Goal: Task Accomplishment & Management: Manage account settings

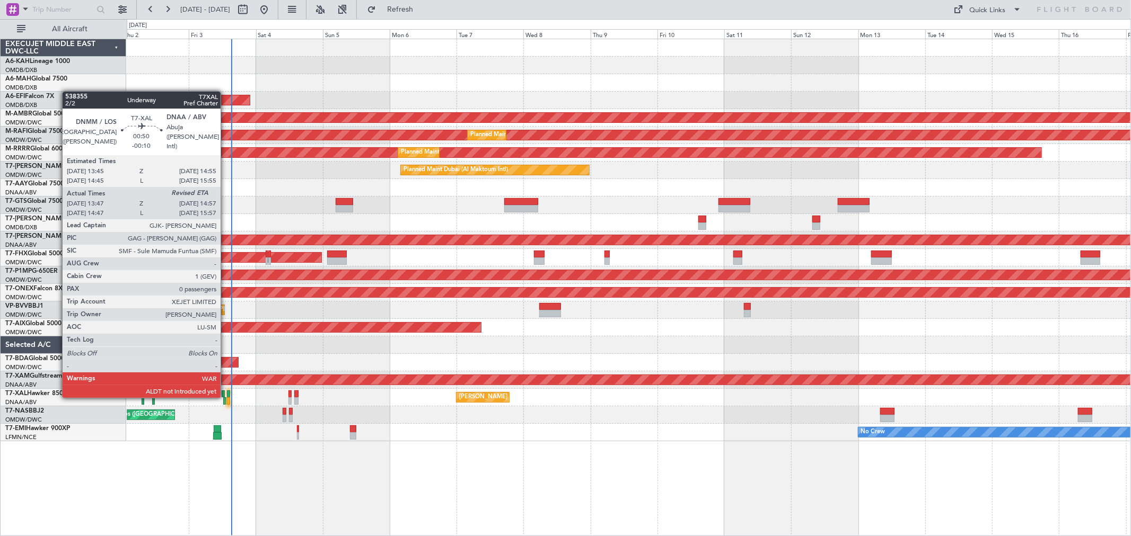
click at [227, 395] on div at bounding box center [229, 394] width 4 height 7
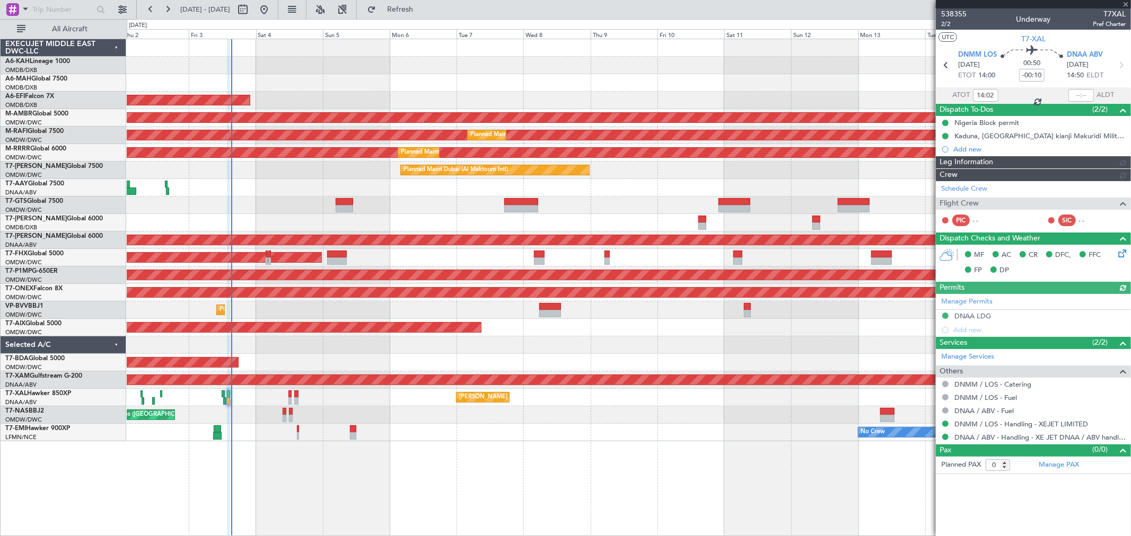
type input "Anita Mani (ANI)"
type input "7449"
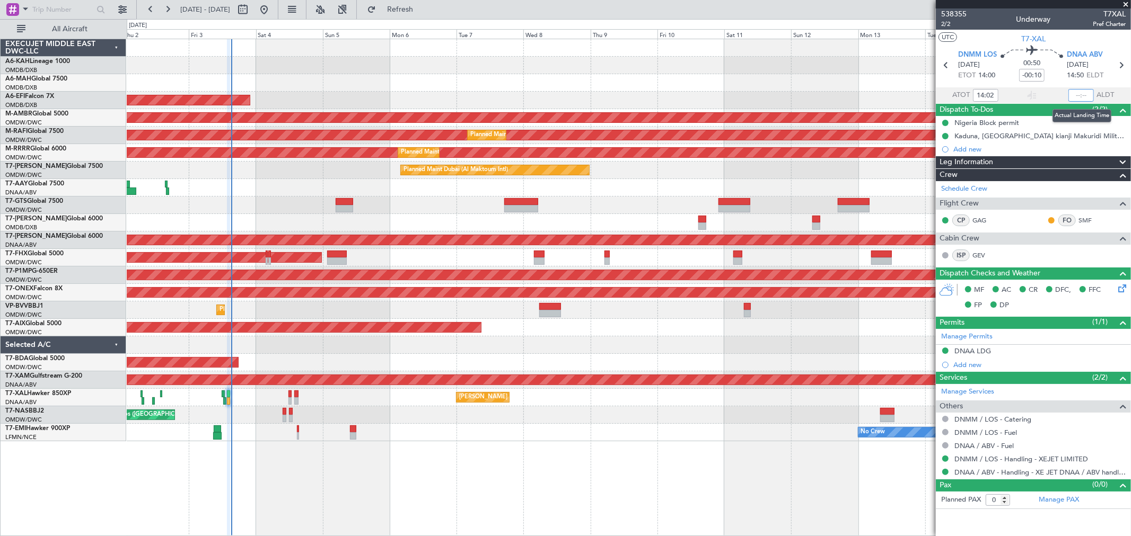
click at [1079, 97] on input "text" at bounding box center [1080, 95] width 25 height 13
type input "15:05"
click at [951, 24] on span "2/2" at bounding box center [953, 24] width 25 height 9
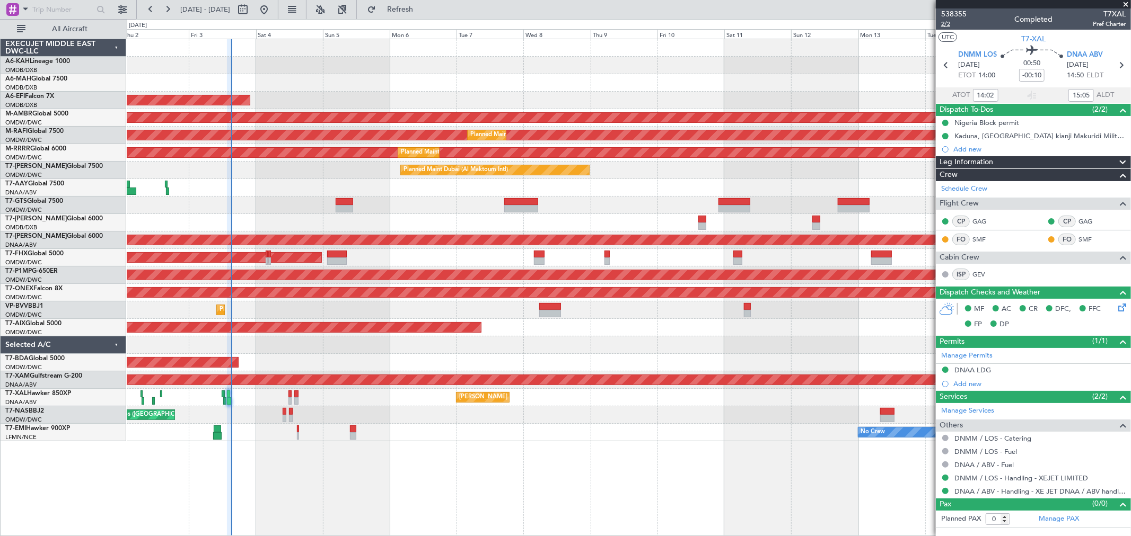
type input "Anita Mani (ANI)"
type input "7449"
type input "Anita Mani (ANI)"
type input "7449"
type input "Anita Mani (ANI)"
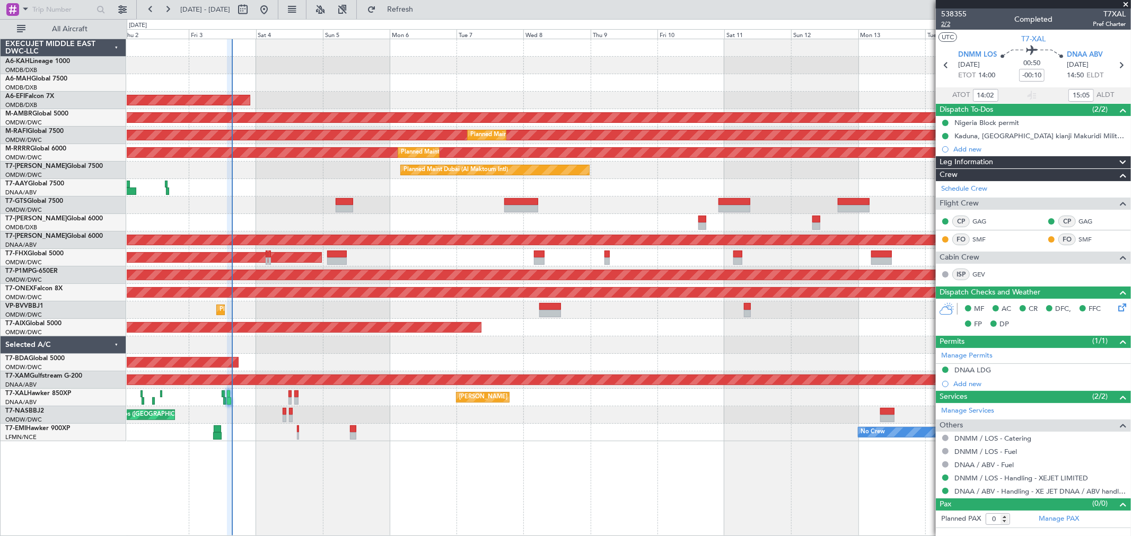
type input "7449"
click at [1125, 6] on span at bounding box center [1125, 5] width 11 height 10
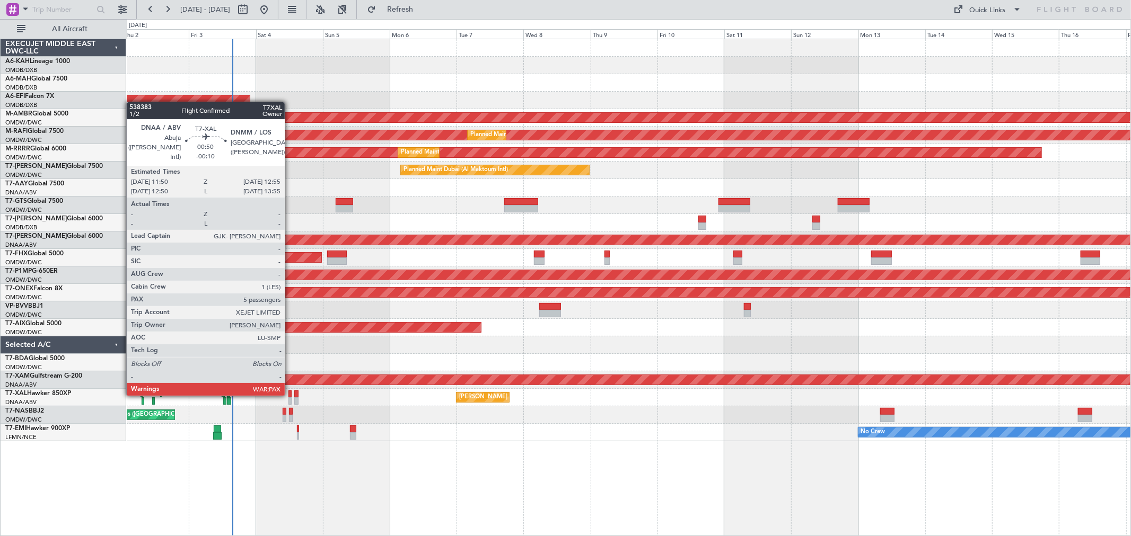
click at [290, 394] on div at bounding box center [289, 394] width 3 height 7
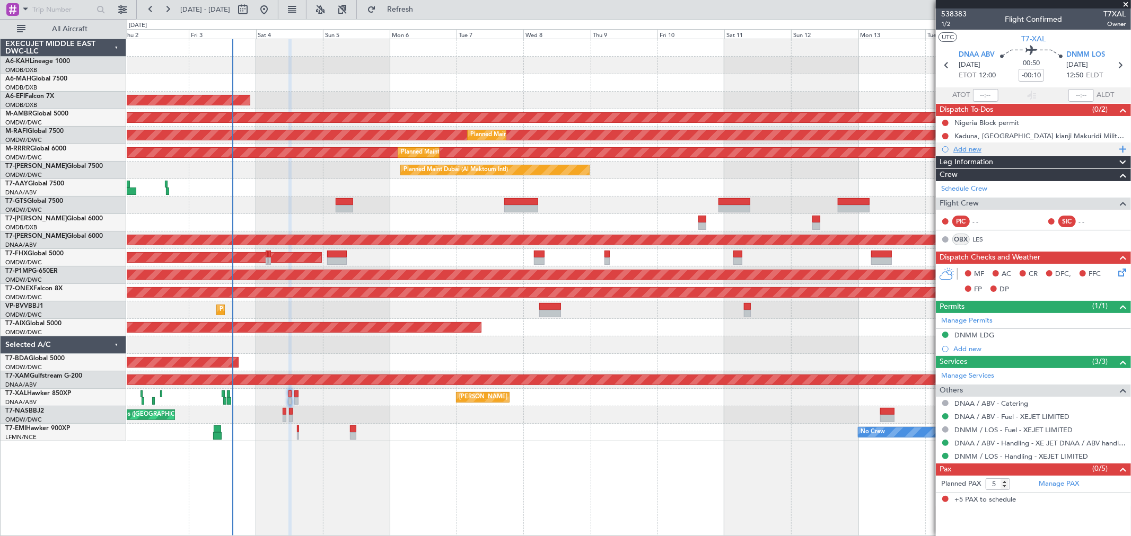
click at [978, 147] on div "Add new" at bounding box center [1034, 149] width 163 height 9
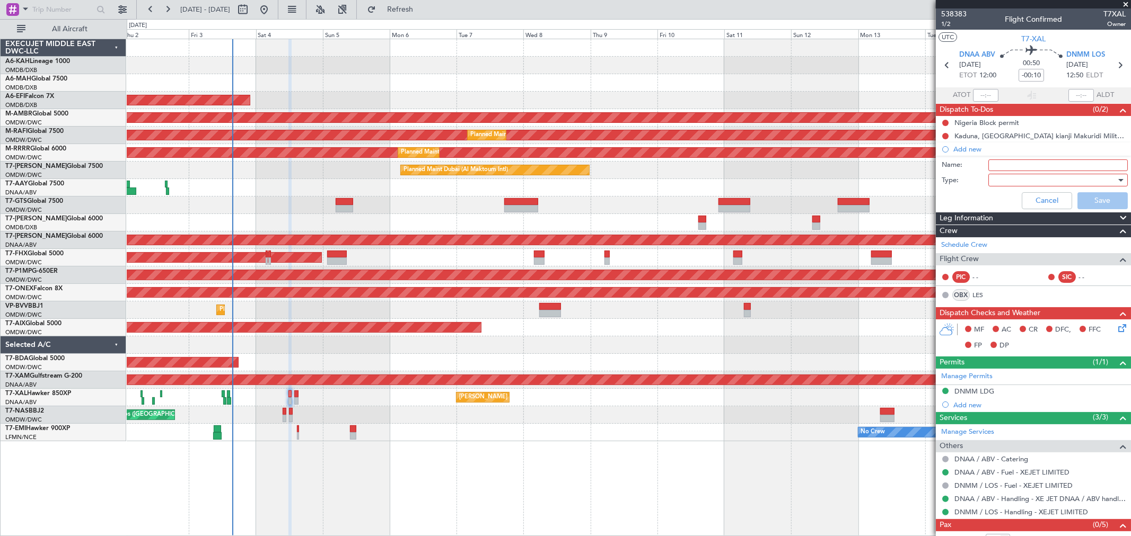
click at [1006, 160] on input "Name:" at bounding box center [1057, 166] width 139 height 12
paste input "GAG/SMF"
type input "Crew GAG/SMF/LEI"
click at [1046, 177] on div at bounding box center [1054, 180] width 124 height 16
click at [1032, 200] on span "Generic" at bounding box center [1053, 202] width 124 height 16
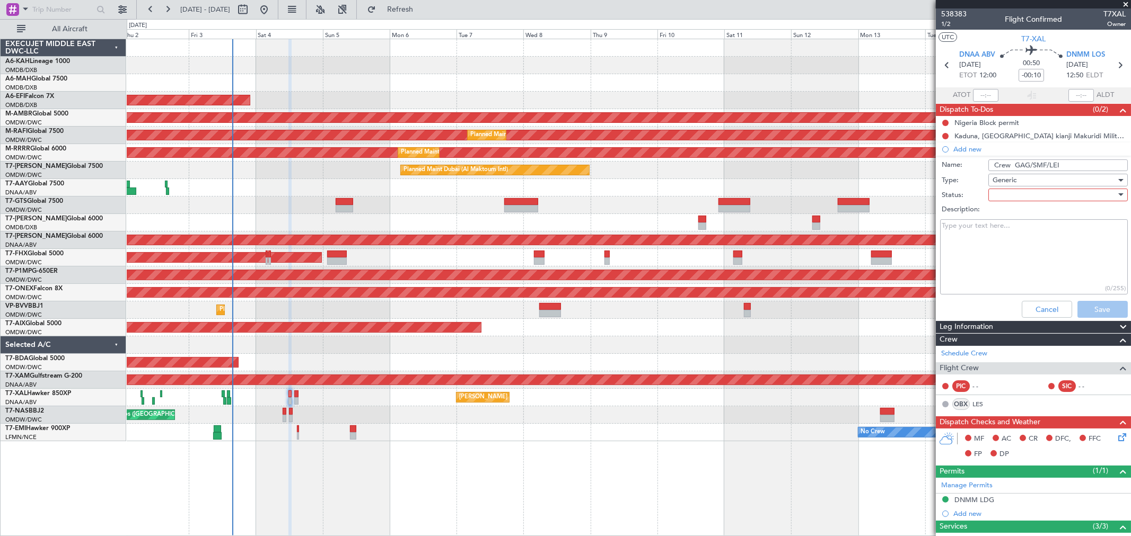
click at [1030, 198] on div at bounding box center [1054, 195] width 124 height 16
drag, startPoint x: 1015, startPoint y: 219, endPoint x: 1051, endPoint y: 242, distance: 43.1
click at [1015, 219] on span "Not Started" at bounding box center [1053, 216] width 124 height 16
click at [1089, 307] on button "Save" at bounding box center [1102, 309] width 50 height 17
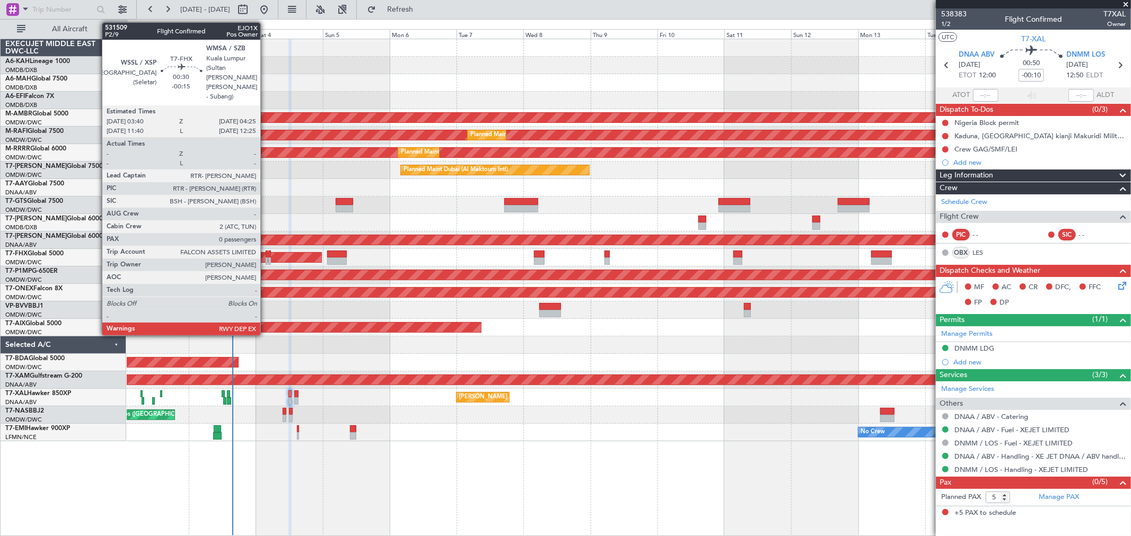
click at [266, 258] on div at bounding box center [267, 261] width 2 height 7
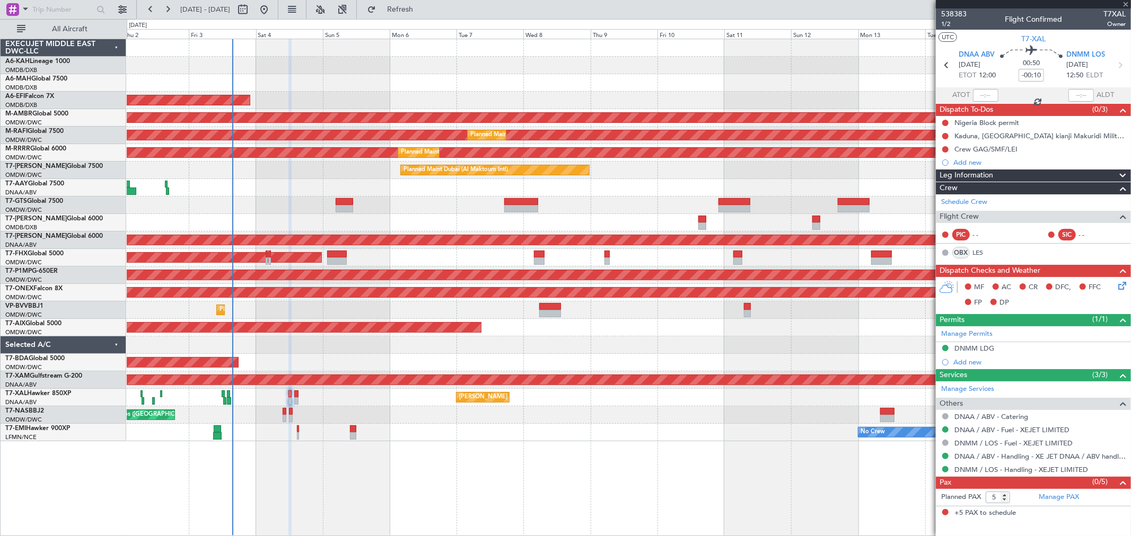
type input "-00:15"
type input "0"
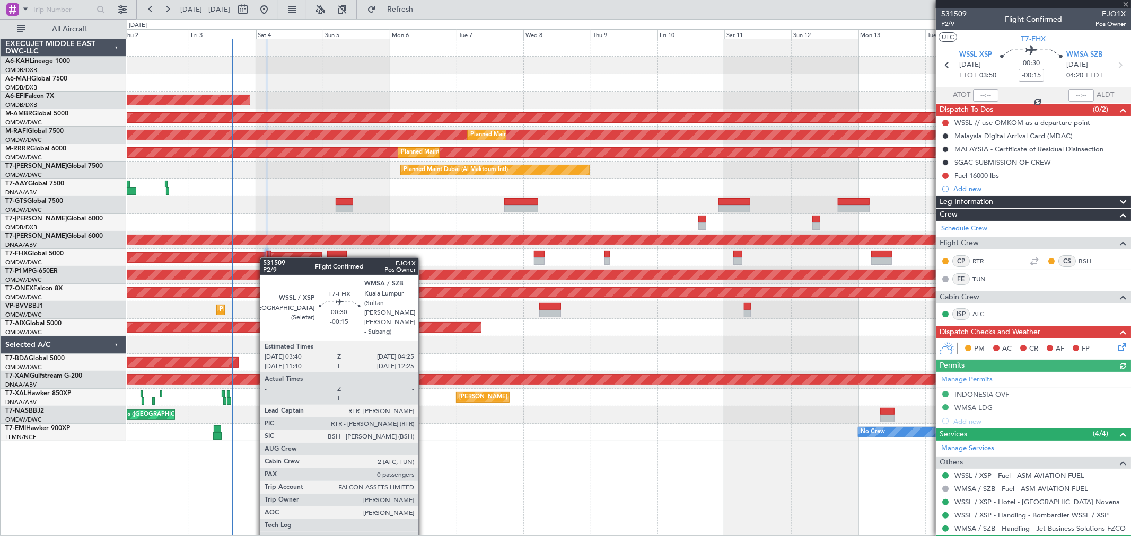
click at [266, 258] on div at bounding box center [267, 261] width 2 height 7
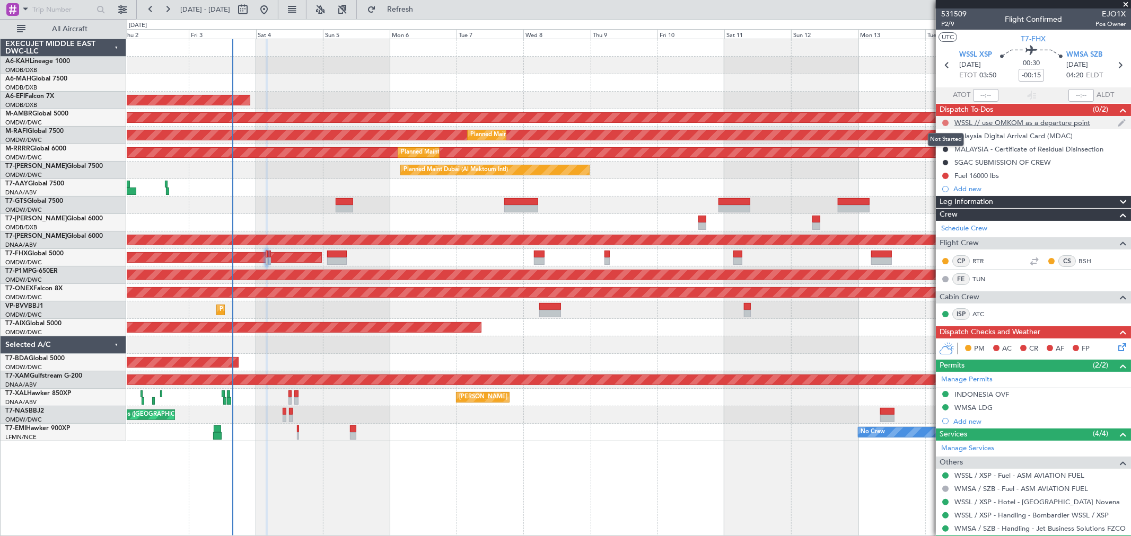
click at [944, 120] on button at bounding box center [945, 123] width 6 height 6
click at [933, 173] on span "Completed" at bounding box center [949, 169] width 35 height 11
click at [946, 176] on button at bounding box center [945, 176] width 6 height 6
click at [941, 222] on span "Completed" at bounding box center [949, 222] width 35 height 11
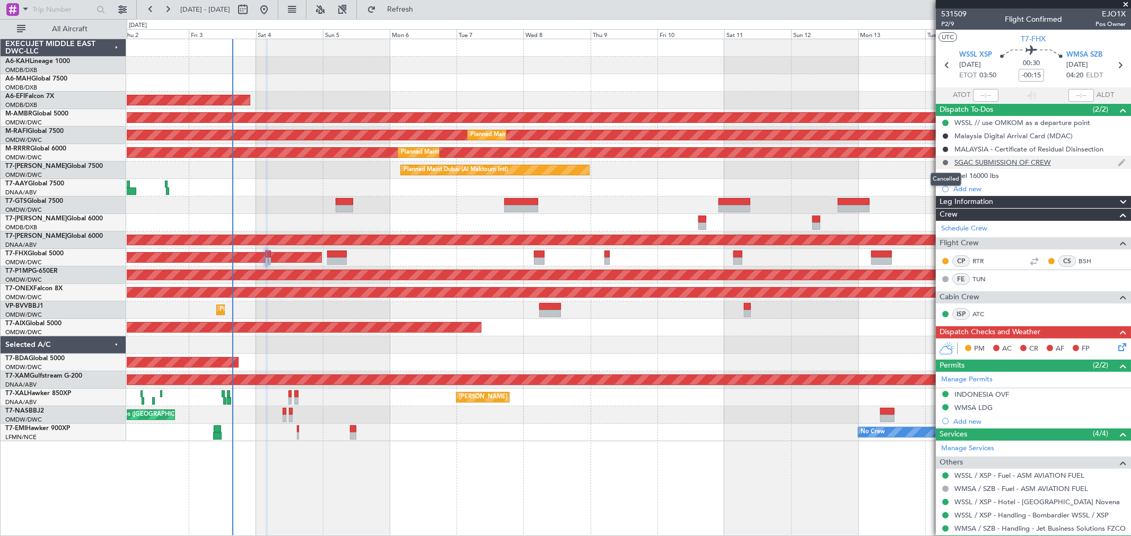
click at [945, 163] on button at bounding box center [945, 163] width 6 height 6
click at [941, 192] on span "In Progress" at bounding box center [950, 193] width 36 height 11
click at [945, 160] on button at bounding box center [945, 163] width 6 height 6
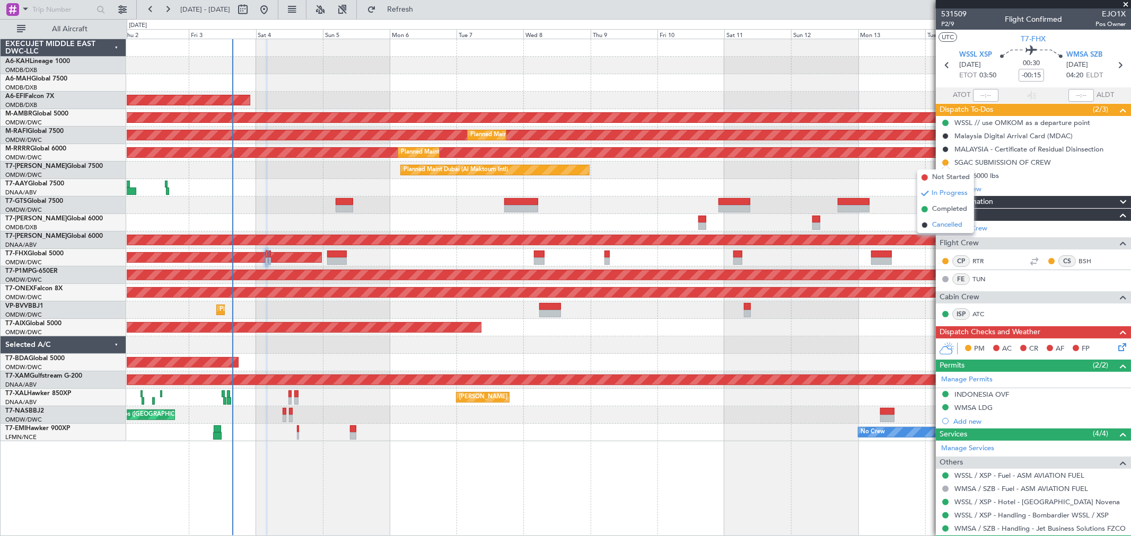
click at [945, 225] on span "Cancelled" at bounding box center [947, 225] width 30 height 11
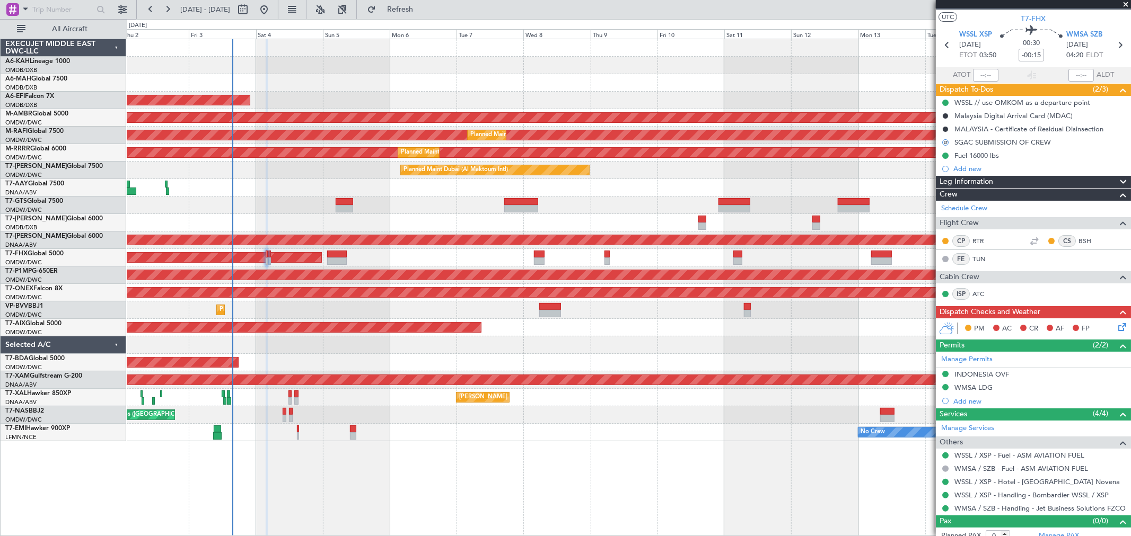
scroll to position [29, 0]
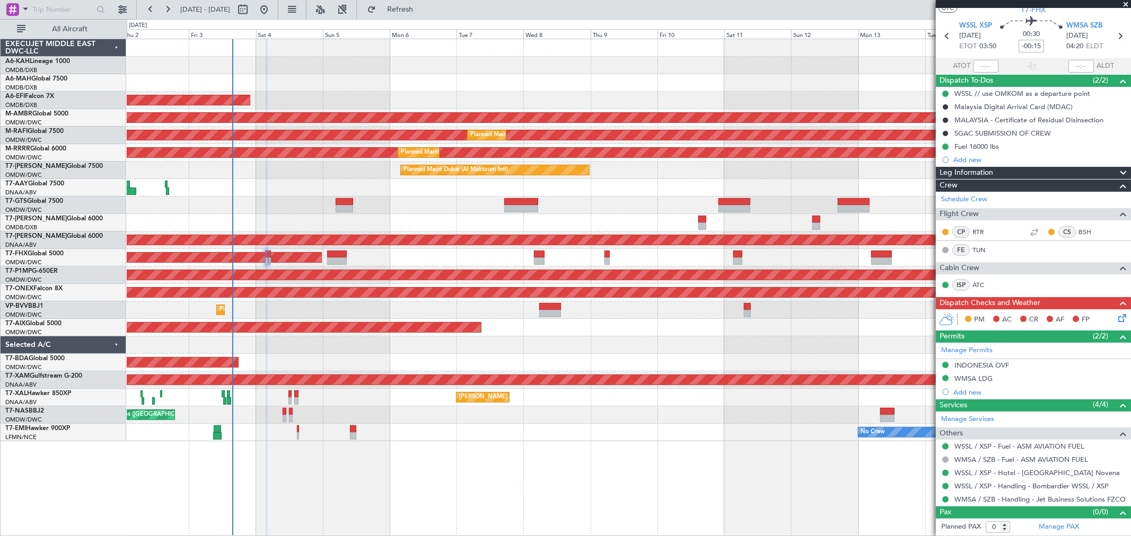
drag, startPoint x: 1031, startPoint y: 48, endPoint x: 1041, endPoint y: 59, distance: 15.1
click at [1031, 48] on input "-00:15" at bounding box center [1030, 46] width 25 height 13
type input "-00:10"
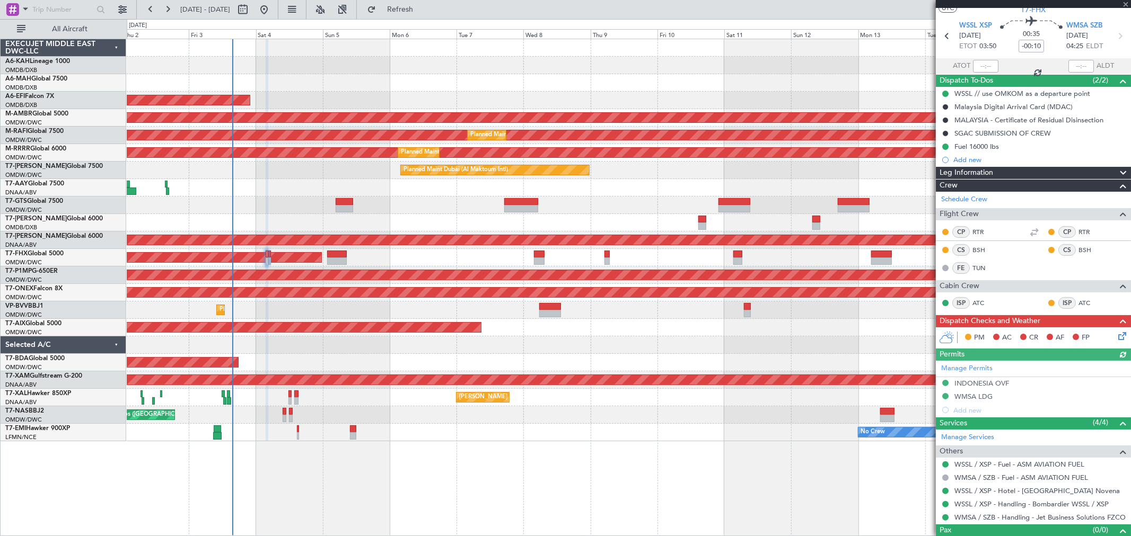
type input "[PERSON_NAME] ([PERSON_NAME])"
type input "7423"
click at [1056, 518] on link "WMSA / SZB - Handling - Jet Business Solutions FZCO" at bounding box center [1039, 517] width 171 height 9
click at [415, 14] on button "Refresh" at bounding box center [394, 9] width 64 height 17
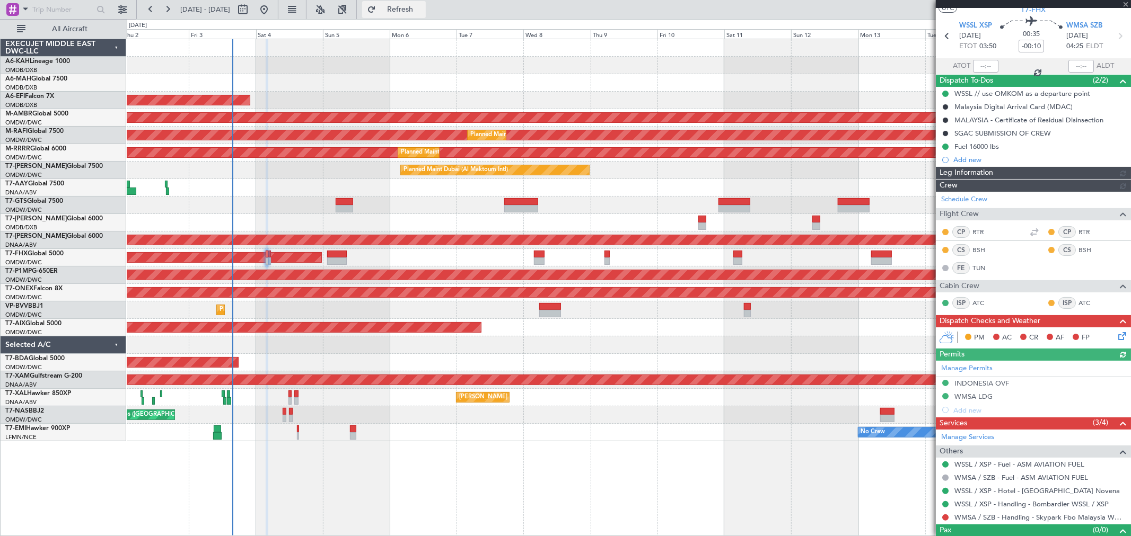
type input "[PERSON_NAME] ([PERSON_NAME])"
type input "7423"
click at [945, 518] on button at bounding box center [945, 518] width 6 height 6
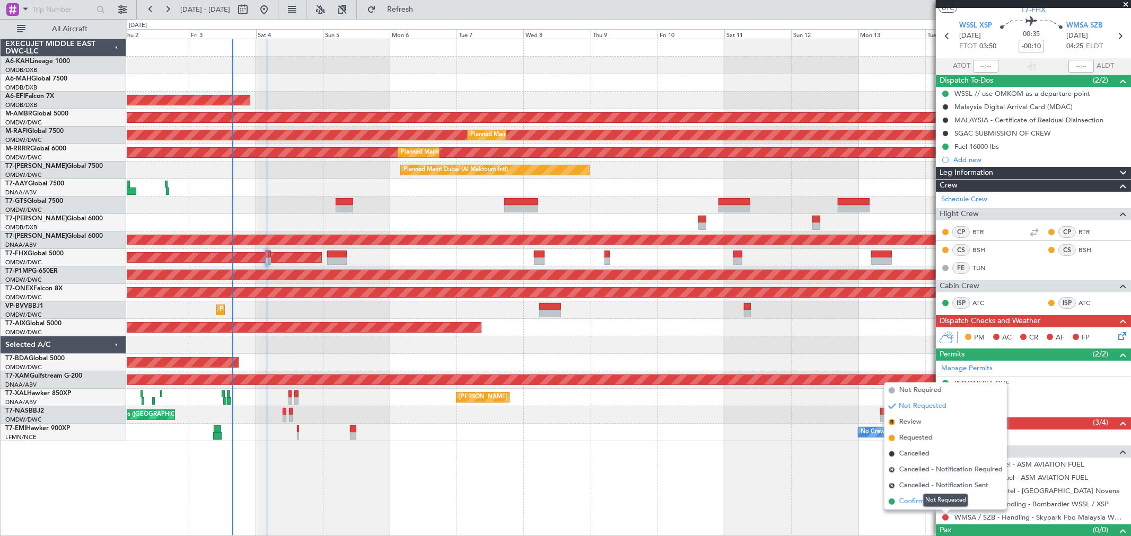
click at [913, 500] on span "Confirmed" at bounding box center [915, 502] width 33 height 11
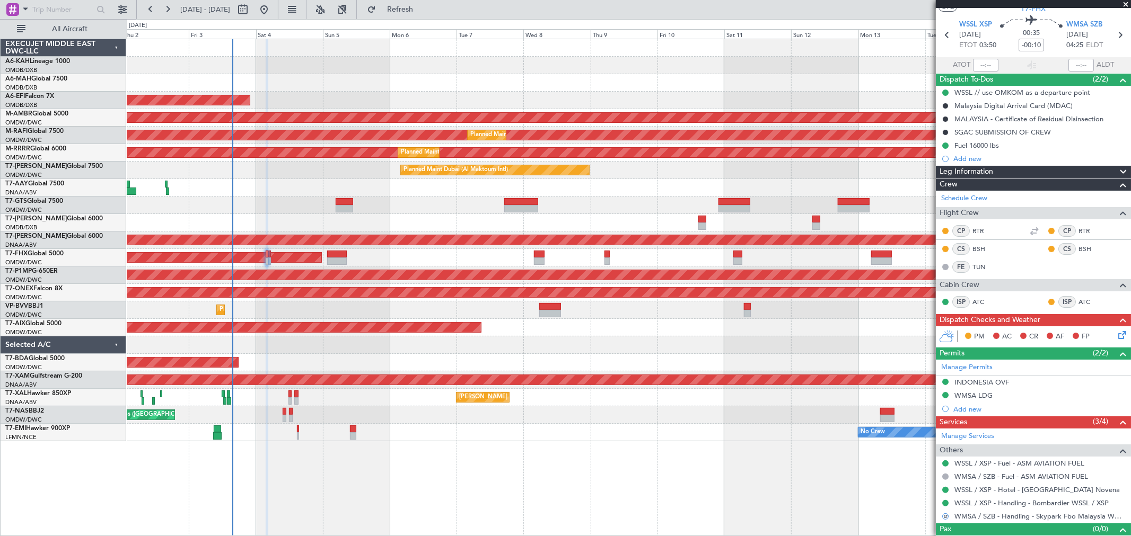
scroll to position [47, 0]
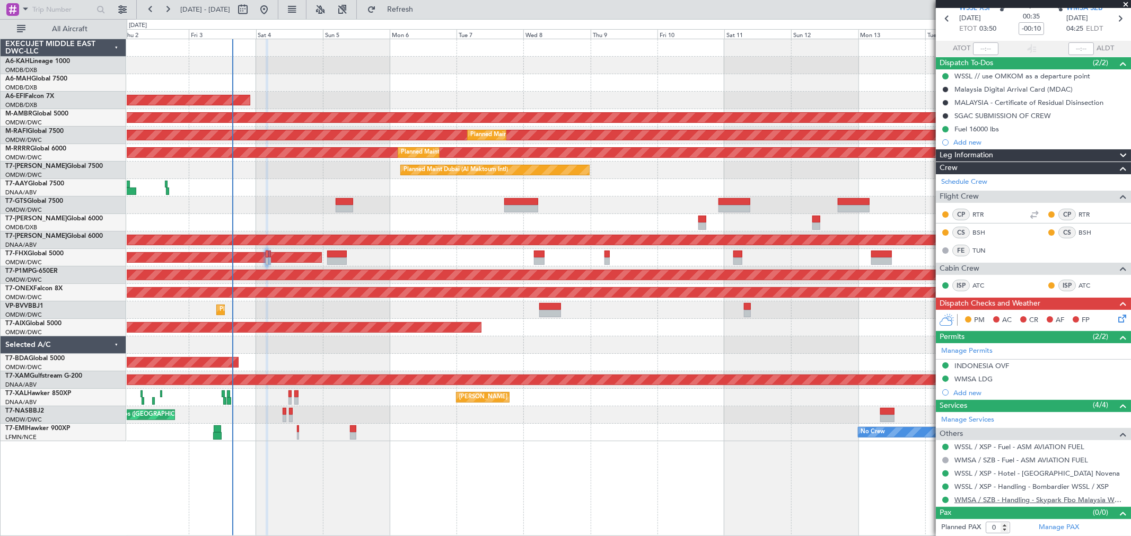
click at [978, 499] on link "WMSA / SZB - Handling - Skypark Fbo Malaysia WMSA / SZB" at bounding box center [1039, 500] width 171 height 9
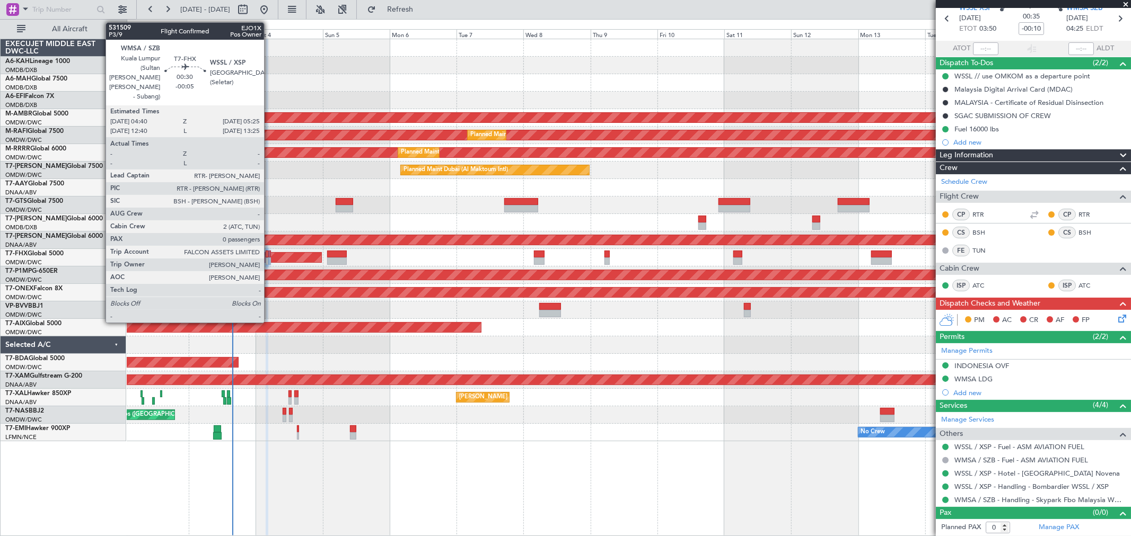
click at [269, 254] on div at bounding box center [269, 254] width 2 height 7
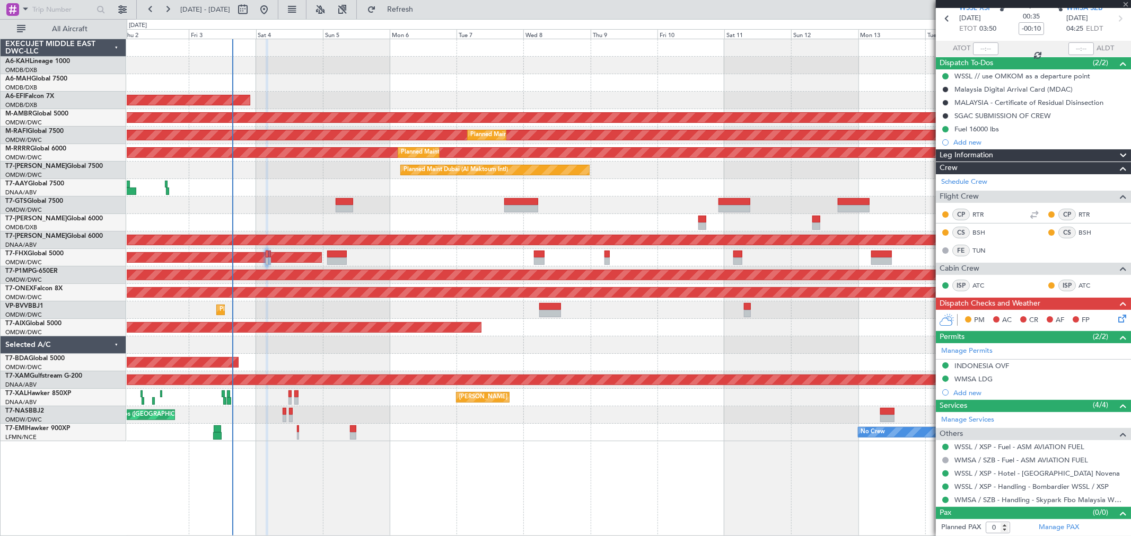
type input "-00:05"
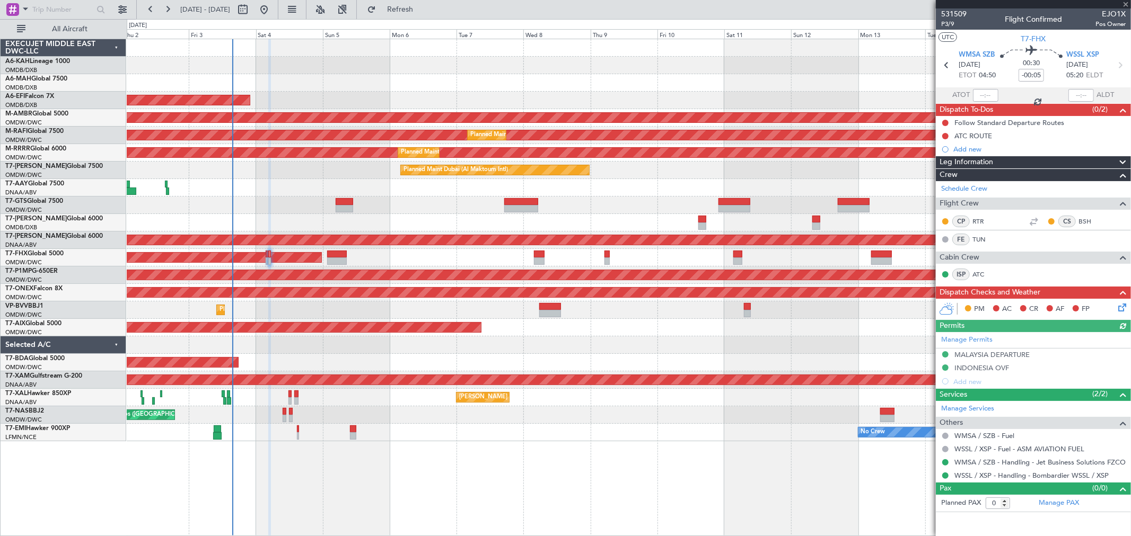
click at [1023, 457] on div "WMSA / SZB - Handling - Jet Business Solutions FZCO" at bounding box center [1033, 462] width 195 height 13
click at [1029, 468] on mat-tooltip-component "WMSA / SZB - Handling - Jet Business Solutions FZCO" at bounding box center [1040, 482] width 164 height 28
click at [1030, 463] on link "WMSA / SZB - Handling - Jet Business Solutions FZCO" at bounding box center [1039, 462] width 171 height 9
click at [420, 10] on span "Refresh" at bounding box center [400, 9] width 45 height 7
click at [946, 462] on button at bounding box center [945, 463] width 6 height 6
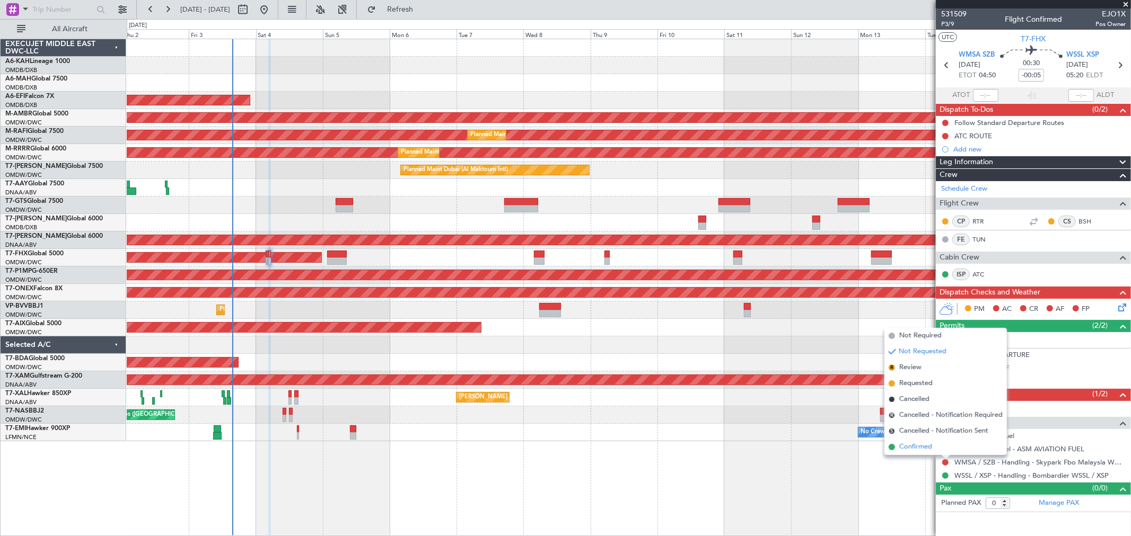
click at [921, 448] on span "Confirmed" at bounding box center [915, 447] width 33 height 11
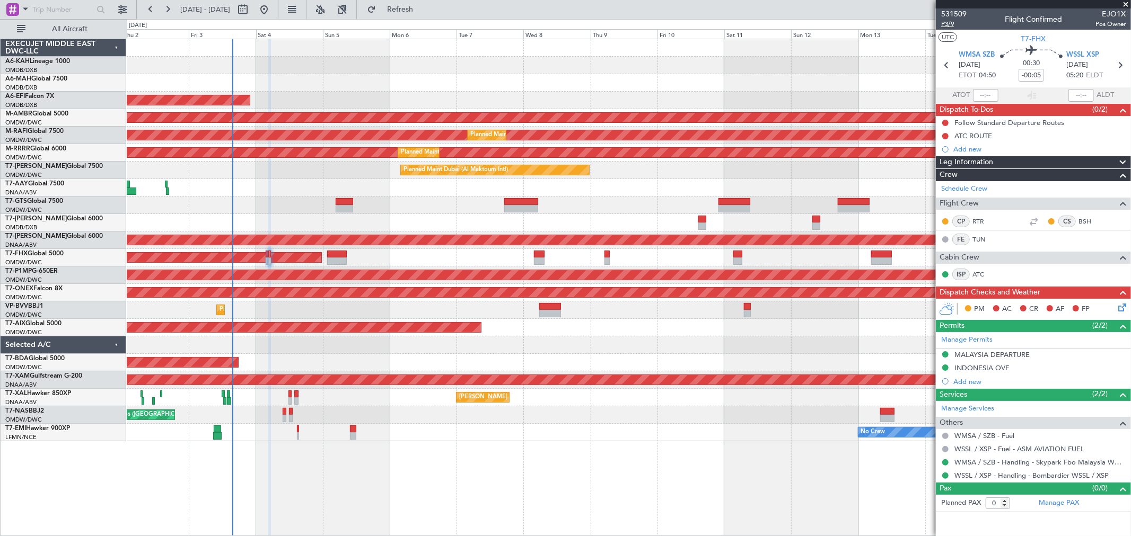
click at [949, 22] on span "P3/9" at bounding box center [953, 24] width 25 height 9
click at [982, 462] on link "WMSA / SZB - Handling - Skypark Fbo Malaysia WMSA / SZB" at bounding box center [1039, 462] width 171 height 9
click at [978, 475] on link "WSSL / XSP - Handling - Bombardier WSSL / XSP" at bounding box center [1031, 475] width 154 height 9
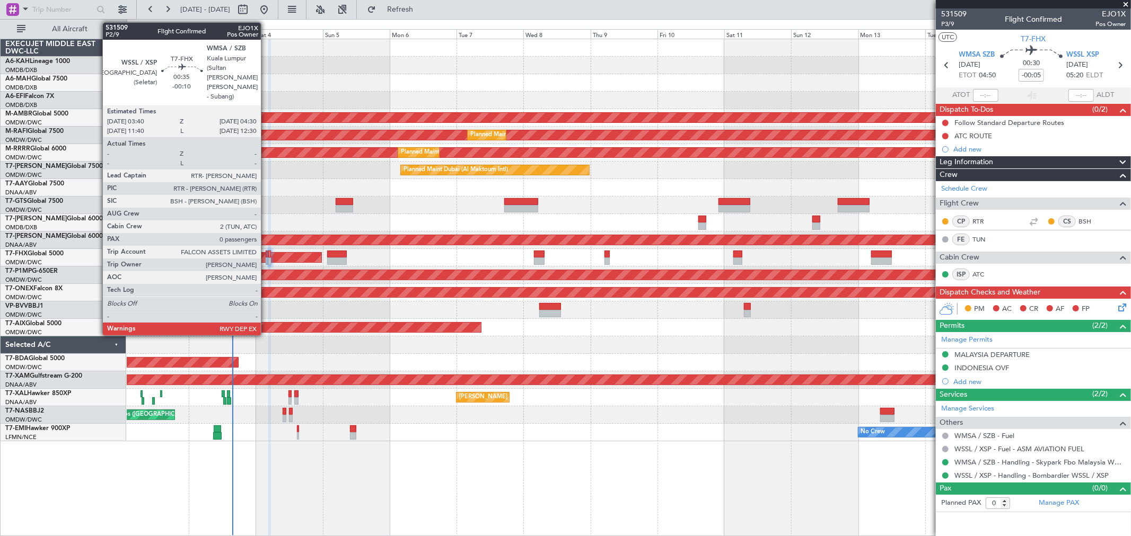
click at [266, 251] on div at bounding box center [267, 254] width 3 height 7
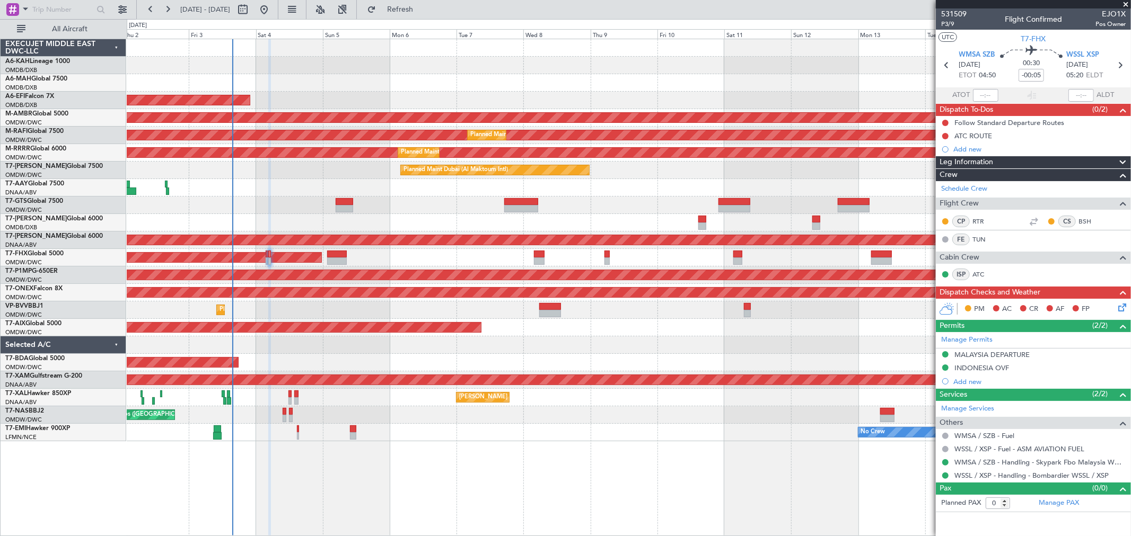
type input "[PERSON_NAME] ([PERSON_NAME])"
type input "7424"
click at [945, 122] on button at bounding box center [945, 123] width 6 height 6
click at [937, 171] on span "Completed" at bounding box center [949, 169] width 35 height 11
click at [945, 136] on button at bounding box center [945, 136] width 6 height 6
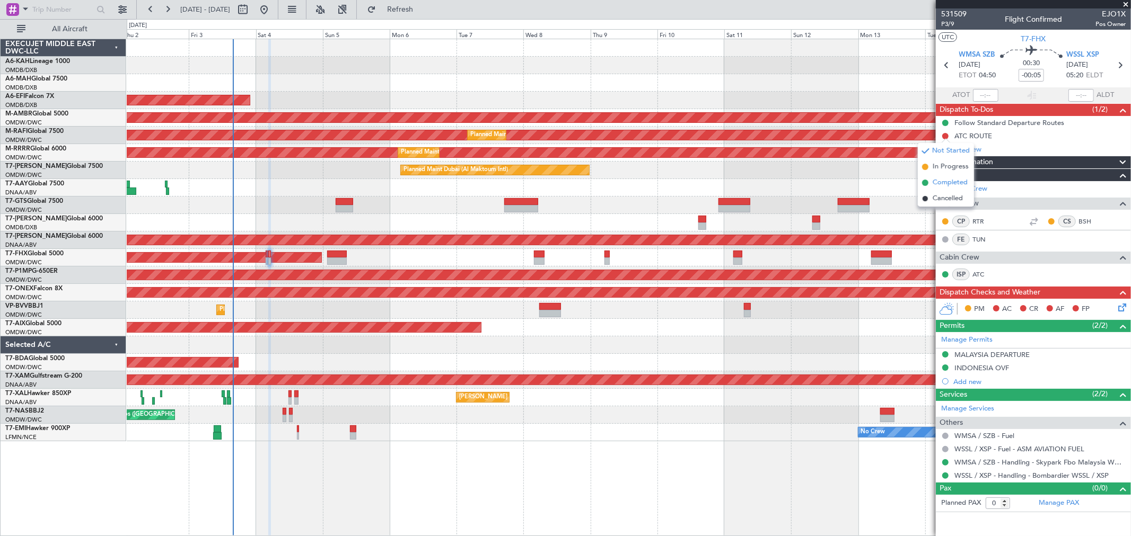
click at [947, 183] on span "Completed" at bounding box center [949, 183] width 35 height 11
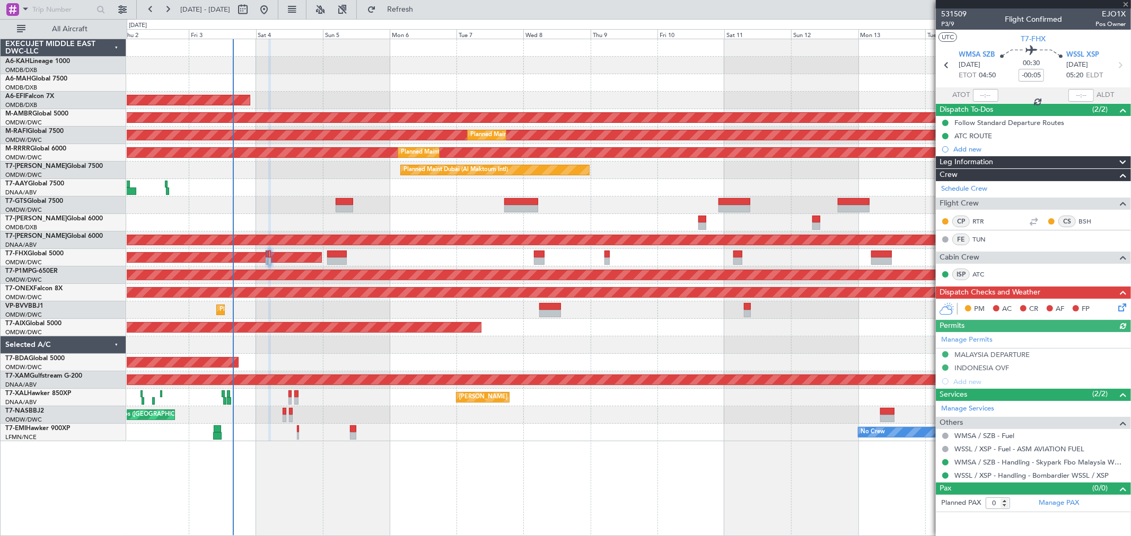
type input "[PERSON_NAME] ([PERSON_NAME])"
type input "7424"
click at [1122, 305] on icon at bounding box center [1120, 306] width 8 height 8
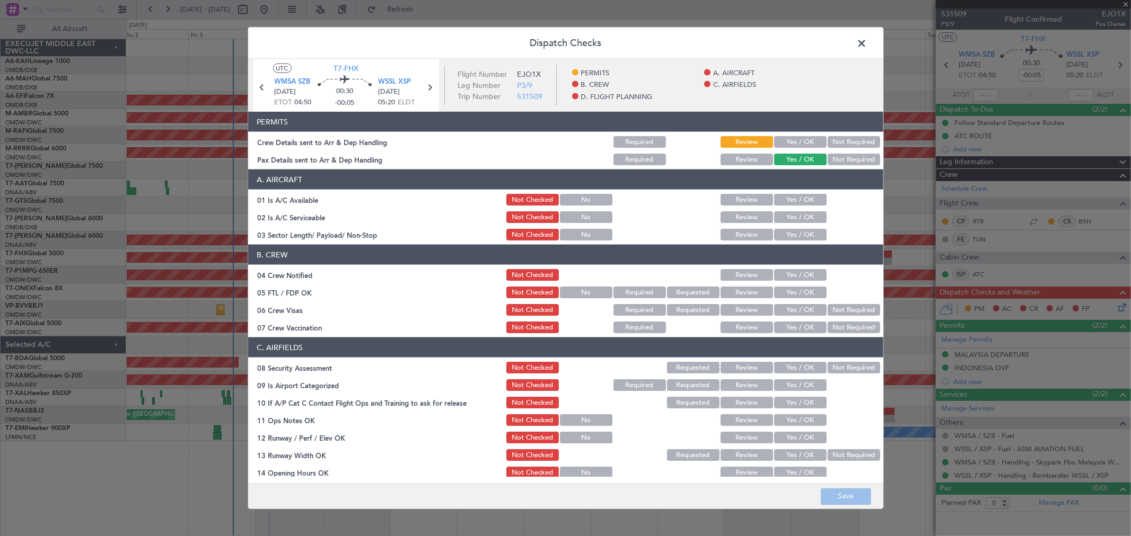
click at [775, 138] on button "Yes / OK" at bounding box center [800, 142] width 52 height 12
drag, startPoint x: 788, startPoint y: 198, endPoint x: 786, endPoint y: 216, distance: 18.1
click at [787, 198] on button "Yes / OK" at bounding box center [800, 200] width 52 height 12
click at [786, 218] on button "Yes / OK" at bounding box center [800, 217] width 52 height 12
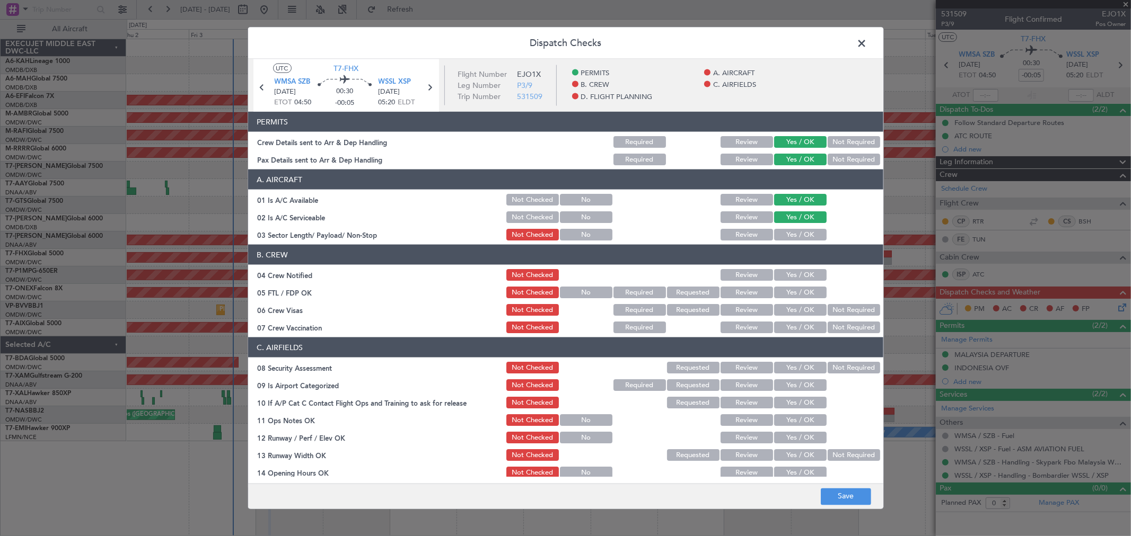
click at [789, 233] on button "Yes / OK" at bounding box center [800, 235] width 52 height 12
click at [791, 269] on button "Yes / OK" at bounding box center [800, 275] width 52 height 12
drag, startPoint x: 786, startPoint y: 296, endPoint x: 785, endPoint y: 303, distance: 7.0
click at [786, 296] on button "Yes / OK" at bounding box center [800, 293] width 52 height 12
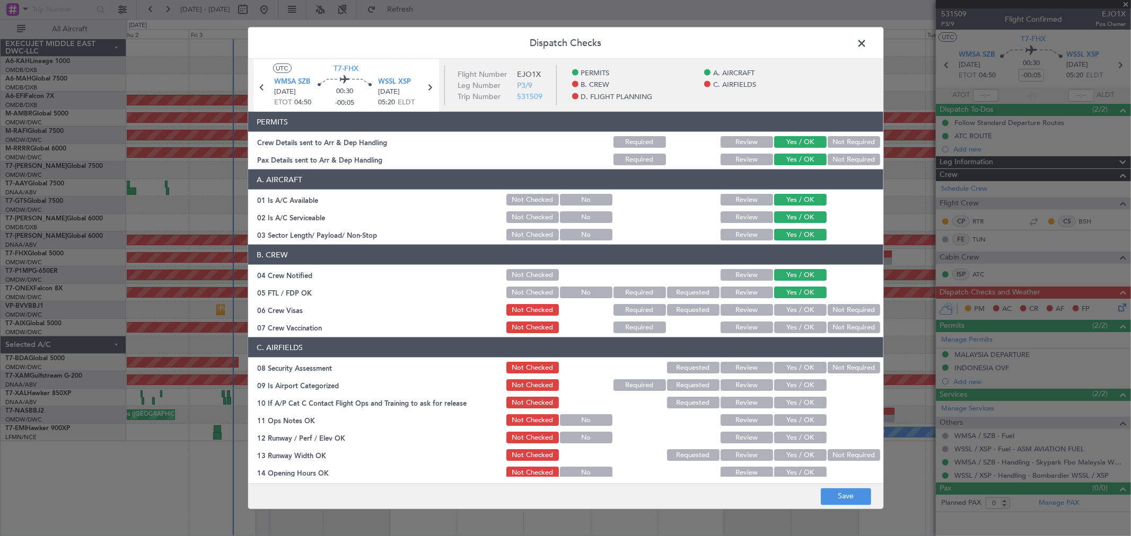
click at [785, 305] on button "Yes / OK" at bounding box center [800, 310] width 52 height 12
click at [788, 326] on button "Yes / OK" at bounding box center [800, 328] width 52 height 12
click at [787, 364] on button "Yes / OK" at bounding box center [800, 368] width 52 height 12
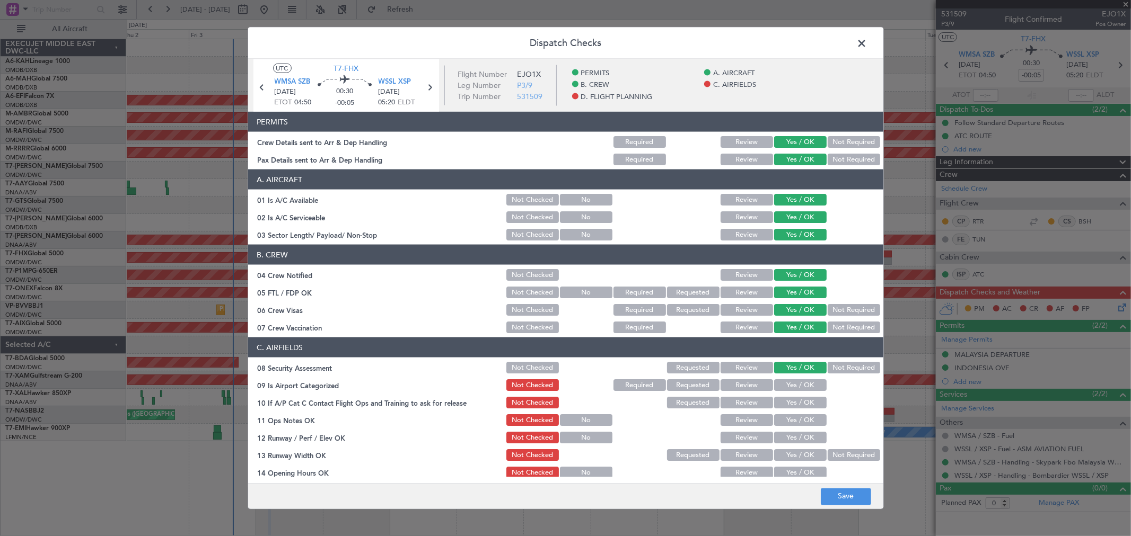
click at [796, 384] on button "Yes / OK" at bounding box center [800, 386] width 52 height 12
click at [788, 405] on button "Yes / OK" at bounding box center [800, 403] width 52 height 12
drag, startPoint x: 790, startPoint y: 411, endPoint x: 790, endPoint y: 424, distance: 12.7
click at [790, 412] on section "C. AIRFIELDS 08 Security Assessment Not Checked Requested Review Yes / OK Not R…" at bounding box center [565, 505] width 635 height 335
drag, startPoint x: 790, startPoint y: 424, endPoint x: 784, endPoint y: 437, distance: 14.3
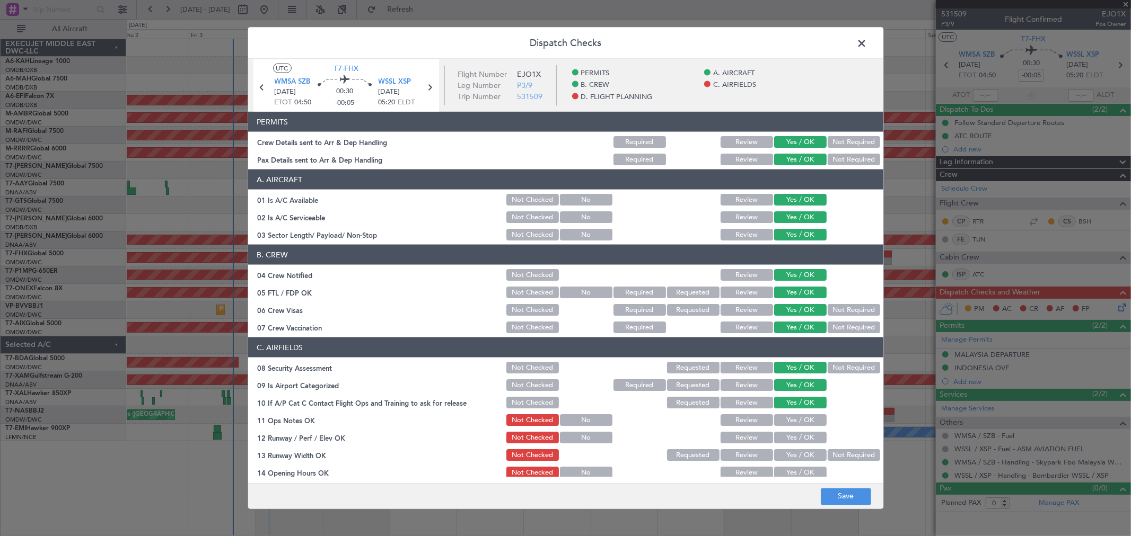
click at [789, 425] on button "Yes / OK" at bounding box center [800, 421] width 52 height 12
click at [784, 437] on button "Yes / OK" at bounding box center [800, 438] width 52 height 12
click at [787, 460] on button "Yes / OK" at bounding box center [800, 455] width 52 height 12
click at [787, 467] on button "Yes / OK" at bounding box center [800, 473] width 52 height 12
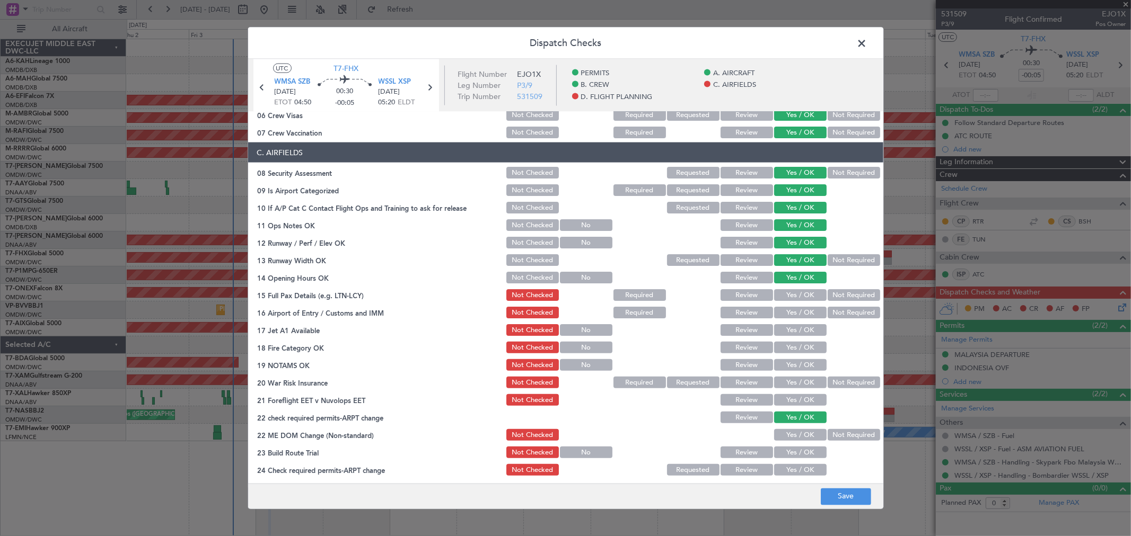
scroll to position [235, 0]
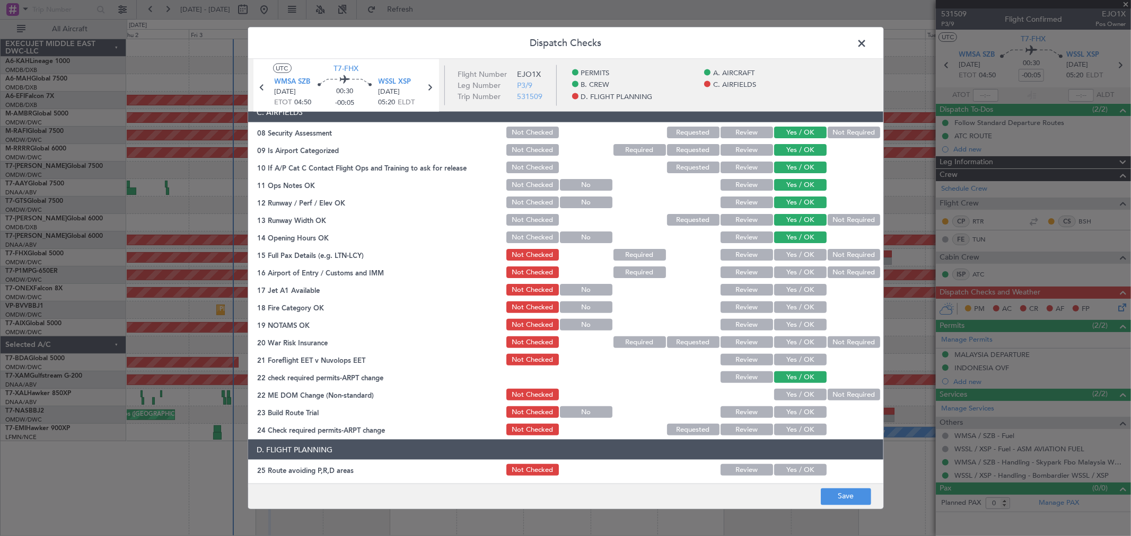
click at [796, 252] on button "Yes / OK" at bounding box center [800, 255] width 52 height 12
click at [791, 272] on button "Yes / OK" at bounding box center [800, 273] width 52 height 12
click at [787, 300] on div "Yes / OK" at bounding box center [799, 307] width 54 height 15
click at [791, 293] on button "Yes / OK" at bounding box center [800, 290] width 52 height 12
drag, startPoint x: 791, startPoint y: 310, endPoint x: 792, endPoint y: 320, distance: 10.1
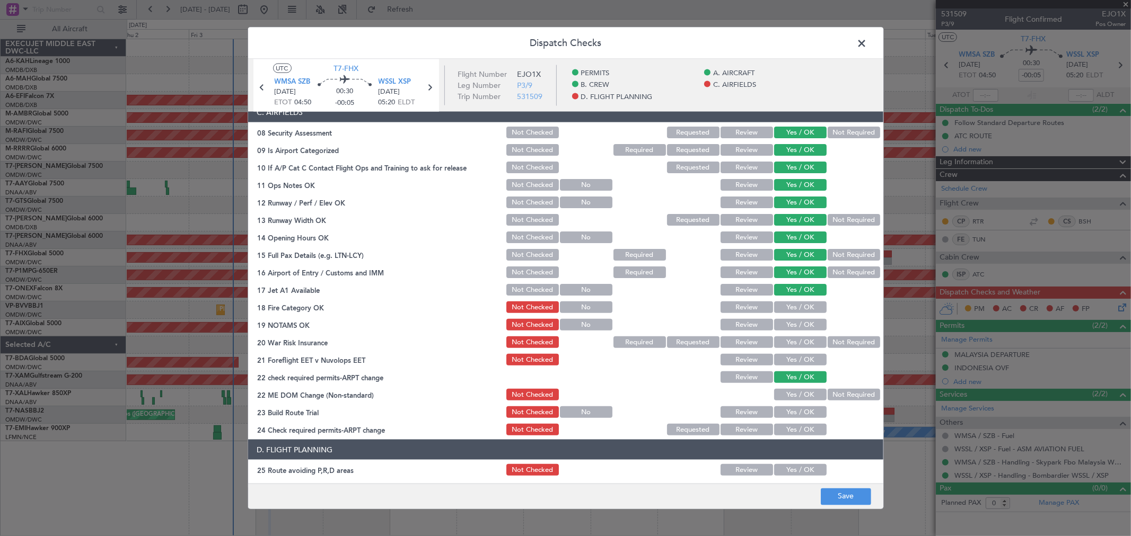
click at [792, 310] on button "Yes / OK" at bounding box center [800, 308] width 52 height 12
click at [791, 322] on button "Yes / OK" at bounding box center [800, 325] width 52 height 12
click at [790, 339] on button "Yes / OK" at bounding box center [800, 343] width 52 height 12
click at [793, 357] on button "Yes / OK" at bounding box center [800, 360] width 52 height 12
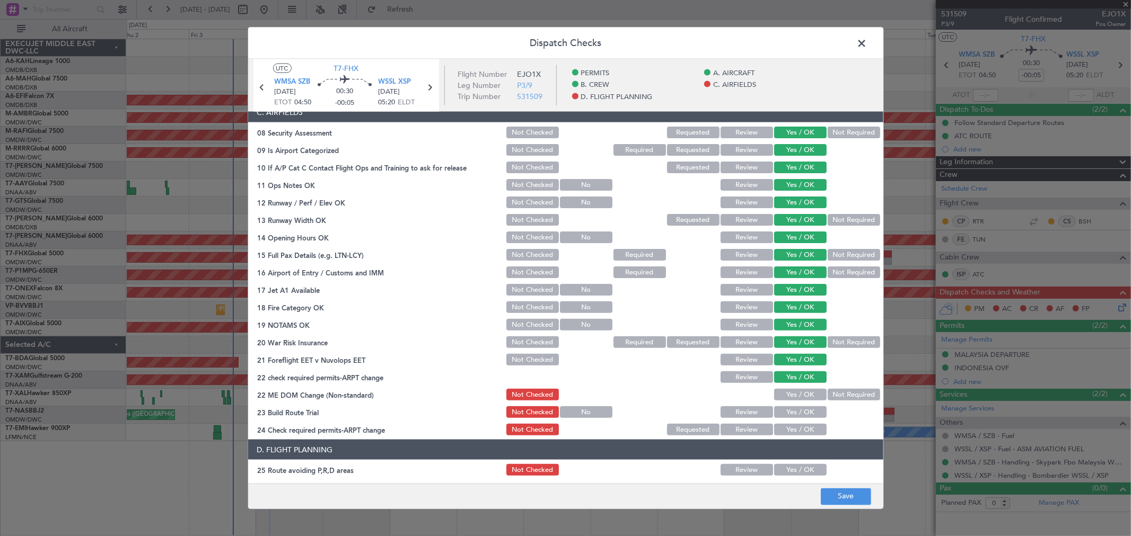
drag, startPoint x: 793, startPoint y: 394, endPoint x: 791, endPoint y: 408, distance: 13.9
click at [793, 396] on button "Yes / OK" at bounding box center [800, 395] width 52 height 12
click at [791, 408] on button "Yes / OK" at bounding box center [800, 413] width 52 height 12
click at [790, 426] on button "Yes / OK" at bounding box center [800, 430] width 52 height 12
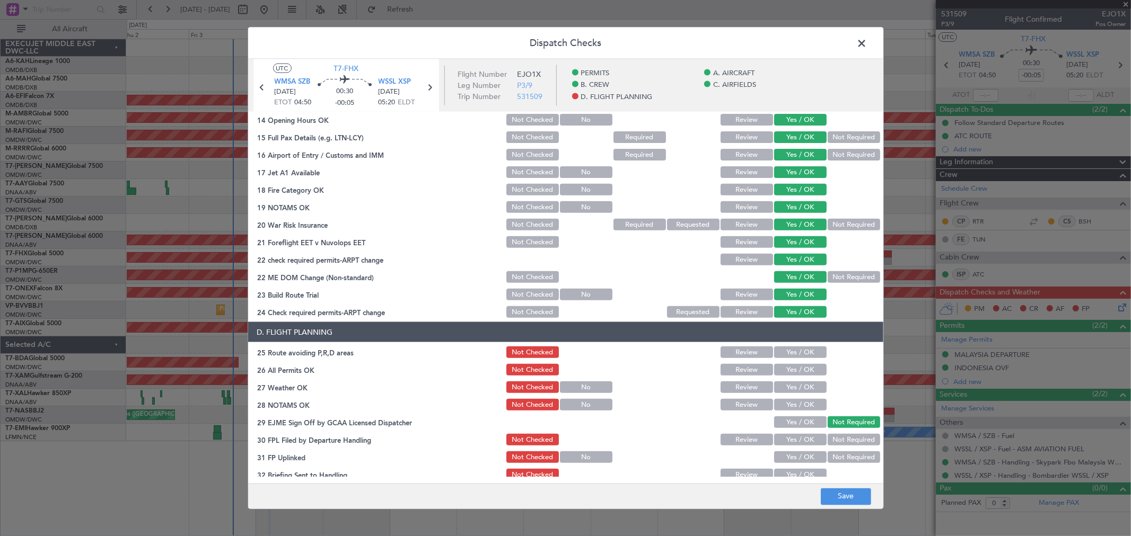
scroll to position [353, 0]
drag, startPoint x: 792, startPoint y: 354, endPoint x: 786, endPoint y: 376, distance: 23.2
click at [790, 354] on button "Yes / OK" at bounding box center [800, 353] width 52 height 12
drag, startPoint x: 786, startPoint y: 376, endPoint x: 782, endPoint y: 384, distance: 8.3
click at [784, 377] on section "D. FLIGHT PLANNING 25 Route avoiding P,R,D areas Not Checked Review Yes / OK 26…" at bounding box center [565, 428] width 635 height 213
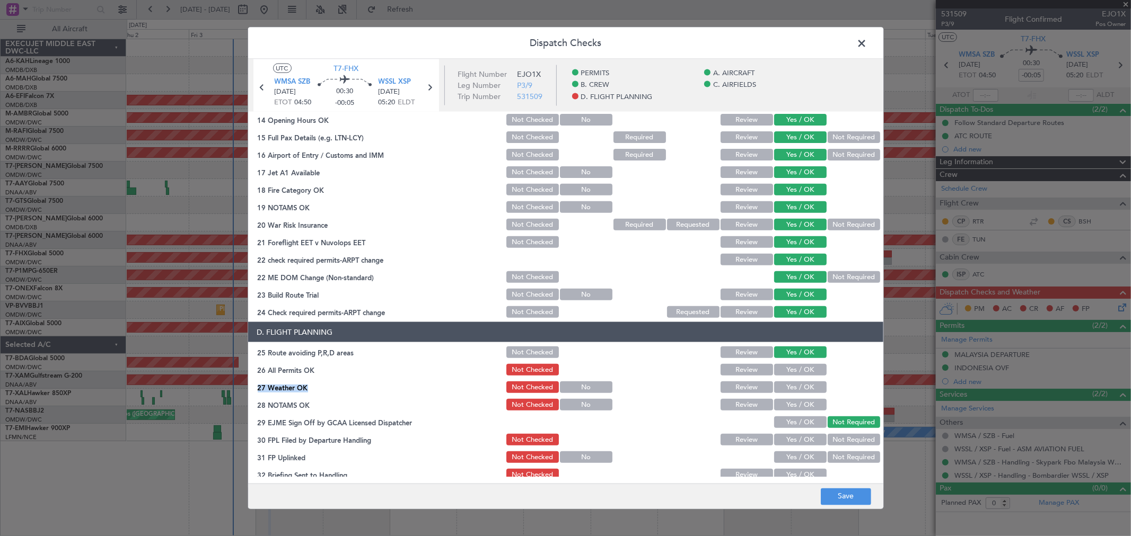
click at [783, 373] on button "Yes / OK" at bounding box center [800, 370] width 52 height 12
drag, startPoint x: 785, startPoint y: 392, endPoint x: 785, endPoint y: 401, distance: 9.0
click at [785, 393] on div "Yes / OK" at bounding box center [799, 387] width 54 height 15
click at [785, 402] on button "Yes / OK" at bounding box center [800, 405] width 52 height 12
click at [781, 390] on button "Yes / OK" at bounding box center [800, 388] width 52 height 12
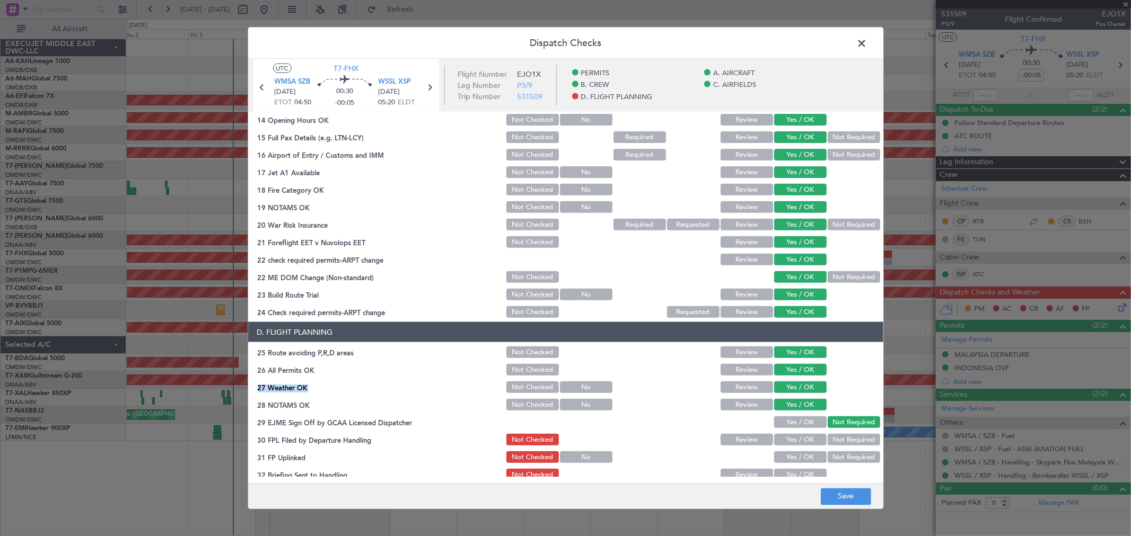
drag, startPoint x: 788, startPoint y: 426, endPoint x: 786, endPoint y: 432, distance: 6.2
click at [786, 426] on button "Yes / OK" at bounding box center [800, 423] width 52 height 12
click at [786, 435] on button "Yes / OK" at bounding box center [800, 440] width 52 height 12
click at [786, 453] on button "Yes / OK" at bounding box center [800, 458] width 52 height 12
click at [787, 474] on button "Yes / OK" at bounding box center [800, 475] width 52 height 12
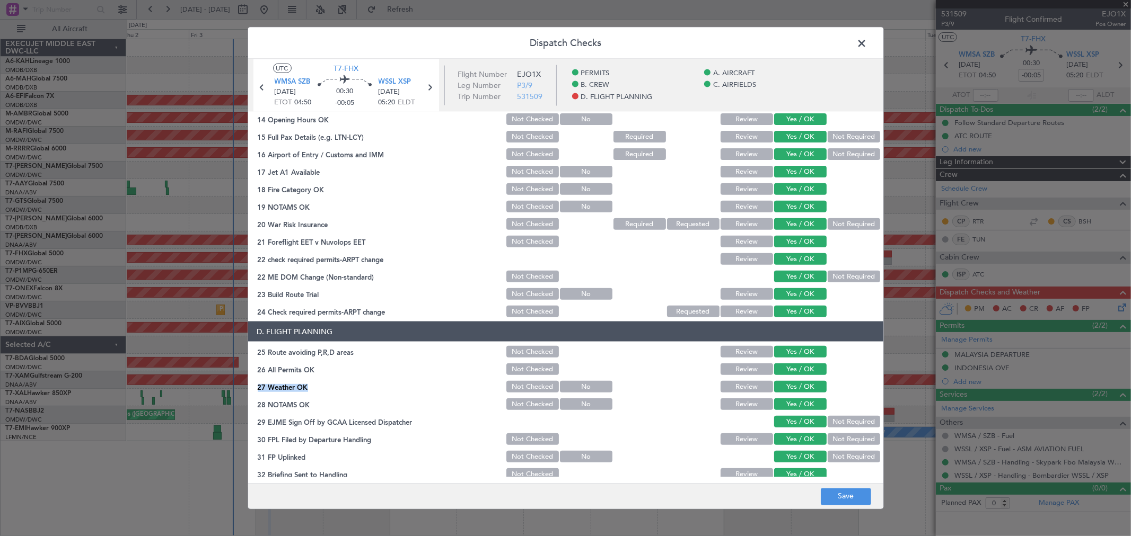
scroll to position [412, 0]
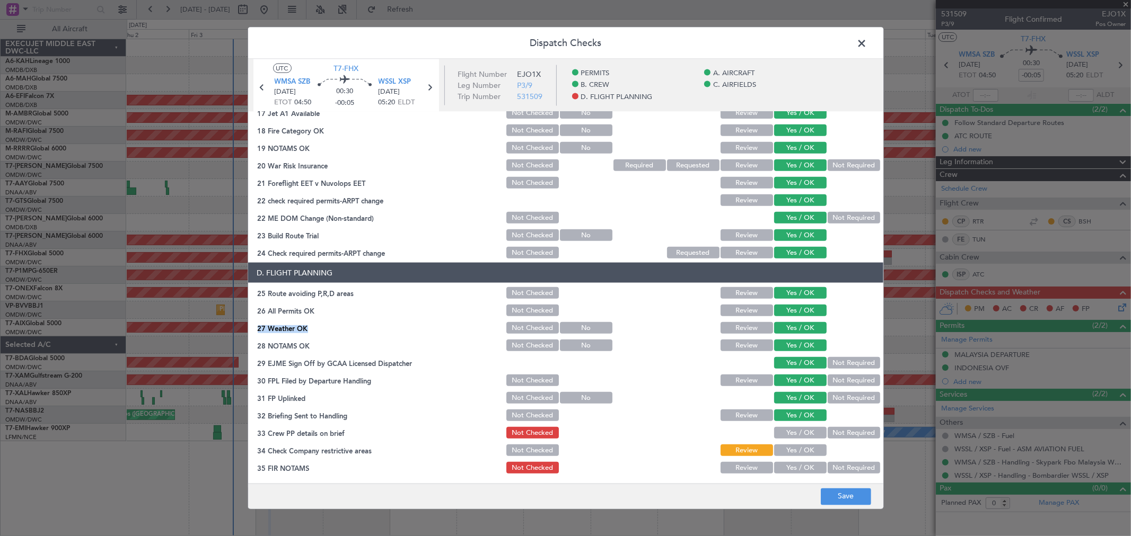
drag, startPoint x: 786, startPoint y: 436, endPoint x: 788, endPoint y: 444, distance: 8.2
click at [786, 436] on button "Yes / OK" at bounding box center [800, 433] width 52 height 12
click at [788, 448] on button "Yes / OK" at bounding box center [800, 451] width 52 height 12
click at [792, 464] on button "Yes / OK" at bounding box center [800, 468] width 52 height 12
click at [841, 492] on button "Save" at bounding box center [846, 496] width 50 height 17
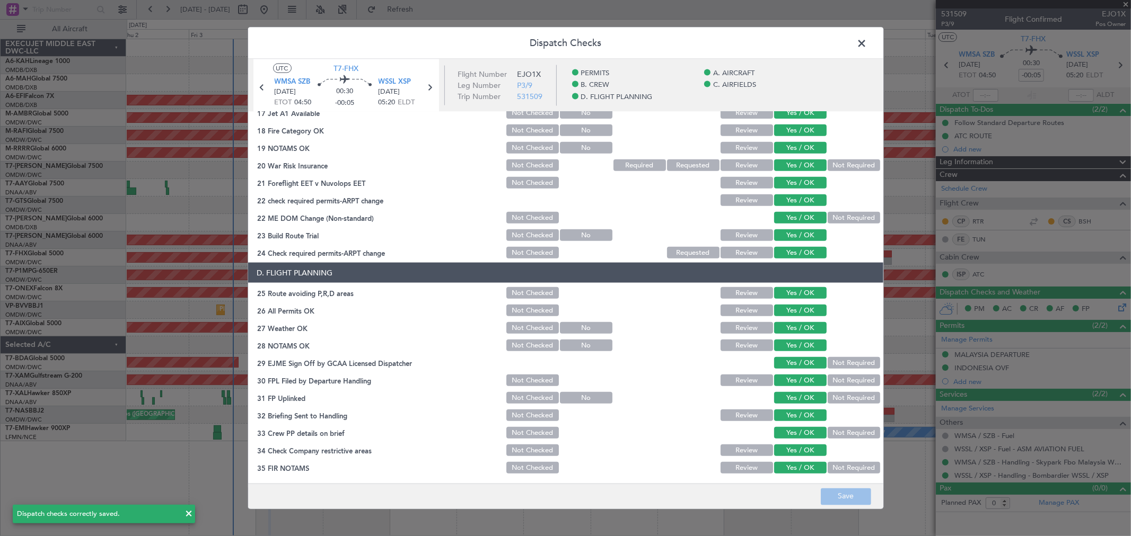
click at [867, 43] on span at bounding box center [867, 46] width 0 height 21
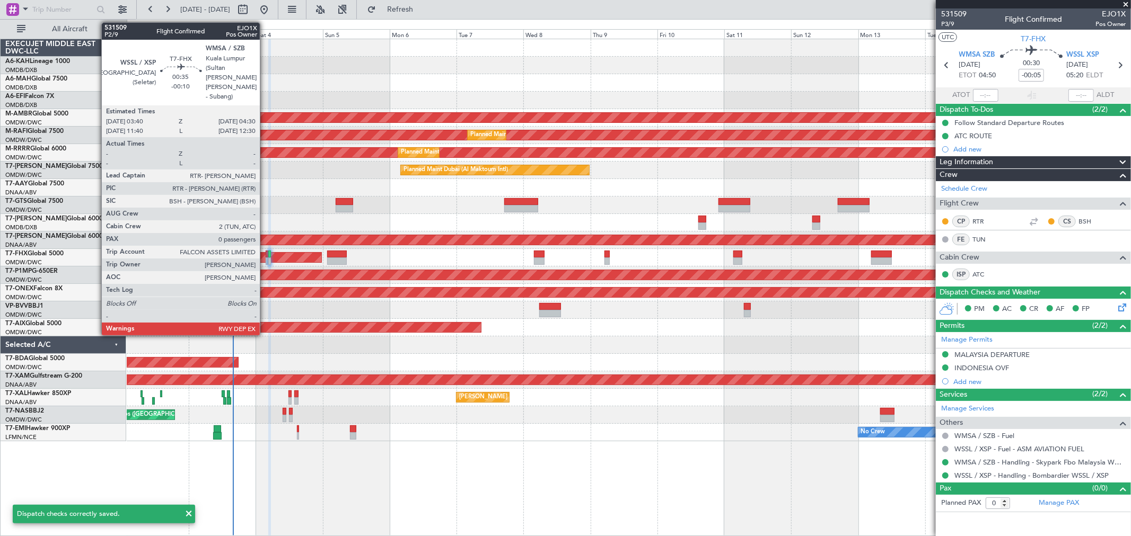
click at [266, 254] on div at bounding box center [267, 254] width 3 height 7
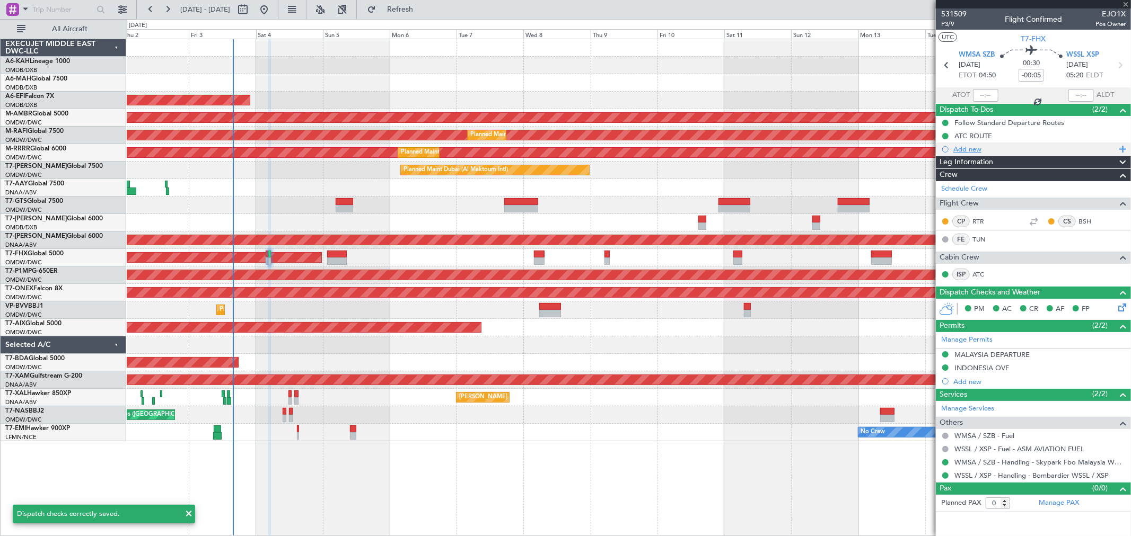
type input "-00:10"
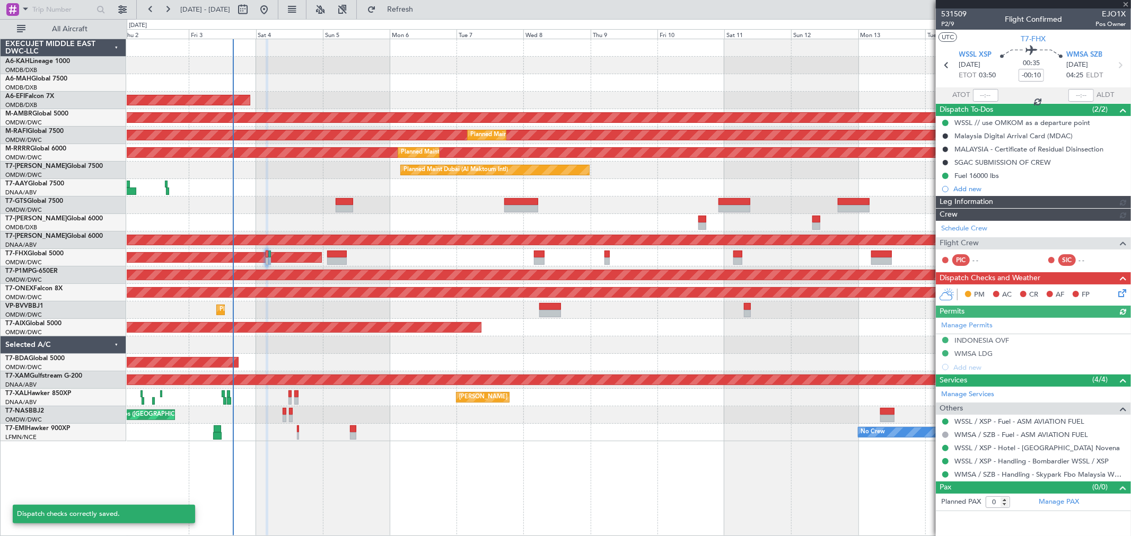
type input "[PERSON_NAME] ([PERSON_NAME])"
type input "7423"
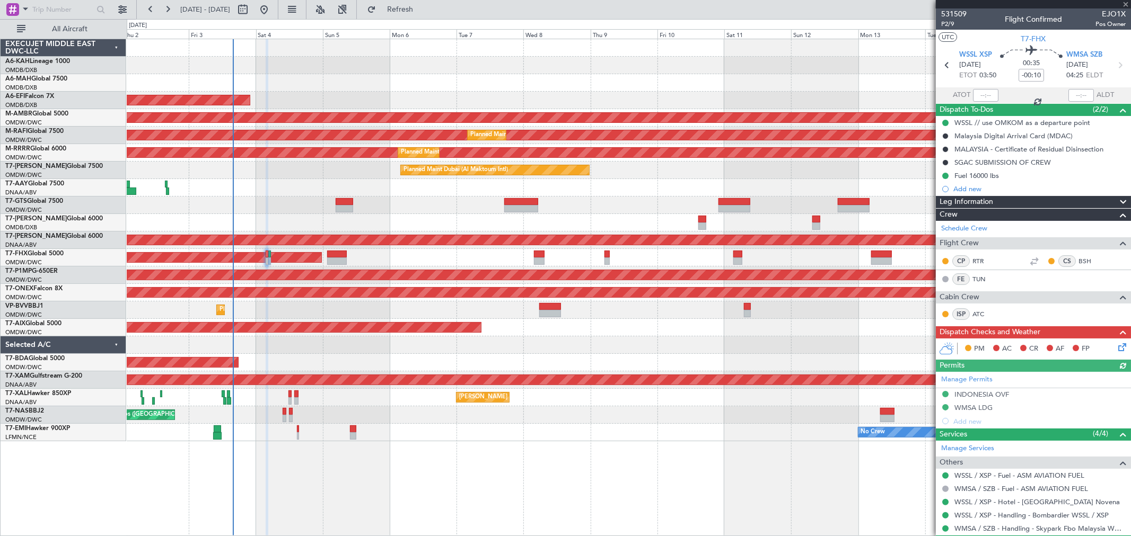
type input "[PERSON_NAME] ([PERSON_NAME])"
type input "7423"
click at [1117, 348] on icon at bounding box center [1120, 345] width 8 height 8
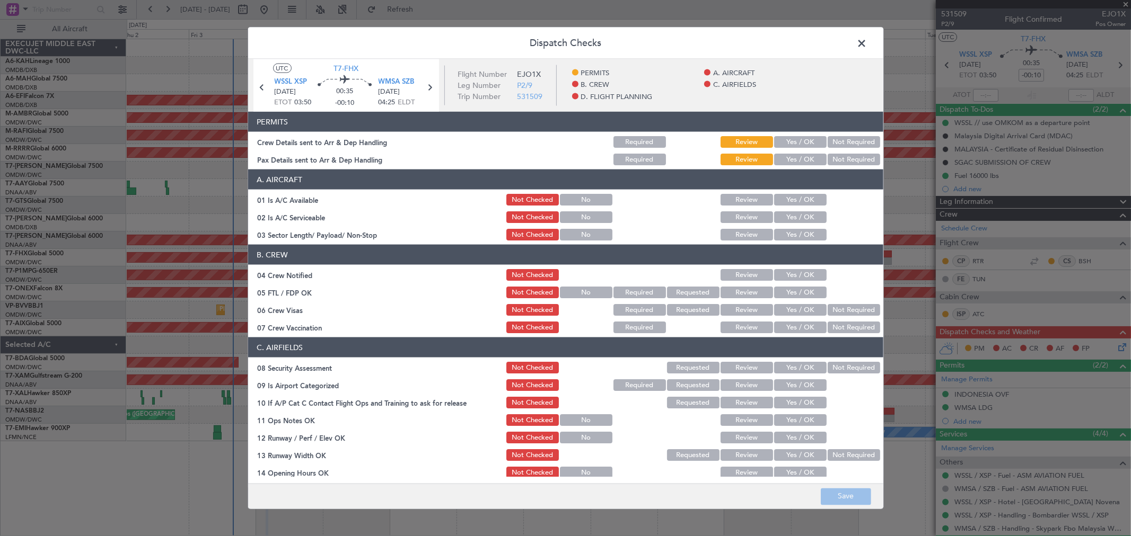
click at [780, 142] on button "Yes / OK" at bounding box center [800, 142] width 52 height 12
click at [794, 158] on button "Yes / OK" at bounding box center [800, 160] width 52 height 12
click at [794, 195] on button "Yes / OK" at bounding box center [800, 200] width 52 height 12
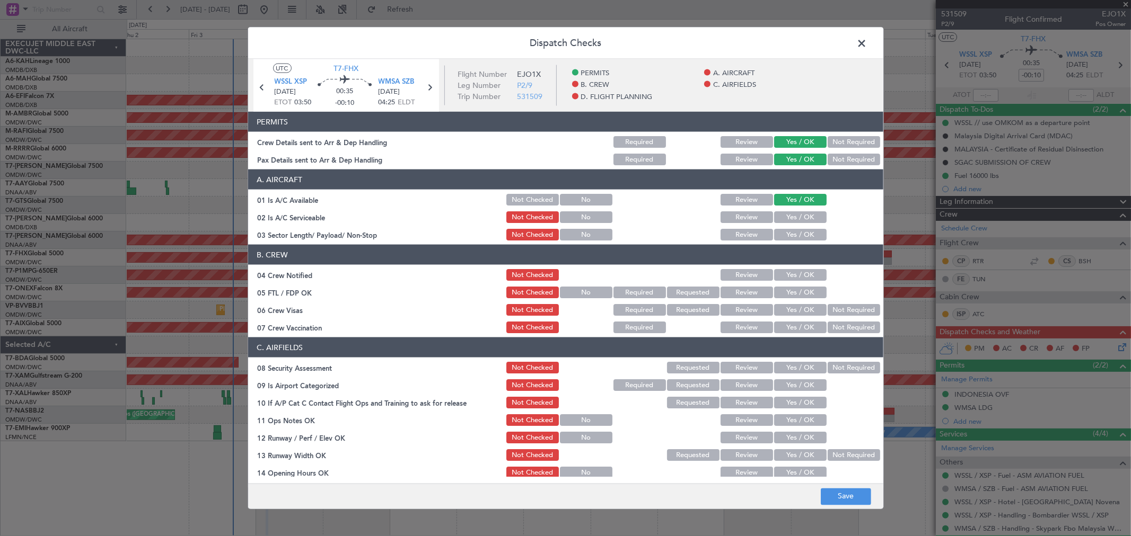
click at [796, 210] on div "Yes / OK" at bounding box center [799, 217] width 54 height 15
click at [793, 220] on button "Yes / OK" at bounding box center [800, 217] width 52 height 12
click at [788, 235] on button "Yes / OK" at bounding box center [800, 235] width 52 height 12
drag, startPoint x: 792, startPoint y: 266, endPoint x: 789, endPoint y: 283, distance: 17.8
click at [791, 268] on section "B. CREW 04 Crew Notified Not Checked Review Yes / OK 05 FTL / FDP OK Not Checke…" at bounding box center [565, 290] width 635 height 90
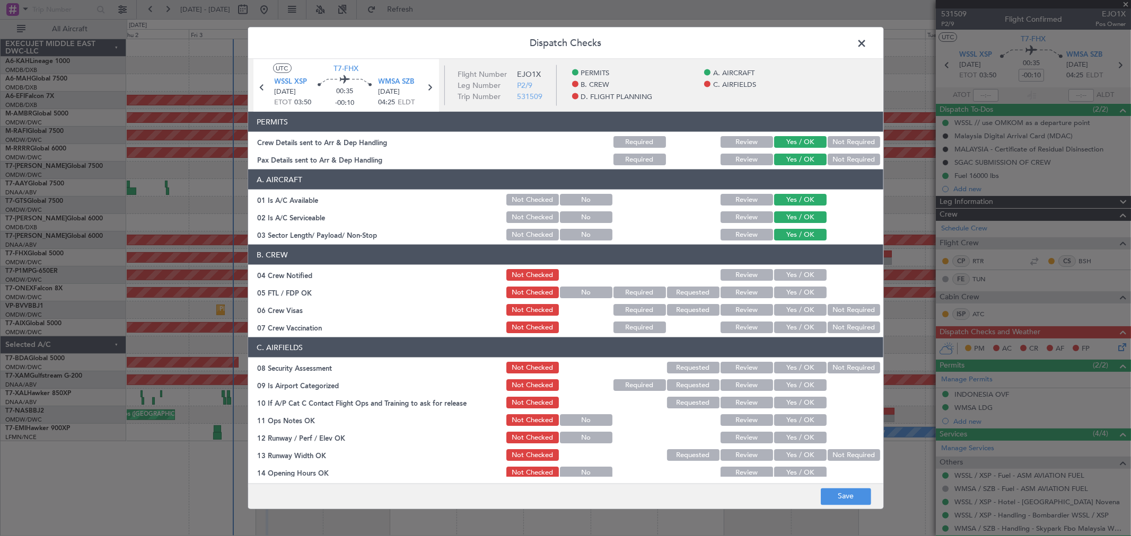
click at [788, 277] on button "Yes / OK" at bounding box center [800, 275] width 52 height 12
drag, startPoint x: 796, startPoint y: 294, endPoint x: 799, endPoint y: 309, distance: 15.7
click at [797, 297] on button "Yes / OK" at bounding box center [800, 293] width 52 height 12
click at [799, 308] on button "Yes / OK" at bounding box center [800, 310] width 52 height 12
click at [785, 333] on div "Yes / OK" at bounding box center [799, 327] width 54 height 15
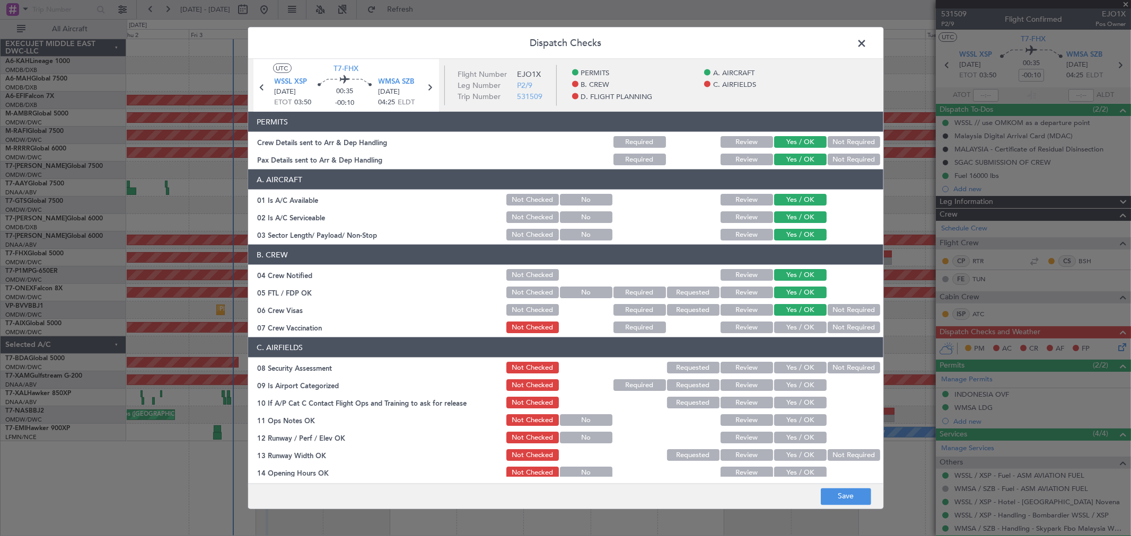
click at [783, 330] on button "Yes / OK" at bounding box center [800, 328] width 52 height 12
click at [787, 367] on button "Yes / OK" at bounding box center [800, 368] width 52 height 12
click at [788, 380] on button "Yes / OK" at bounding box center [800, 386] width 52 height 12
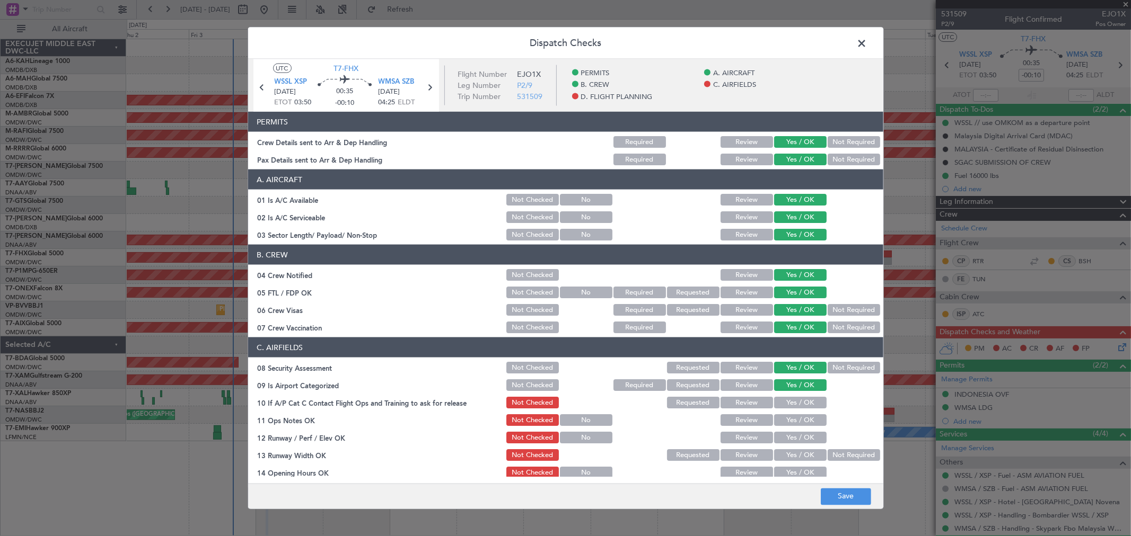
drag, startPoint x: 789, startPoint y: 395, endPoint x: 791, endPoint y: 402, distance: 7.4
click at [789, 395] on div "Yes / OK" at bounding box center [799, 402] width 54 height 15
click at [791, 404] on button "Yes / OK" at bounding box center [800, 403] width 52 height 12
drag, startPoint x: 791, startPoint y: 421, endPoint x: 787, endPoint y: 445, distance: 24.7
click at [789, 425] on button "Yes / OK" at bounding box center [800, 421] width 52 height 12
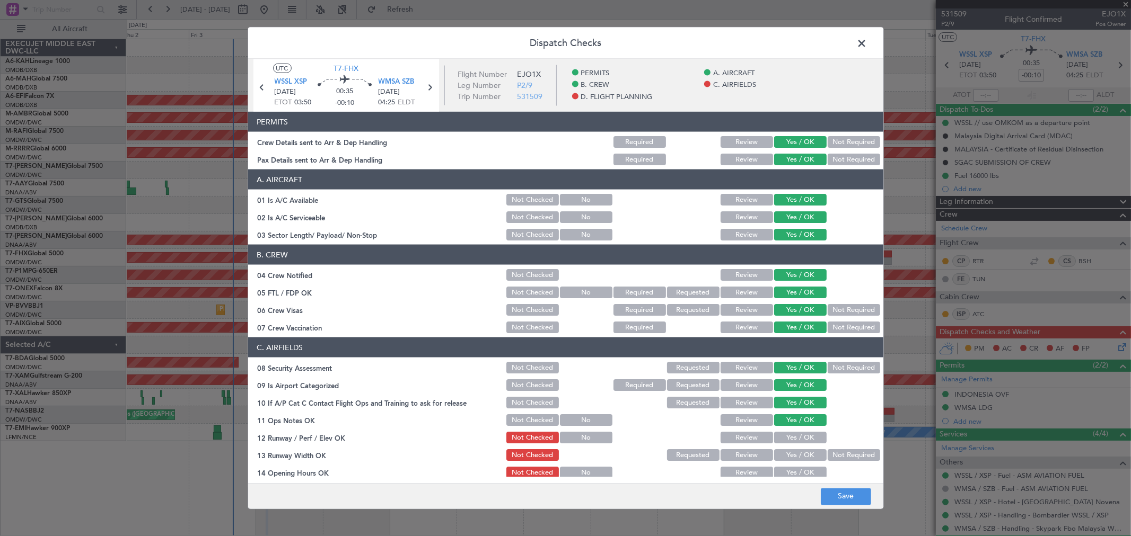
click at [787, 445] on section "C. AIRFIELDS 08 Security Assessment Not Checked Requested Review Yes / OK Not R…" at bounding box center [565, 505] width 635 height 335
click at [781, 439] on button "Yes / OK" at bounding box center [800, 438] width 52 height 12
drag, startPoint x: 788, startPoint y: 453, endPoint x: 786, endPoint y: 466, distance: 13.4
click at [788, 453] on button "Yes / OK" at bounding box center [800, 455] width 52 height 12
click at [786, 475] on button "Yes / OK" at bounding box center [800, 473] width 52 height 12
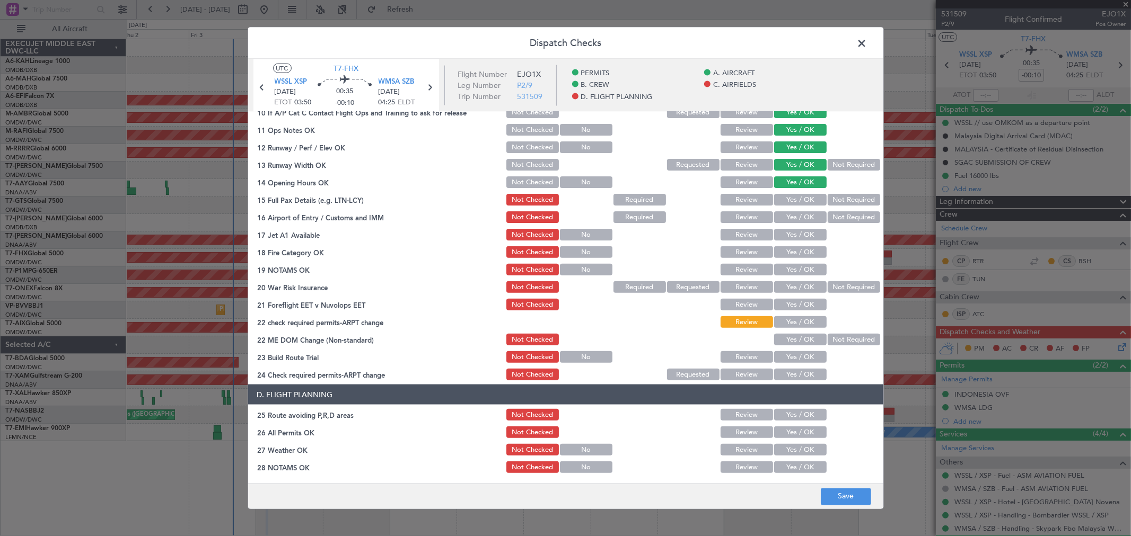
scroll to position [235, 0]
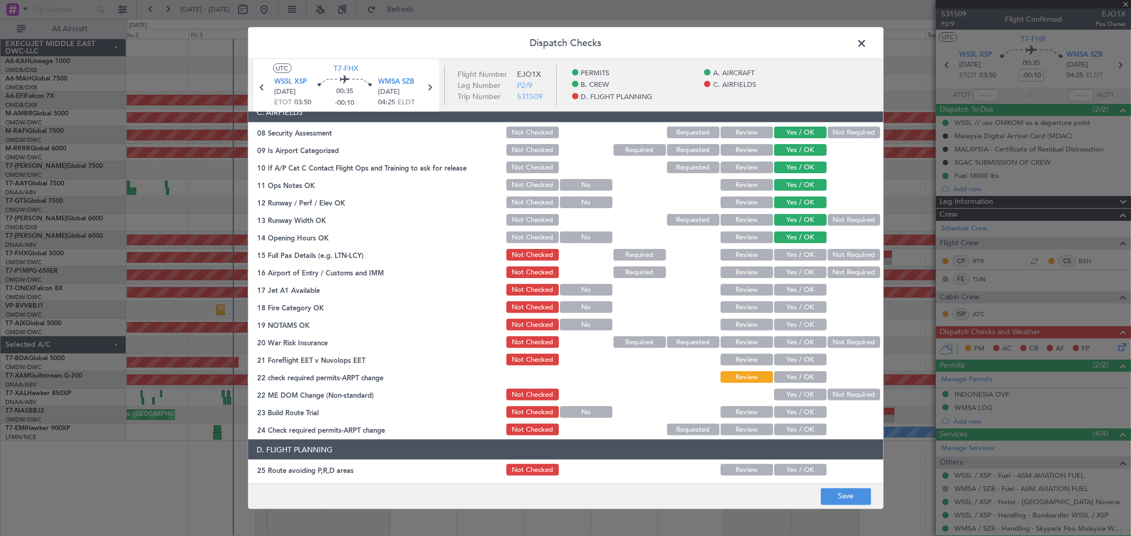
click at [790, 250] on button "Yes / OK" at bounding box center [800, 255] width 52 height 12
click at [788, 259] on button "Yes / OK" at bounding box center [800, 255] width 52 height 12
drag, startPoint x: 787, startPoint y: 264, endPoint x: 786, endPoint y: 279, distance: 15.4
click at [787, 269] on div "Yes / OK" at bounding box center [799, 272] width 54 height 15
click at [786, 276] on button "Yes / OK" at bounding box center [800, 273] width 52 height 12
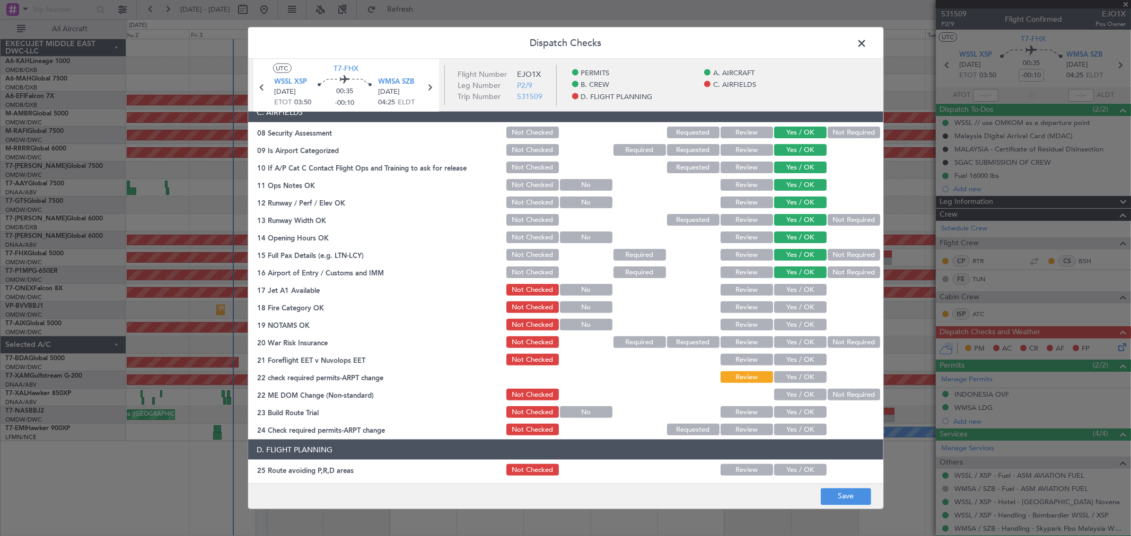
click at [789, 294] on button "Yes / OK" at bounding box center [800, 290] width 52 height 12
click at [786, 306] on button "Yes / OK" at bounding box center [800, 308] width 52 height 12
drag, startPoint x: 787, startPoint y: 319, endPoint x: 787, endPoint y: 329, distance: 10.1
click at [787, 323] on button "Yes / OK" at bounding box center [800, 325] width 52 height 12
click at [787, 340] on button "Yes / OK" at bounding box center [800, 343] width 52 height 12
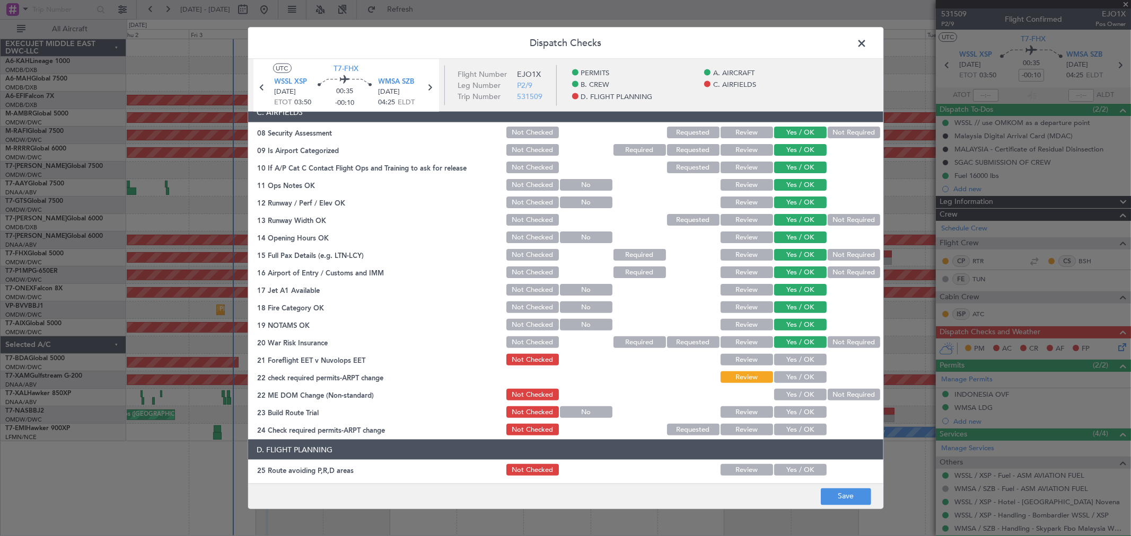
click at [787, 361] on button "Yes / OK" at bounding box center [800, 360] width 52 height 12
click at [790, 372] on button "Yes / OK" at bounding box center [800, 378] width 52 height 12
click at [788, 396] on button "Yes / OK" at bounding box center [800, 395] width 52 height 12
click at [787, 407] on button "Yes / OK" at bounding box center [800, 413] width 52 height 12
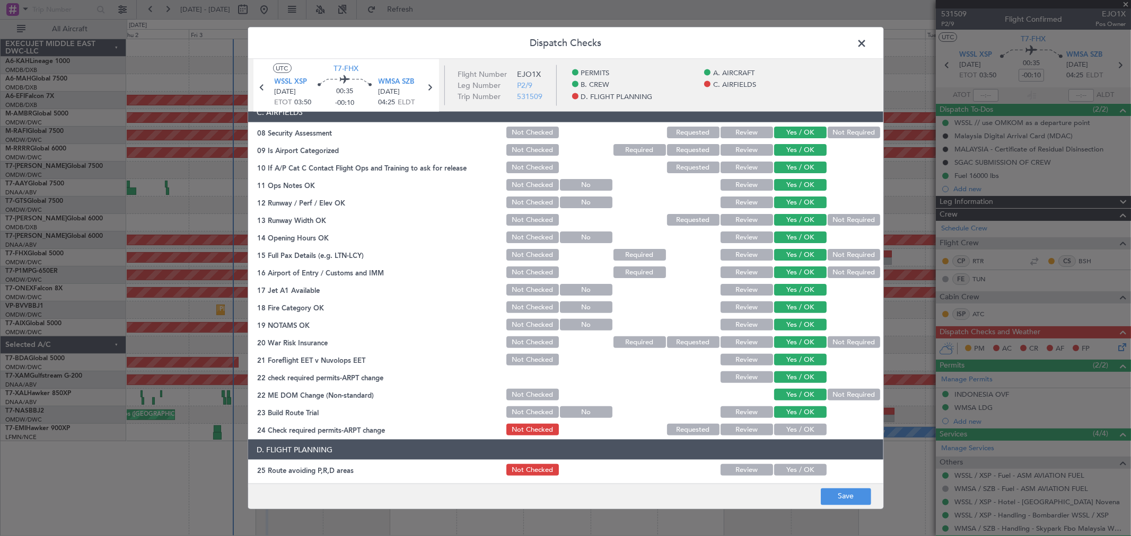
click at [787, 424] on button "Yes / OK" at bounding box center [800, 430] width 52 height 12
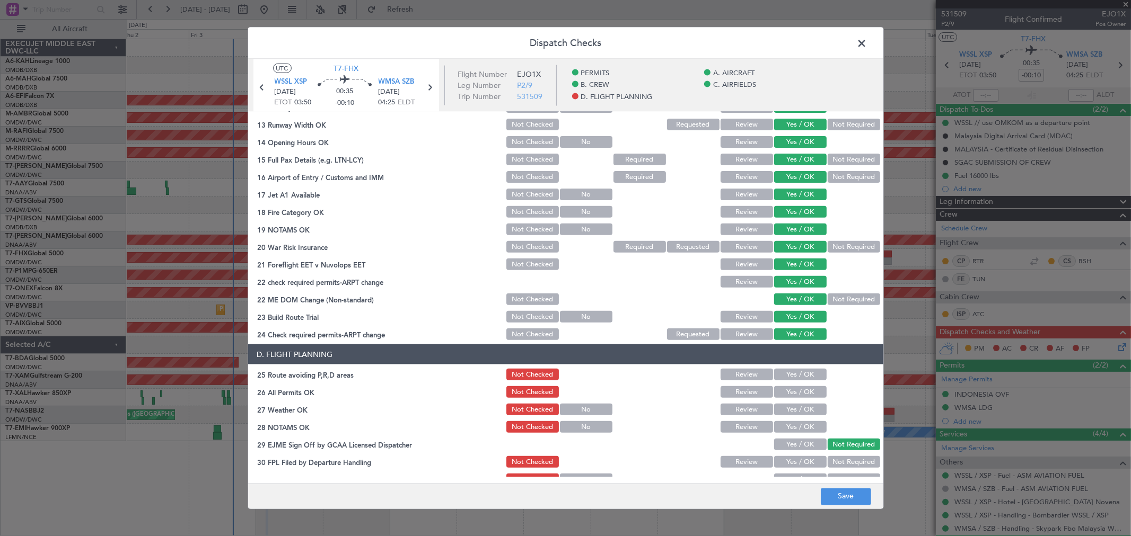
scroll to position [412, 0]
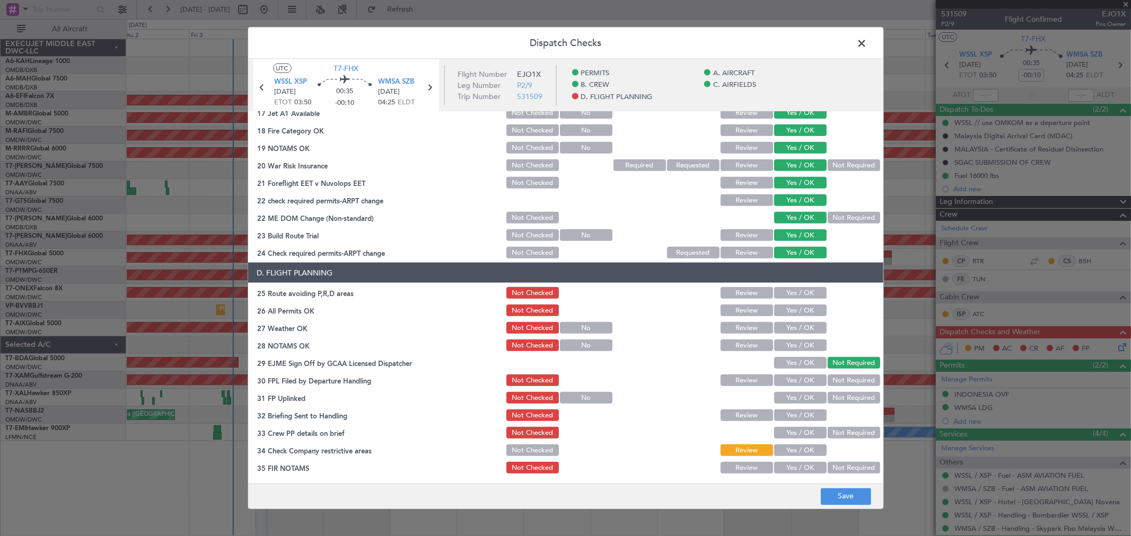
click at [788, 299] on div "Yes / OK" at bounding box center [799, 293] width 54 height 15
click at [793, 289] on button "Yes / OK" at bounding box center [800, 293] width 52 height 12
drag, startPoint x: 791, startPoint y: 302, endPoint x: 790, endPoint y: 307, distance: 5.5
click at [791, 303] on div "Yes / OK" at bounding box center [799, 310] width 54 height 15
click at [790, 307] on button "Yes / OK" at bounding box center [800, 311] width 52 height 12
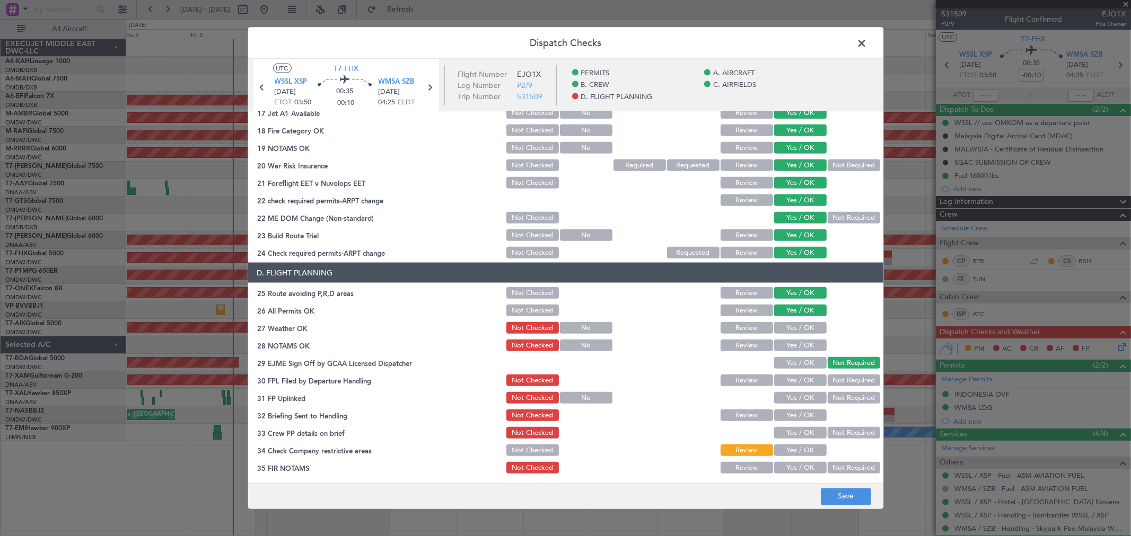
click at [790, 324] on button "Yes / OK" at bounding box center [800, 328] width 52 height 12
click at [790, 334] on div "Yes / OK" at bounding box center [799, 328] width 54 height 15
click at [789, 338] on div "Yes / OK" at bounding box center [799, 345] width 54 height 15
click at [786, 347] on button "Yes / OK" at bounding box center [800, 346] width 52 height 12
click at [786, 359] on button "Yes / OK" at bounding box center [800, 363] width 52 height 12
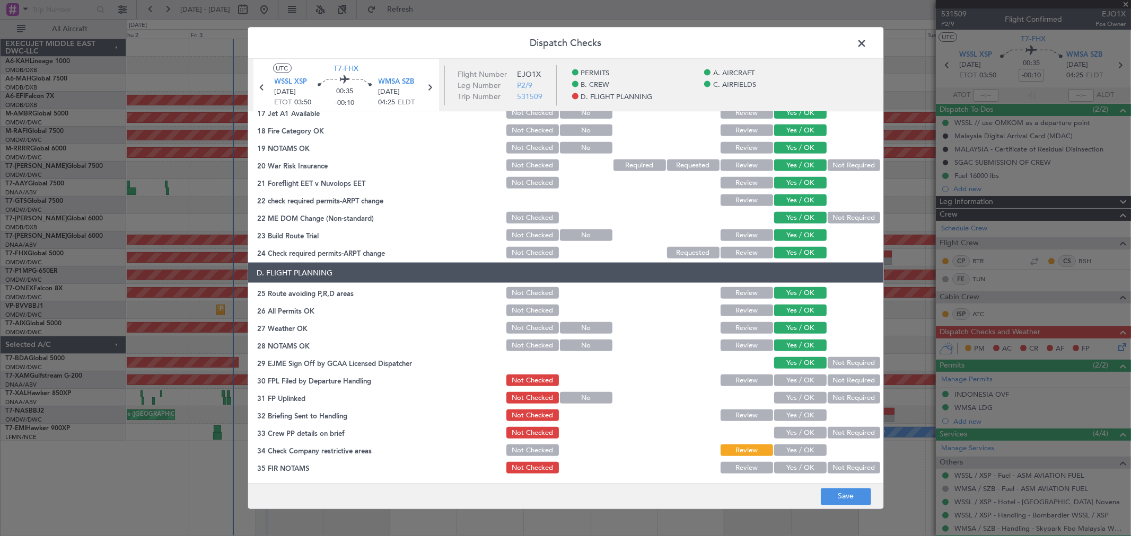
click at [785, 375] on button "Yes / OK" at bounding box center [800, 381] width 52 height 12
click at [786, 395] on button "Yes / OK" at bounding box center [800, 398] width 52 height 12
click at [787, 411] on button "Yes / OK" at bounding box center [800, 416] width 52 height 12
click at [787, 423] on section "D. FLIGHT PLANNING 25 Route avoiding P,R,D areas Not Checked Review Yes / OK 26…" at bounding box center [565, 369] width 635 height 213
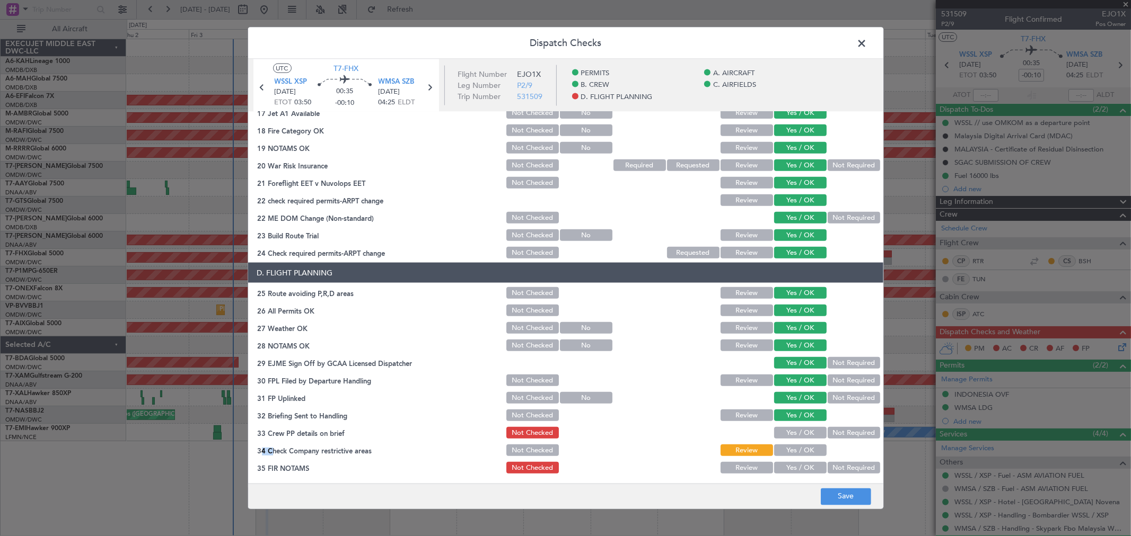
click at [786, 426] on div "Yes / OK" at bounding box center [799, 433] width 54 height 15
drag, startPoint x: 786, startPoint y: 431, endPoint x: 782, endPoint y: 466, distance: 35.7
click at [787, 432] on button "Yes / OK" at bounding box center [800, 433] width 52 height 12
click at [784, 465] on button "Yes / OK" at bounding box center [800, 468] width 52 height 12
click at [780, 448] on button "Yes / OK" at bounding box center [800, 451] width 52 height 12
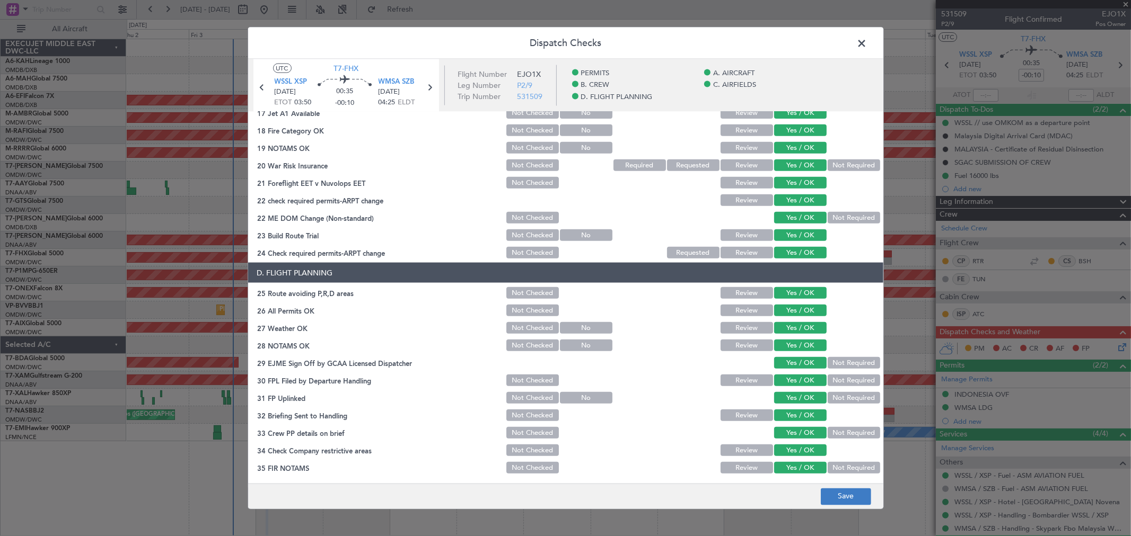
click at [835, 488] on footer "Save" at bounding box center [565, 495] width 635 height 25
click at [835, 489] on button "Save" at bounding box center [846, 496] width 50 height 17
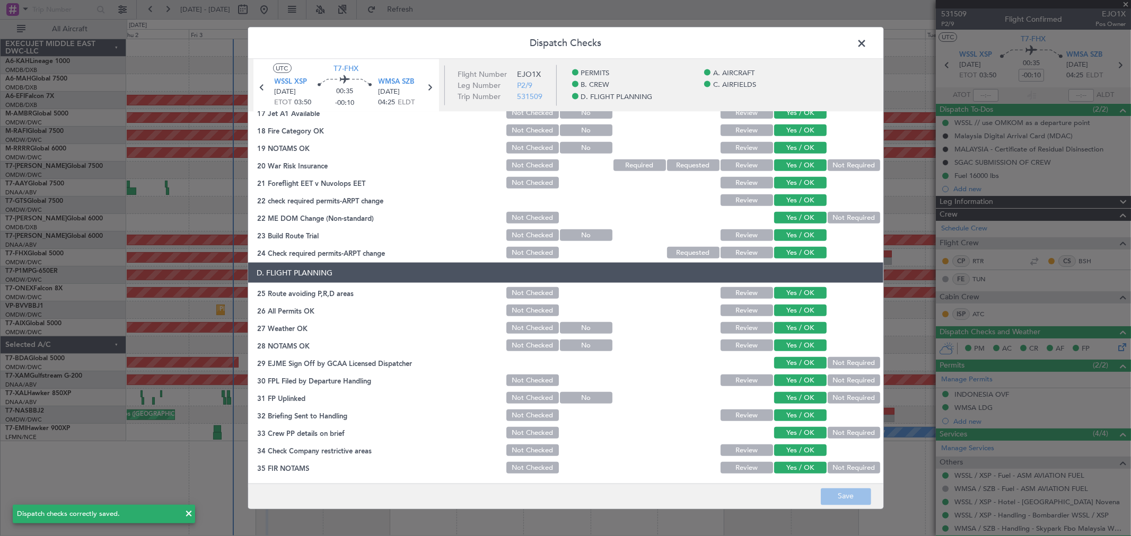
click at [867, 41] on span at bounding box center [867, 46] width 0 height 21
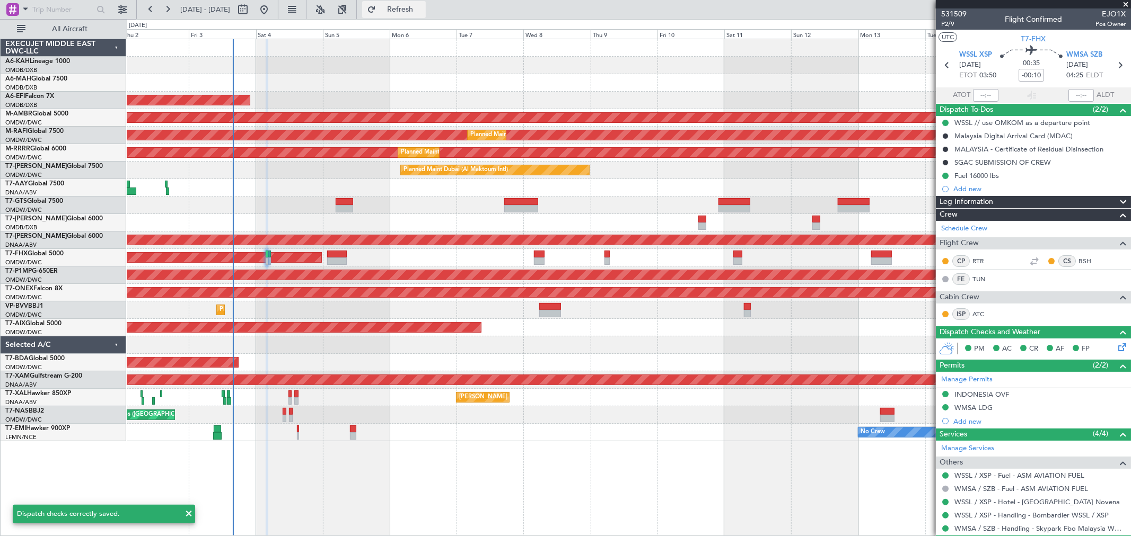
click at [426, 17] on button "Refresh" at bounding box center [394, 9] width 64 height 17
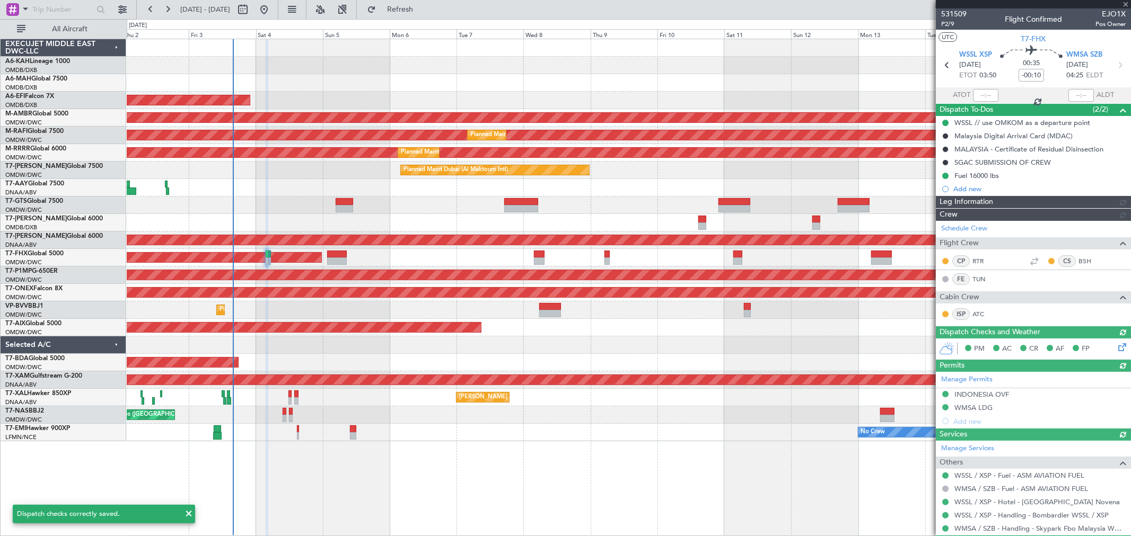
type input "[PERSON_NAME] ([PERSON_NAME])"
type input "7423"
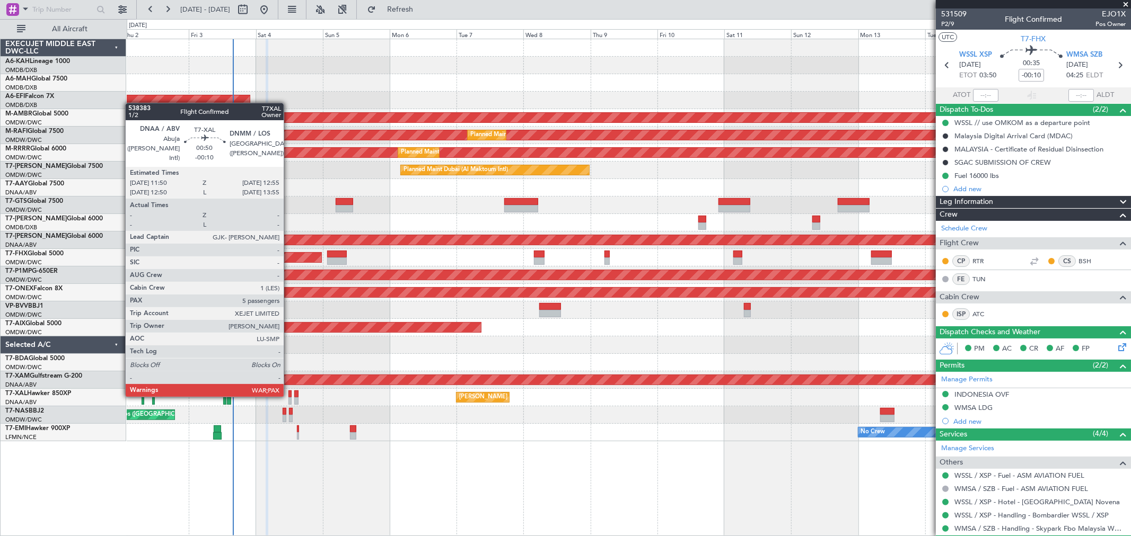
click at [289, 395] on div at bounding box center [289, 394] width 3 height 7
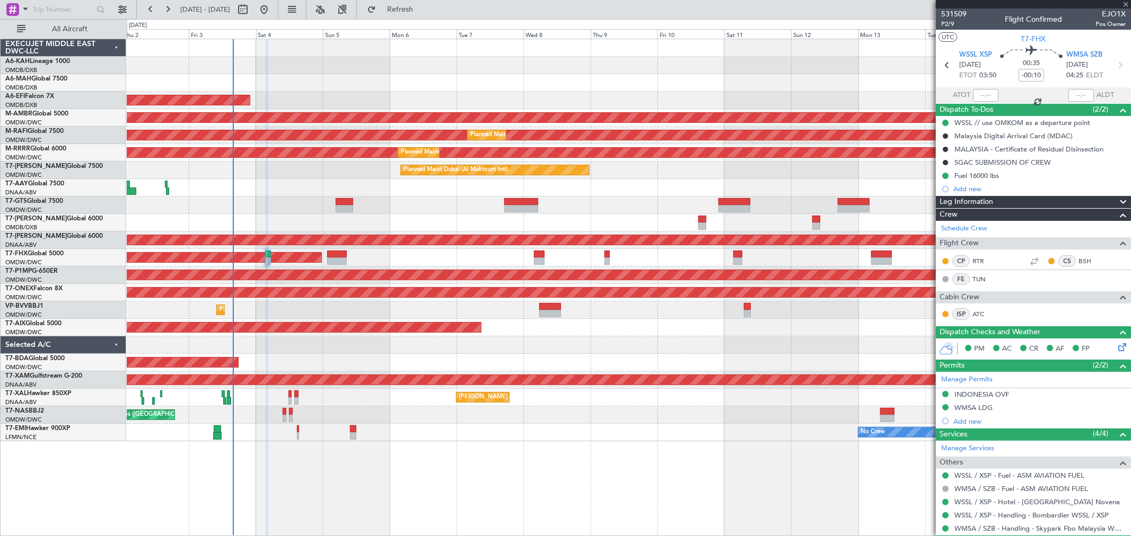
type input "5"
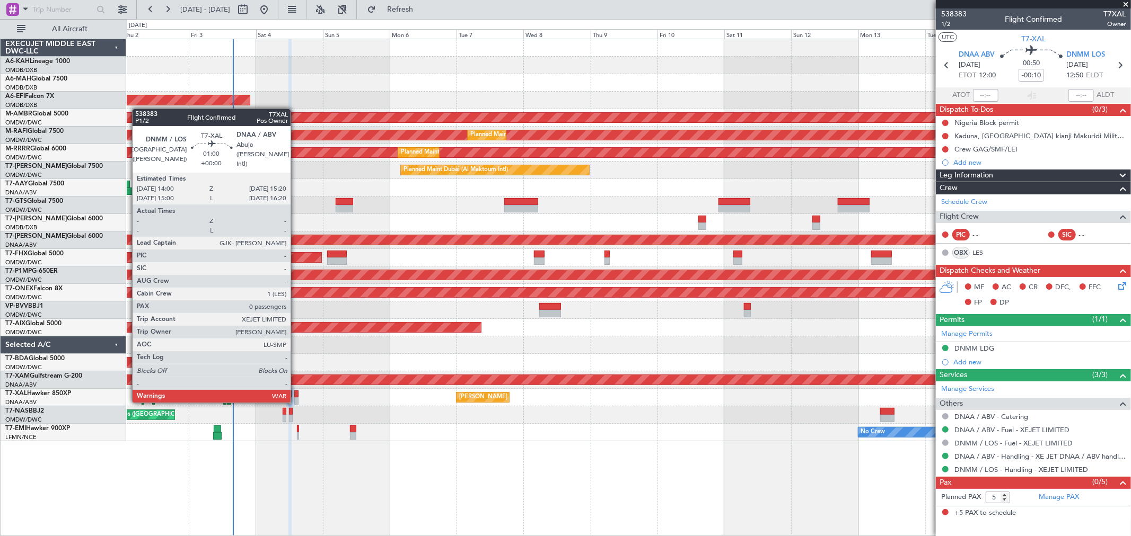
click at [296, 401] on div at bounding box center [296, 401] width 4 height 7
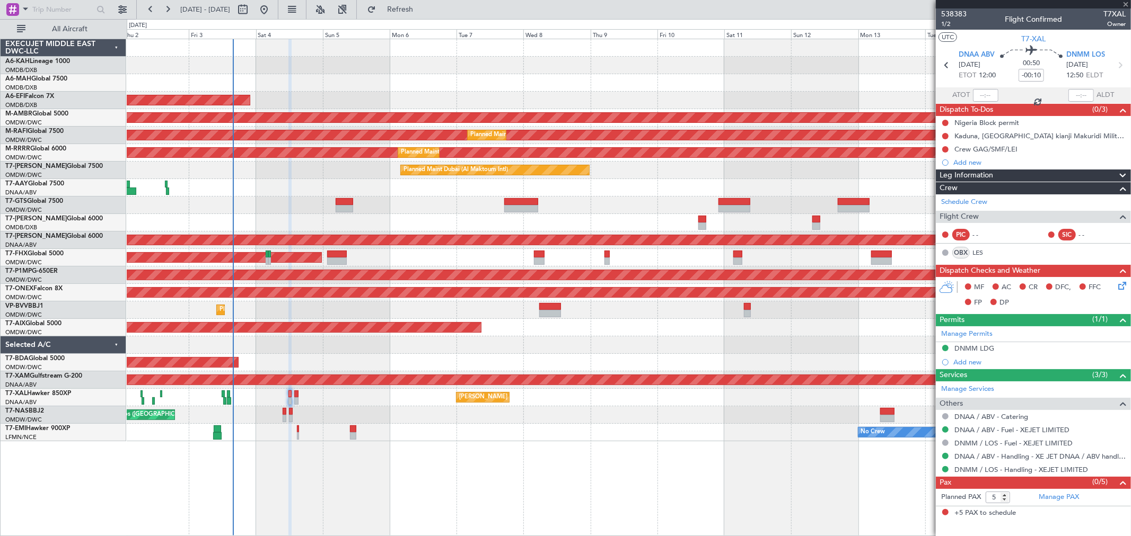
type input "0"
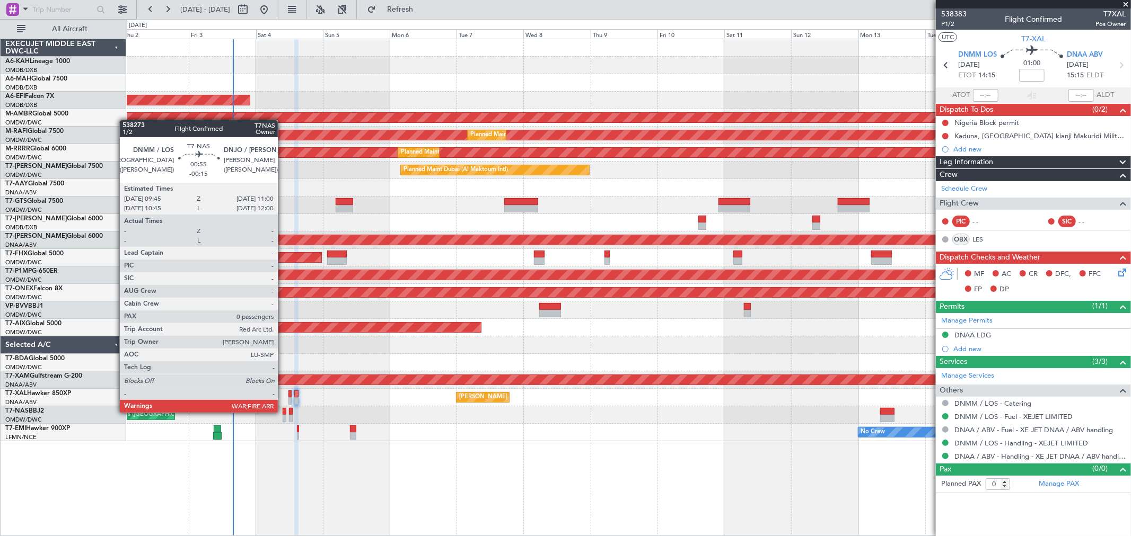
click at [283, 411] on div at bounding box center [285, 411] width 4 height 7
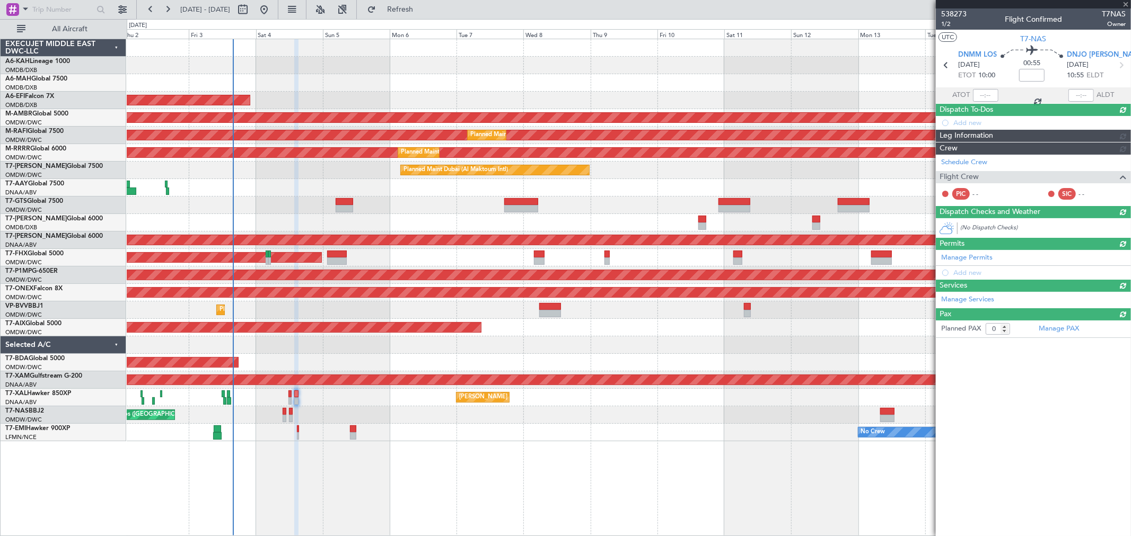
type input "-00:15"
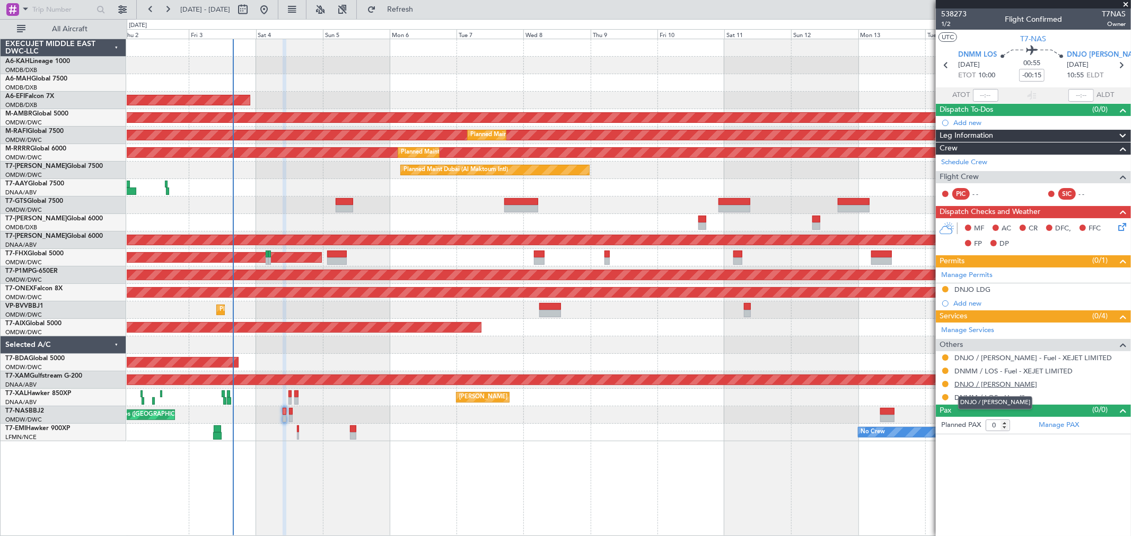
click at [997, 383] on link "DNJO / [PERSON_NAME]" at bounding box center [995, 384] width 83 height 9
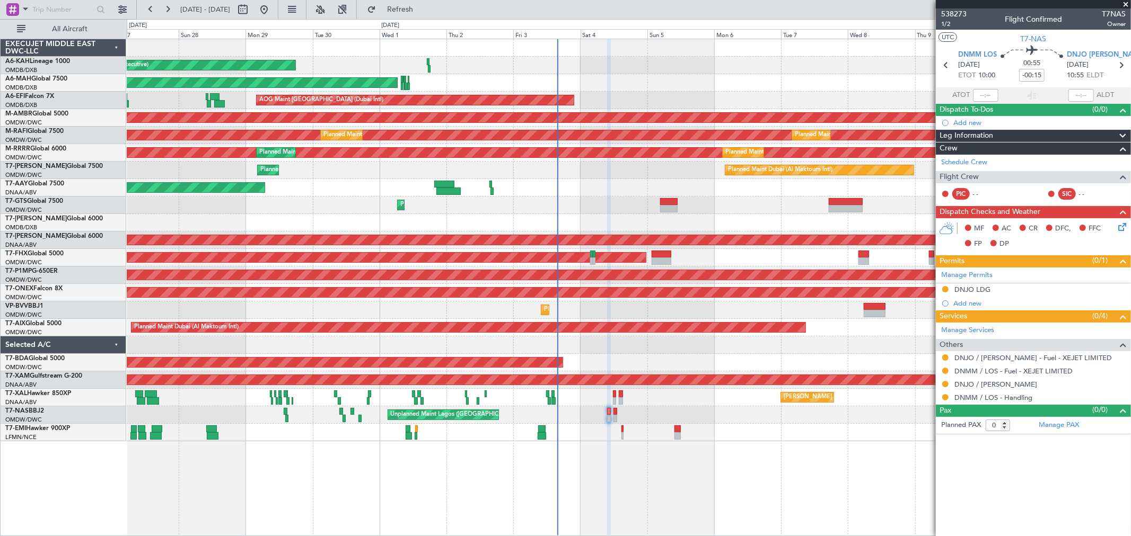
click at [587, 464] on div "Planned Maint Abu Dhabi (Al Bateen Executive) Planned Maint Dubai (Dubai Intl) …" at bounding box center [629, 288] width 1004 height 498
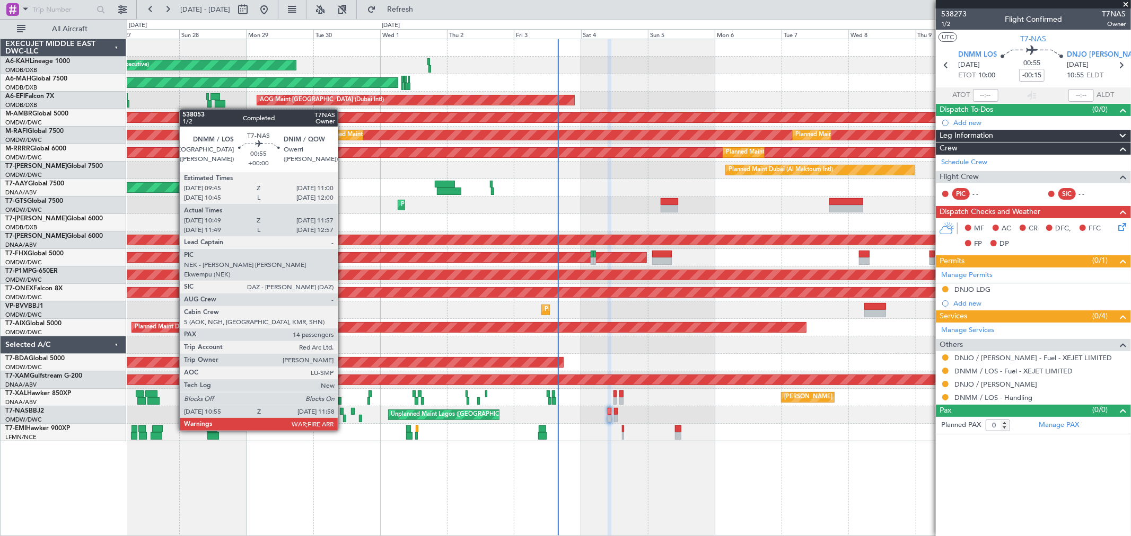
click at [343, 411] on div at bounding box center [342, 411] width 4 height 7
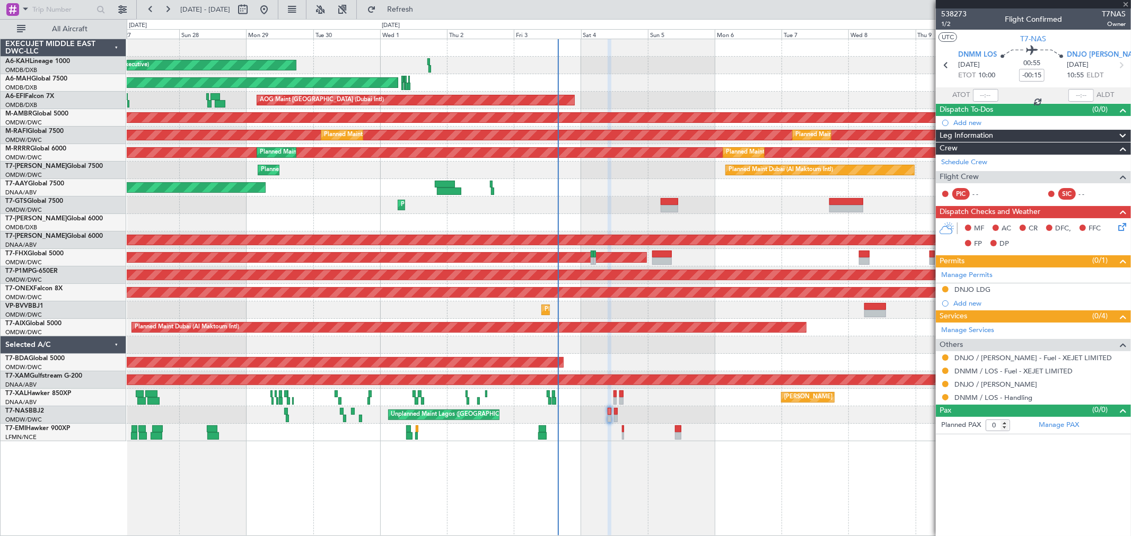
type input "11:04"
type input "11:52"
type input "14"
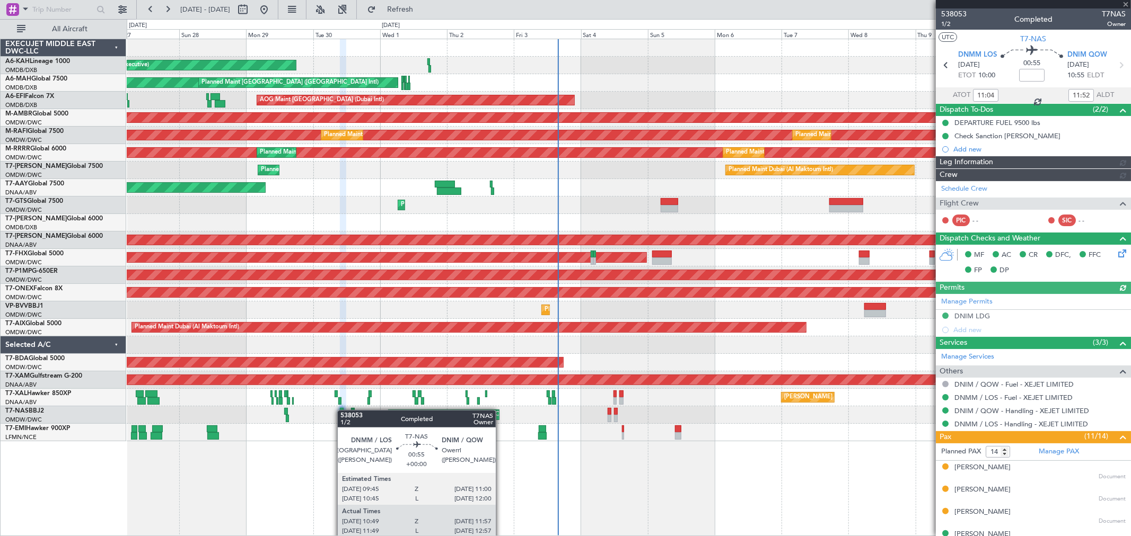
type input "Dherander Fithani (DHF)"
type input "7393"
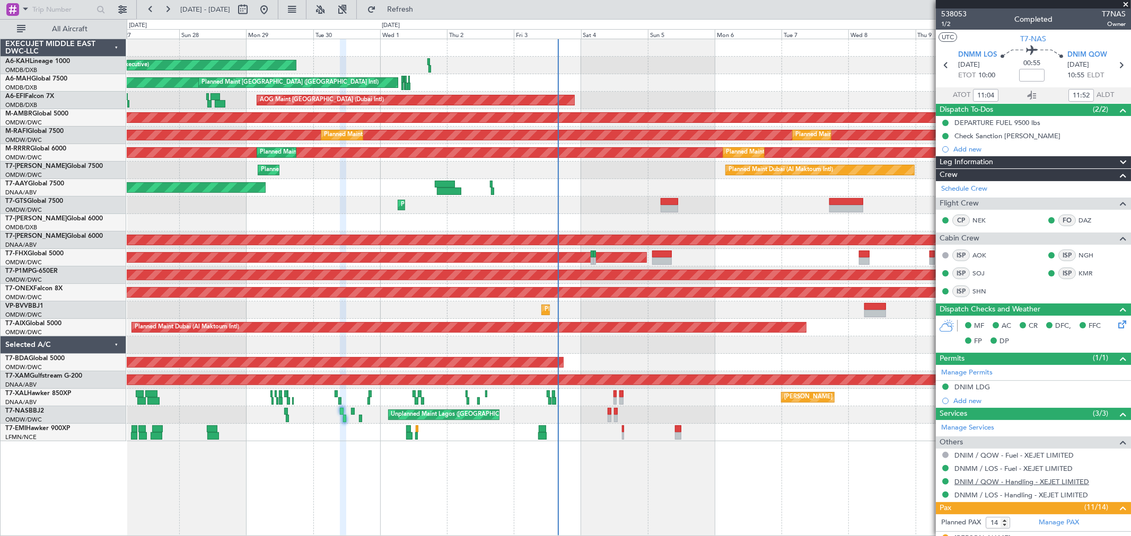
click at [1020, 485] on link "DNIM / QOW - Handling - XEJET LIMITED" at bounding box center [1021, 482] width 135 height 9
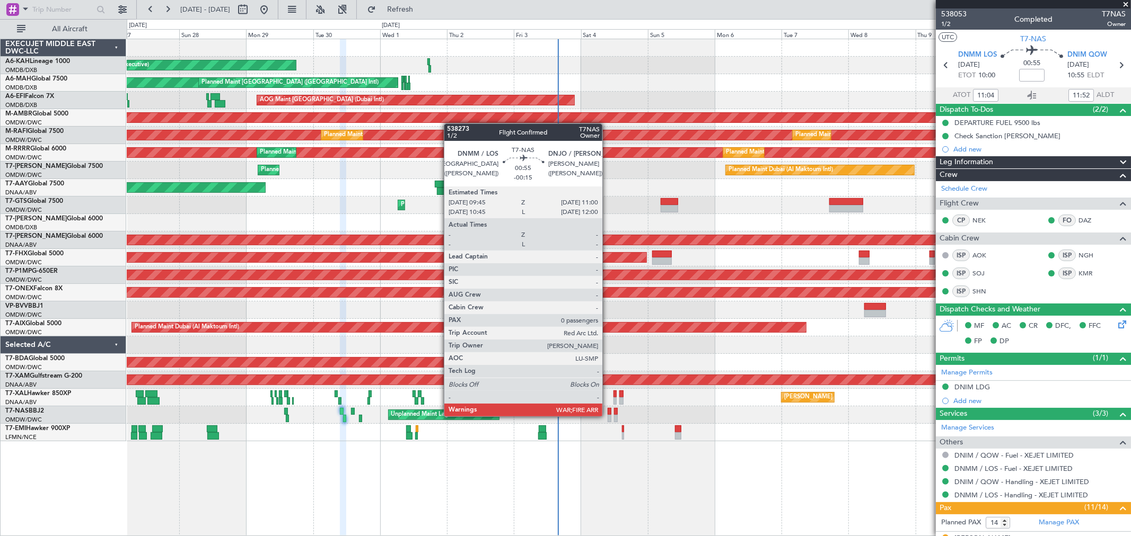
click at [607, 415] on div at bounding box center [609, 418] width 4 height 7
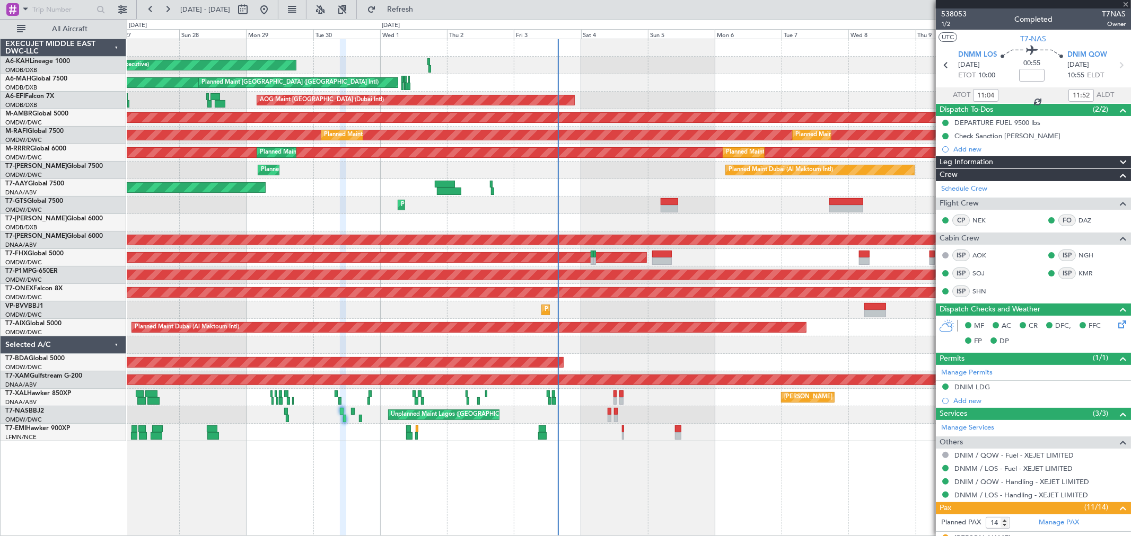
type input "-00:15"
type input "0"
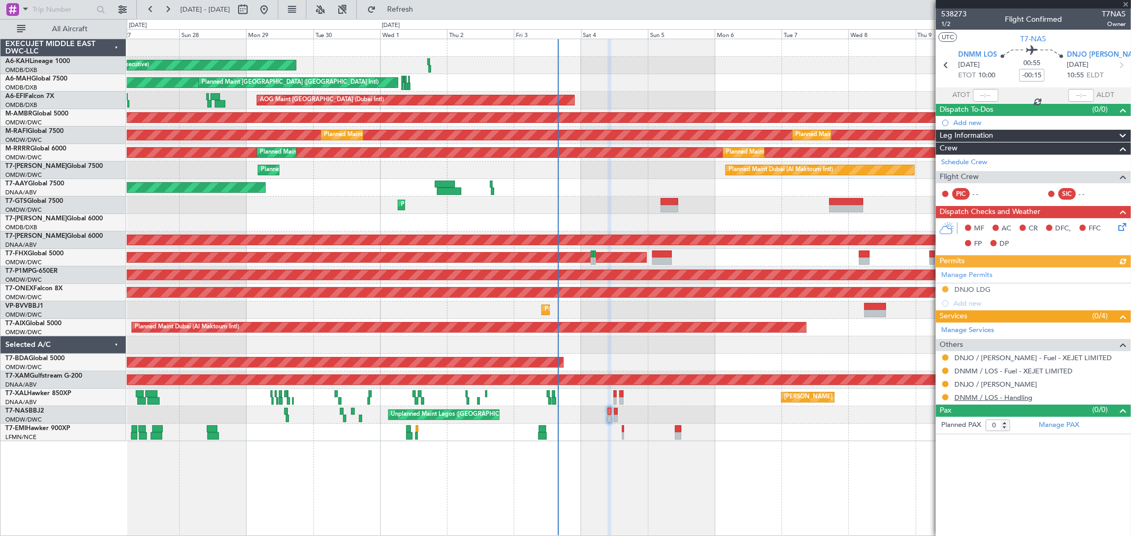
click at [1002, 400] on link "DNMM / LOS - Handling" at bounding box center [993, 397] width 78 height 9
click at [973, 382] on link "DNJO / [PERSON_NAME]" at bounding box center [995, 384] width 83 height 9
click at [422, 6] on span "Refresh" at bounding box center [400, 9] width 45 height 7
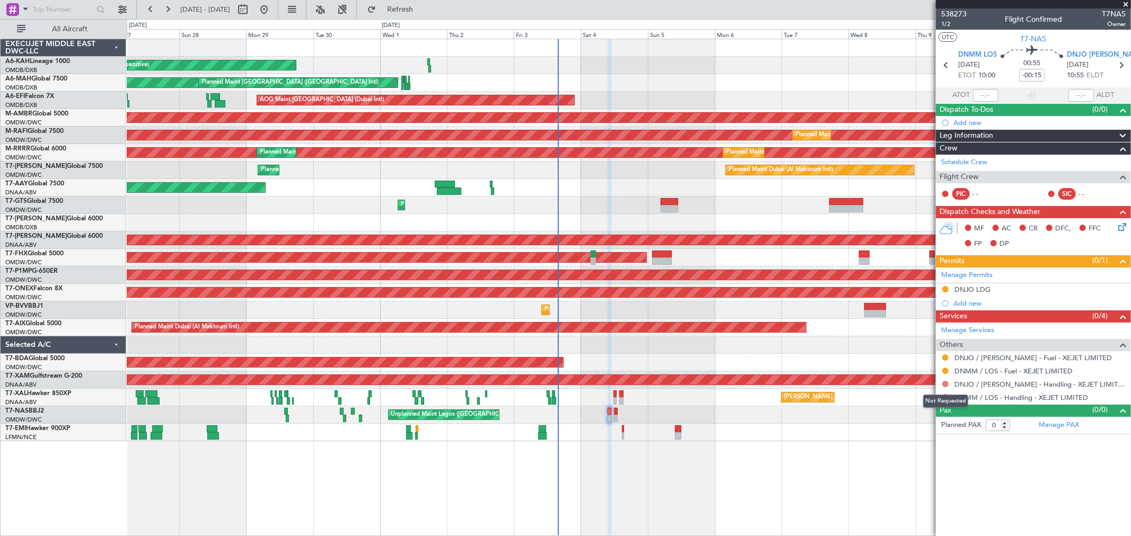
click at [944, 383] on button at bounding box center [945, 384] width 6 height 6
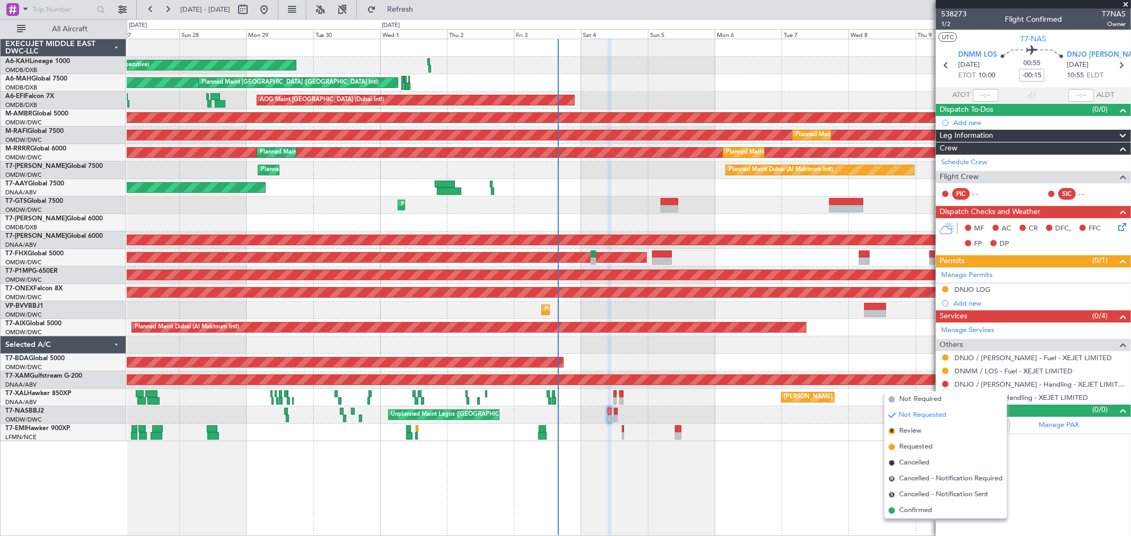
drag, startPoint x: 912, startPoint y: 444, endPoint x: 925, endPoint y: 435, distance: 15.7
click at [912, 444] on span "Requested" at bounding box center [915, 447] width 33 height 11
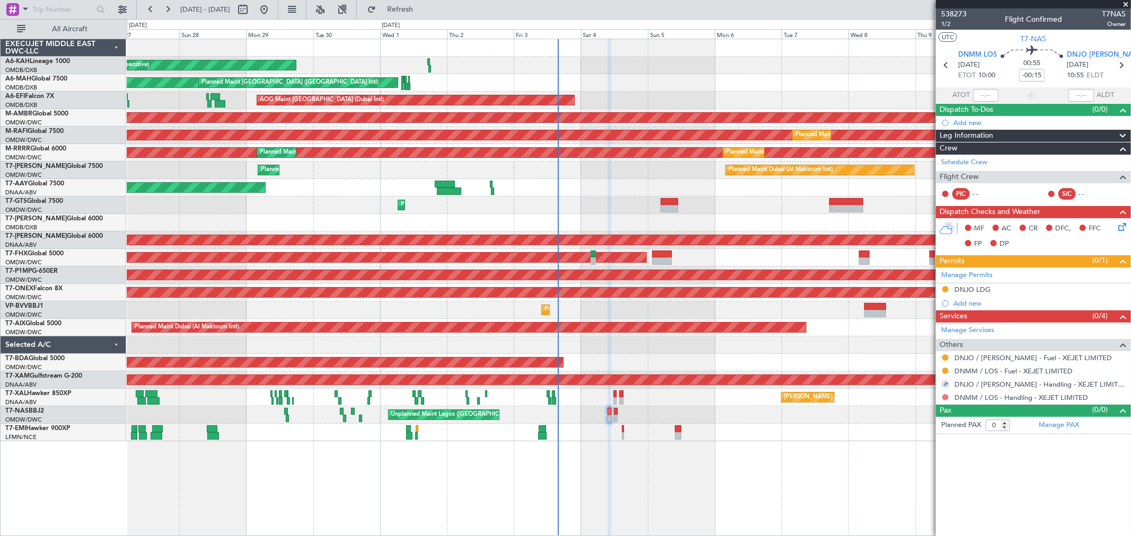
click at [942, 395] on button at bounding box center [945, 397] width 6 height 6
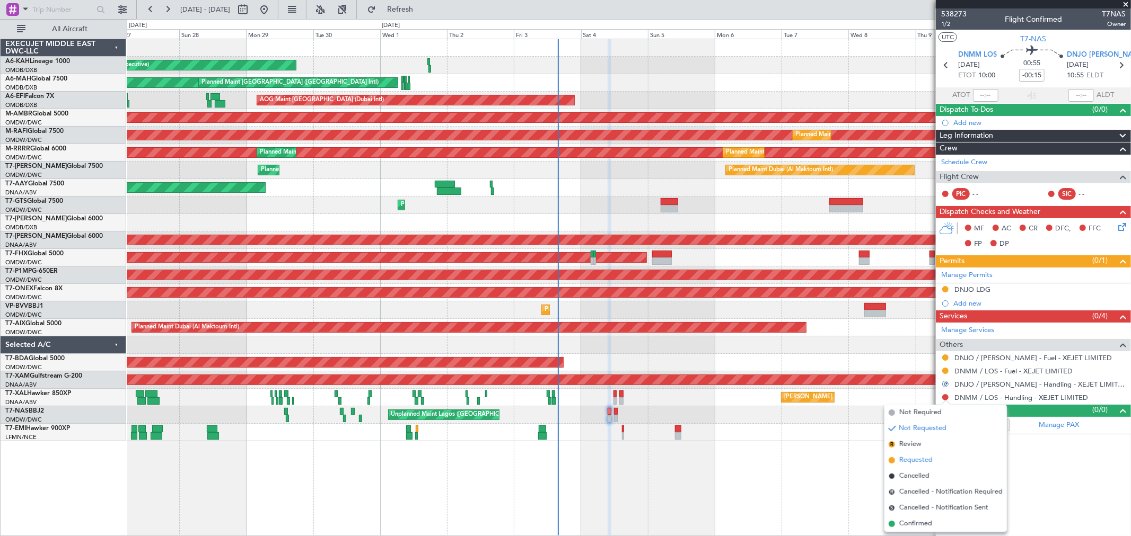
click at [905, 462] on span "Requested" at bounding box center [915, 460] width 33 height 11
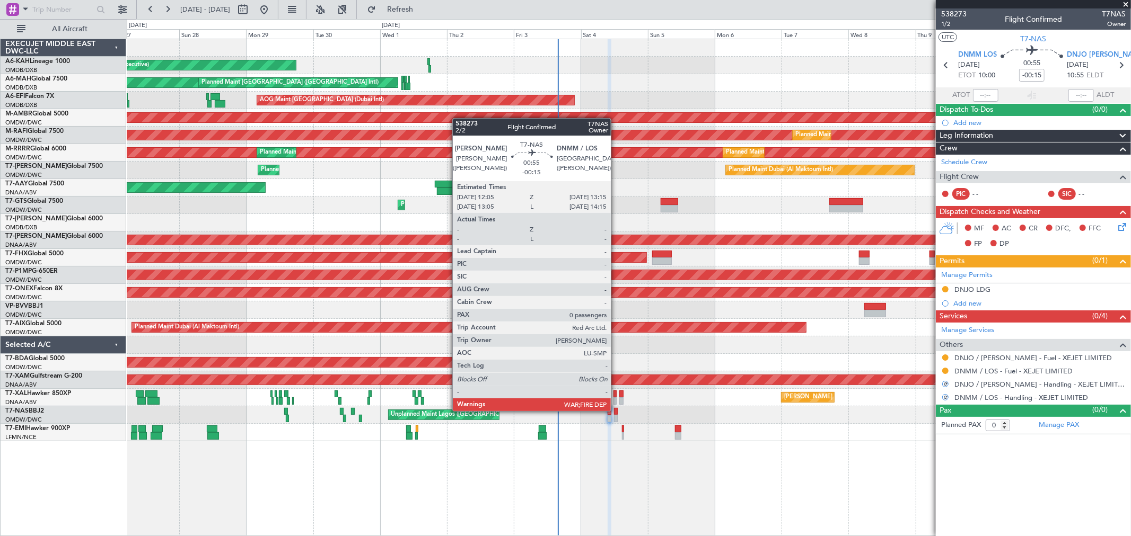
click at [616, 410] on div at bounding box center [616, 411] width 4 height 7
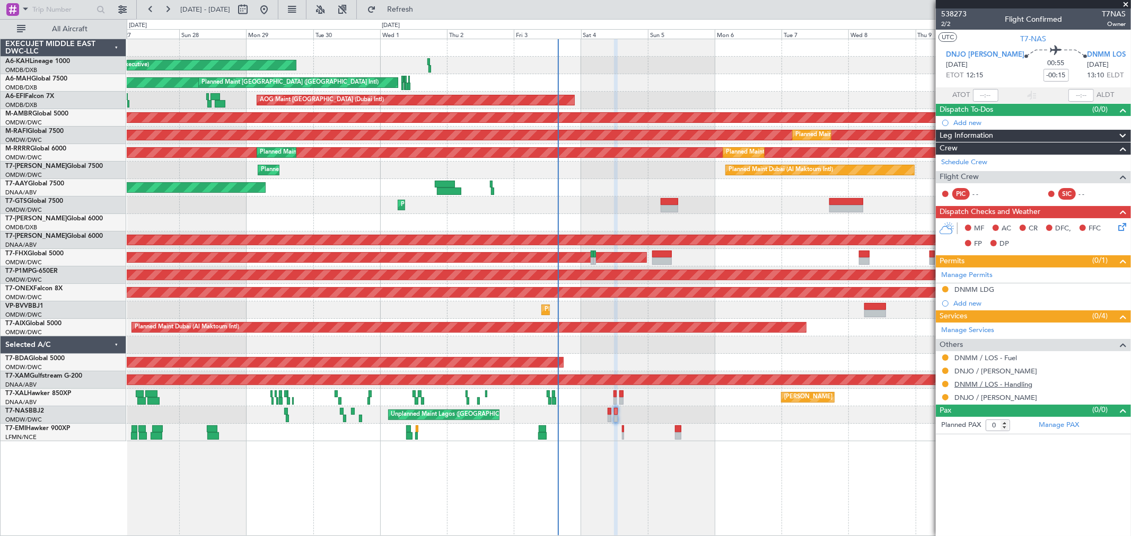
click at [1010, 384] on link "DNMM / LOS - Handling" at bounding box center [993, 384] width 78 height 9
click at [982, 398] on link "DNJO / [PERSON_NAME]" at bounding box center [995, 397] width 83 height 9
click at [422, 6] on span "Refresh" at bounding box center [400, 9] width 45 height 7
click at [947, 383] on button at bounding box center [945, 384] width 6 height 6
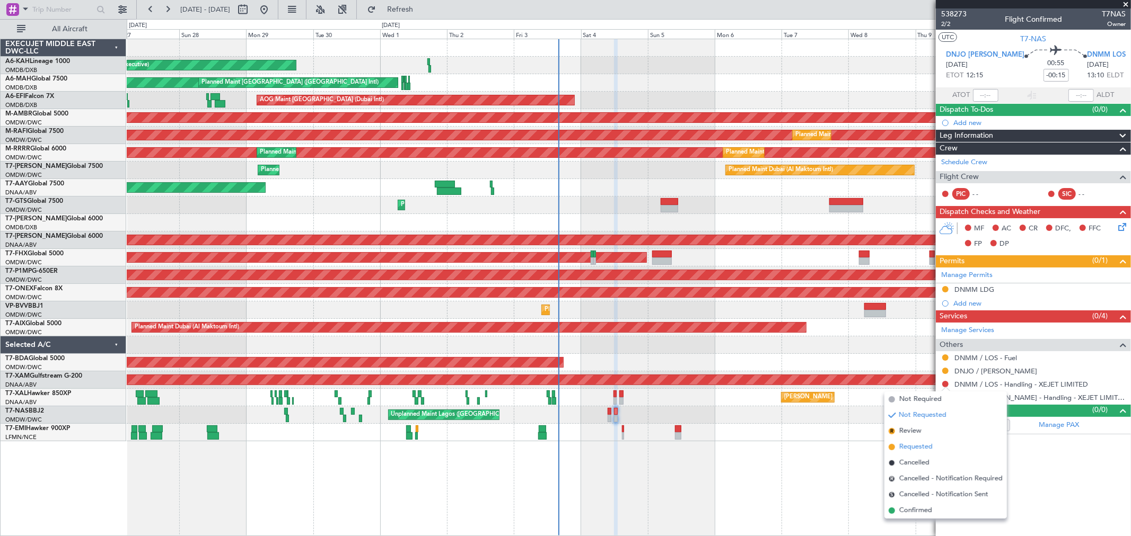
click at [908, 447] on span "Requested" at bounding box center [915, 447] width 33 height 11
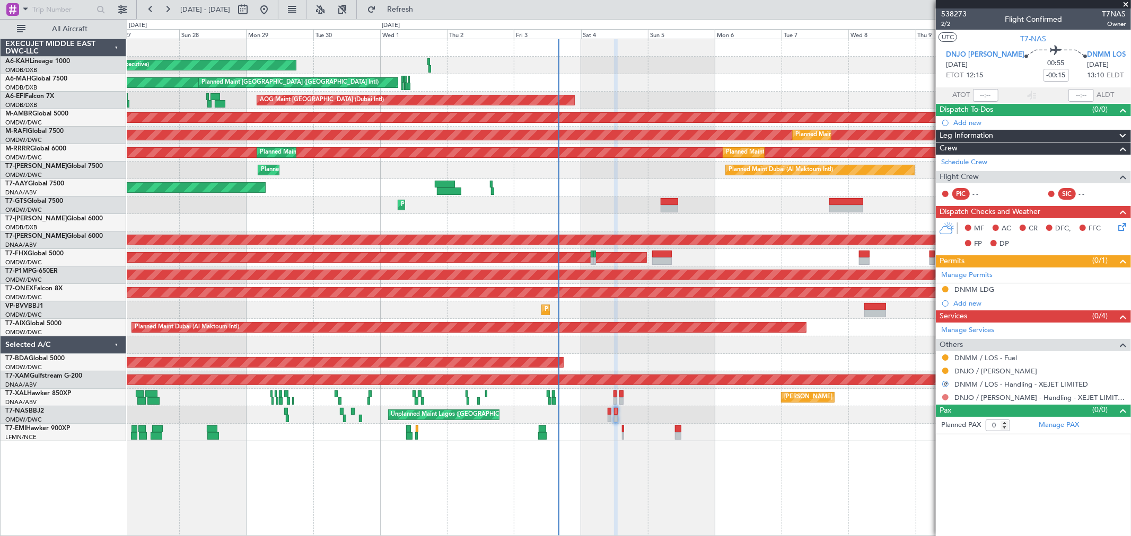
click at [945, 400] on button at bounding box center [945, 397] width 6 height 6
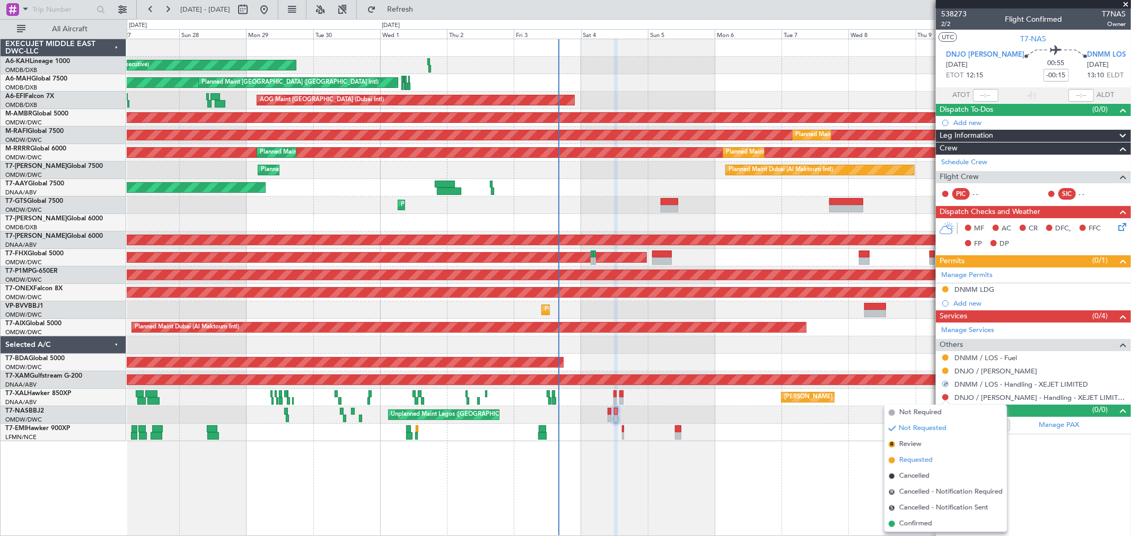
click at [923, 460] on span "Requested" at bounding box center [915, 460] width 33 height 11
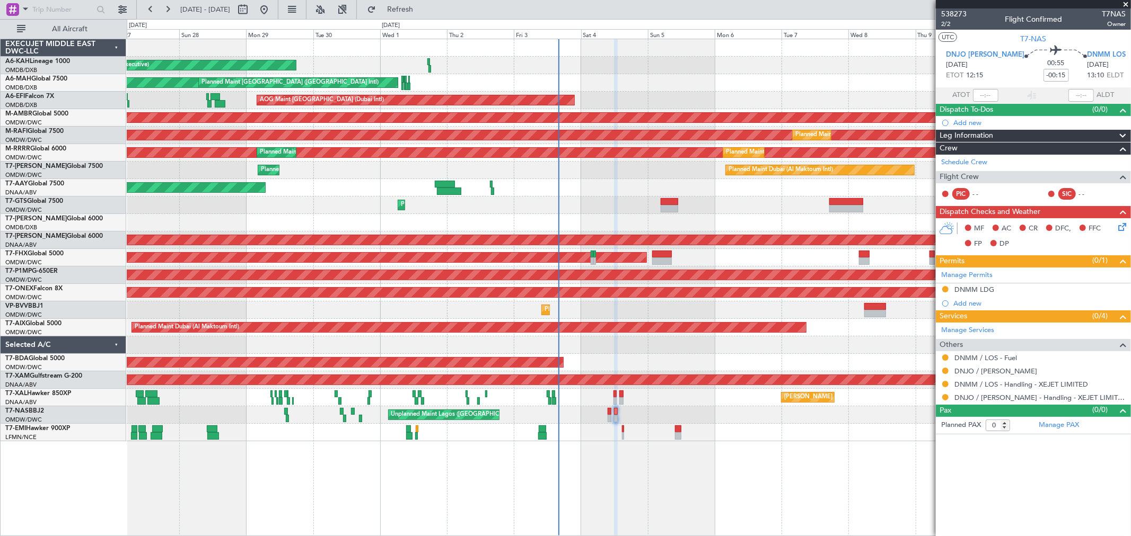
click at [1125, 2] on span at bounding box center [1125, 5] width 11 height 10
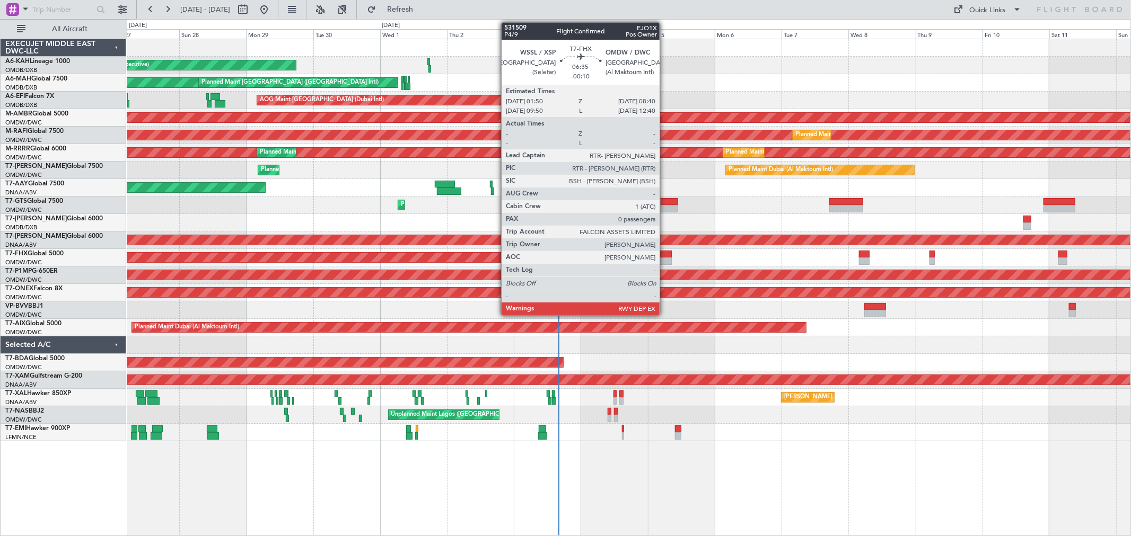
click at [665, 256] on div at bounding box center [661, 254] width 19 height 7
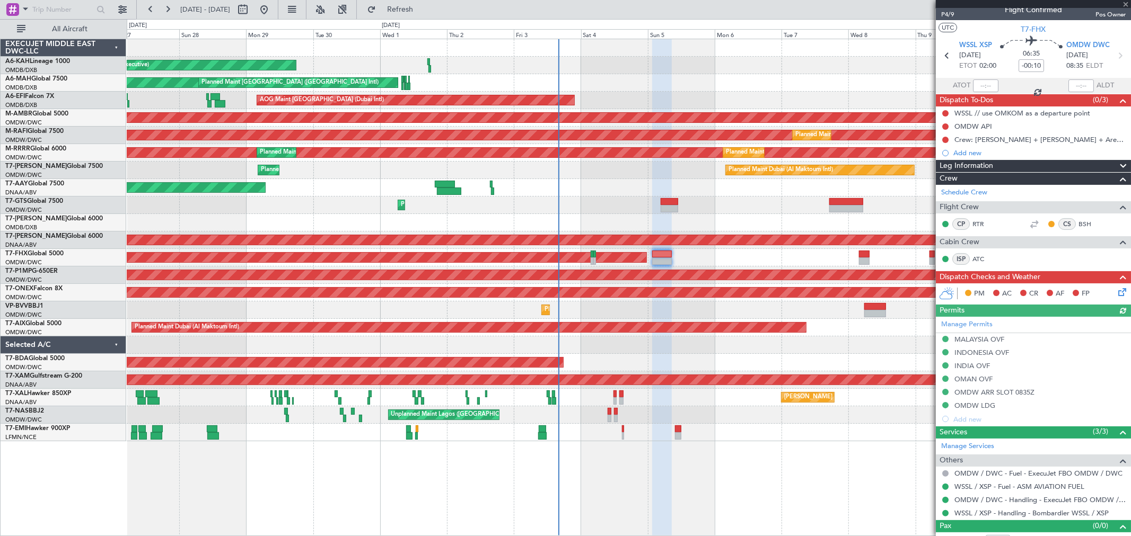
scroll to position [0, 0]
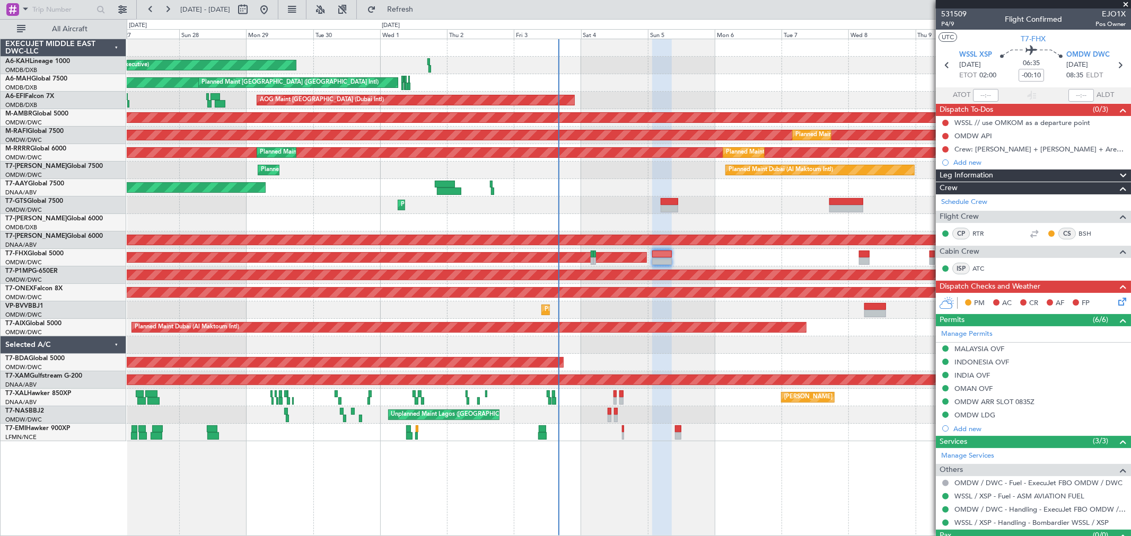
click at [702, 259] on div "Planned Maint [GEOGRAPHIC_DATA] ([GEOGRAPHIC_DATA])" at bounding box center [628, 257] width 1003 height 17
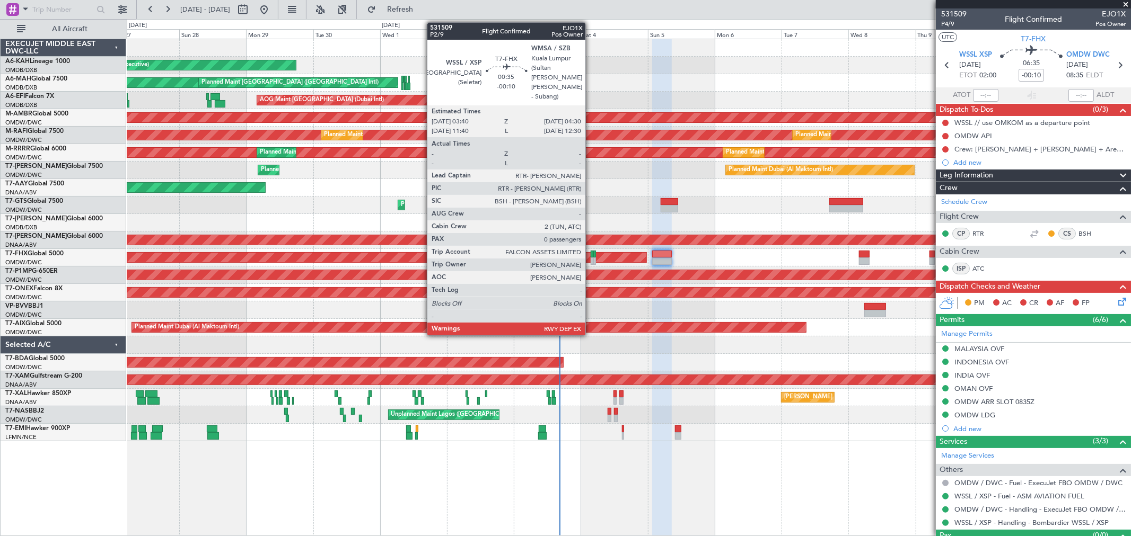
click at [590, 256] on div at bounding box center [591, 254] width 3 height 7
click at [591, 256] on div at bounding box center [591, 254] width 3 height 7
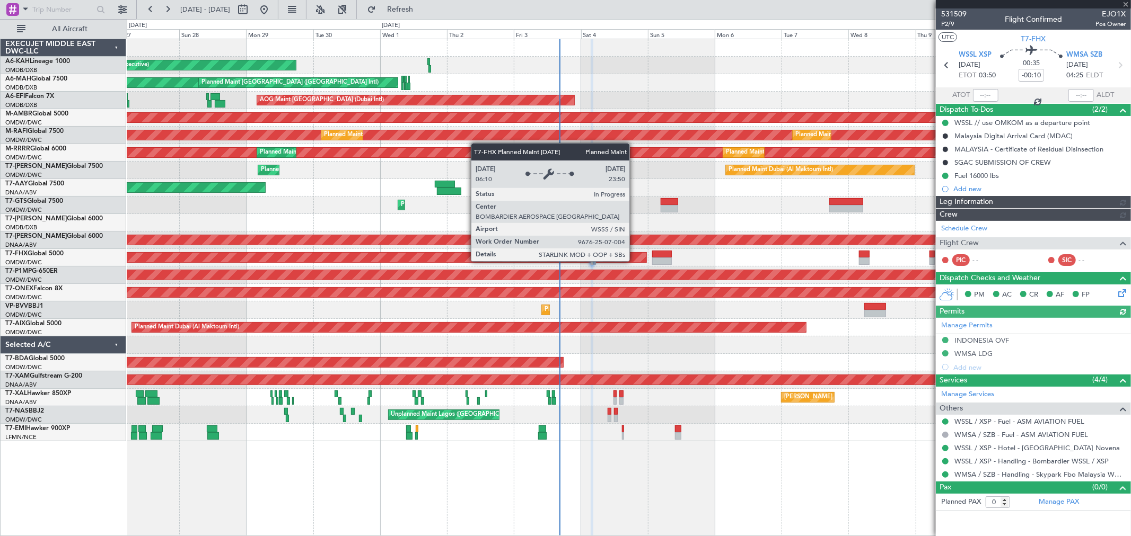
type input "[PERSON_NAME] ([PERSON_NAME])"
type input "7423"
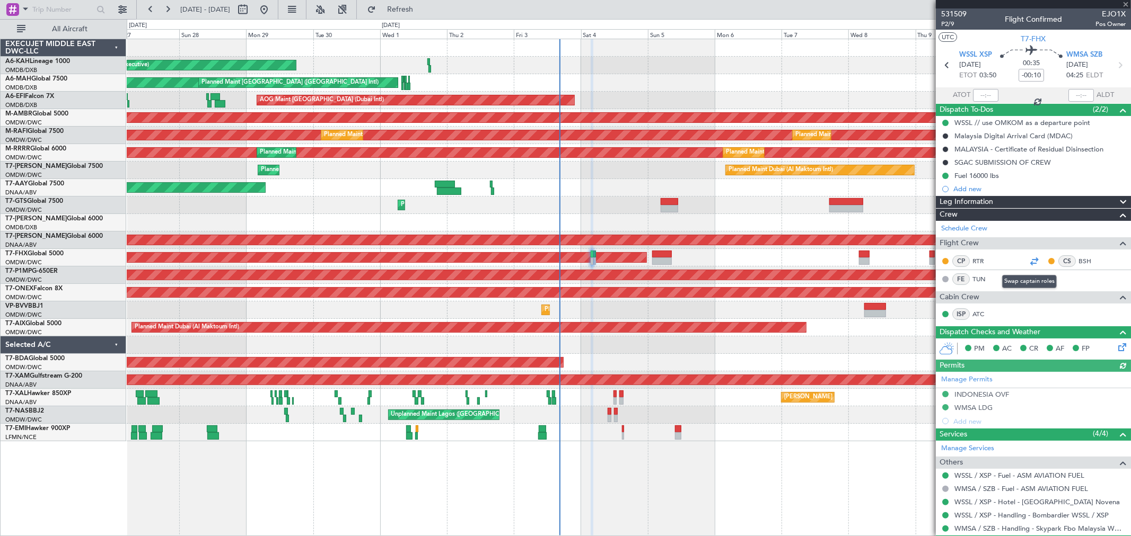
click at [1030, 261] on div at bounding box center [1033, 261] width 13 height 13
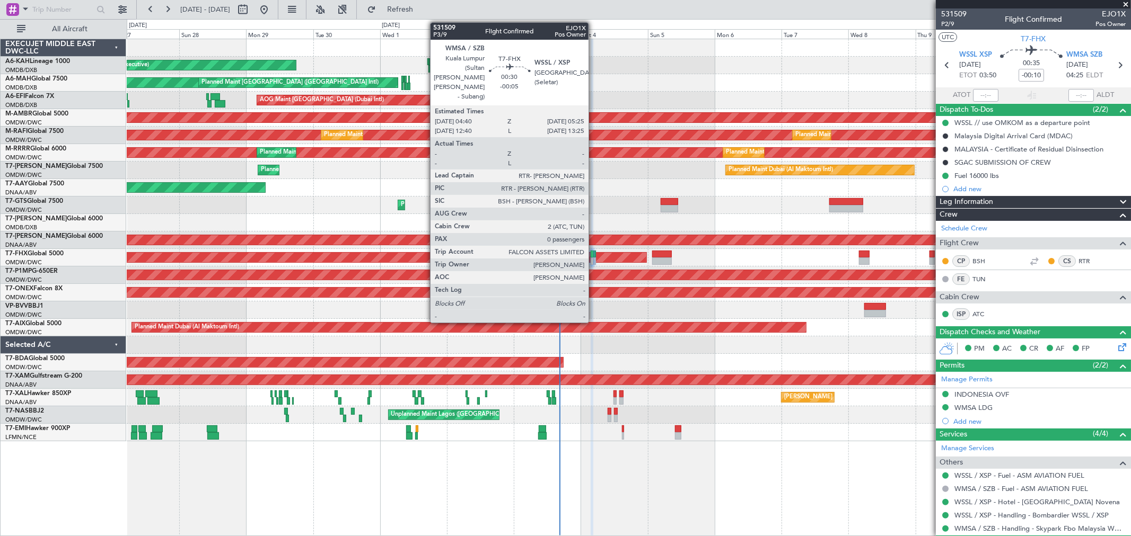
click at [594, 257] on div at bounding box center [594, 254] width 2 height 7
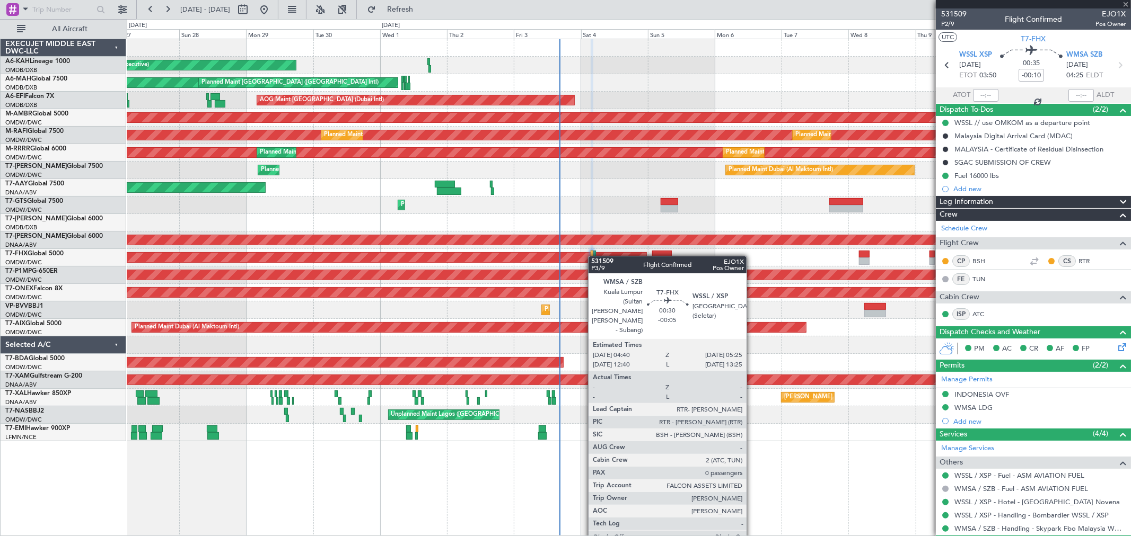
type input "-00:05"
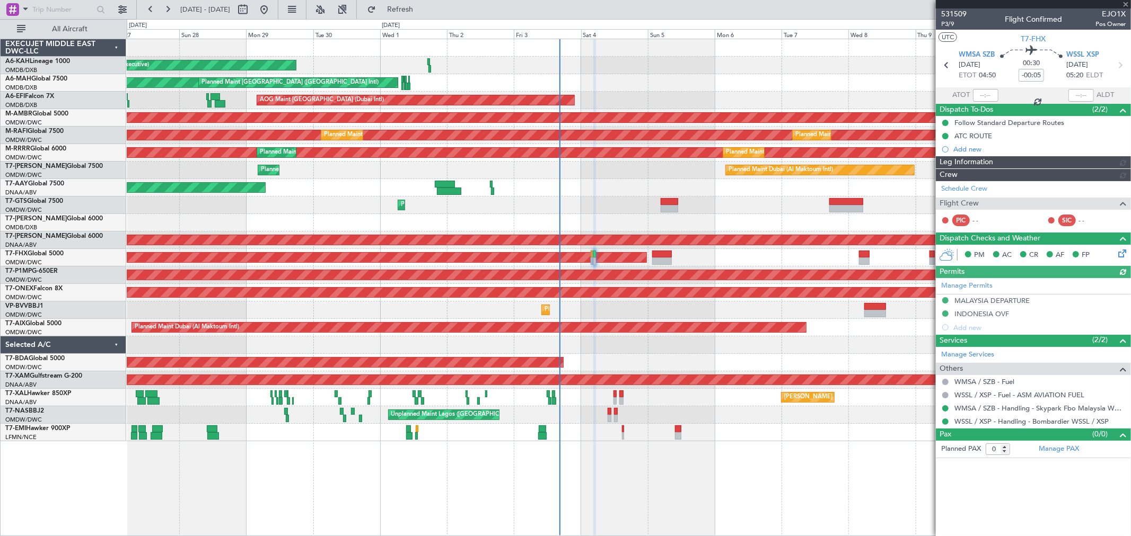
type input "[PERSON_NAME] ([PERSON_NAME])"
type input "7424"
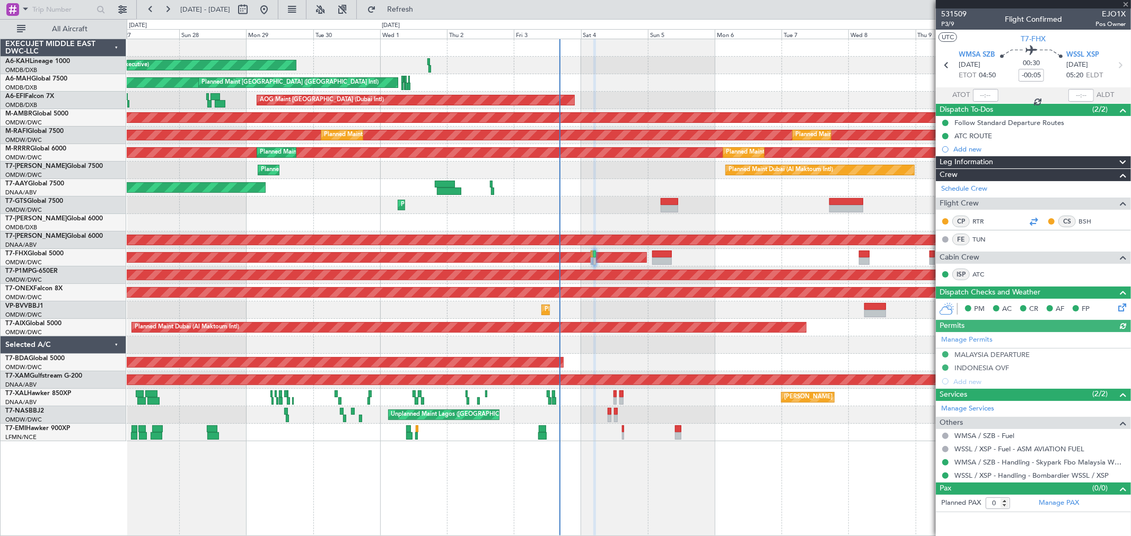
click at [1037, 219] on div at bounding box center [1033, 221] width 13 height 13
type input "[PERSON_NAME] ([PERSON_NAME])"
type input "7424"
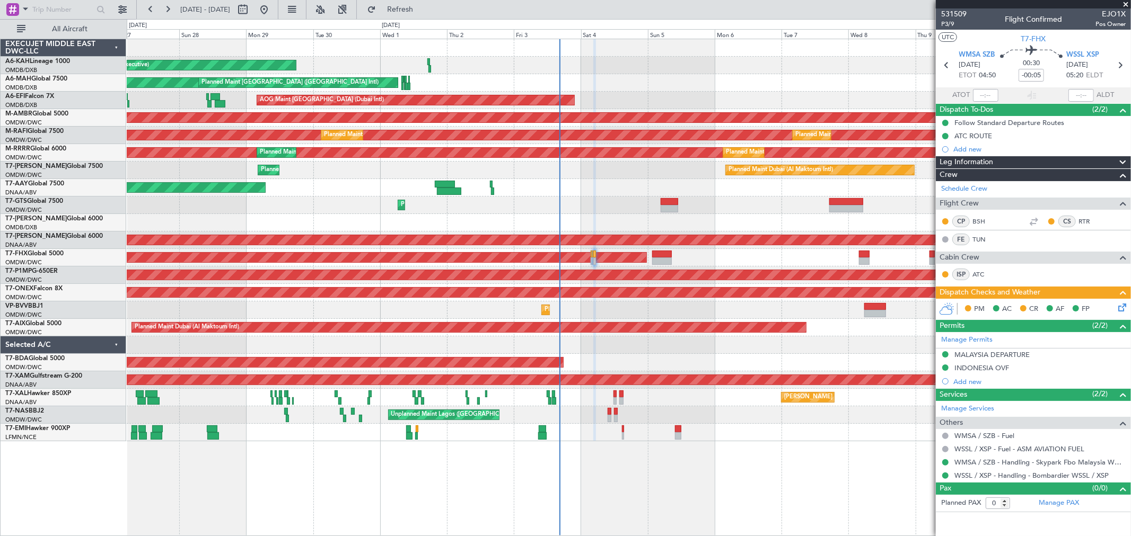
type input "[PERSON_NAME] ([PERSON_NAME])"
type input "7424"
type input "[PERSON_NAME] ([PERSON_NAME])"
type input "7424"
click at [1114, 308] on div "PM AC CR AF FP" at bounding box center [1038, 310] width 156 height 16
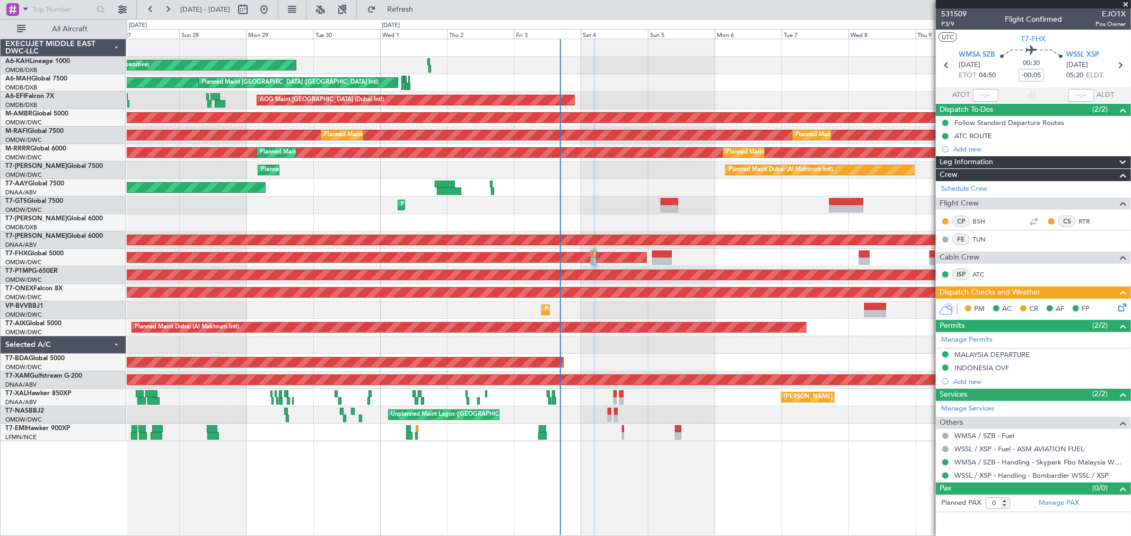
click at [1119, 309] on div "PM AC CR AF FP" at bounding box center [1033, 309] width 195 height 21
click at [1119, 309] on icon at bounding box center [1120, 306] width 8 height 8
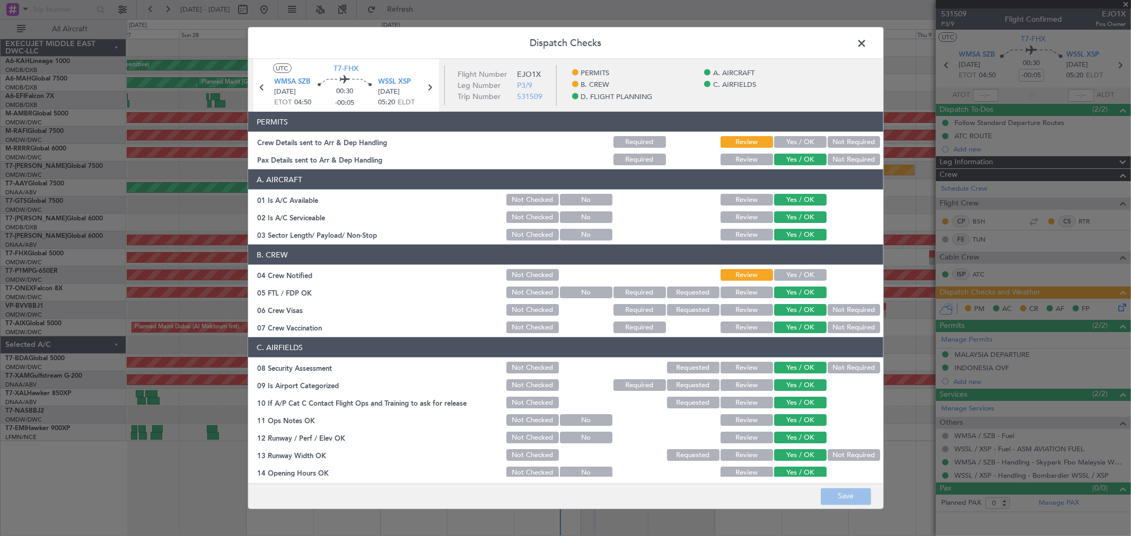
click at [787, 148] on div "Yes / OK" at bounding box center [799, 142] width 54 height 15
click at [787, 146] on button "Yes / OK" at bounding box center [800, 142] width 52 height 12
click at [804, 271] on button "Yes / OK" at bounding box center [800, 275] width 52 height 12
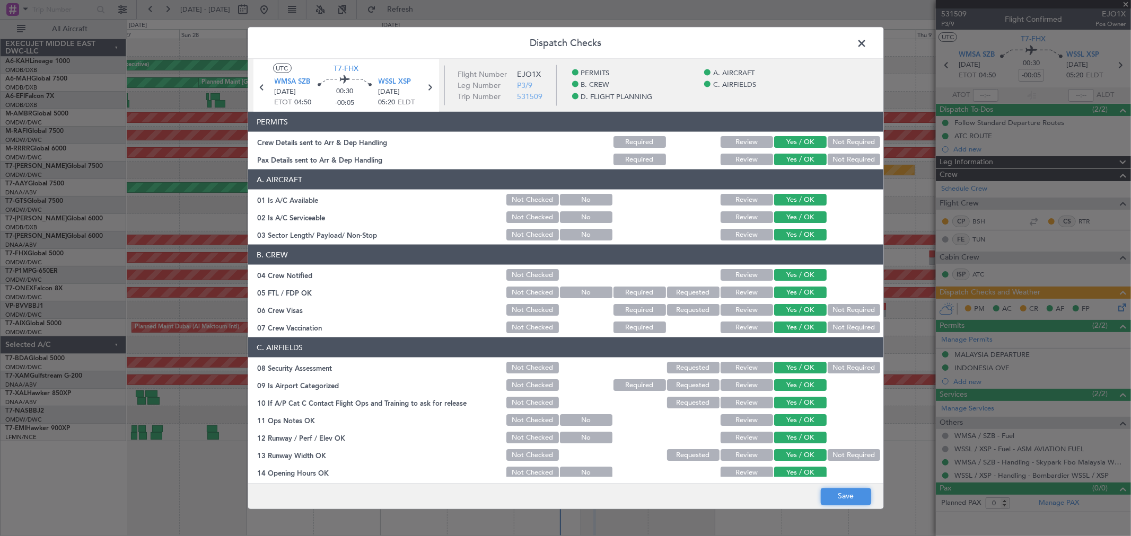
click at [849, 495] on button "Save" at bounding box center [846, 496] width 50 height 17
drag, startPoint x: 862, startPoint y: 41, endPoint x: 905, endPoint y: 58, distance: 46.4
click at [867, 40] on span at bounding box center [867, 46] width 0 height 21
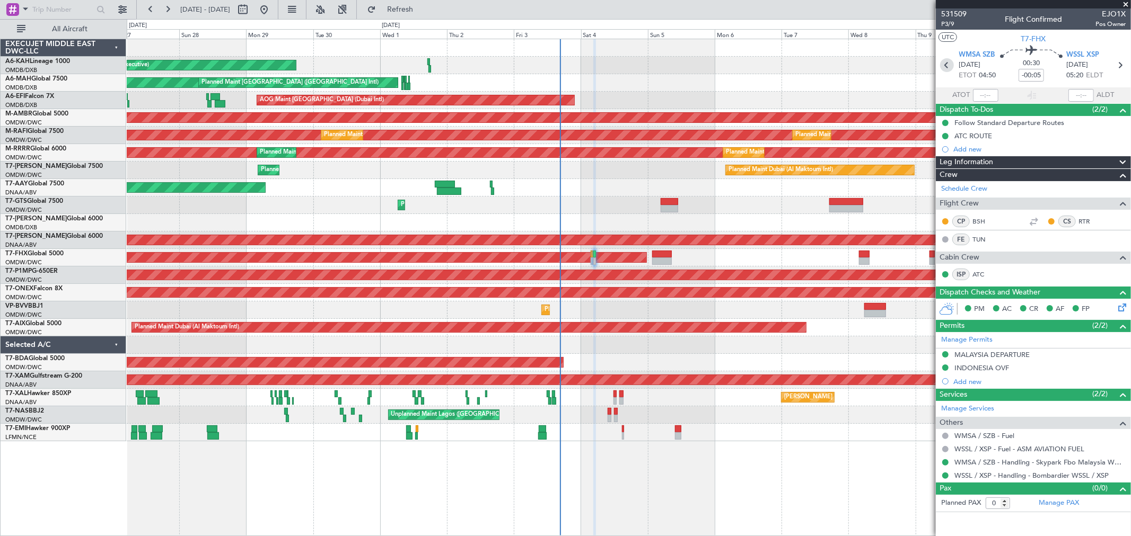
click at [947, 65] on icon at bounding box center [947, 65] width 14 height 14
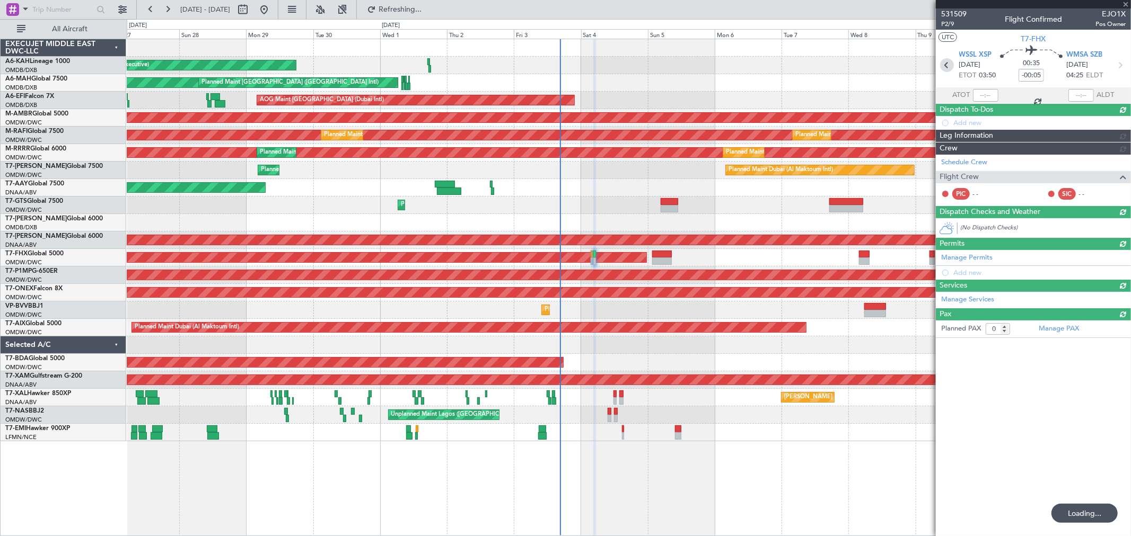
type input "-00:10"
type input "-00:05"
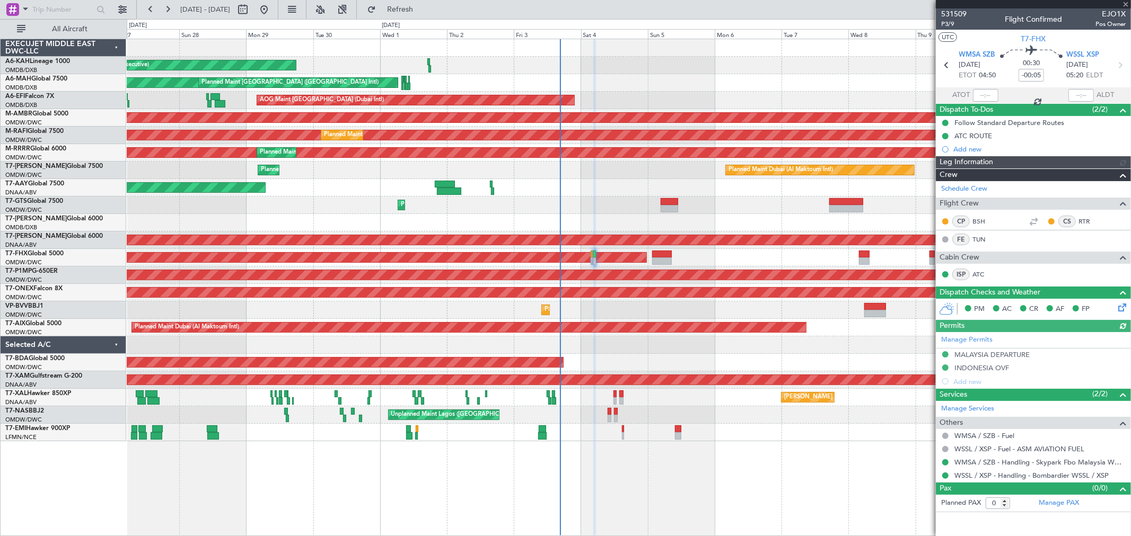
type input "[PERSON_NAME] ([PERSON_NAME])"
type input "7424"
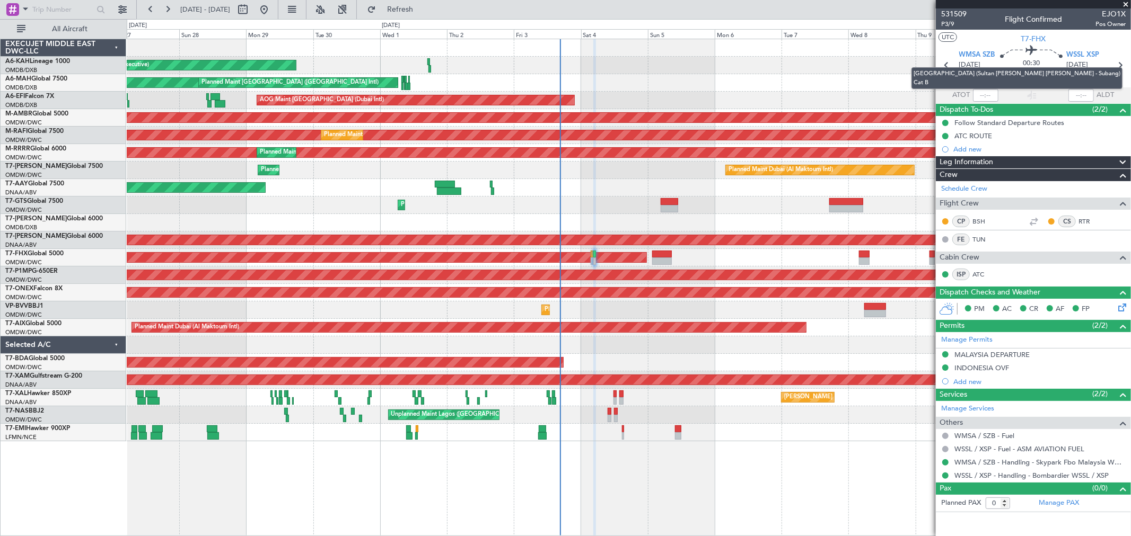
click at [951, 63] on mat-tooltip-component "[GEOGRAPHIC_DATA] (Sultan [PERSON_NAME] [PERSON_NAME] - Subang) Cat B" at bounding box center [1017, 78] width 226 height 37
click at [948, 61] on mat-tooltip-component "[GEOGRAPHIC_DATA] (Sultan [PERSON_NAME] [PERSON_NAME] - Subang) Cat B" at bounding box center [1017, 78] width 226 height 37
click at [944, 61] on icon at bounding box center [947, 65] width 14 height 14
type input "-00:10"
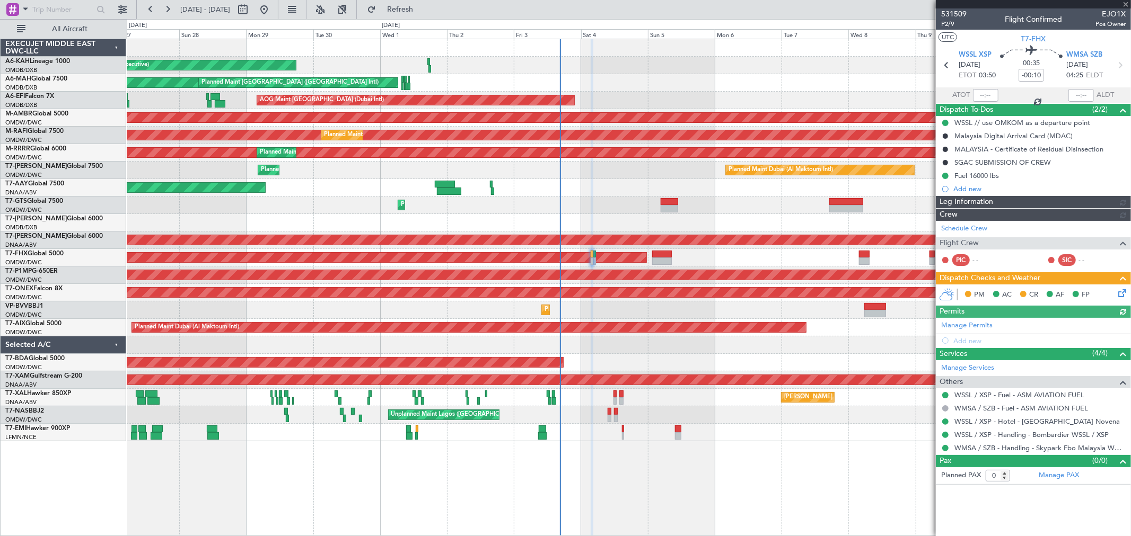
type input "[PERSON_NAME] ([PERSON_NAME])"
type input "7423"
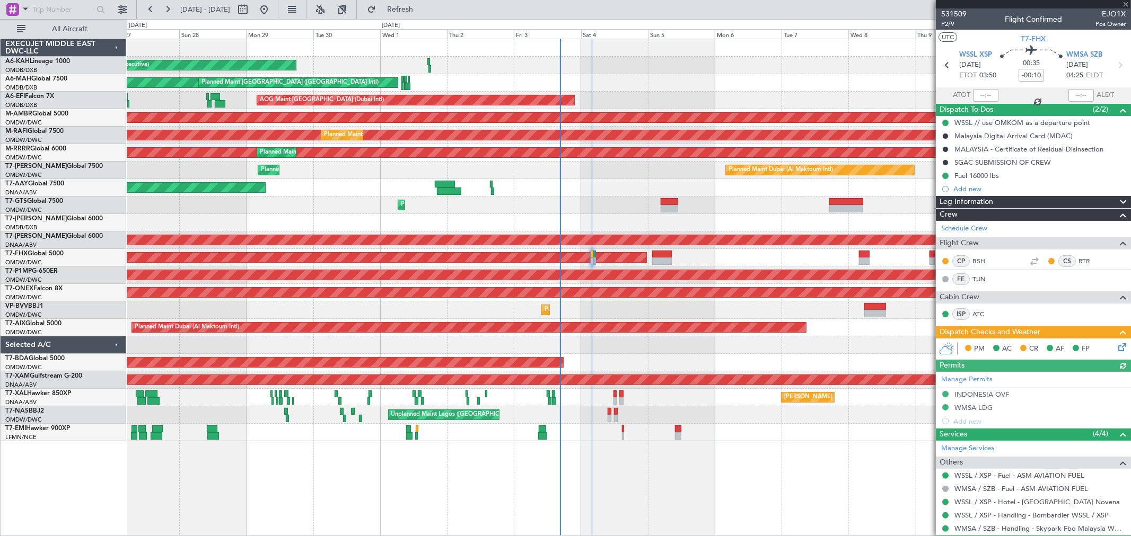
click at [1116, 342] on icon at bounding box center [1120, 345] width 8 height 8
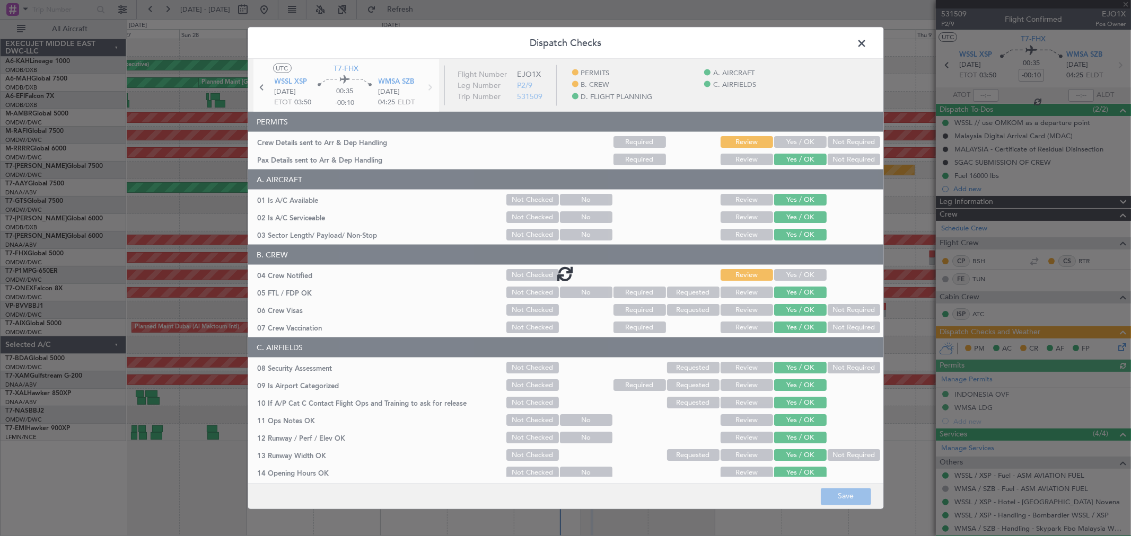
click at [792, 138] on div at bounding box center [565, 273] width 635 height 429
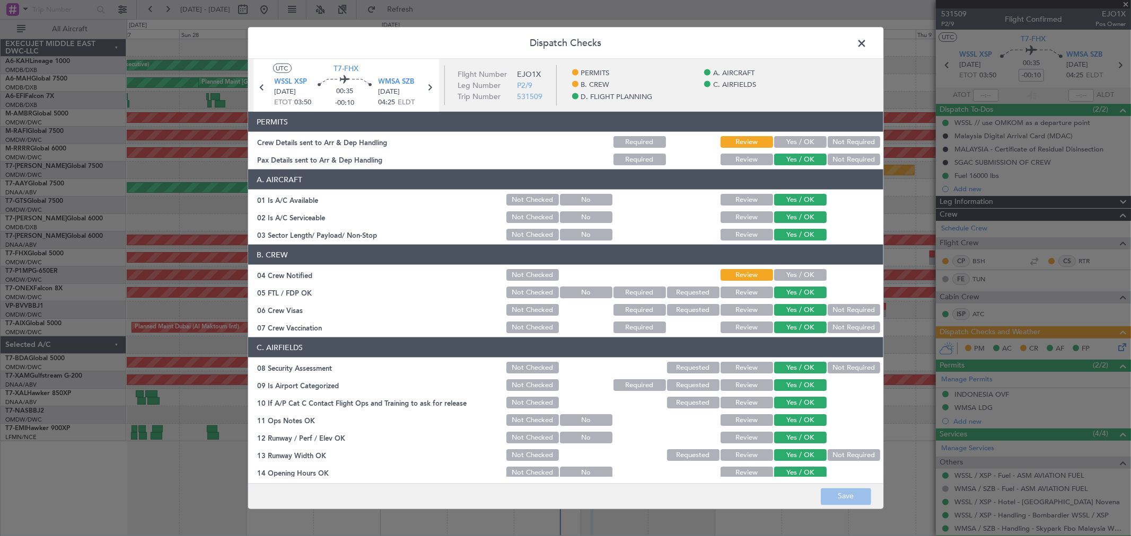
click at [792, 139] on button "Yes / OK" at bounding box center [800, 142] width 52 height 12
click at [792, 269] on button "Yes / OK" at bounding box center [800, 275] width 52 height 12
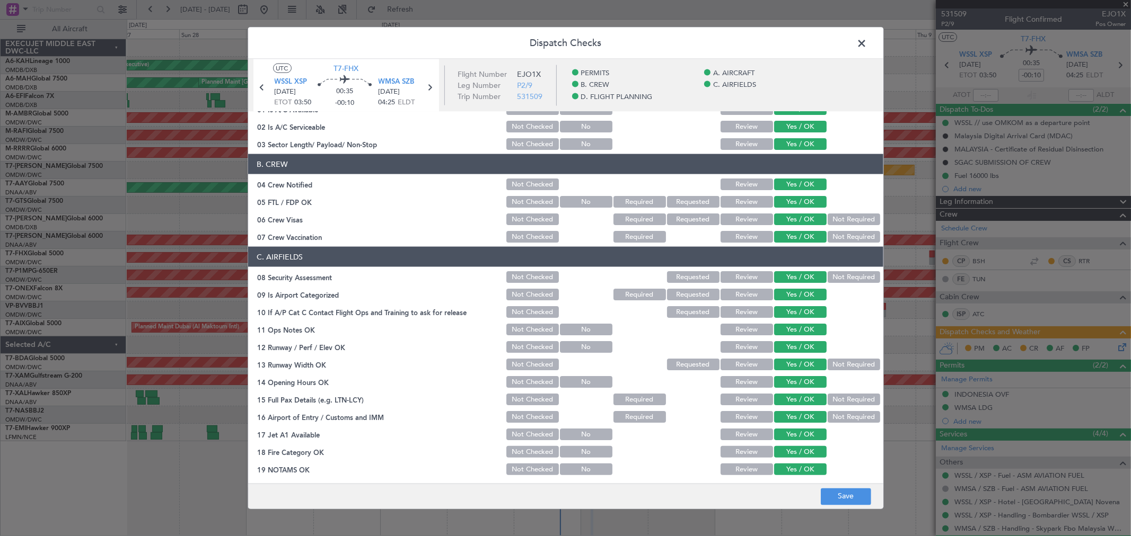
scroll to position [118, 0]
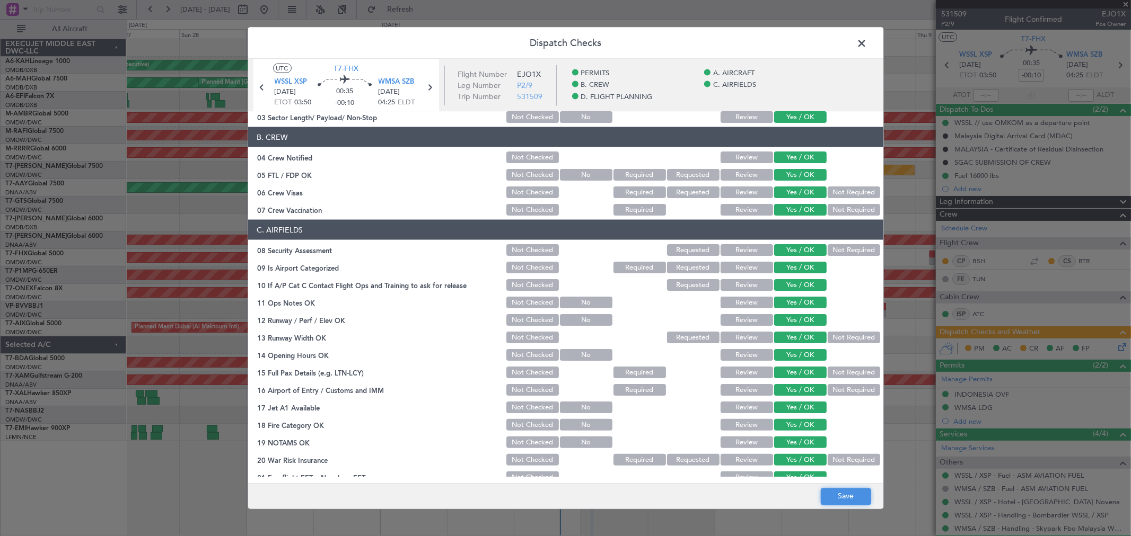
click at [828, 502] on button "Save" at bounding box center [846, 496] width 50 height 17
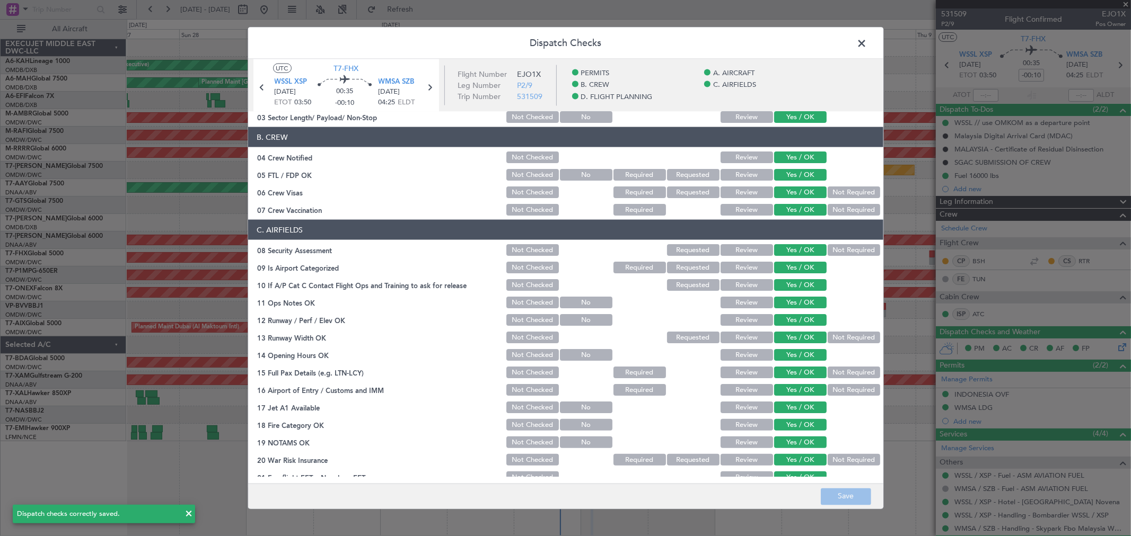
click at [867, 42] on span at bounding box center [867, 46] width 0 height 21
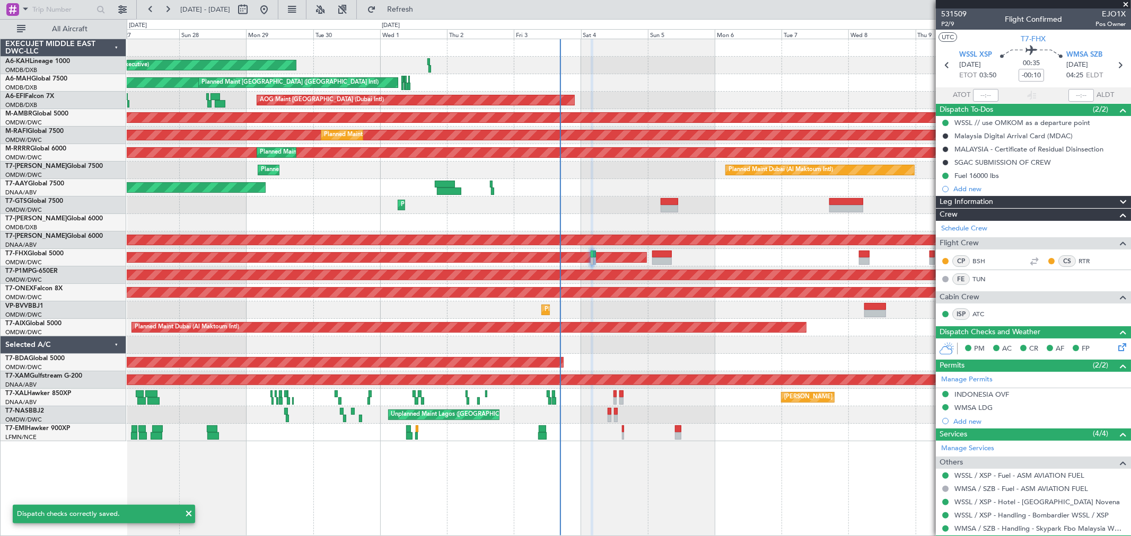
click at [1125, 5] on span at bounding box center [1125, 5] width 11 height 10
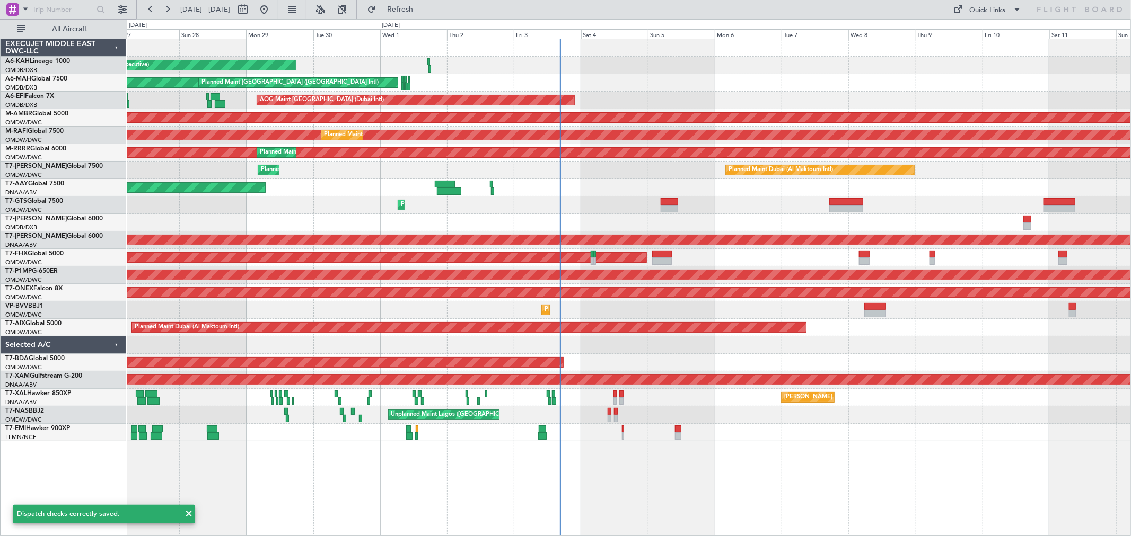
click at [775, 222] on div "Planned Maint [GEOGRAPHIC_DATA] ([GEOGRAPHIC_DATA] Intl)" at bounding box center [628, 222] width 1003 height 17
click at [456, 187] on div "Unplanned Maint Dubai (Al Maktoum Intl) Unplanned Maint Dubai (Al Maktoum Intl)" at bounding box center [628, 187] width 1003 height 17
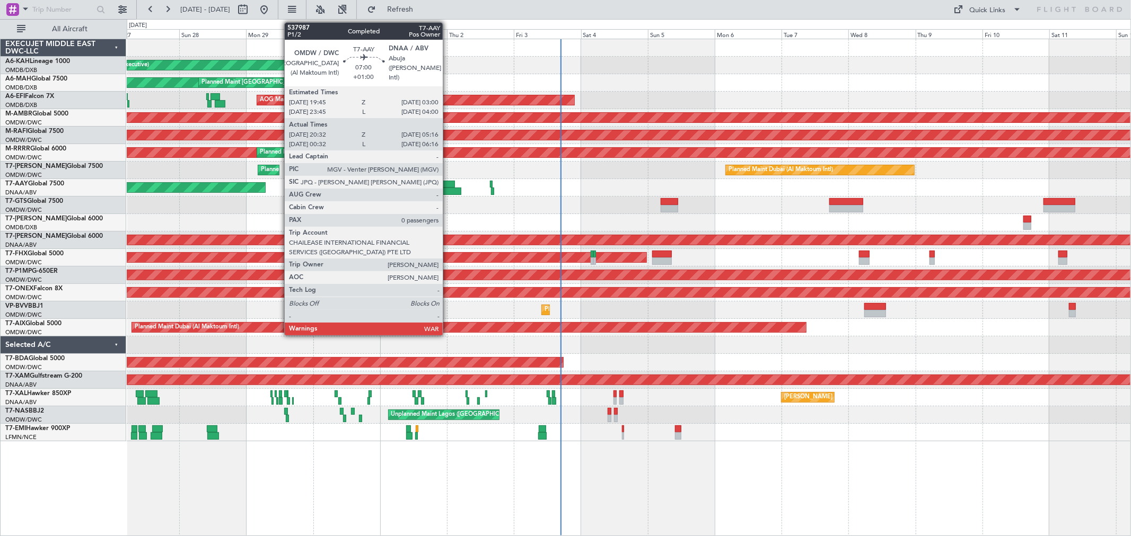
click at [448, 192] on div at bounding box center [449, 191] width 24 height 7
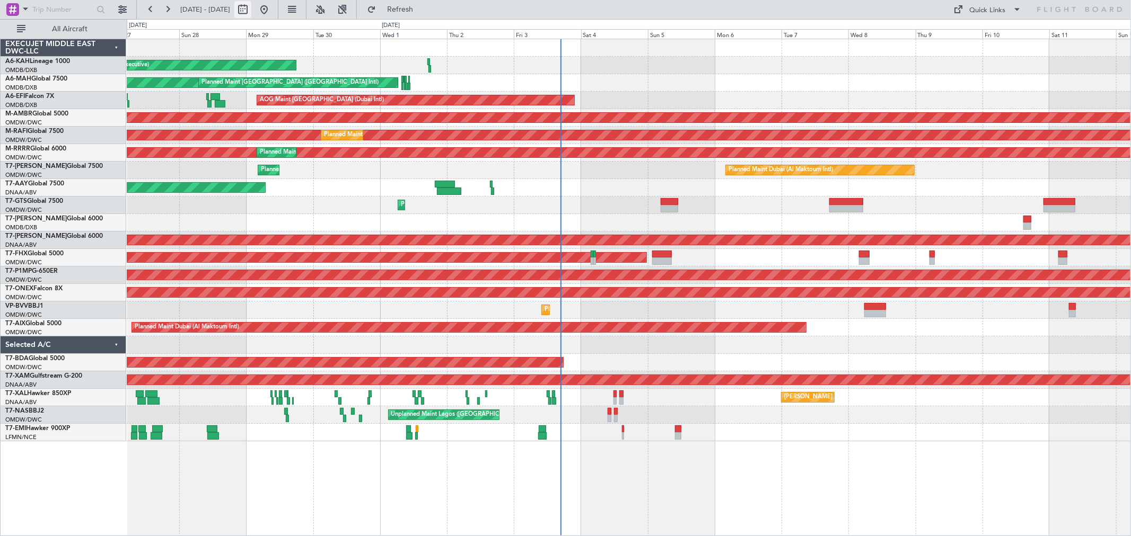
click at [251, 13] on button at bounding box center [242, 9] width 17 height 17
select select "9"
select select "2025"
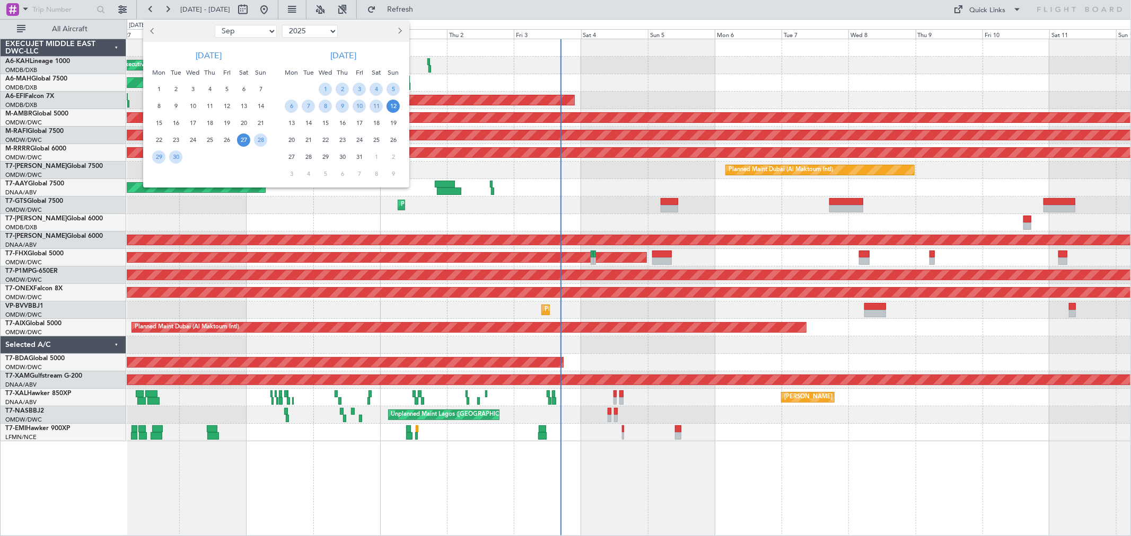
click at [157, 25] on button "Previous month" at bounding box center [153, 31] width 12 height 17
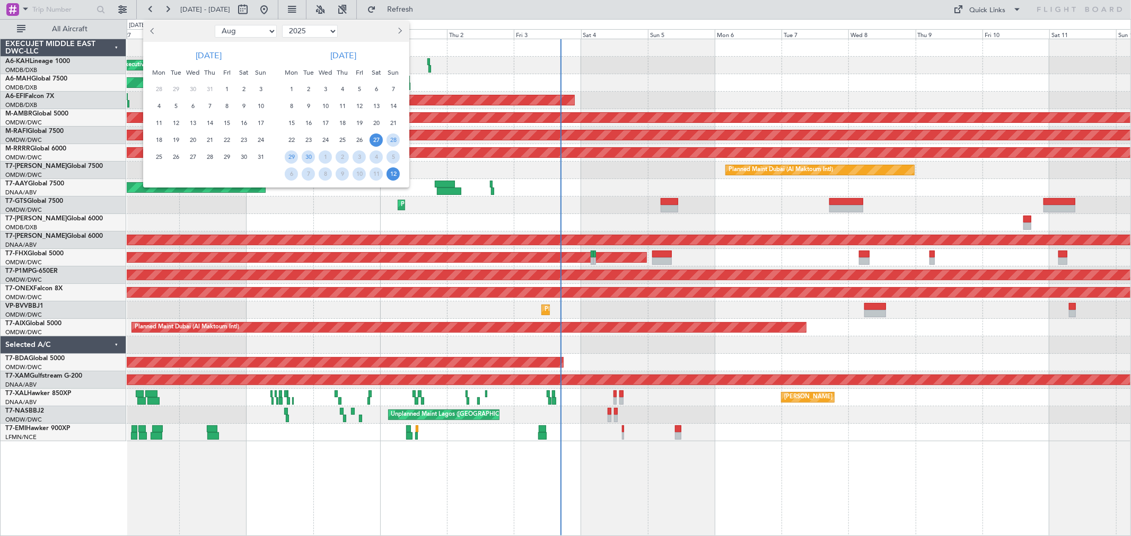
click at [157, 25] on button "Previous month" at bounding box center [153, 31] width 12 height 17
click at [395, 33] on button "Next month" at bounding box center [399, 31] width 12 height 17
select select "6"
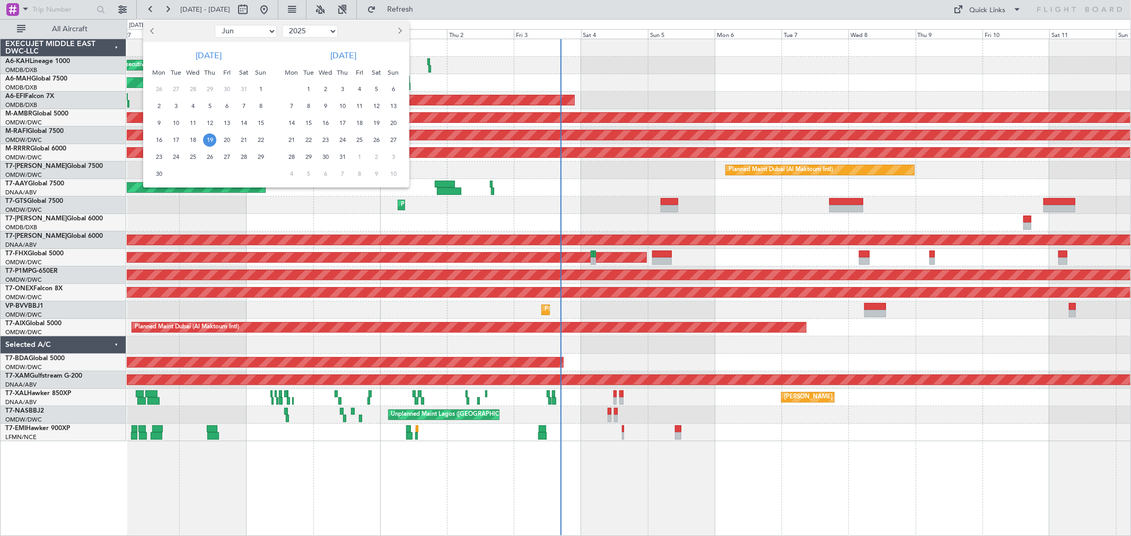
click at [213, 140] on span "19" at bounding box center [209, 140] width 13 height 13
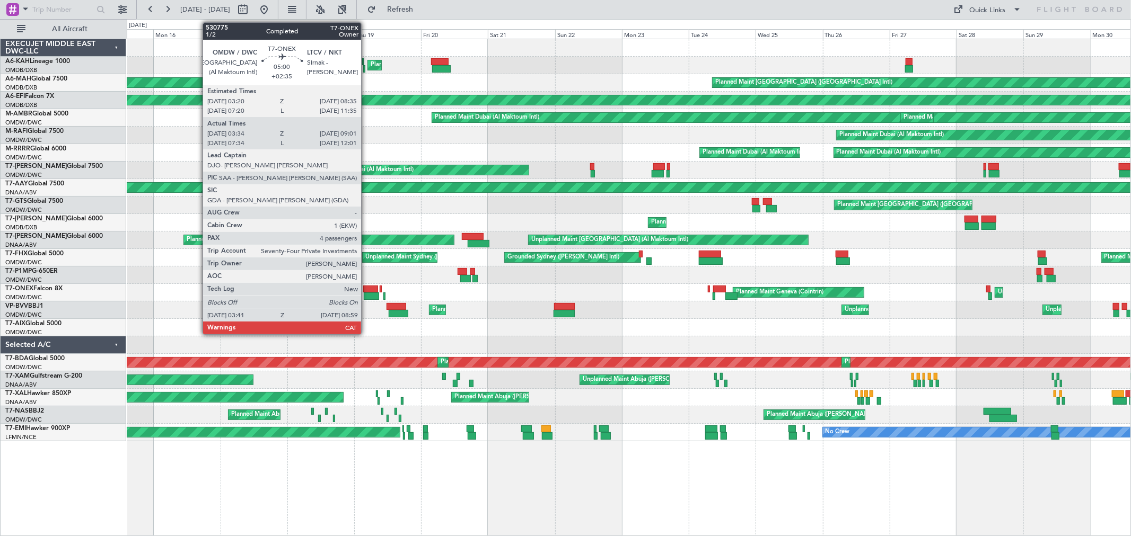
click at [366, 289] on div at bounding box center [370, 289] width 15 height 7
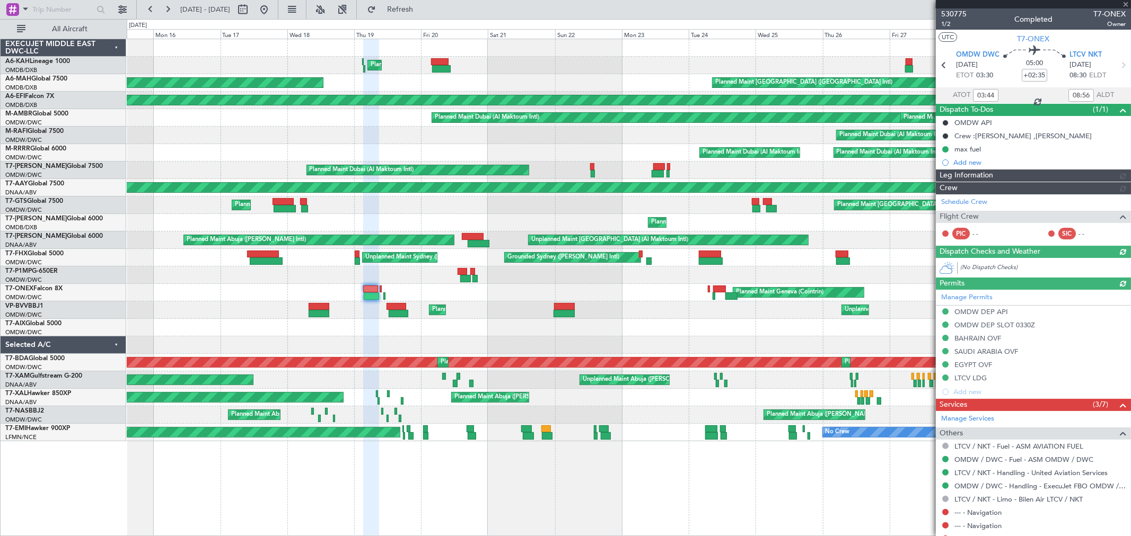
type input "[PERSON_NAME] ([PERSON_NAME])"
type input "6469"
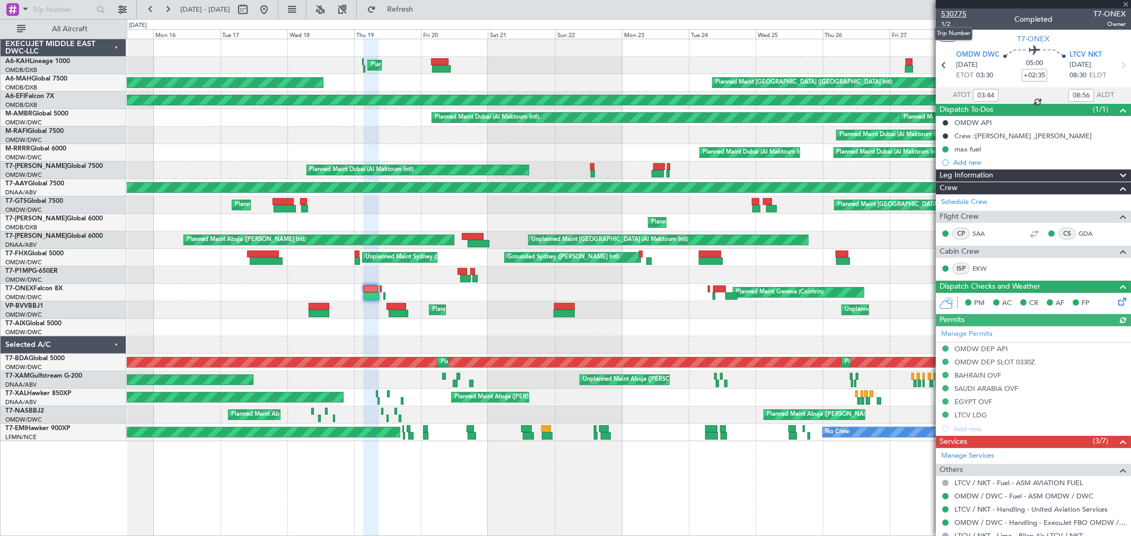
click at [949, 12] on span "530775" at bounding box center [953, 13] width 25 height 11
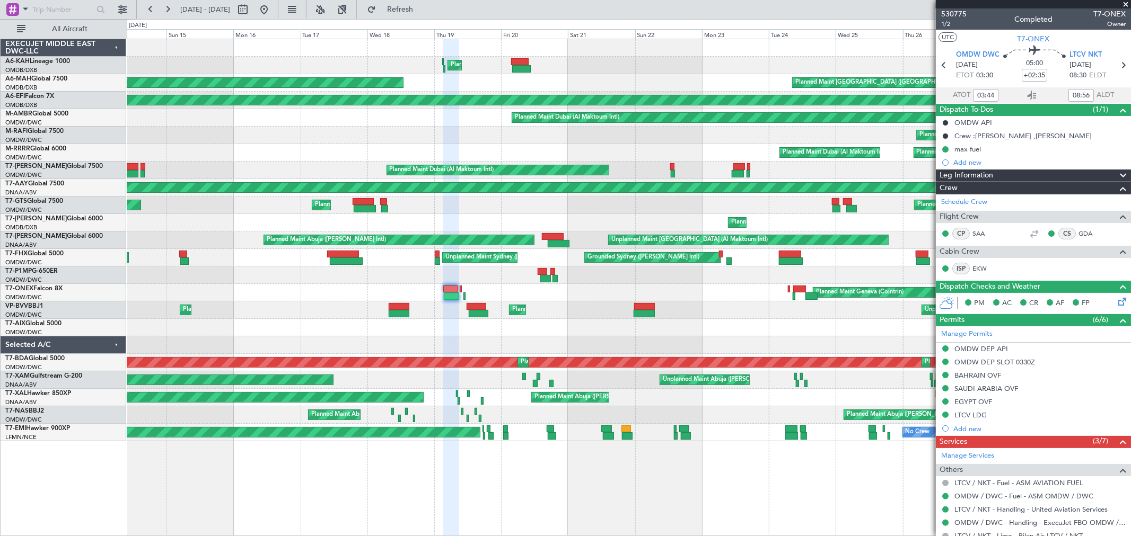
click at [477, 59] on div "Planned Maint Dubai (Al Maktoum Intl) Planned Maint [GEOGRAPHIC_DATA] ([GEOGRAP…" at bounding box center [628, 240] width 1003 height 402
type input "07:44"
type input "11:56"
type input "03:44"
type input "08:56"
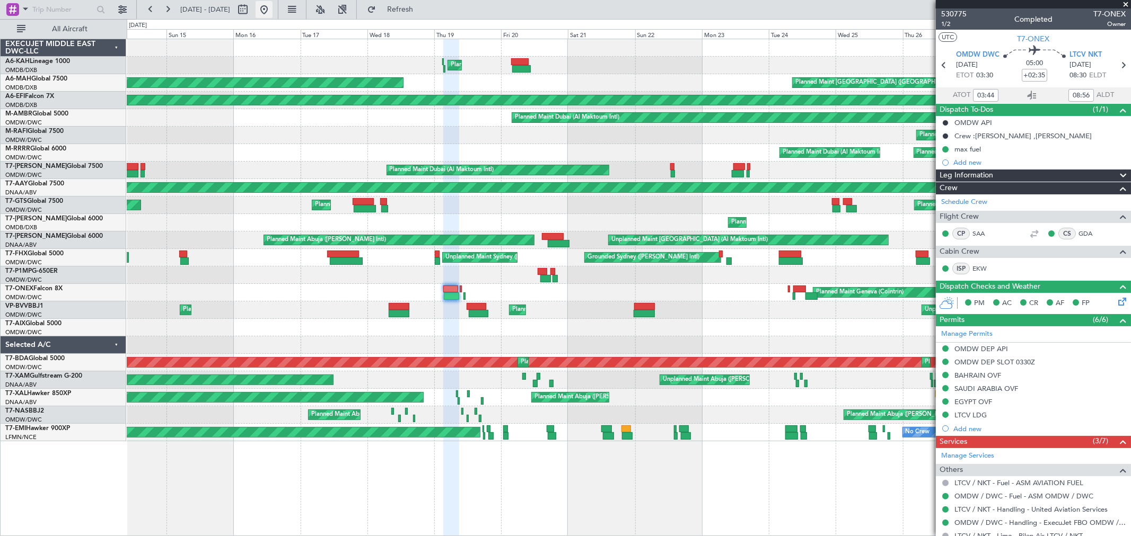
click at [272, 4] on button at bounding box center [263, 9] width 17 height 17
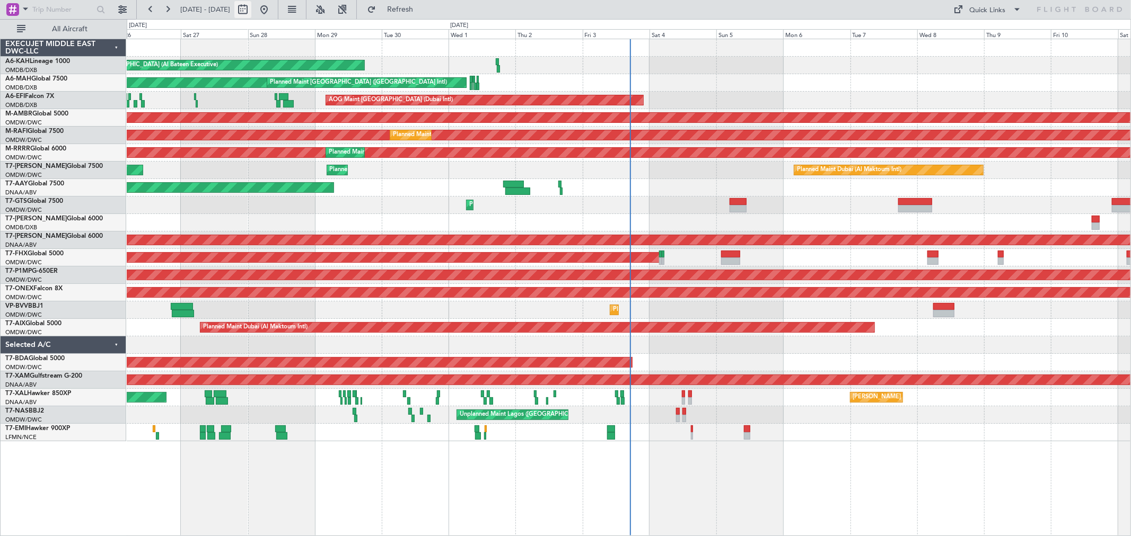
click at [251, 12] on button at bounding box center [242, 9] width 17 height 17
select select "9"
select select "2025"
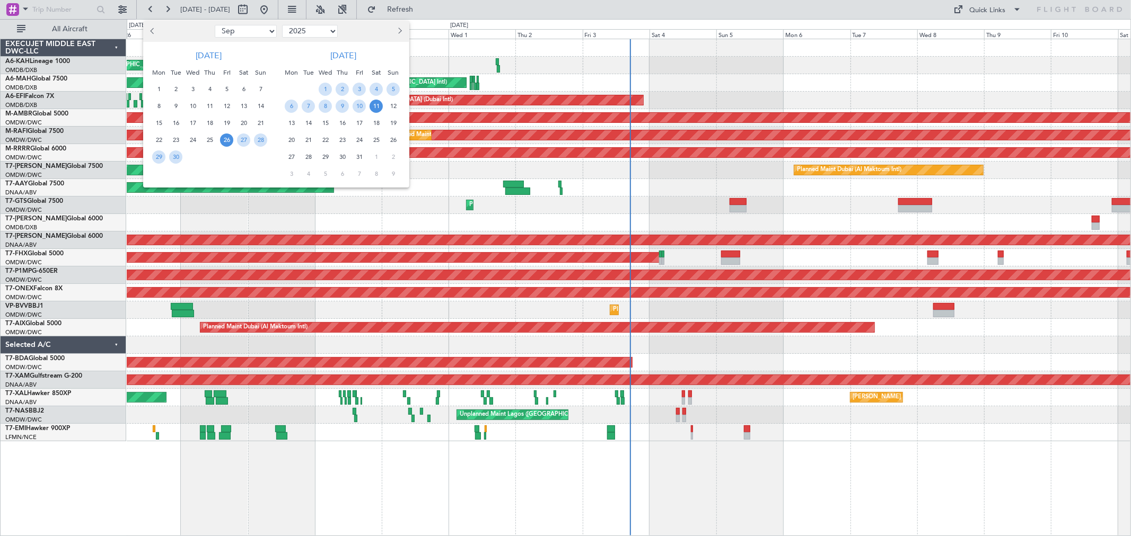
click at [152, 31] on span "Previous month" at bounding box center [153, 31] width 6 height 6
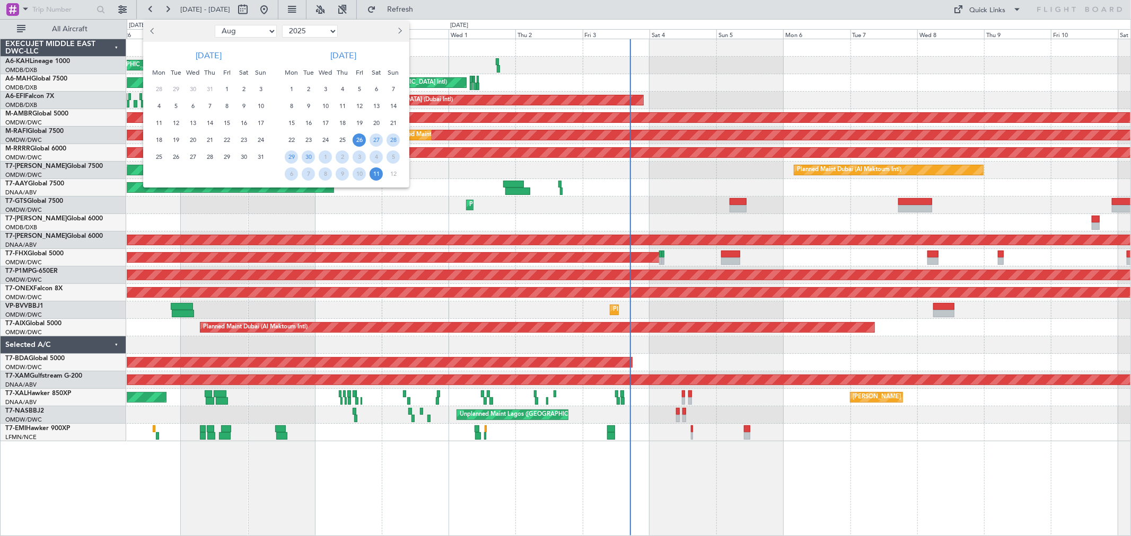
click at [152, 30] on span "Previous month" at bounding box center [153, 31] width 6 height 6
select select "6"
click at [160, 142] on span "16" at bounding box center [158, 140] width 13 height 13
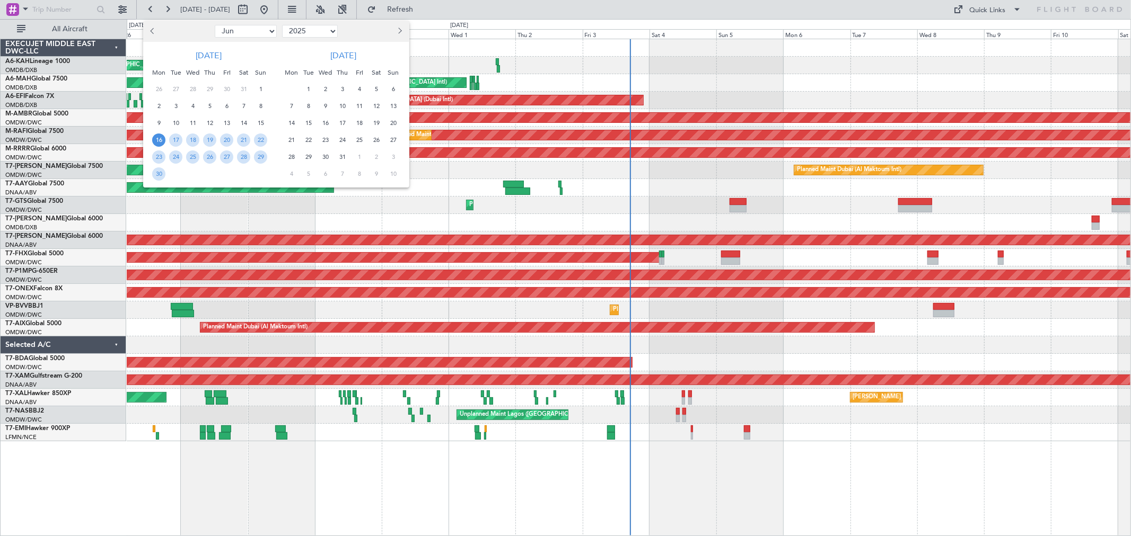
click at [160, 142] on span "16" at bounding box center [158, 140] width 13 height 13
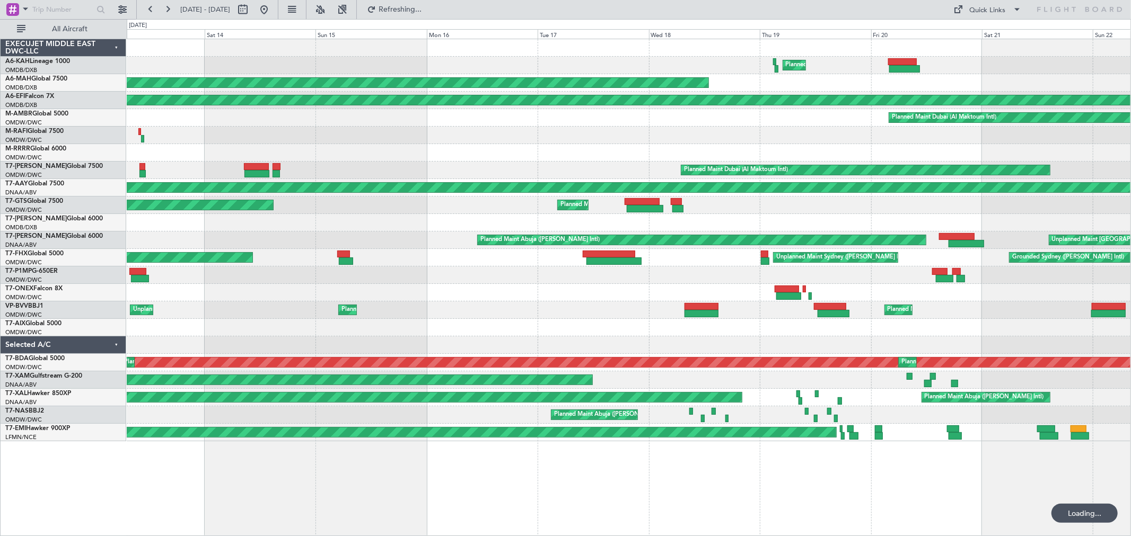
click at [452, 295] on div "Planned Maint Dubai (Al Maktoum Intl)" at bounding box center [628, 292] width 1003 height 17
click at [774, 65] on div "Planned Maint Dubai (Al Maktoum Intl)" at bounding box center [628, 65] width 1003 height 17
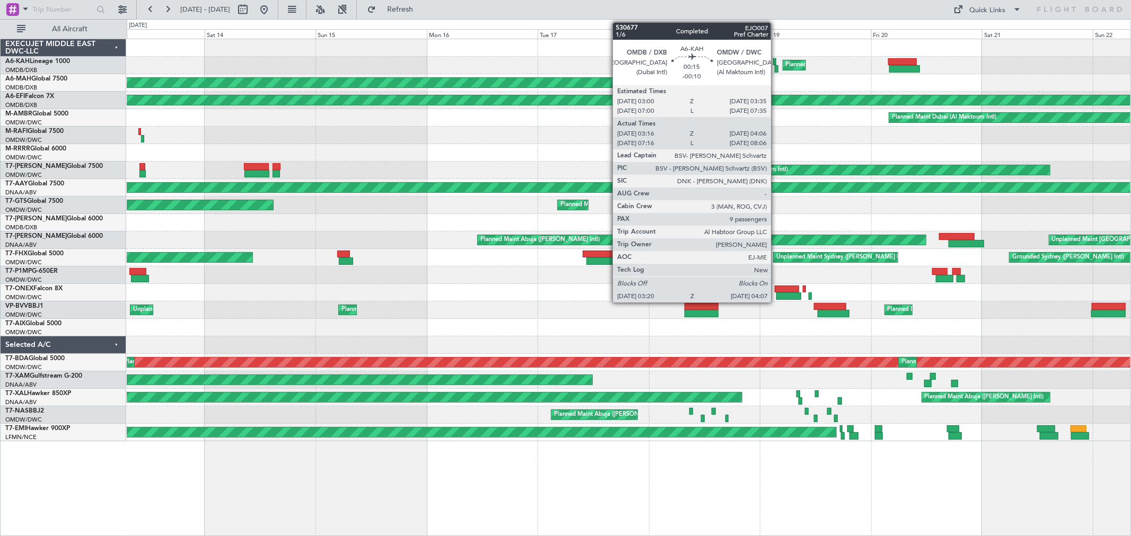
click at [776, 68] on div at bounding box center [776, 68] width 4 height 7
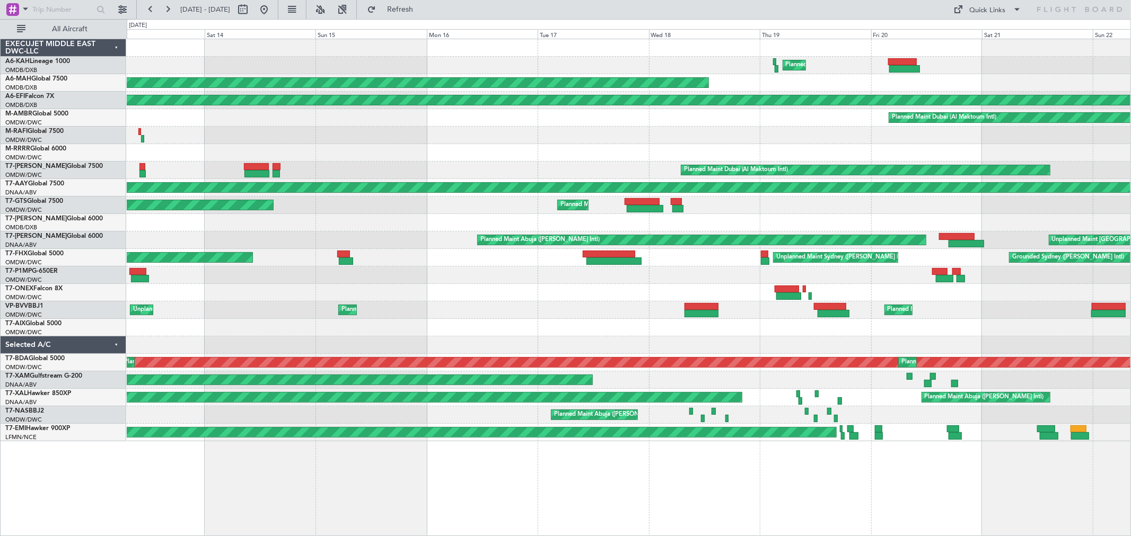
click at [469, 260] on div "Planned Maint Dubai (Al Maktoum Intl) Grounded [GEOGRAPHIC_DATA] ([PERSON_NAME]…" at bounding box center [628, 257] width 1003 height 17
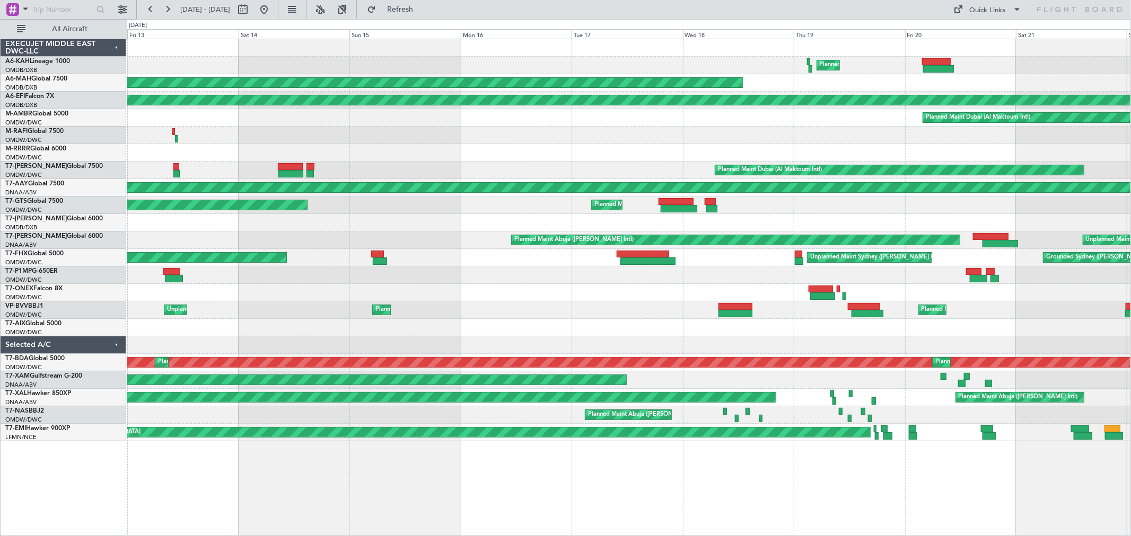
click at [531, 315] on div "Unplanned Maint [GEOGRAPHIC_DATA] (Al Maktoum Intl) Planned Maint [GEOGRAPHIC_D…" at bounding box center [628, 310] width 1003 height 17
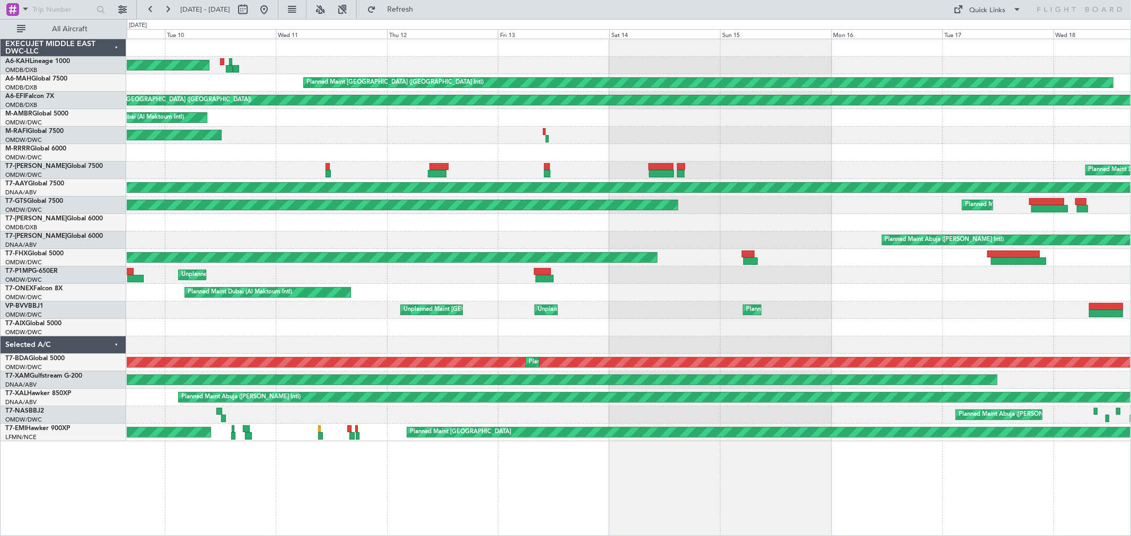
click at [242, 313] on div "Unplanned Maint [GEOGRAPHIC_DATA] (Al Maktoum Intl) Unplanned Maint [GEOGRAPHIC…" at bounding box center [628, 310] width 1003 height 17
click at [272, 16] on button at bounding box center [263, 9] width 17 height 17
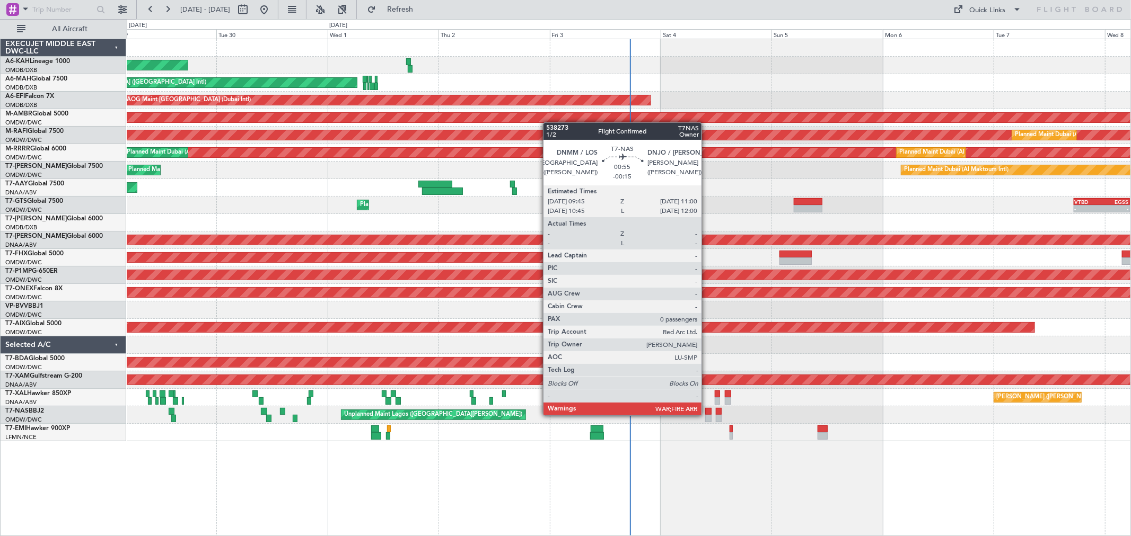
click at [706, 415] on div at bounding box center [708, 418] width 6 height 7
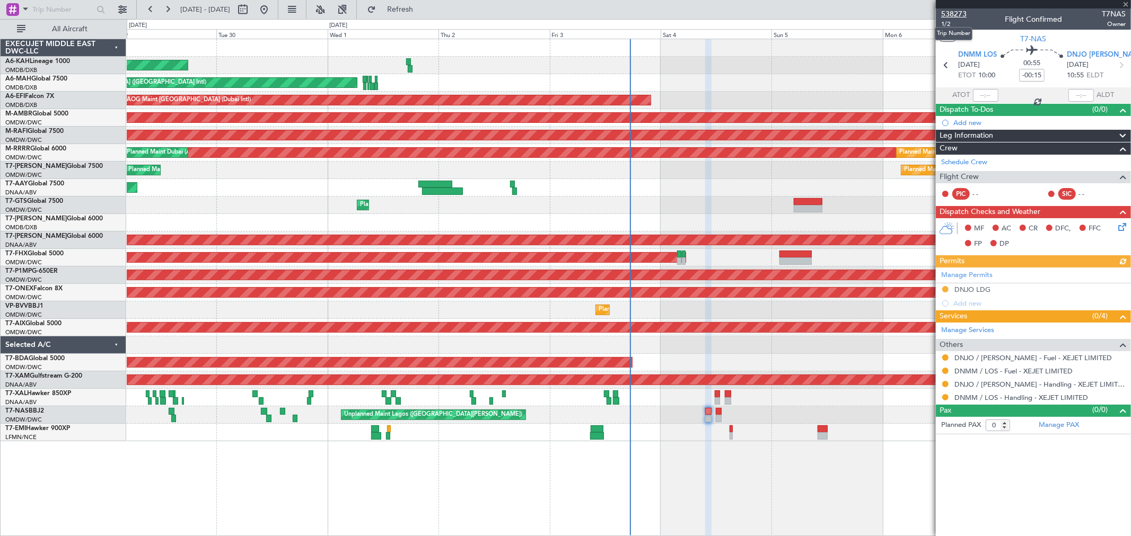
click at [951, 13] on span "538273" at bounding box center [953, 13] width 25 height 11
click at [944, 357] on button at bounding box center [945, 358] width 6 height 6
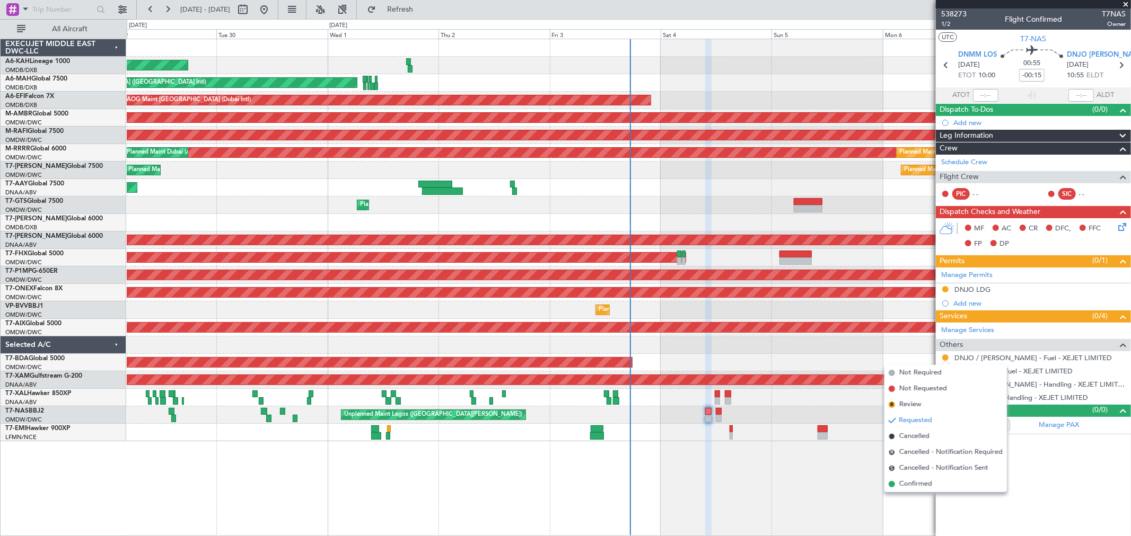
drag, startPoint x: 916, startPoint y: 469, endPoint x: 933, endPoint y: 422, distance: 49.8
click at [915, 469] on span "Cancelled - Notification Sent" at bounding box center [943, 468] width 89 height 11
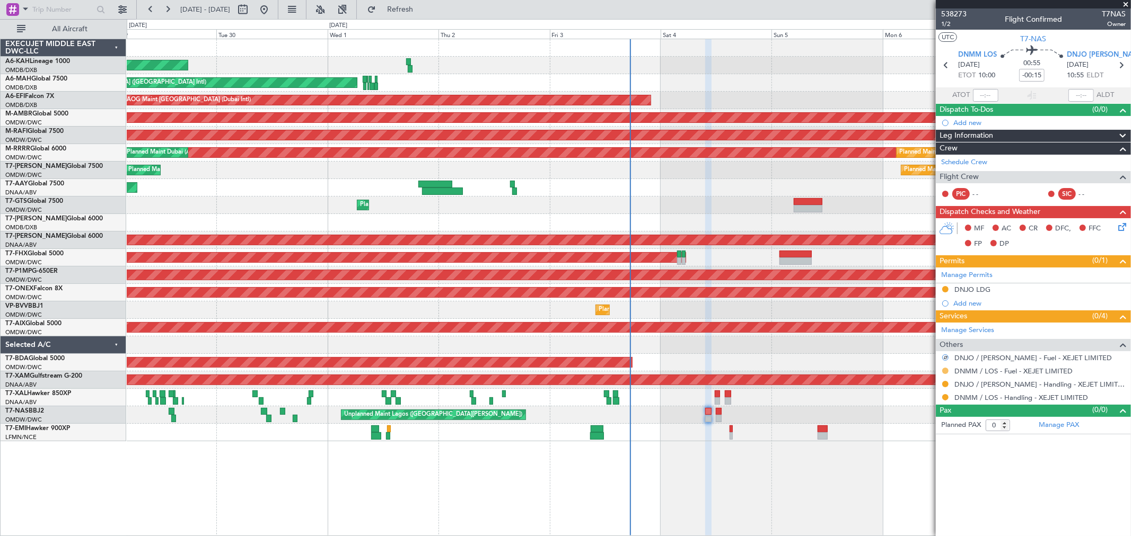
click at [945, 372] on button at bounding box center [945, 371] width 6 height 6
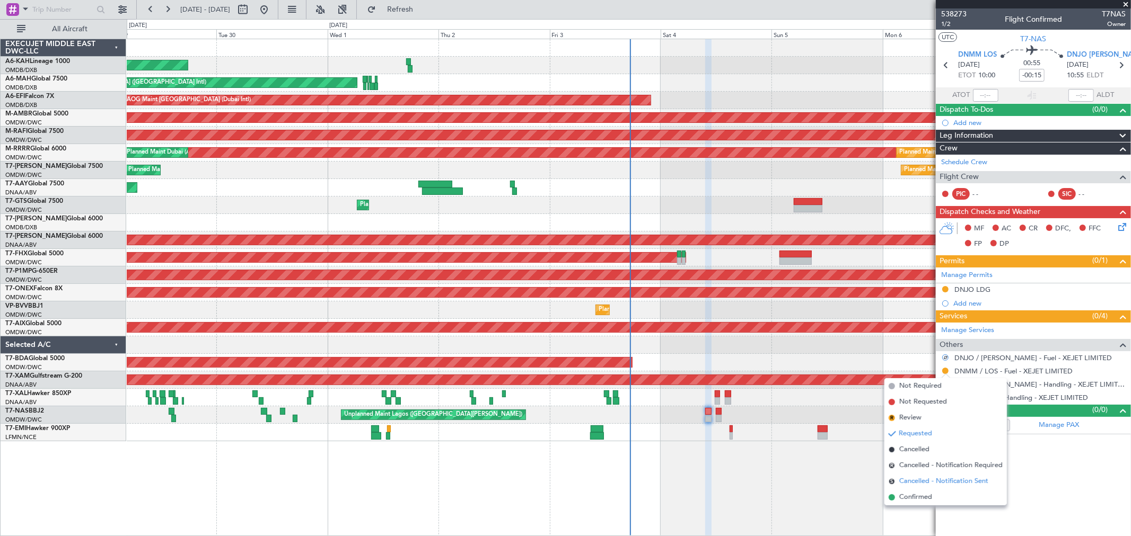
click at [936, 478] on span "Cancelled - Notification Sent" at bounding box center [943, 482] width 89 height 11
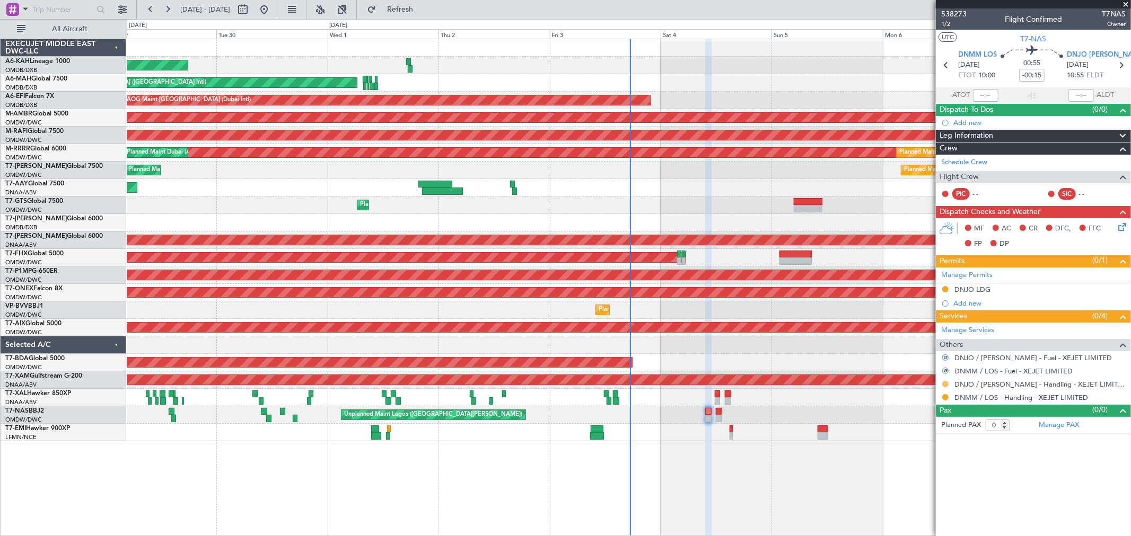
click at [946, 385] on button at bounding box center [945, 384] width 6 height 6
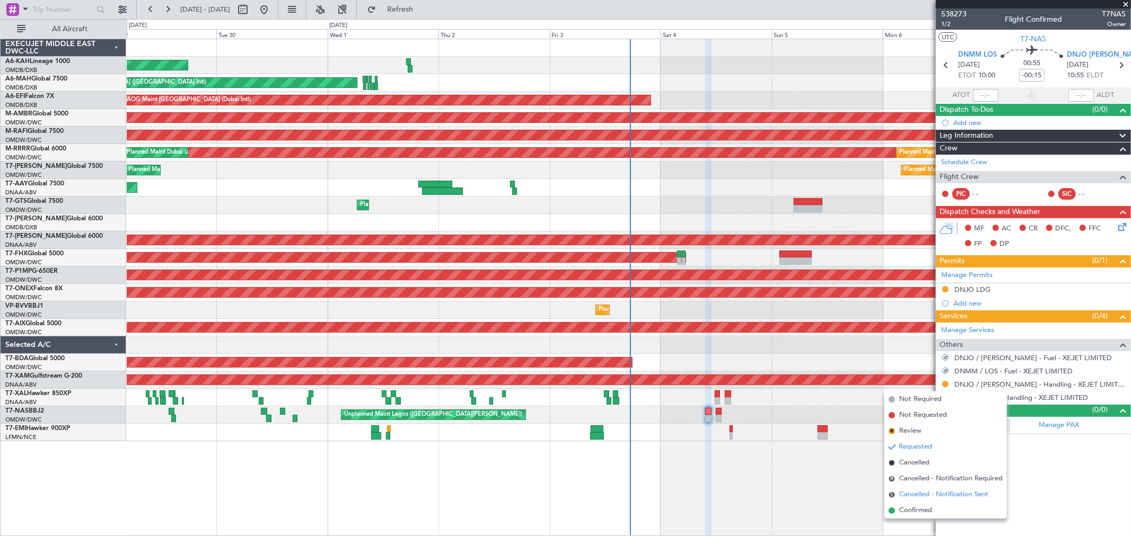
click at [920, 495] on span "Cancelled - Notification Sent" at bounding box center [943, 495] width 89 height 11
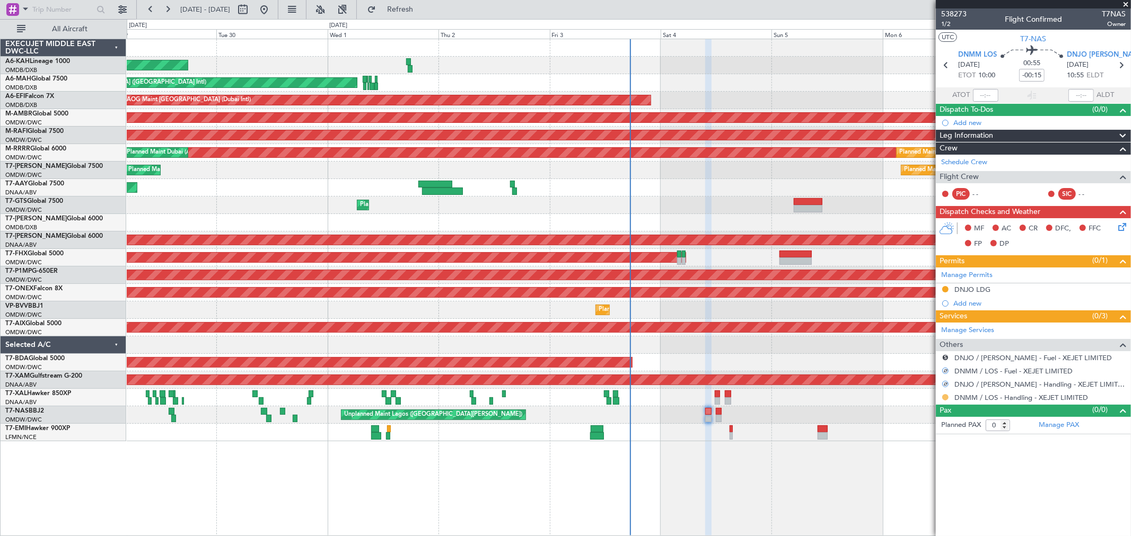
click at [944, 396] on button at bounding box center [945, 397] width 6 height 6
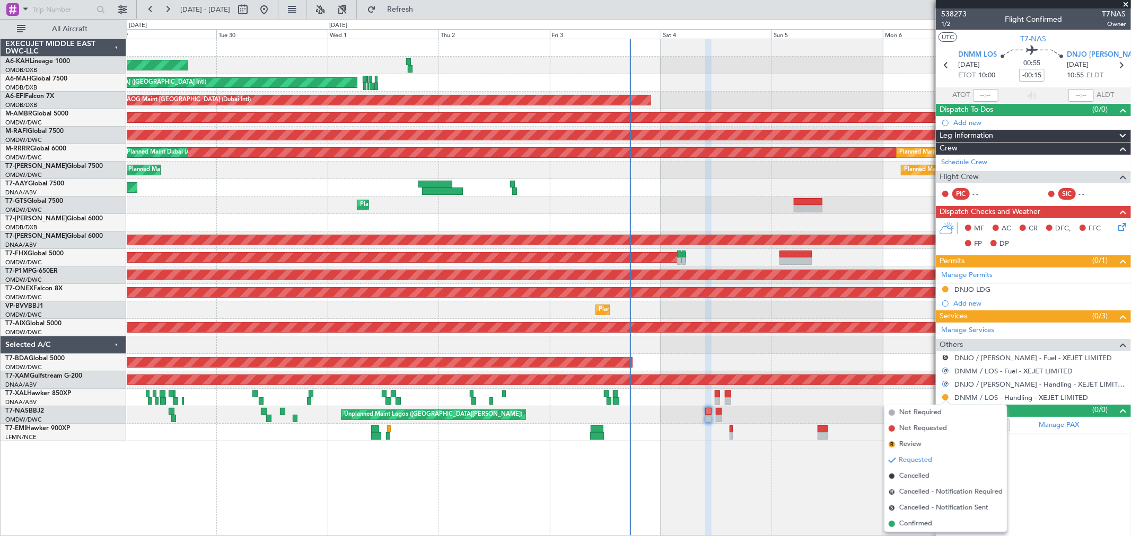
drag, startPoint x: 930, startPoint y: 511, endPoint x: 932, endPoint y: 426, distance: 84.8
click at [928, 509] on span "Cancelled - Notification Sent" at bounding box center [943, 508] width 89 height 11
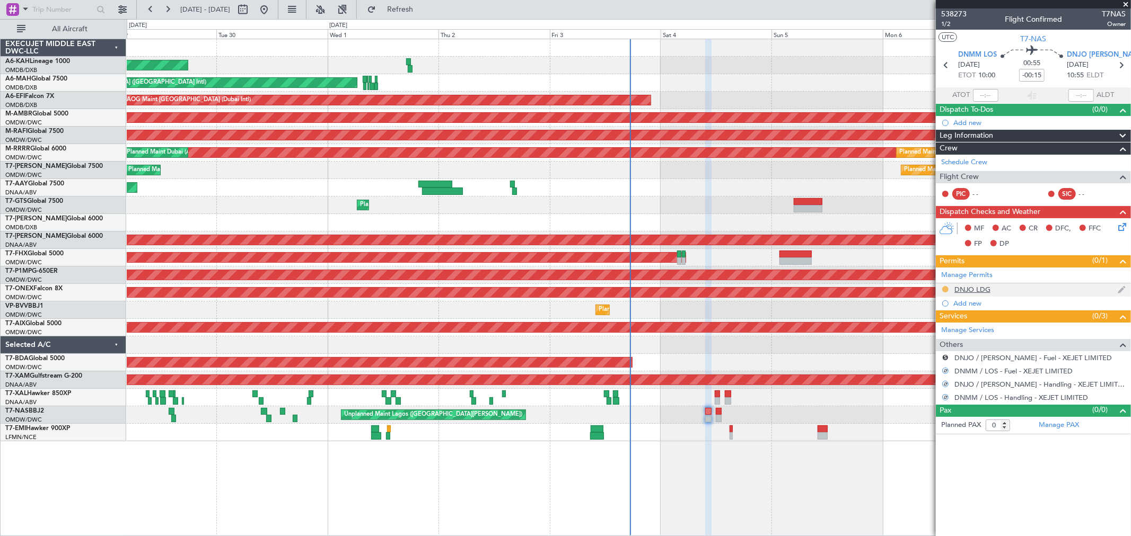
click at [944, 288] on button at bounding box center [945, 289] width 6 height 6
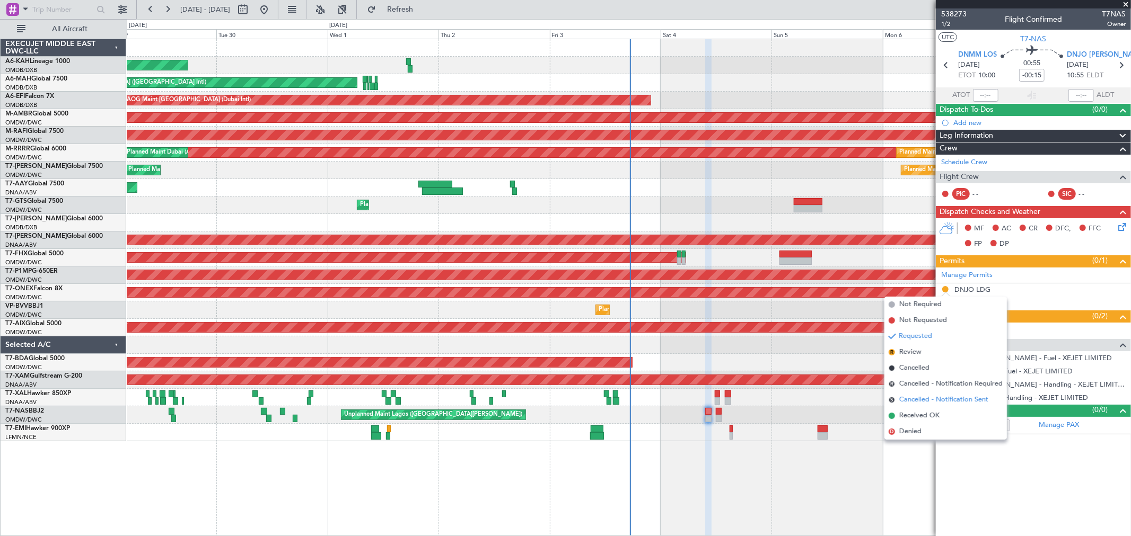
click at [921, 396] on span "Cancelled - Notification Sent" at bounding box center [943, 400] width 89 height 11
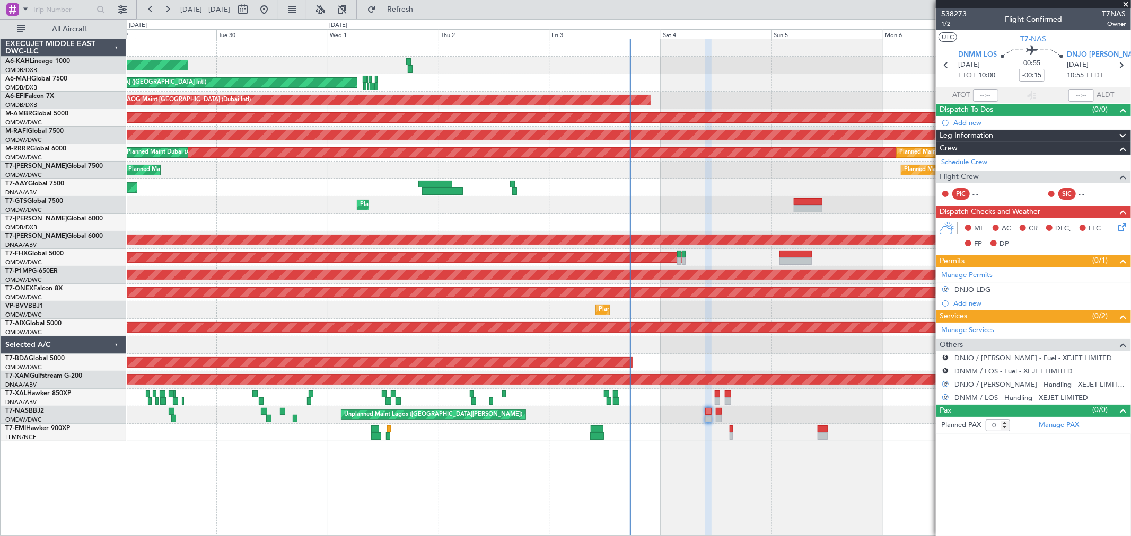
click at [1113, 70] on div "DNJO [PERSON_NAME] [DATE] 10:55 ELDT" at bounding box center [1090, 65] width 47 height 31
click at [1120, 65] on icon at bounding box center [1121, 65] width 14 height 14
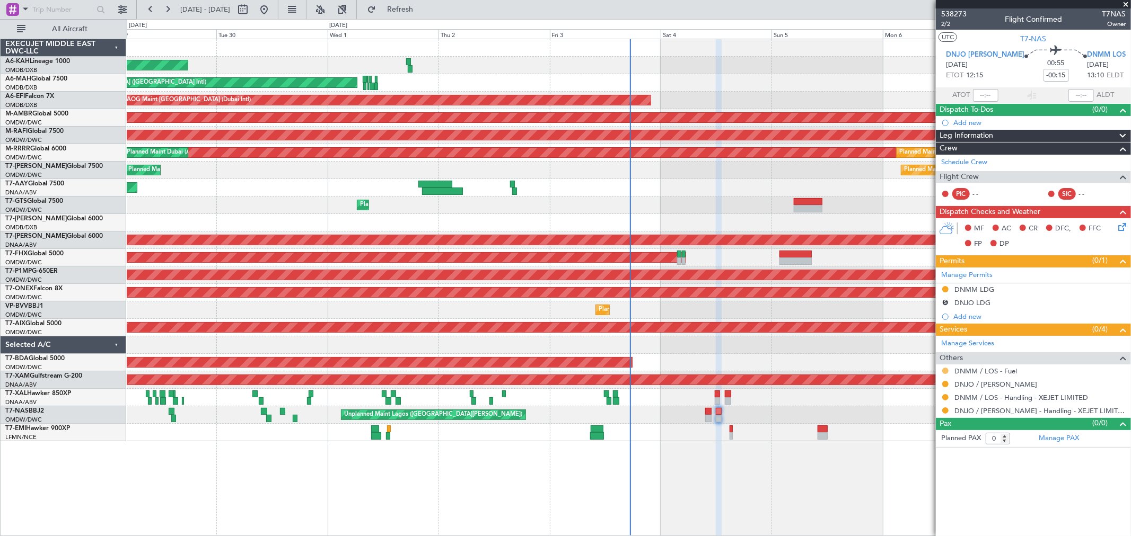
click at [944, 372] on button at bounding box center [945, 371] width 6 height 6
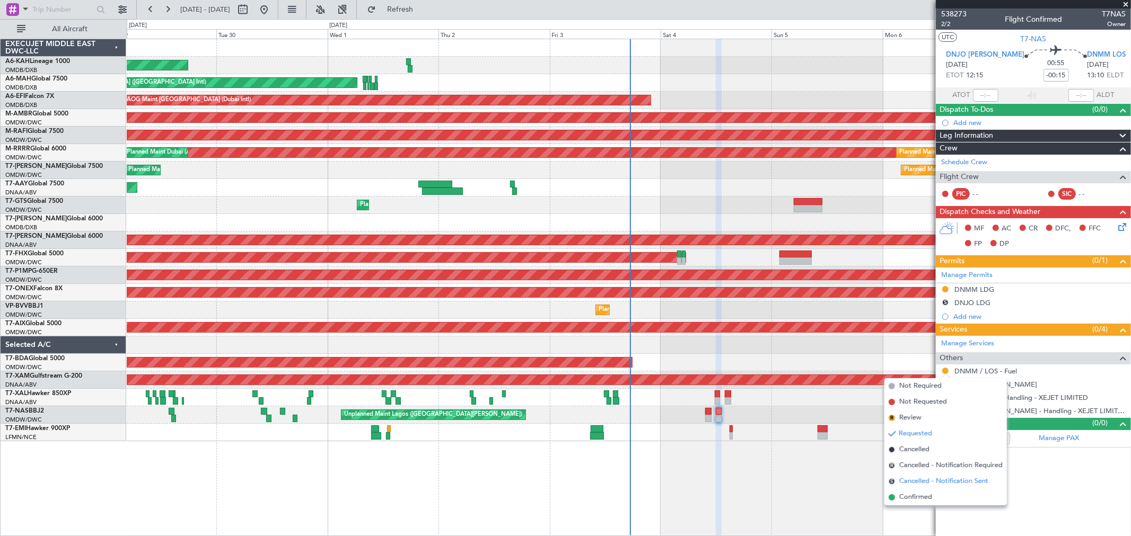
click at [919, 478] on span "Cancelled - Notification Sent" at bounding box center [943, 482] width 89 height 11
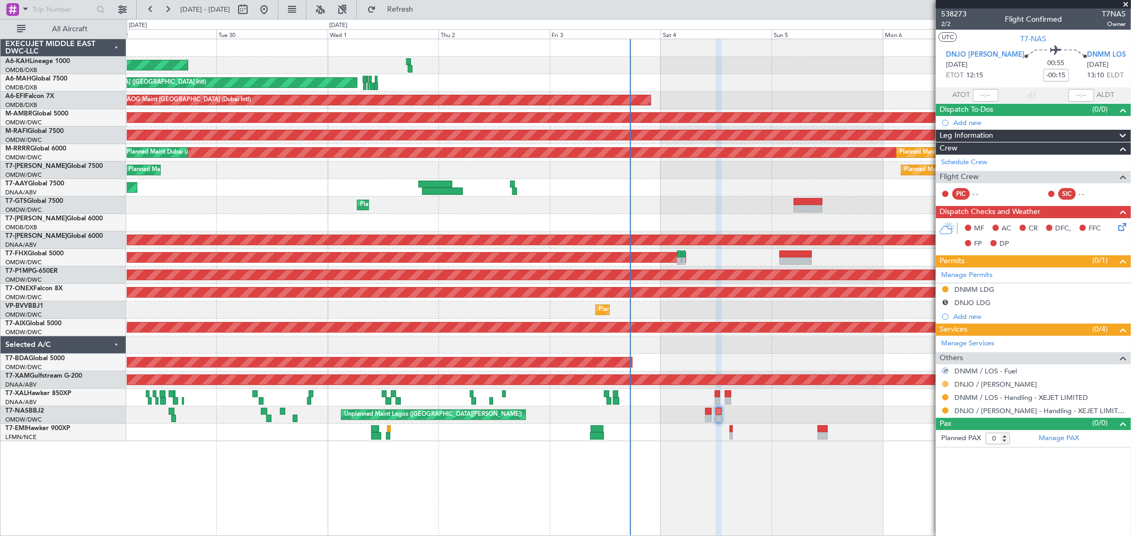
click at [945, 385] on button at bounding box center [945, 384] width 6 height 6
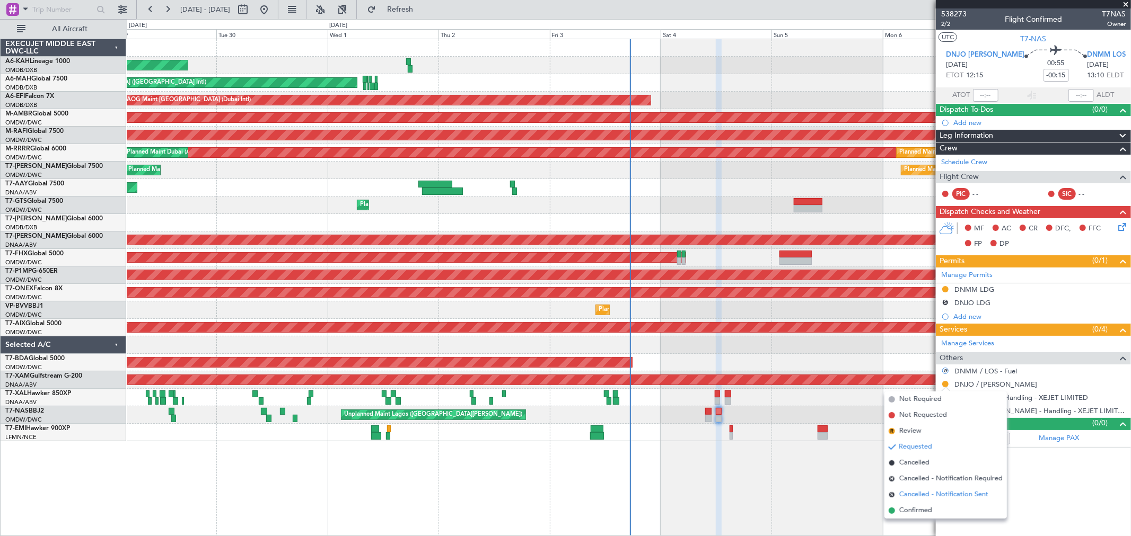
click at [927, 490] on span "Cancelled - Notification Sent" at bounding box center [943, 495] width 89 height 11
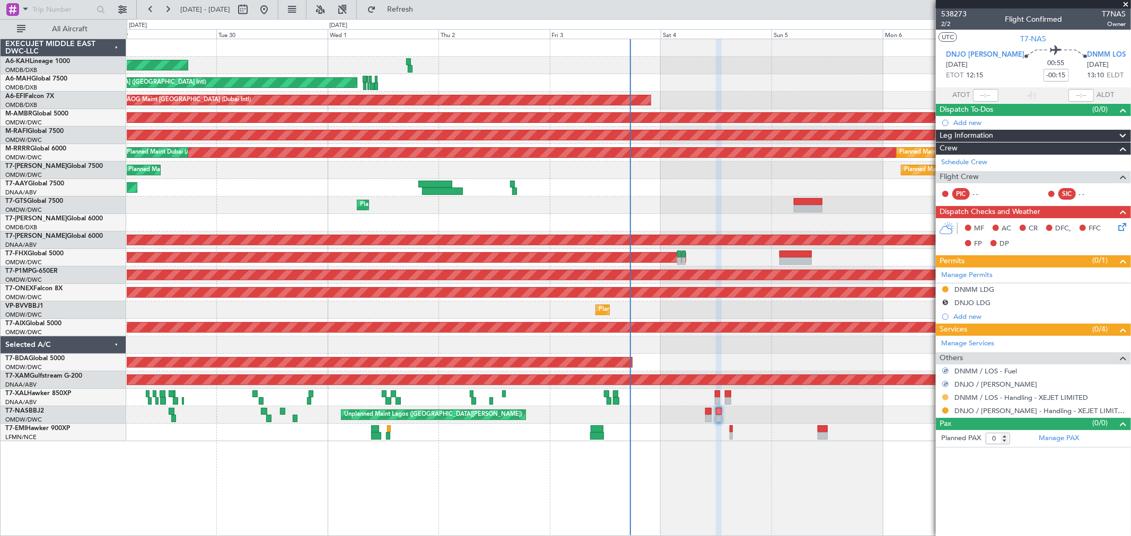
click at [945, 398] on button at bounding box center [945, 397] width 6 height 6
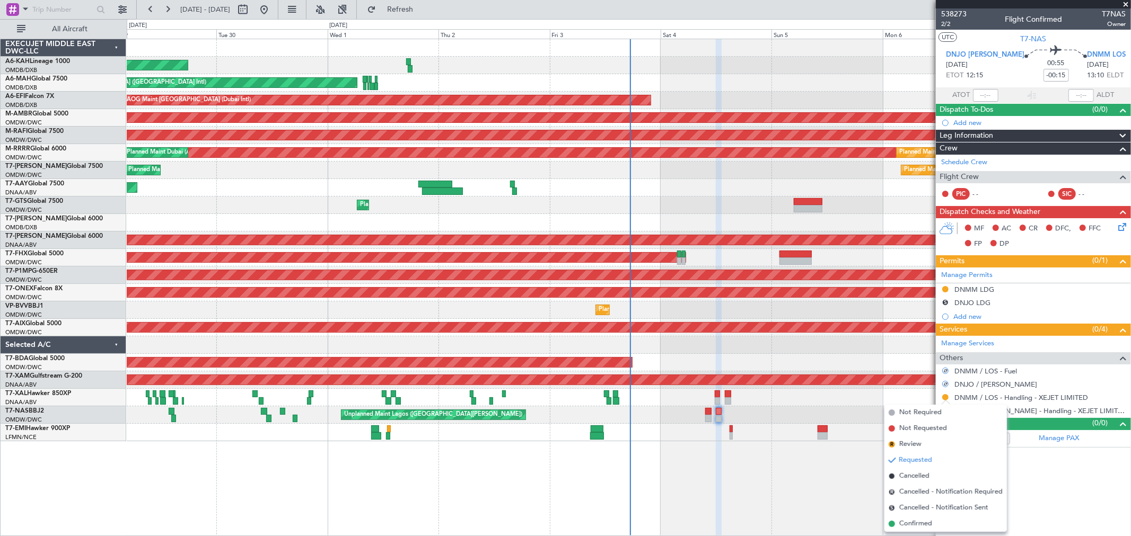
drag, startPoint x: 927, startPoint y: 505, endPoint x: 950, endPoint y: 481, distance: 34.1
click at [926, 505] on span "Cancelled - Notification Sent" at bounding box center [943, 508] width 89 height 11
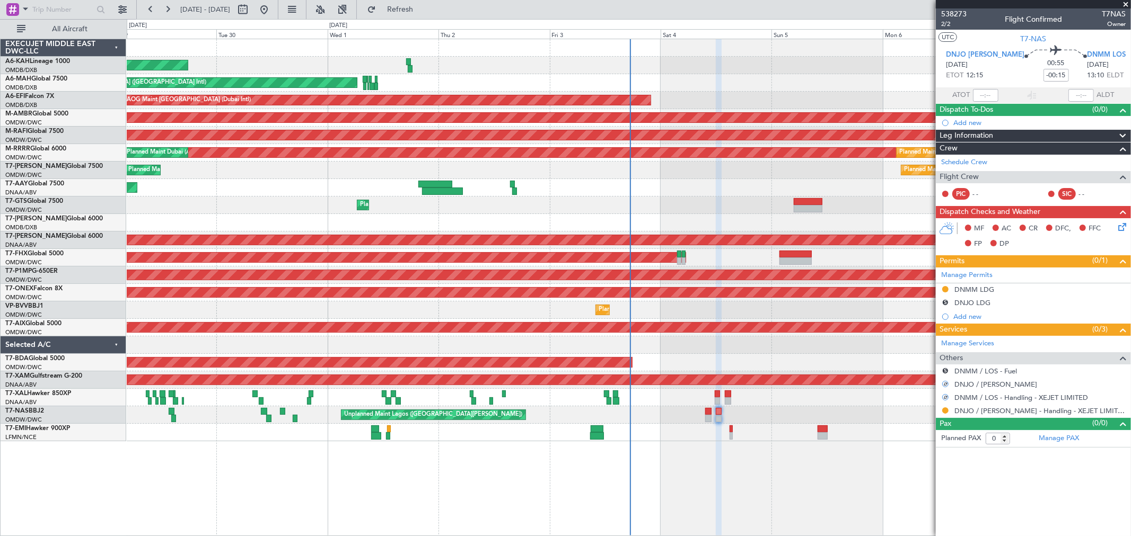
click at [941, 410] on div at bounding box center [945, 411] width 8 height 8
click at [945, 412] on button at bounding box center [945, 411] width 6 height 6
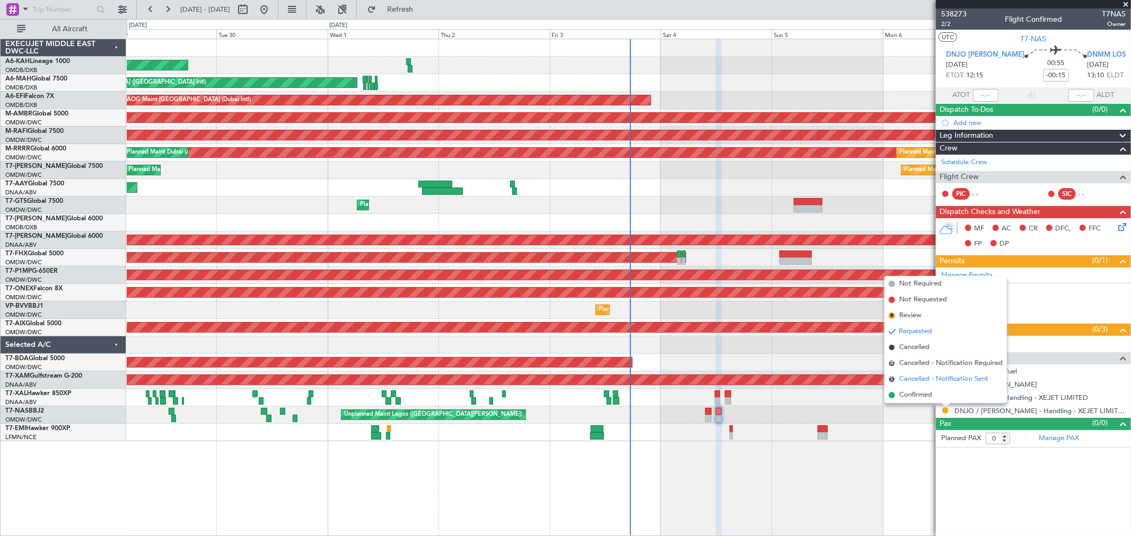
click at [922, 374] on span "Cancelled - Notification Sent" at bounding box center [943, 379] width 89 height 11
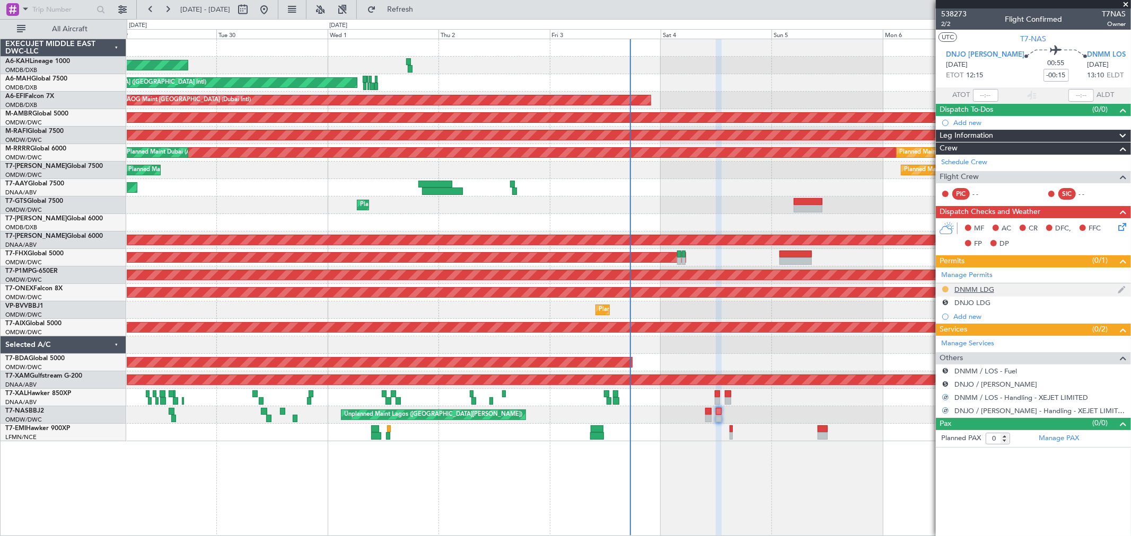
click at [944, 289] on button at bounding box center [945, 289] width 6 height 6
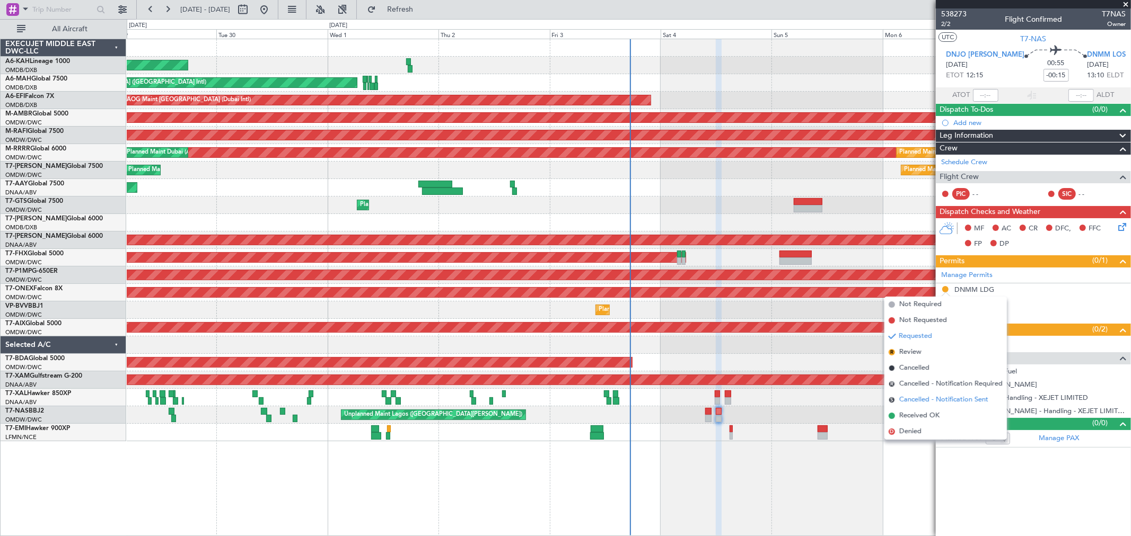
click at [926, 399] on span "Cancelled - Notification Sent" at bounding box center [943, 400] width 89 height 11
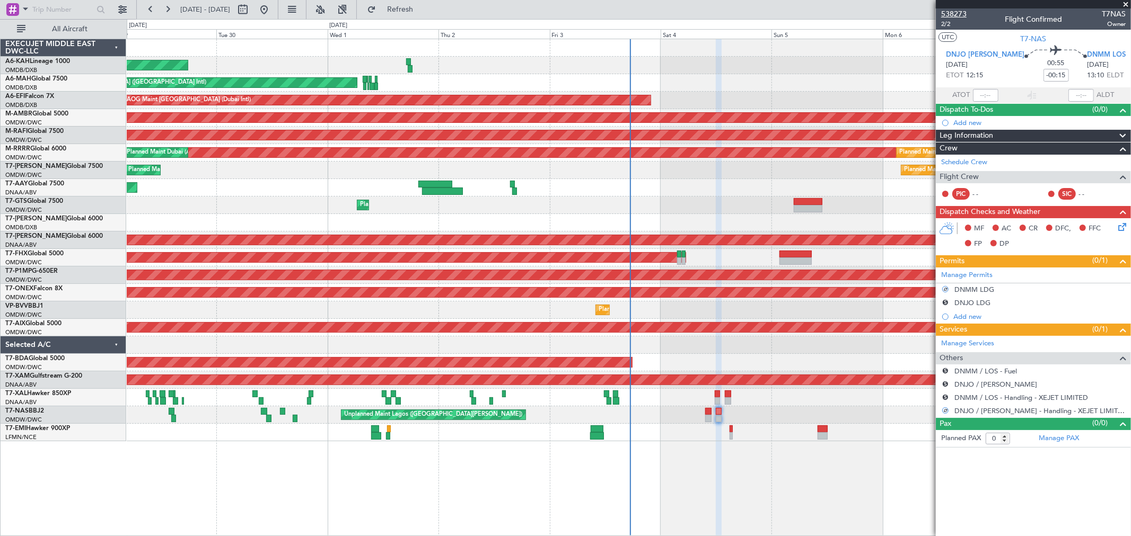
click at [957, 17] on span "538273" at bounding box center [953, 13] width 25 height 11
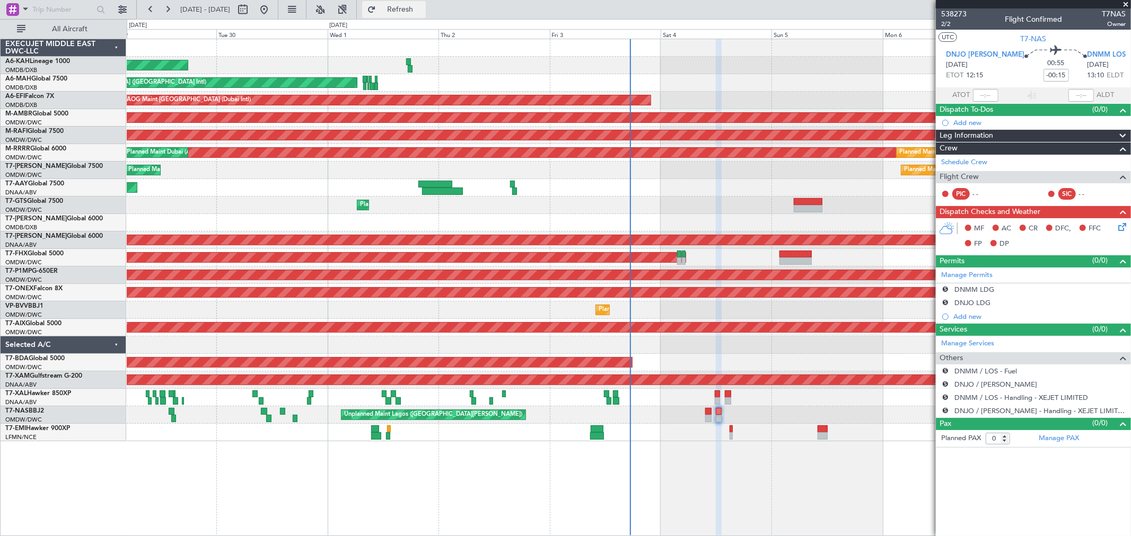
click at [404, 3] on button "Refresh" at bounding box center [394, 9] width 64 height 17
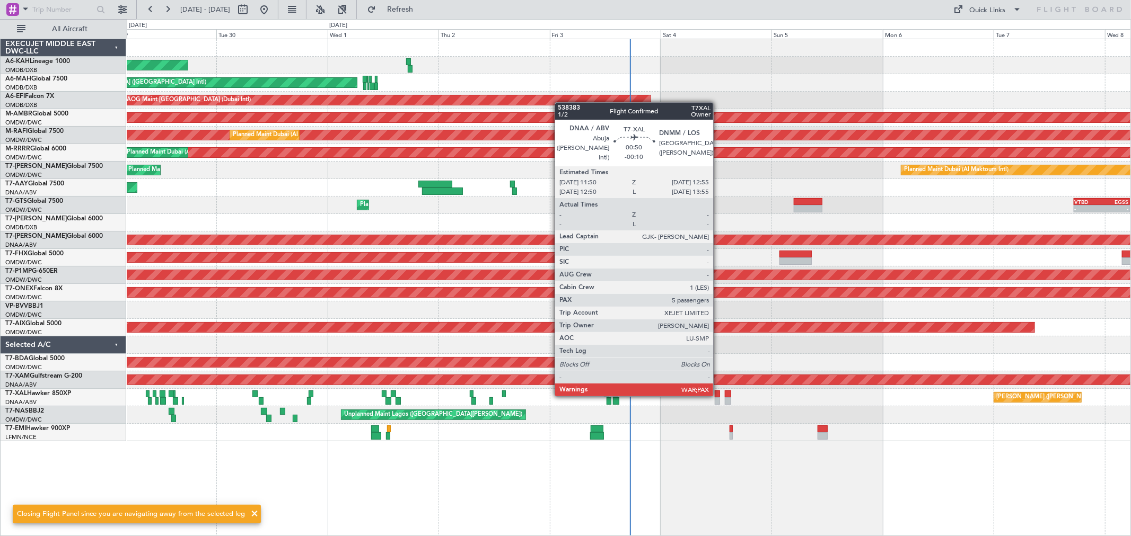
click at [718, 394] on div at bounding box center [717, 394] width 5 height 7
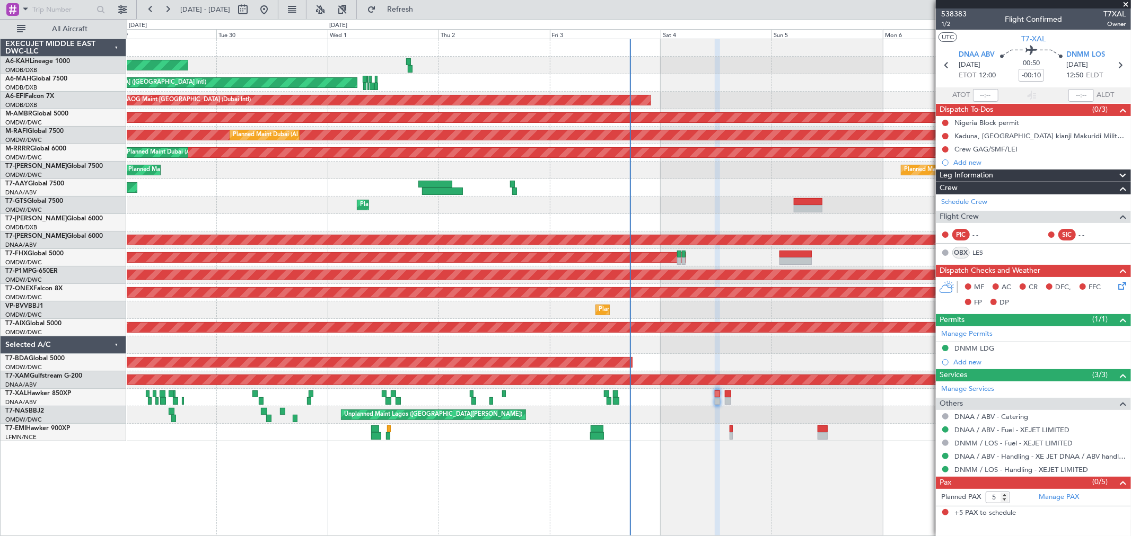
click at [1121, 3] on span at bounding box center [1125, 5] width 11 height 10
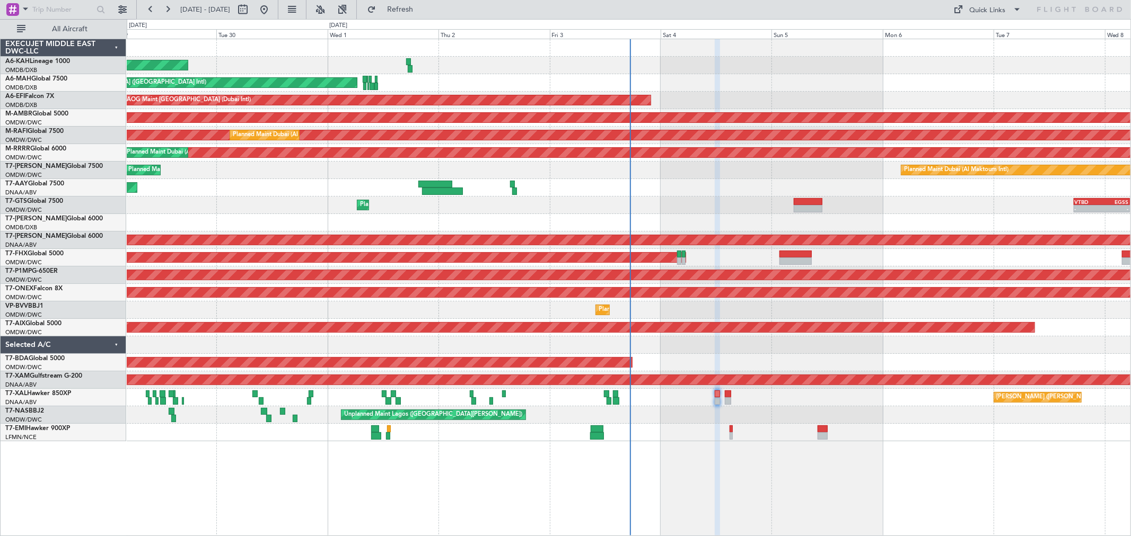
type input "0"
click at [712, 219] on div at bounding box center [628, 222] width 1003 height 17
click at [422, 12] on span "Refresh" at bounding box center [400, 9] width 45 height 7
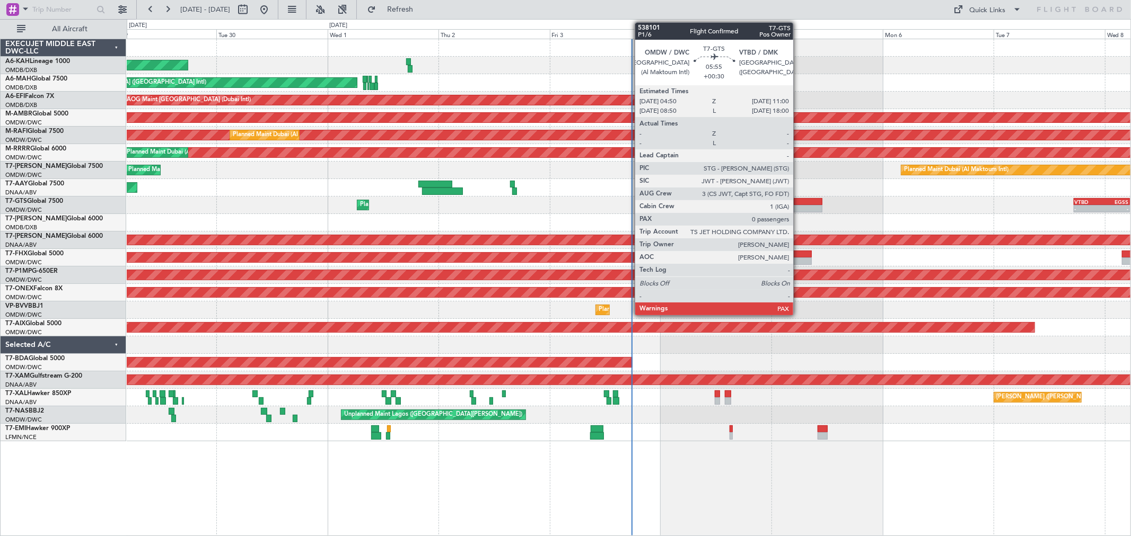
click at [799, 207] on div at bounding box center [807, 208] width 29 height 7
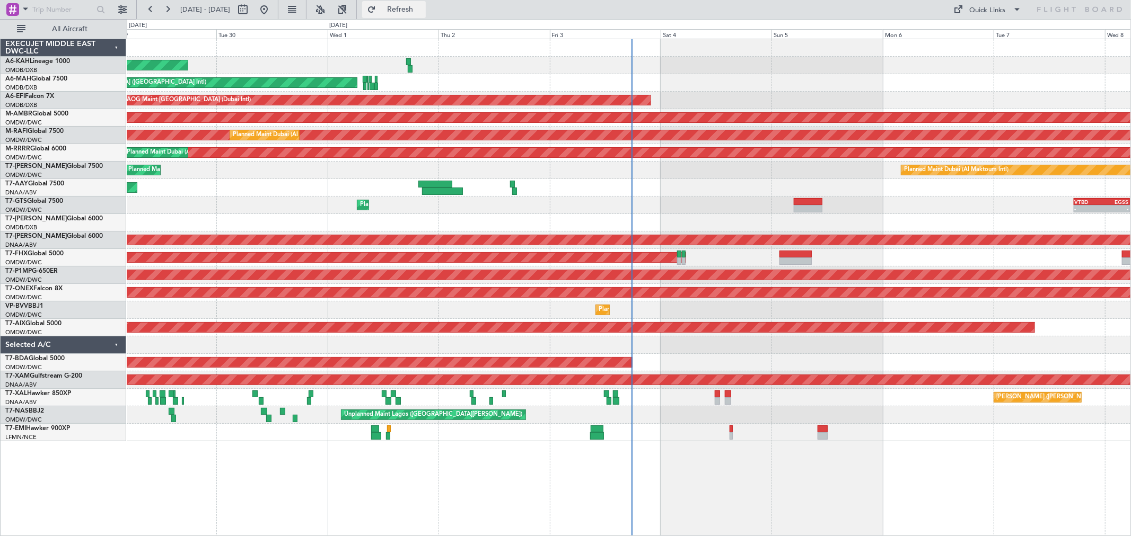
click at [422, 6] on span "Refresh" at bounding box center [400, 9] width 45 height 7
click at [422, 8] on span "Refresh" at bounding box center [400, 9] width 45 height 7
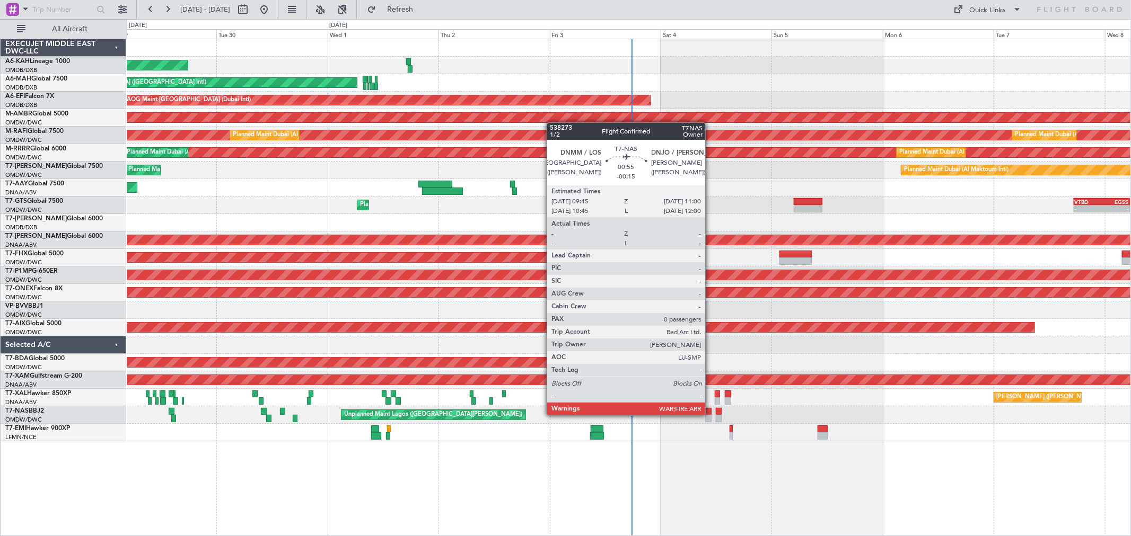
click at [710, 415] on div at bounding box center [708, 418] width 6 height 7
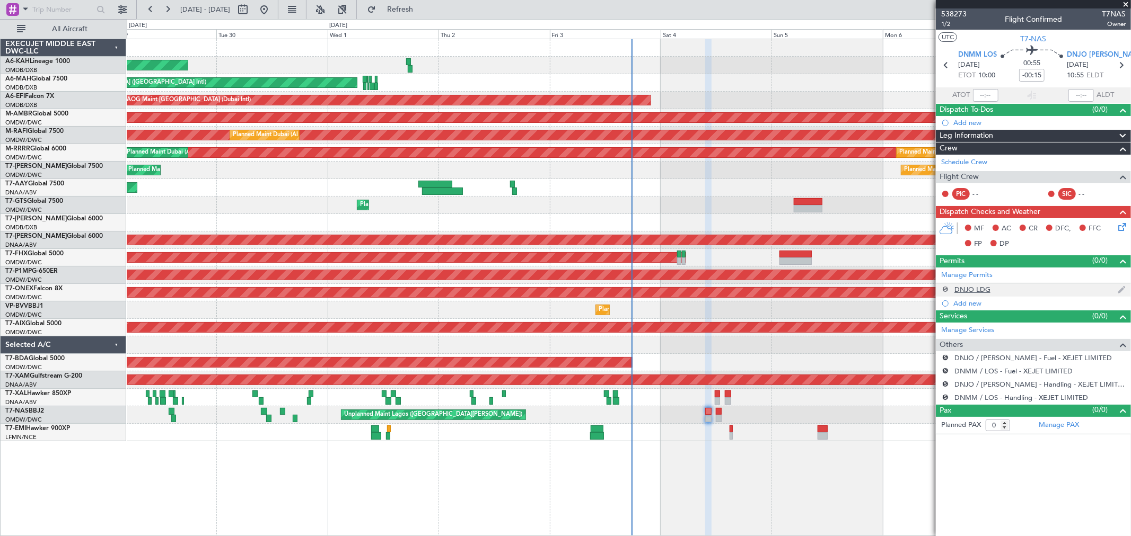
click at [942, 288] on button "S" at bounding box center [945, 289] width 6 height 6
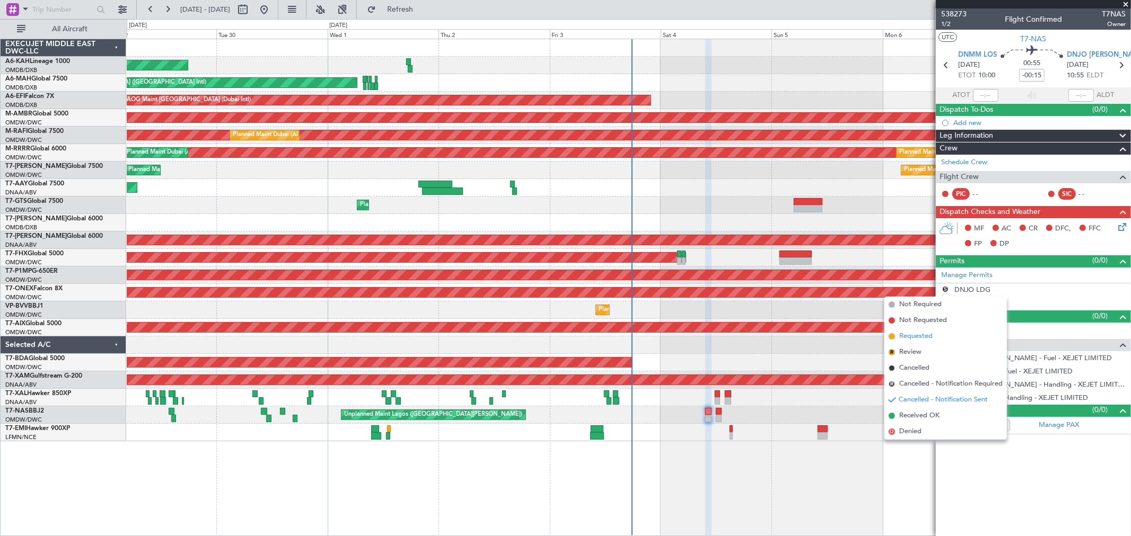
click at [909, 336] on span "Requested" at bounding box center [915, 336] width 33 height 11
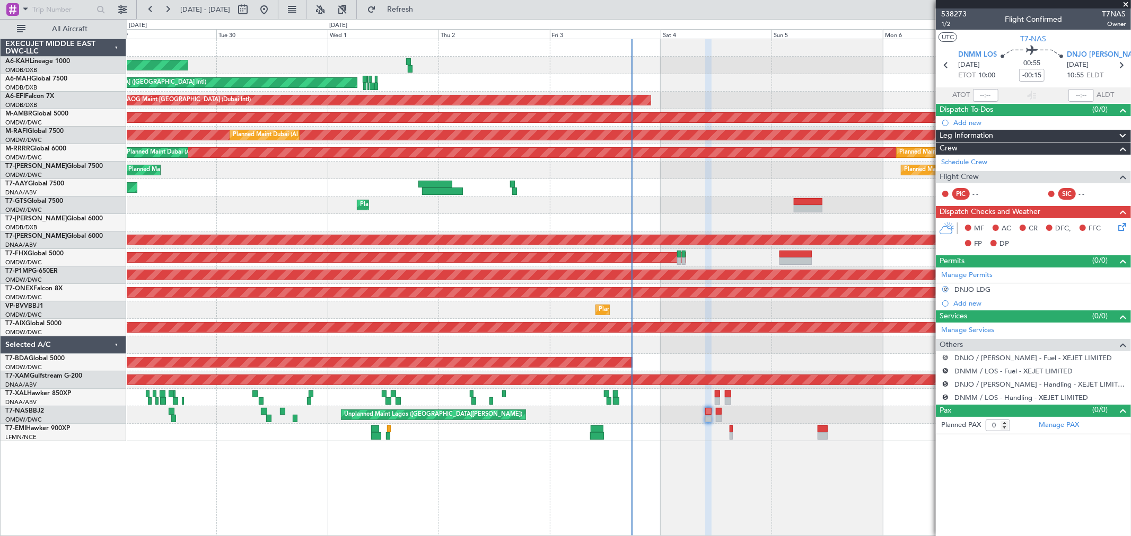
click at [944, 358] on button "S" at bounding box center [945, 358] width 6 height 6
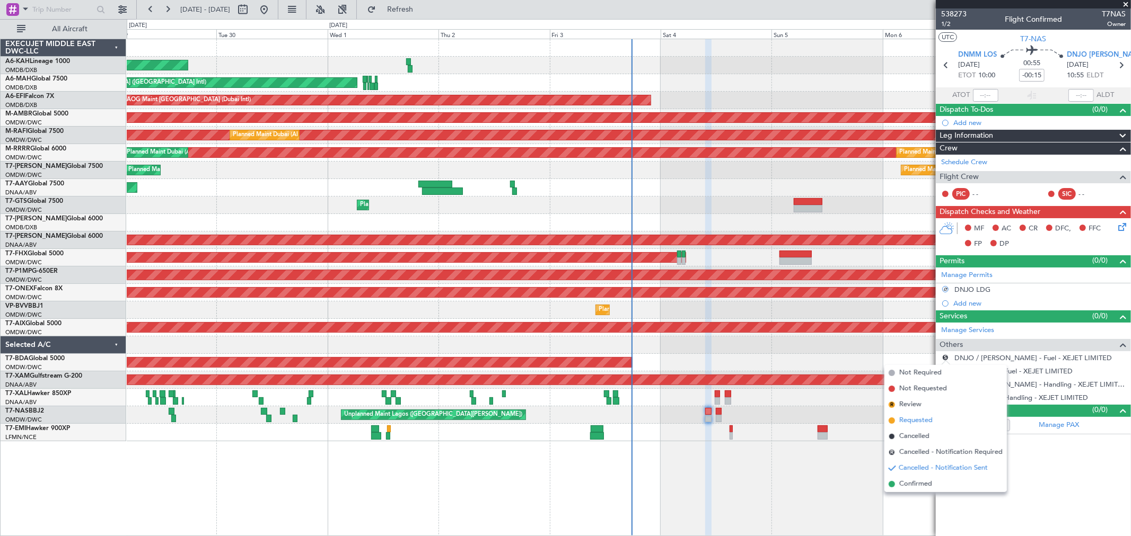
click at [912, 419] on span "Requested" at bounding box center [915, 421] width 33 height 11
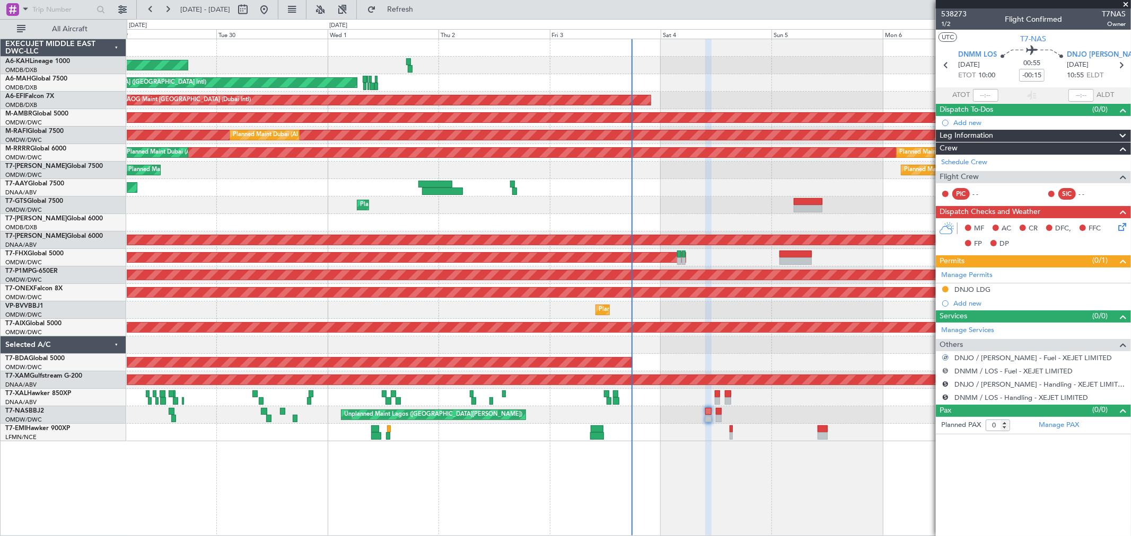
click at [944, 369] on button "S" at bounding box center [945, 371] width 6 height 6
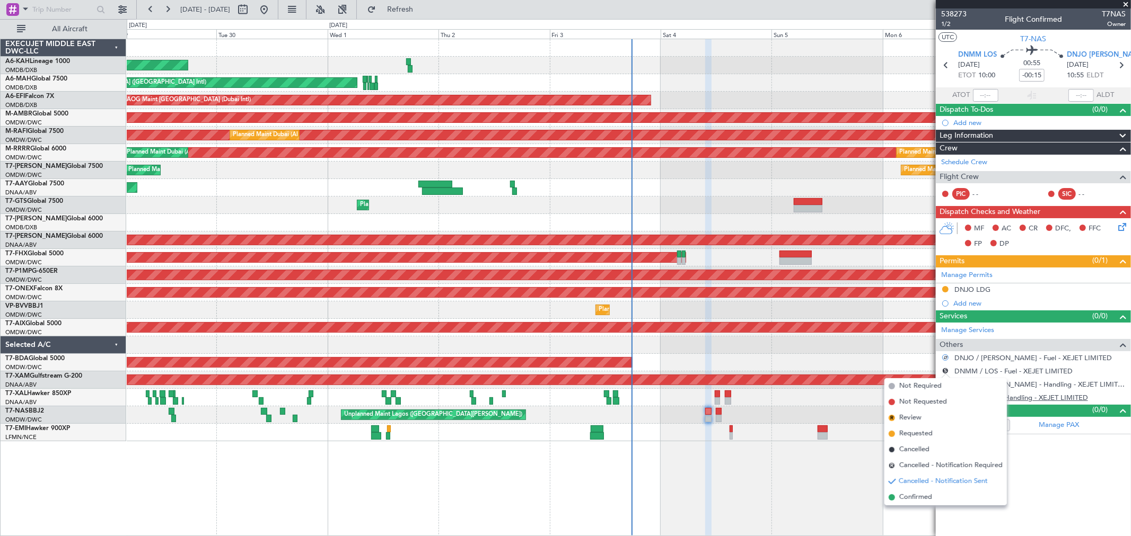
drag, startPoint x: 921, startPoint y: 435, endPoint x: 967, endPoint y: 399, distance: 58.4
click at [920, 435] on span "Requested" at bounding box center [915, 434] width 33 height 11
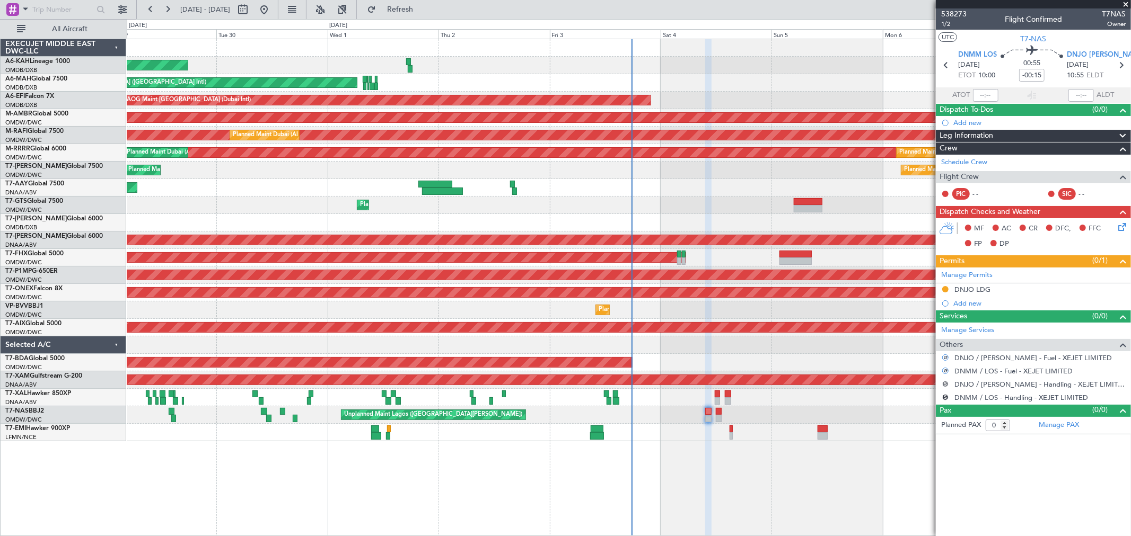
click at [945, 384] on button "S" at bounding box center [945, 384] width 6 height 6
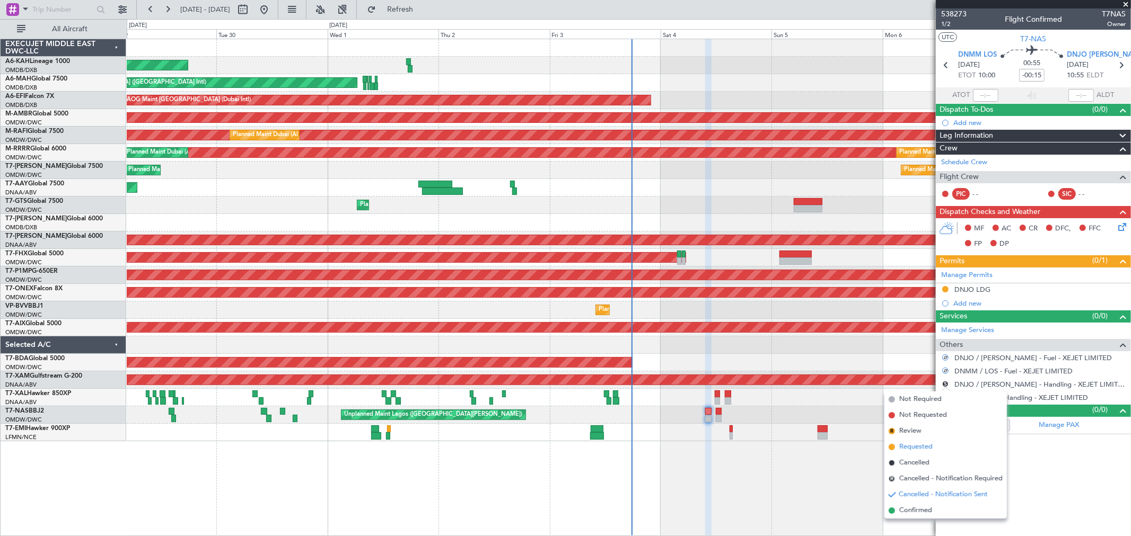
click at [925, 445] on span "Requested" at bounding box center [915, 447] width 33 height 11
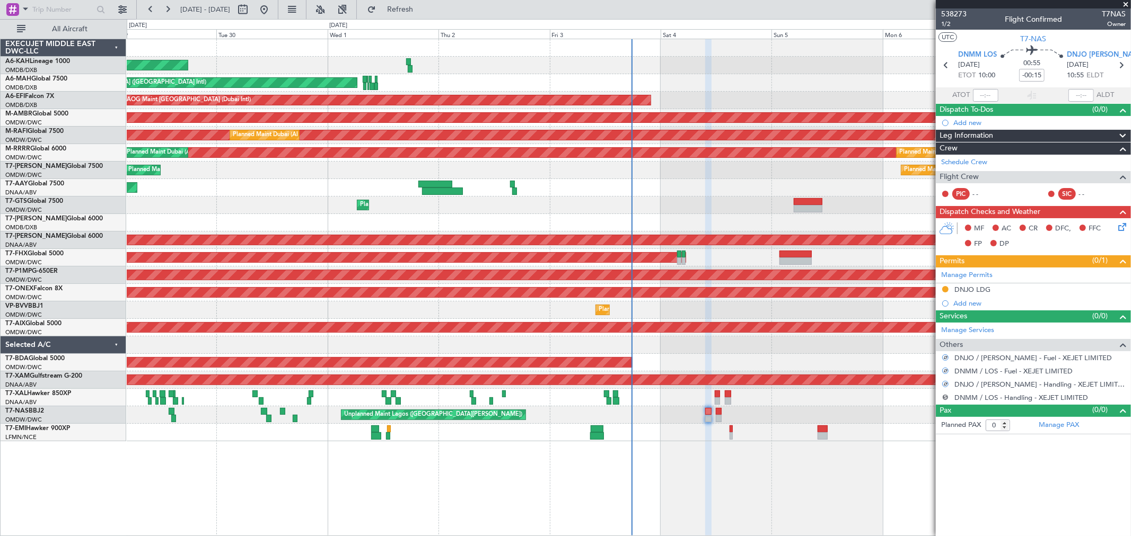
click at [945, 398] on button "S" at bounding box center [945, 397] width 6 height 6
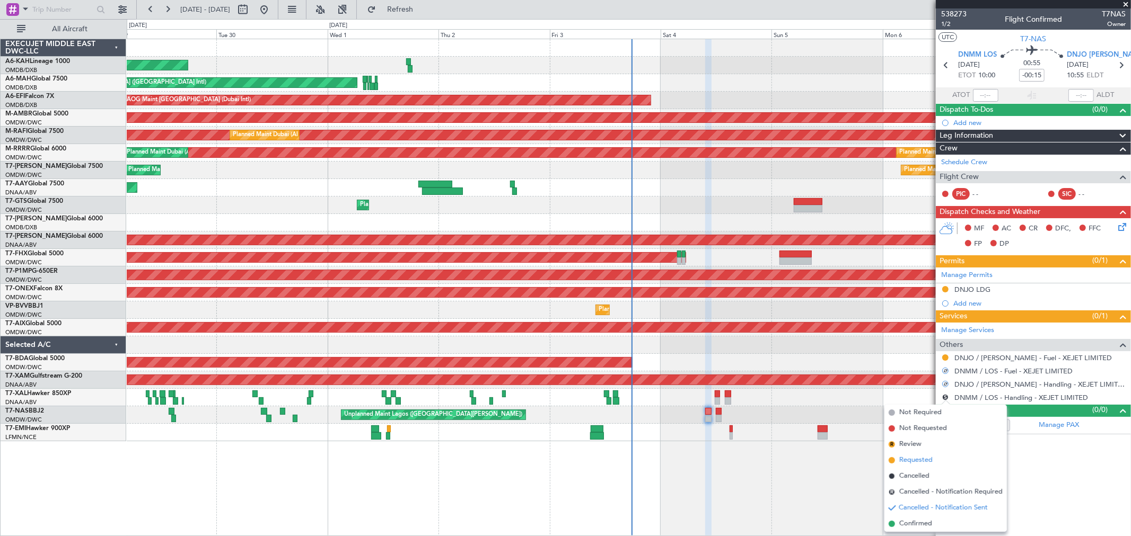
click at [916, 458] on span "Requested" at bounding box center [915, 460] width 33 height 11
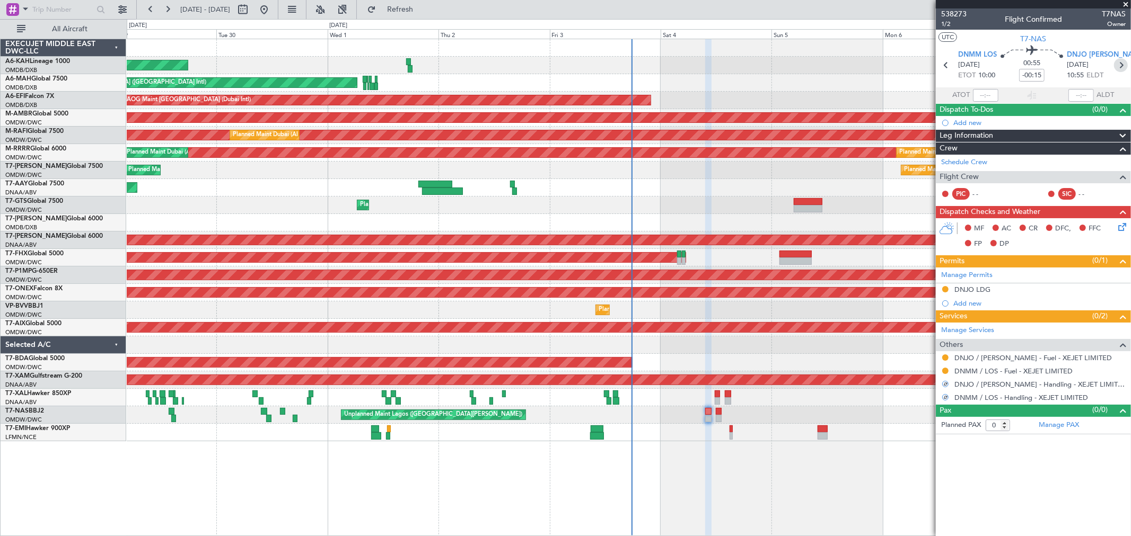
click at [1119, 63] on icon at bounding box center [1121, 65] width 14 height 14
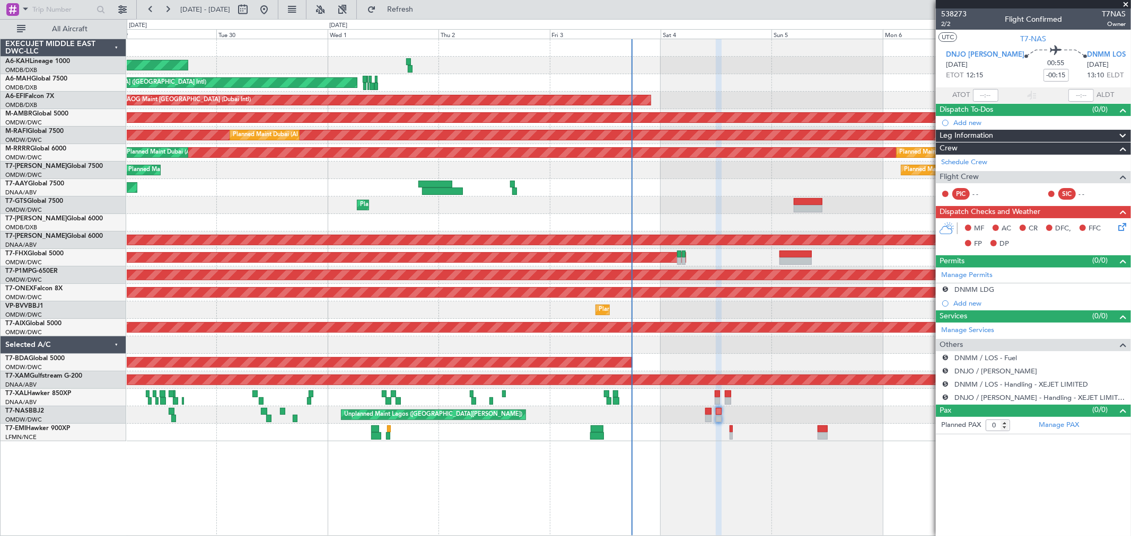
click at [946, 289] on button "S" at bounding box center [945, 289] width 6 height 6
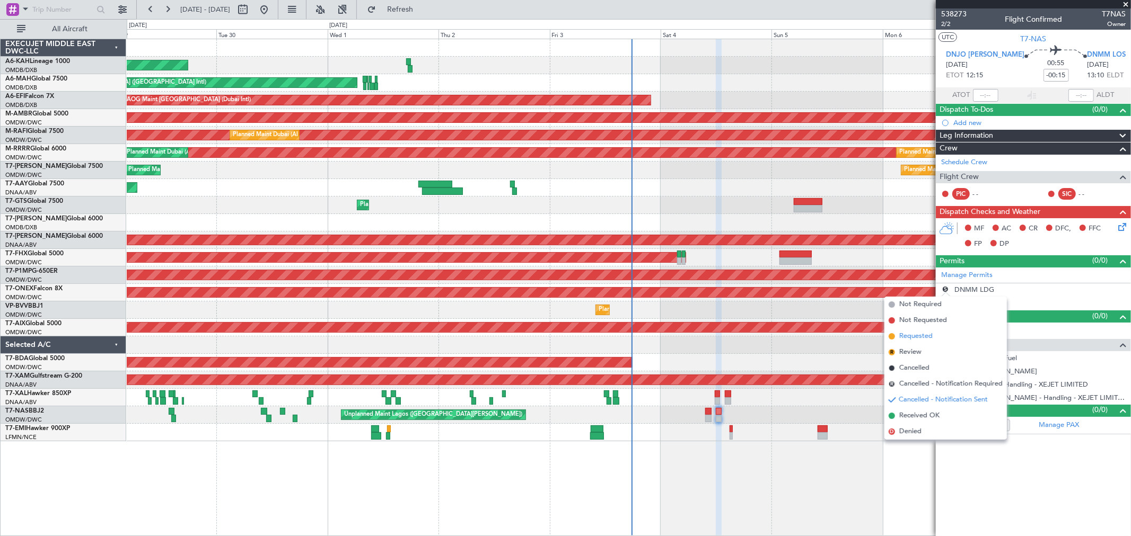
click at [929, 334] on span "Requested" at bounding box center [915, 336] width 33 height 11
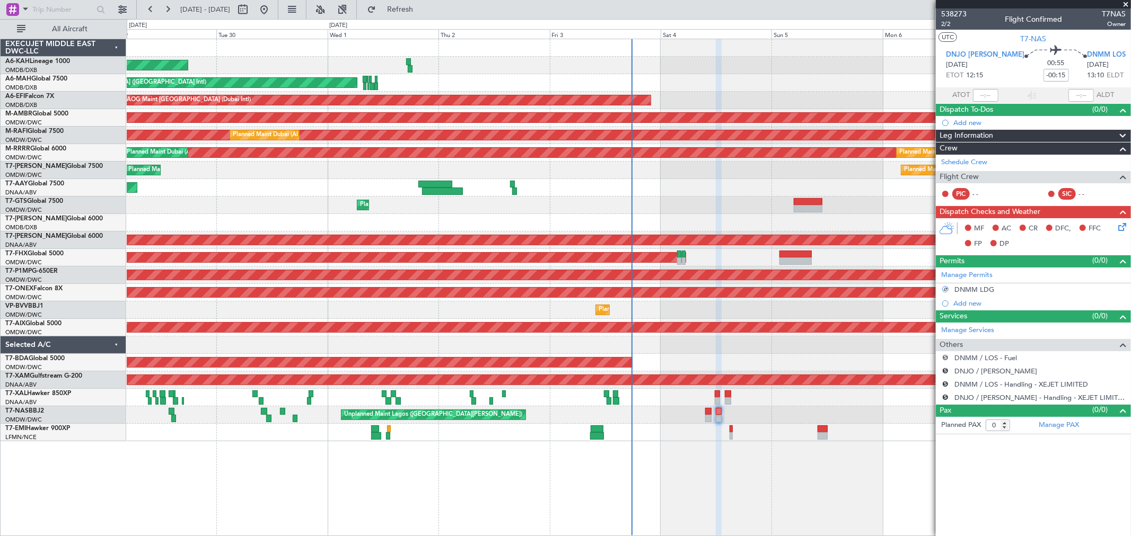
click at [944, 356] on button "S" at bounding box center [945, 358] width 6 height 6
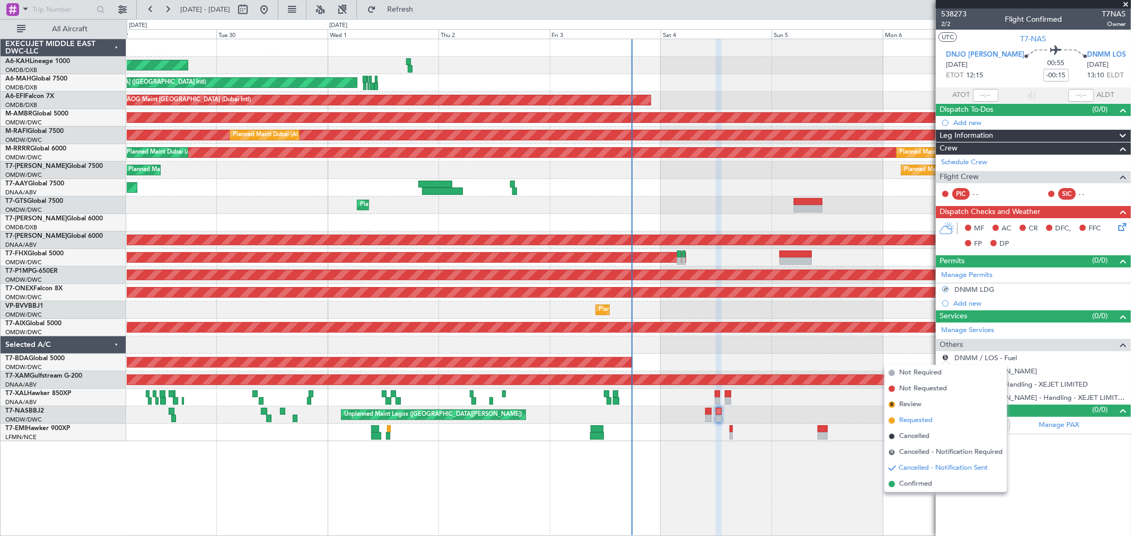
click at [912, 419] on span "Requested" at bounding box center [915, 421] width 33 height 11
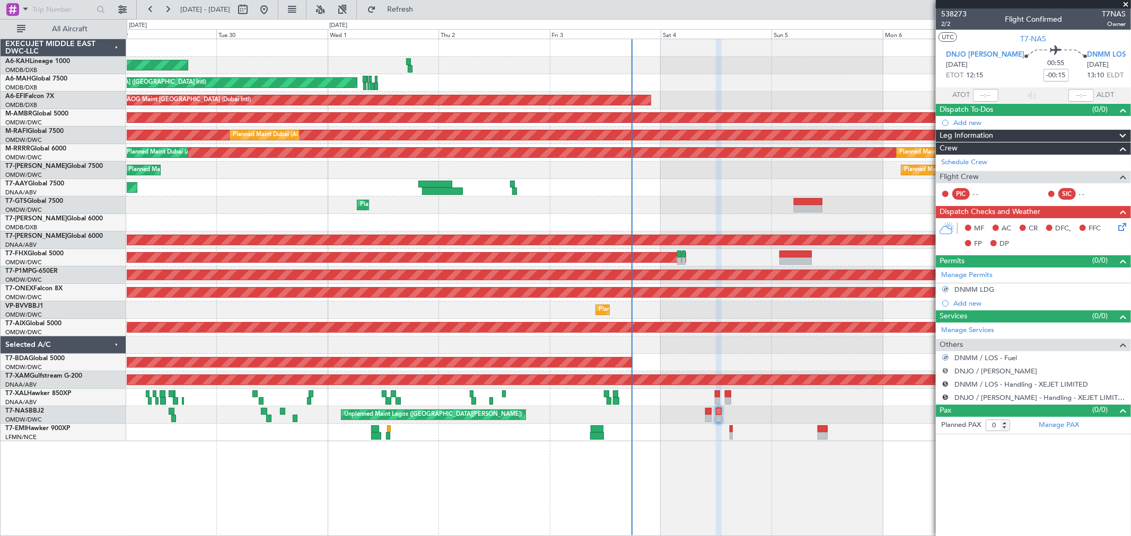
click at [942, 372] on button "S" at bounding box center [945, 371] width 6 height 6
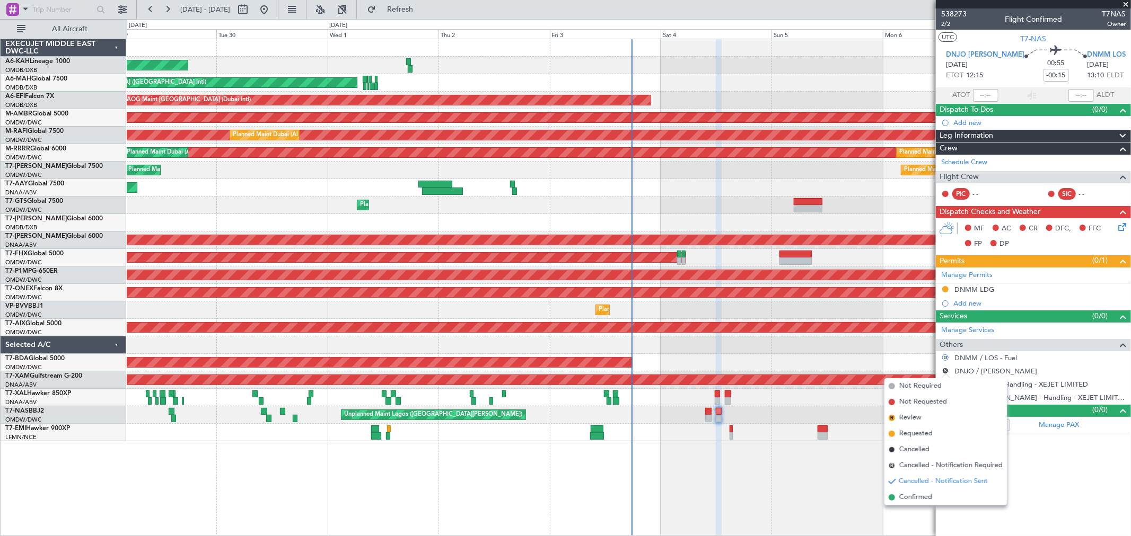
drag, startPoint x: 917, startPoint y: 431, endPoint x: 930, endPoint y: 414, distance: 21.6
click at [916, 432] on span "Requested" at bounding box center [915, 434] width 33 height 11
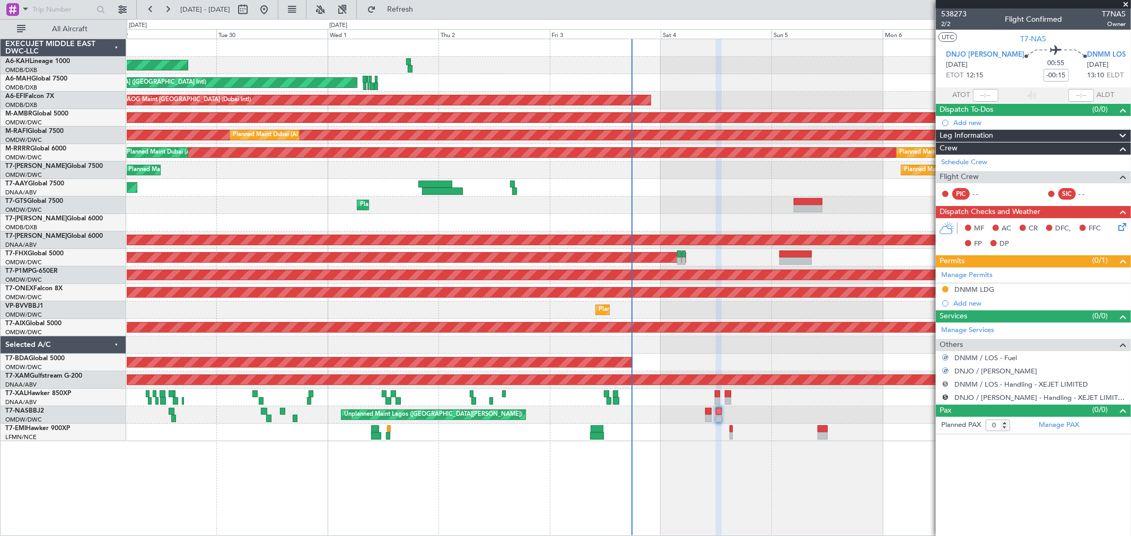
click at [944, 383] on button "S" at bounding box center [945, 384] width 6 height 6
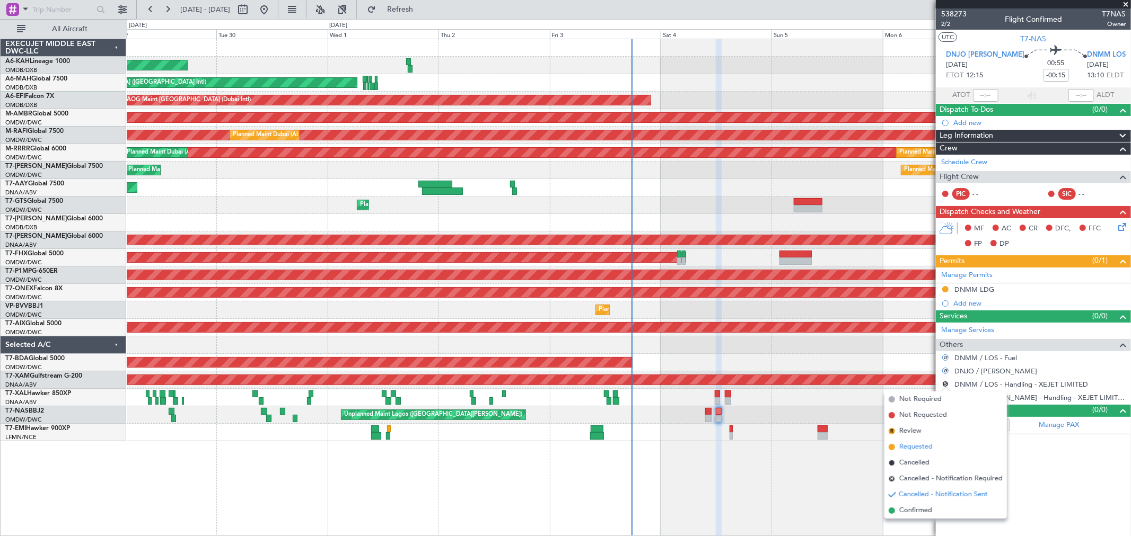
click at [917, 440] on li "Requested" at bounding box center [945, 447] width 122 height 16
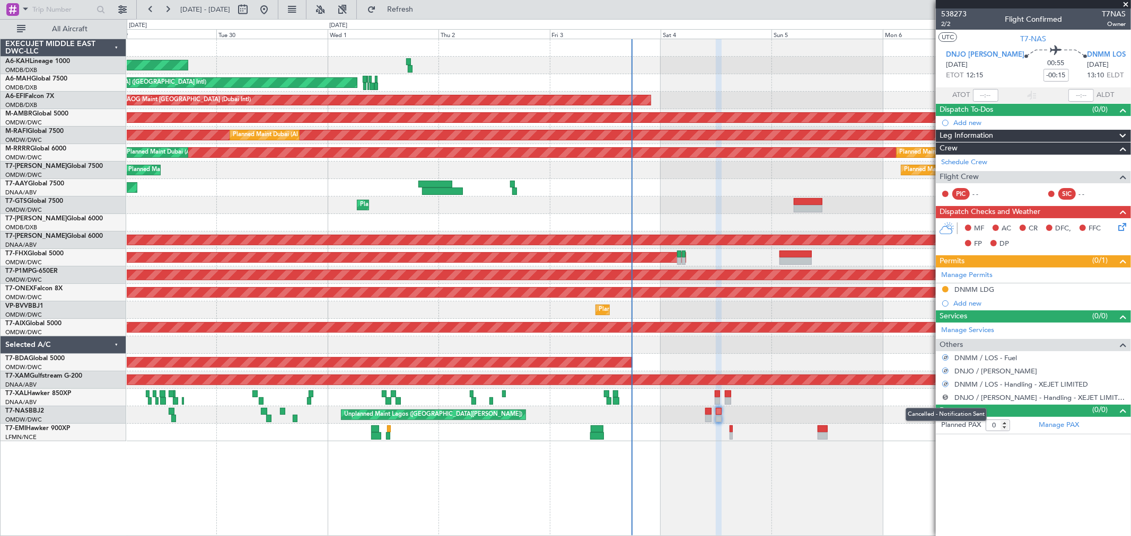
click at [945, 396] on button "S" at bounding box center [945, 397] width 6 height 6
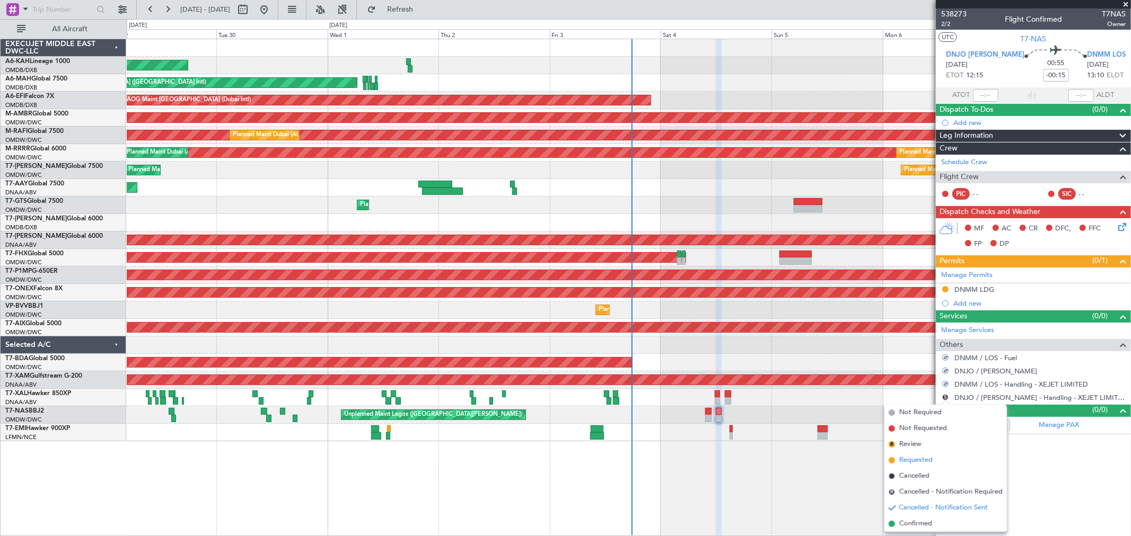
click at [924, 460] on span "Requested" at bounding box center [915, 460] width 33 height 11
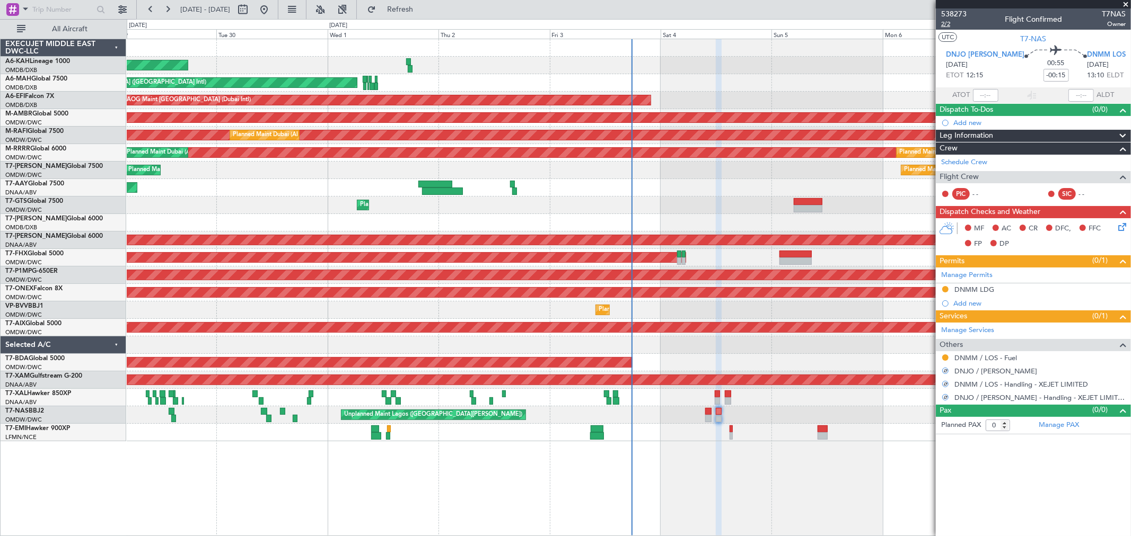
click at [948, 24] on span "2/2" at bounding box center [953, 24] width 25 height 9
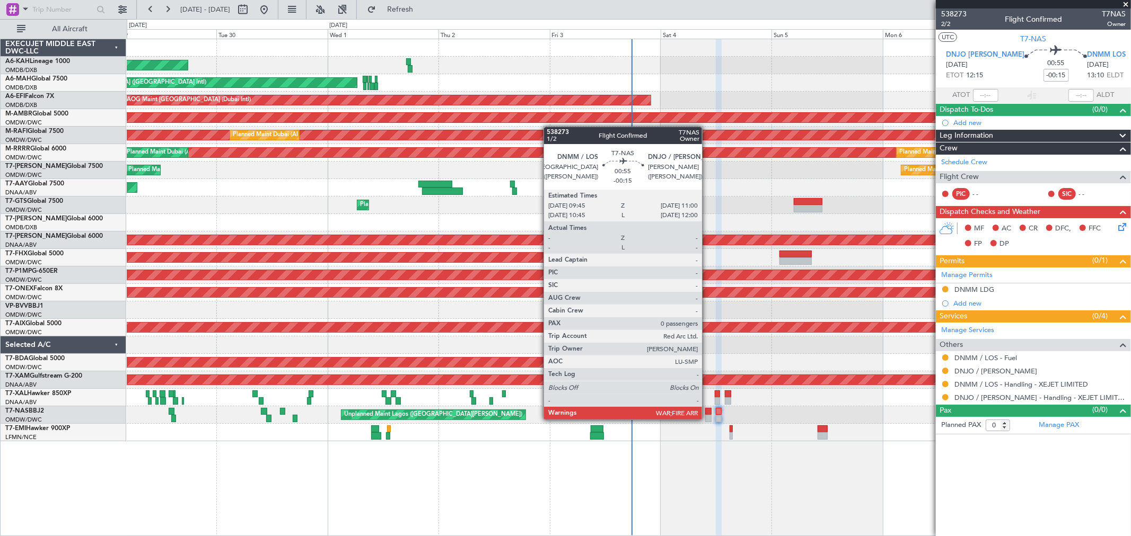
click at [707, 418] on div at bounding box center [708, 418] width 6 height 7
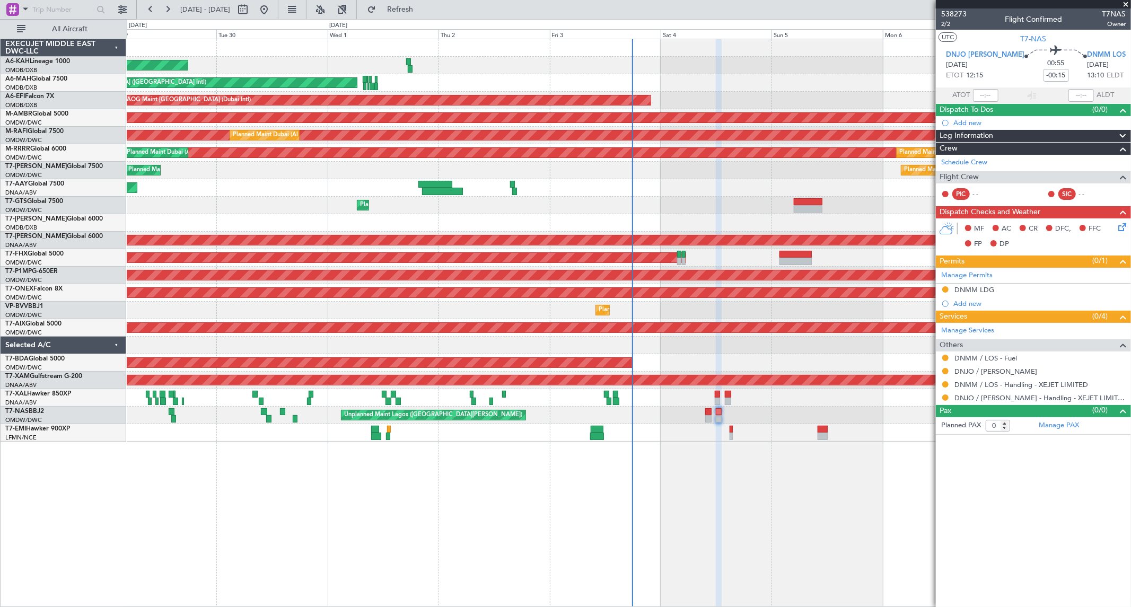
click at [1127, 0] on span at bounding box center [1125, 5] width 11 height 10
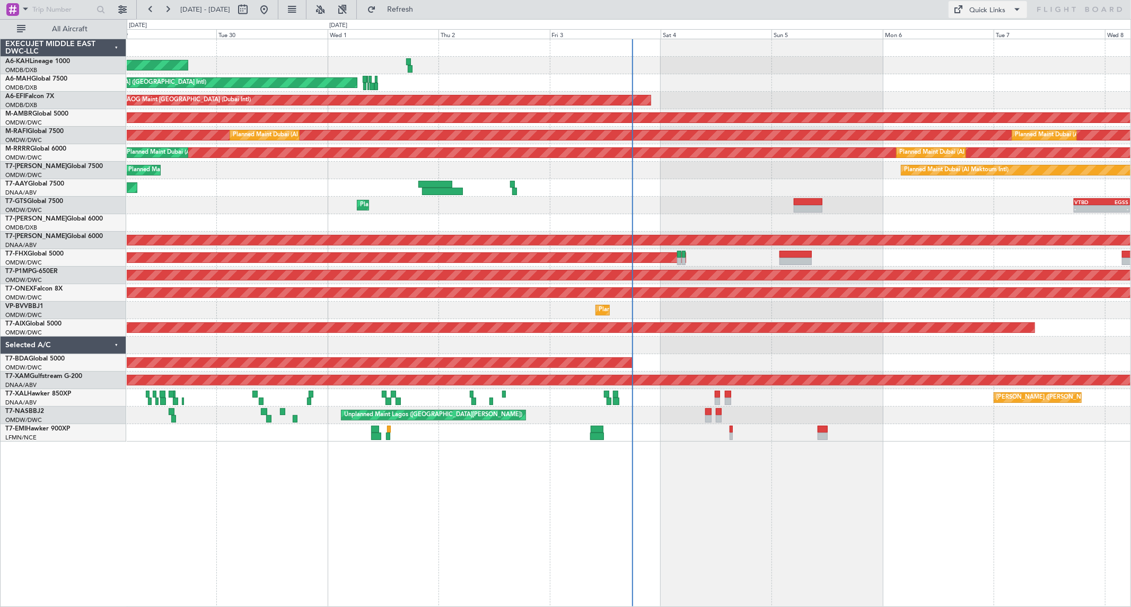
click at [973, 7] on div "Quick Links" at bounding box center [987, 10] width 36 height 11
click at [974, 36] on button "Trip Builder" at bounding box center [989, 34] width 80 height 25
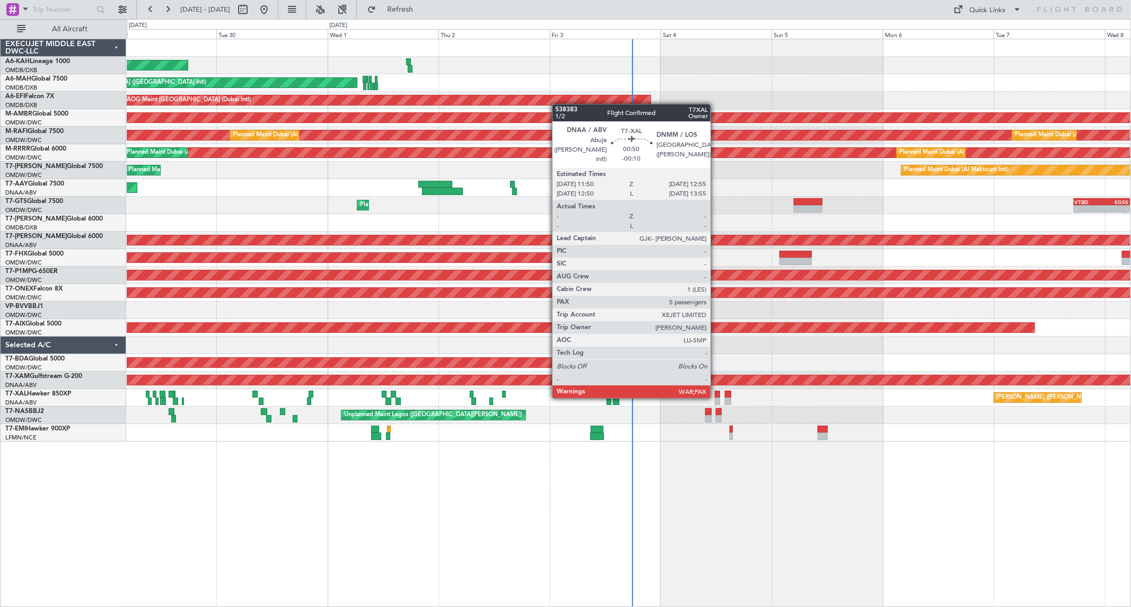
click at [716, 396] on div at bounding box center [717, 394] width 5 height 7
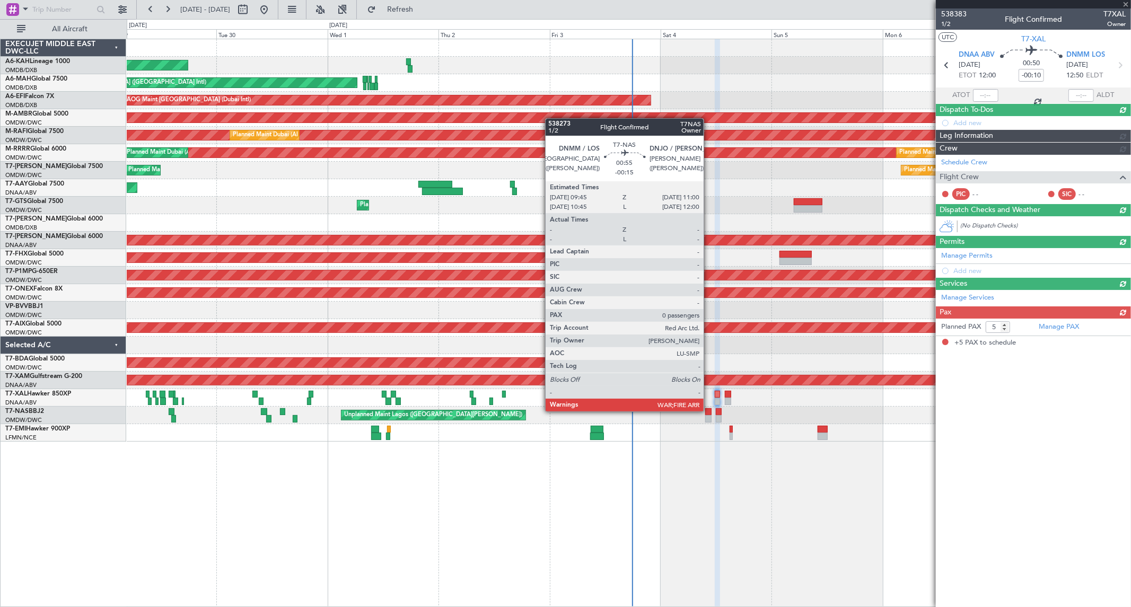
click at [709, 410] on div at bounding box center [708, 411] width 6 height 7
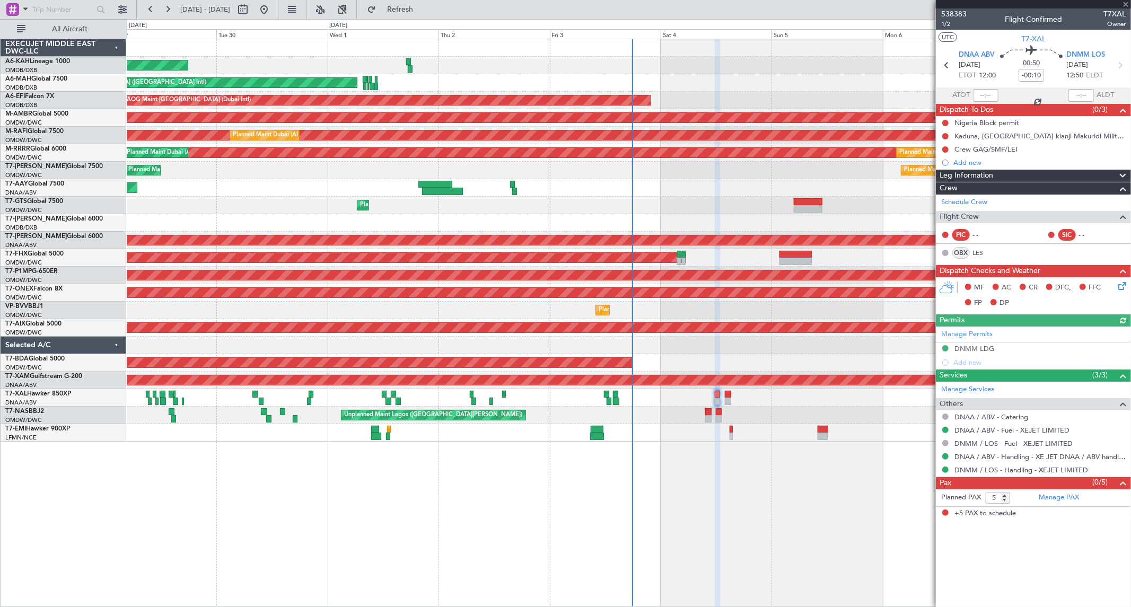
type input "-00:15"
type input "0"
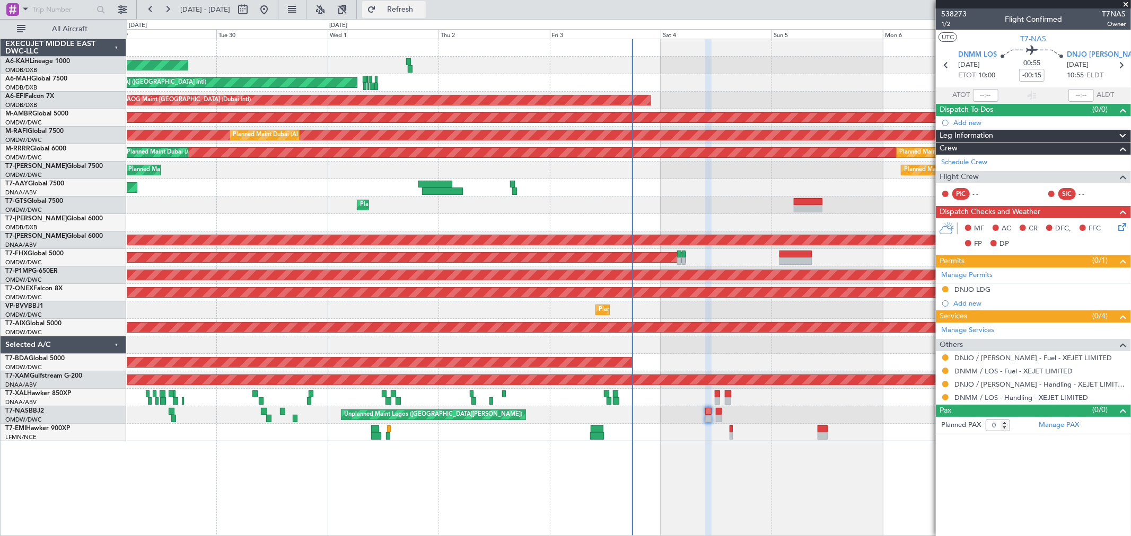
click at [422, 13] on span "Refresh" at bounding box center [400, 9] width 45 height 7
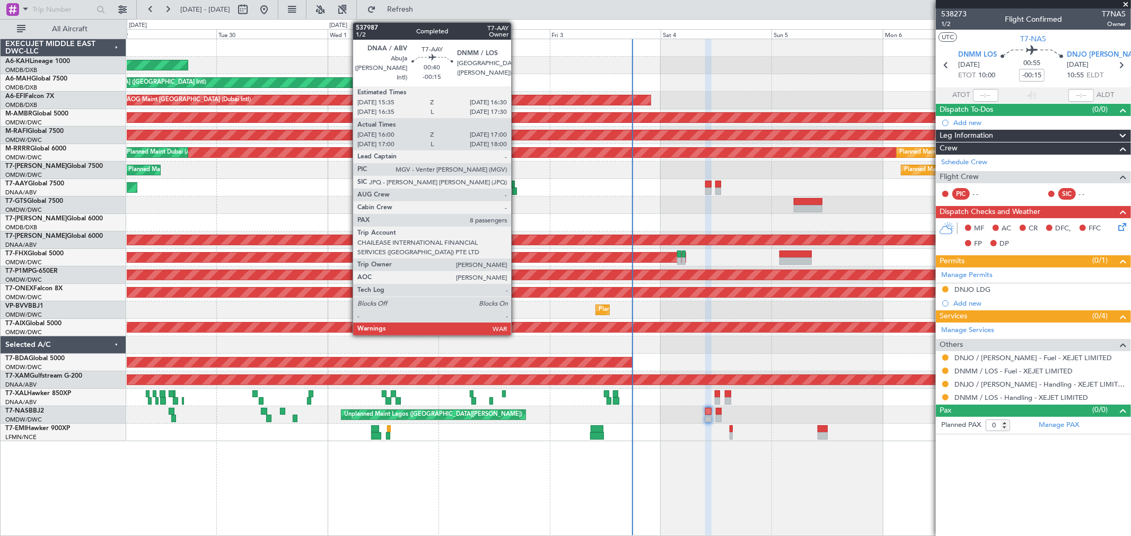
click at [516, 188] on div at bounding box center [514, 191] width 5 height 7
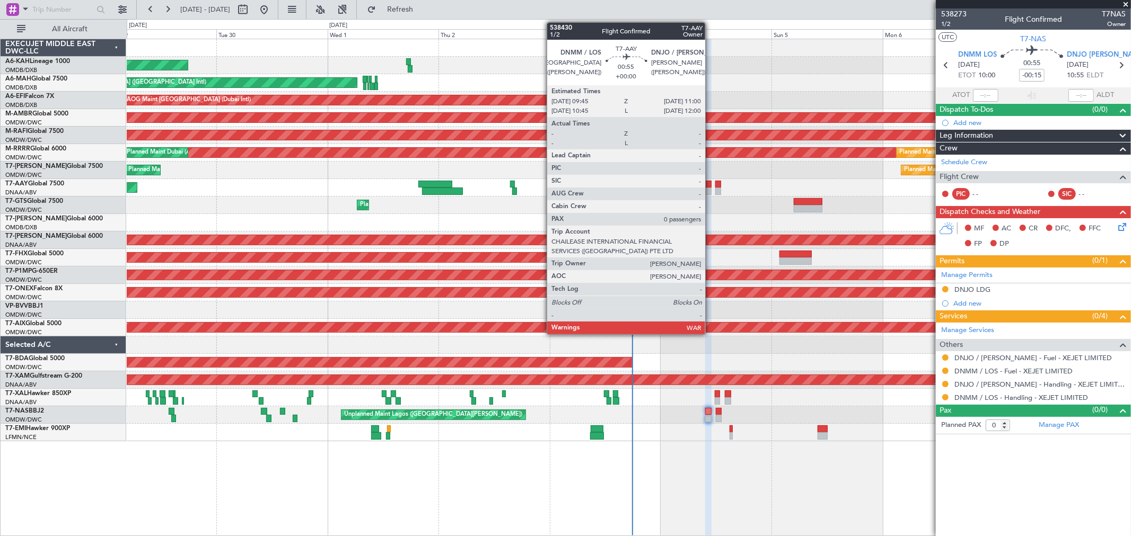
click at [710, 191] on div at bounding box center [708, 191] width 6 height 7
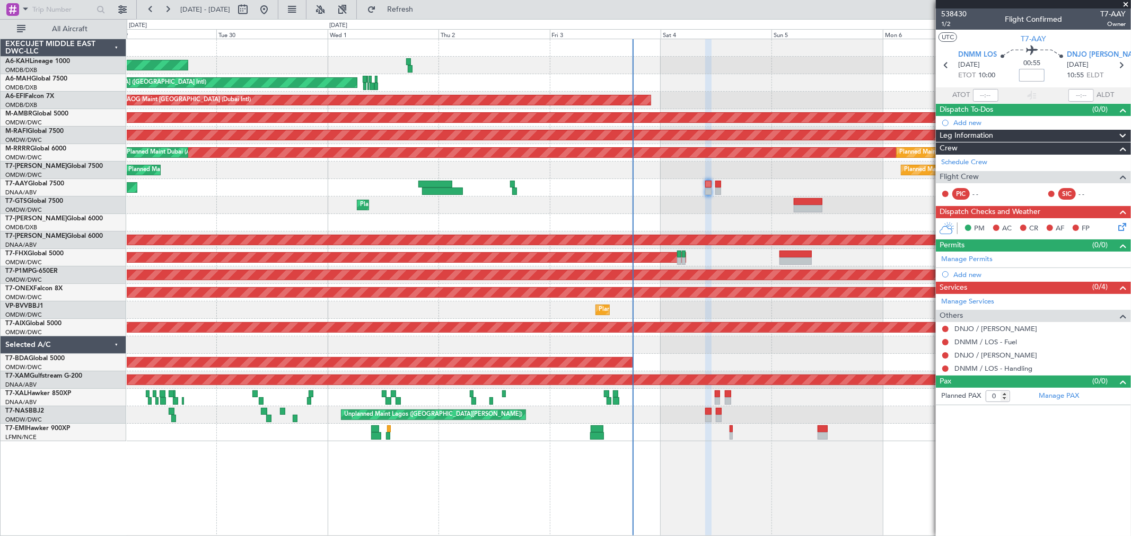
click at [1032, 72] on input at bounding box center [1031, 75] width 25 height 13
type input "+00:00"
click at [958, 257] on link "Manage Permits" at bounding box center [966, 259] width 51 height 11
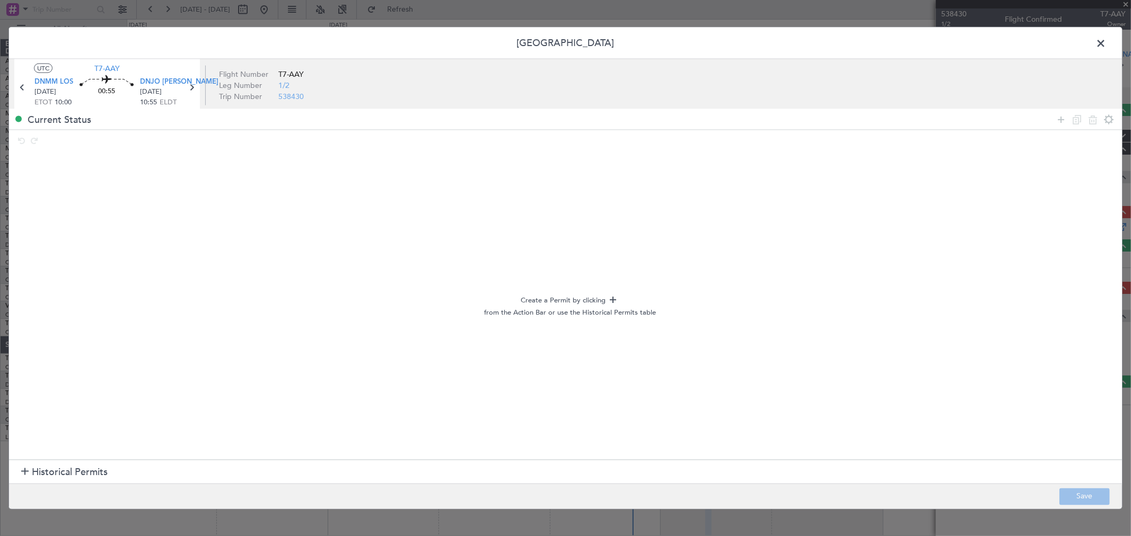
click at [55, 474] on span "Historical Permits" at bounding box center [70, 472] width 76 height 14
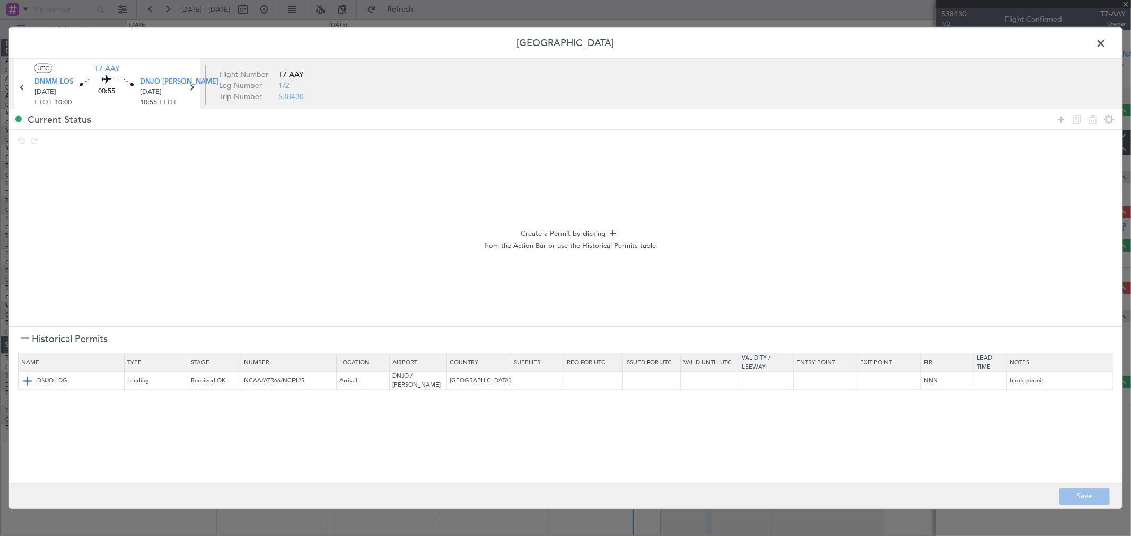
click at [24, 381] on img at bounding box center [27, 381] width 13 height 13
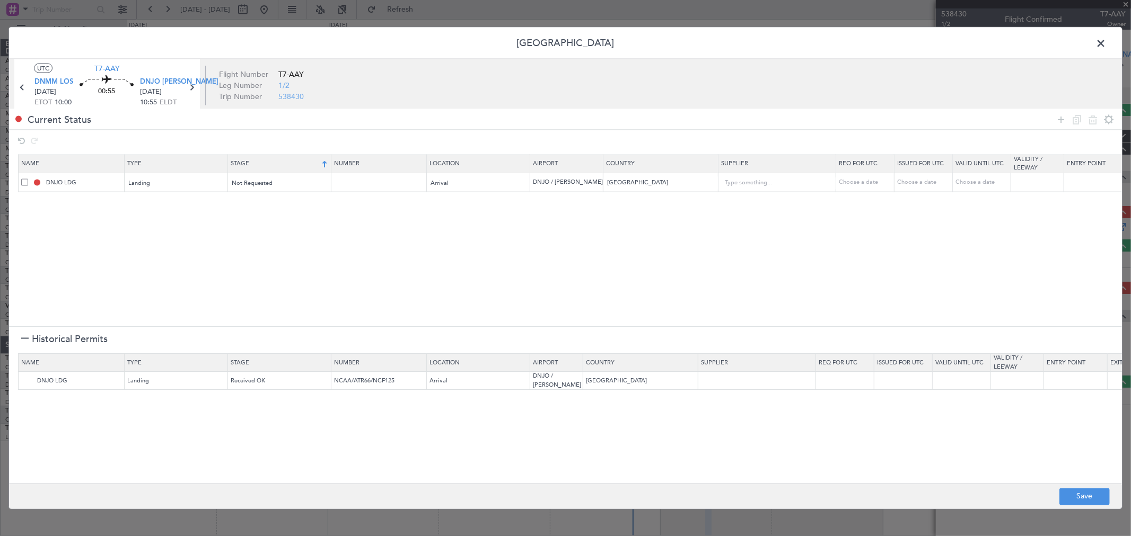
click at [277, 171] on th "Stage" at bounding box center [279, 164] width 103 height 18
click at [272, 180] on div "Not Requested" at bounding box center [276, 183] width 88 height 16
click at [261, 251] on span "Requested" at bounding box center [280, 253] width 94 height 16
click at [1077, 495] on button "Save" at bounding box center [1084, 496] width 50 height 17
type input "NNN"
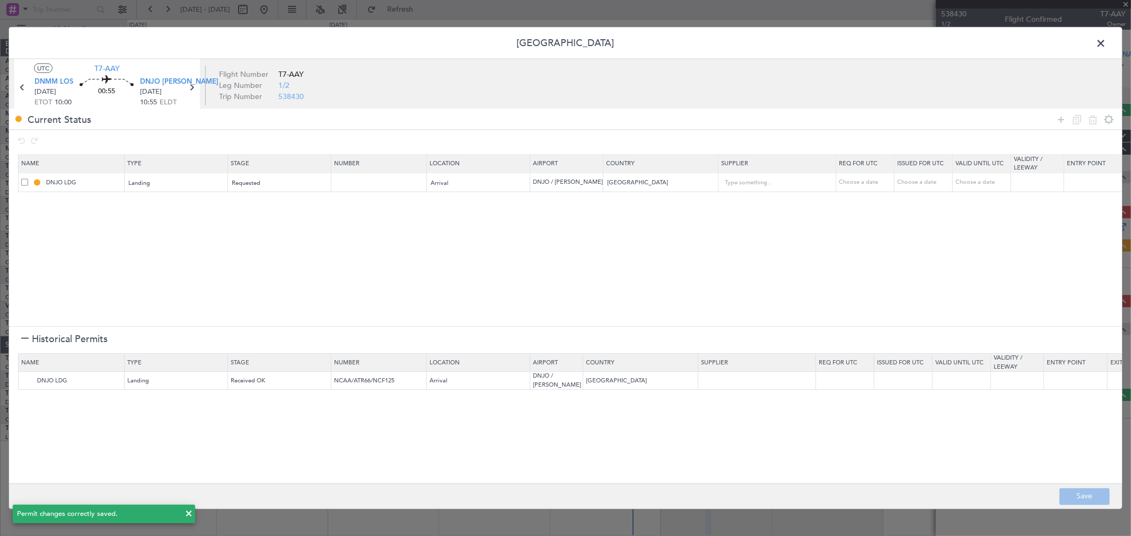
click at [1106, 47] on span at bounding box center [1106, 46] width 0 height 21
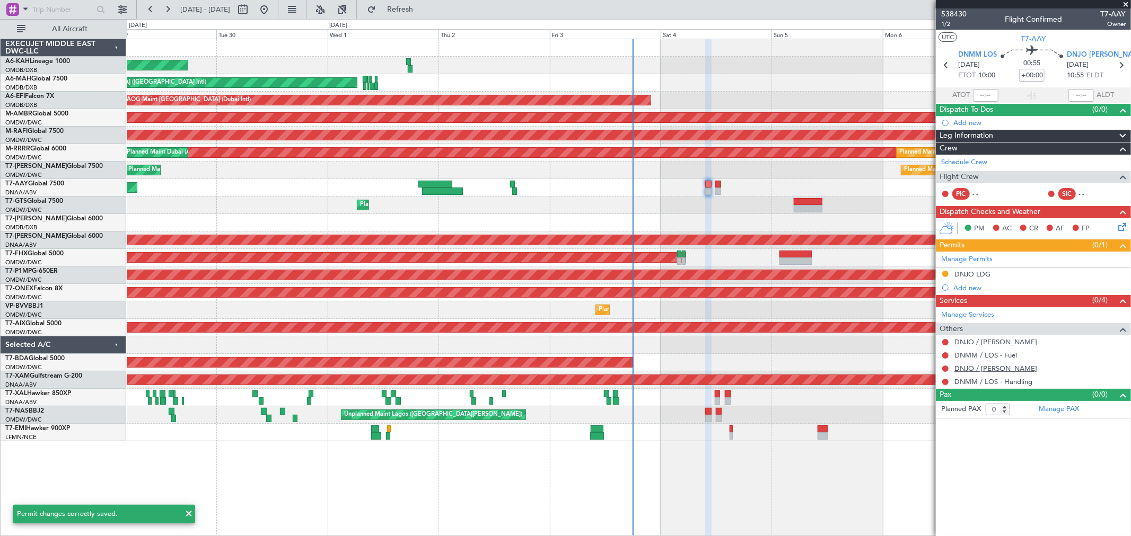
click at [1008, 369] on link "DNJO / [PERSON_NAME]" at bounding box center [995, 368] width 83 height 9
click at [974, 385] on link "DNMM / LOS - Handling" at bounding box center [993, 381] width 78 height 9
click at [993, 343] on link "DNJO / [PERSON_NAME]" at bounding box center [995, 342] width 83 height 9
click at [971, 351] on link "DNMM / LOS - Fuel" at bounding box center [985, 355] width 63 height 9
click at [944, 340] on button at bounding box center [945, 342] width 6 height 6
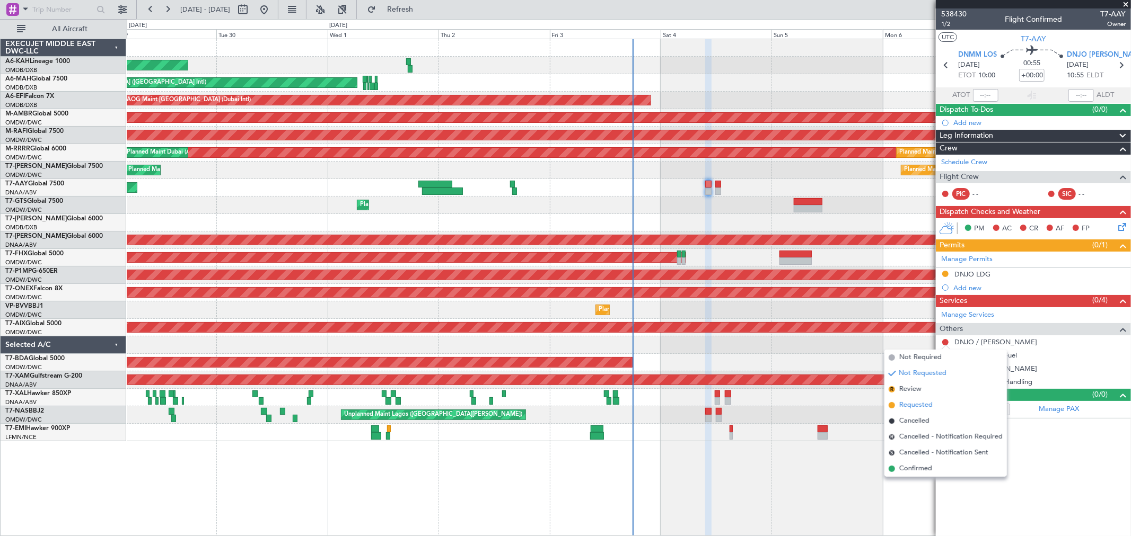
click at [914, 403] on span "Requested" at bounding box center [915, 405] width 33 height 11
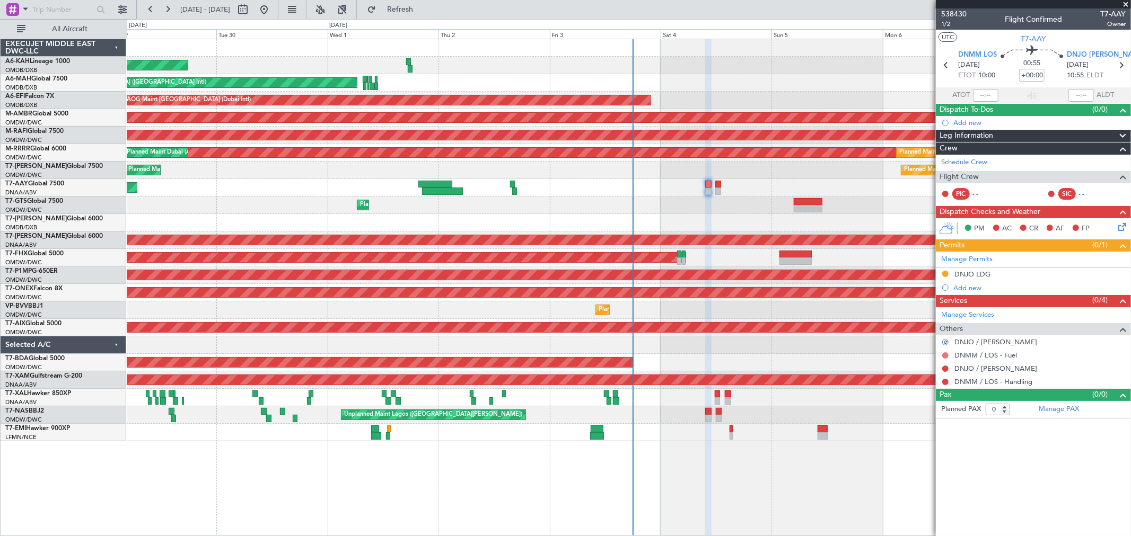
click at [945, 354] on button at bounding box center [945, 355] width 6 height 6
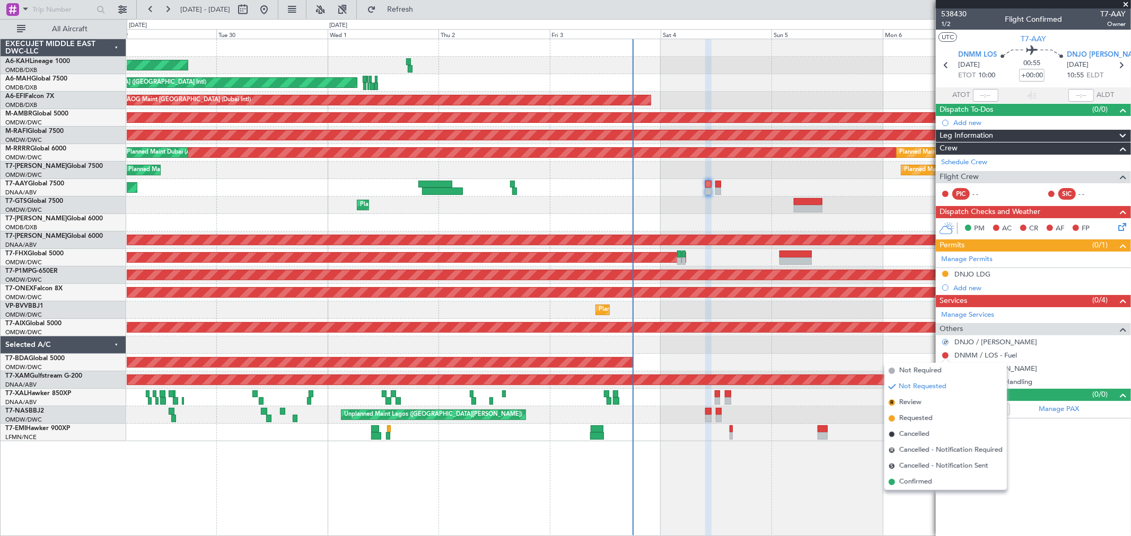
click at [907, 421] on span "Requested" at bounding box center [915, 418] width 33 height 11
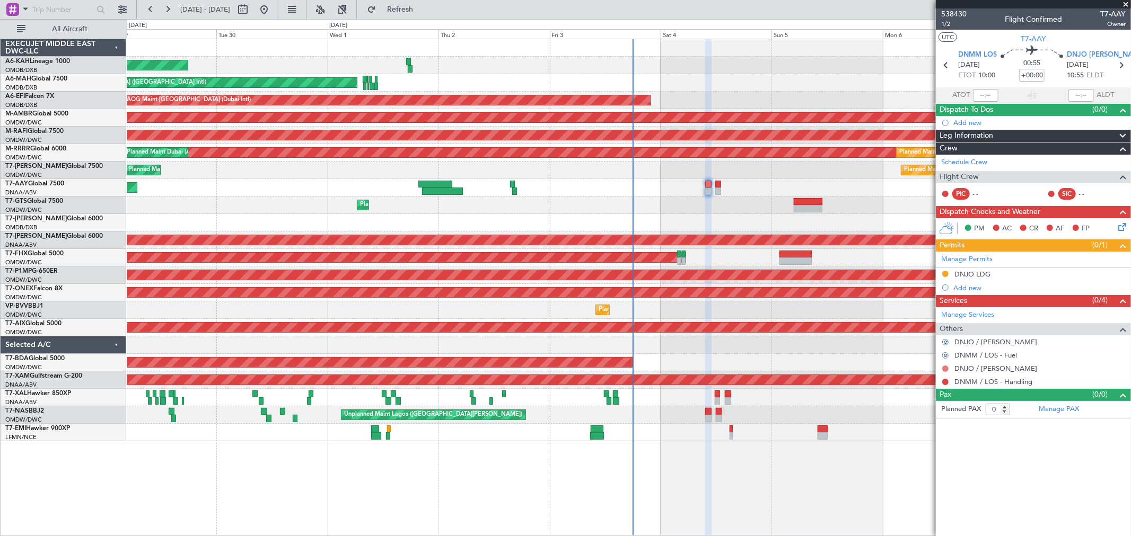
click at [944, 367] on button at bounding box center [945, 369] width 6 height 6
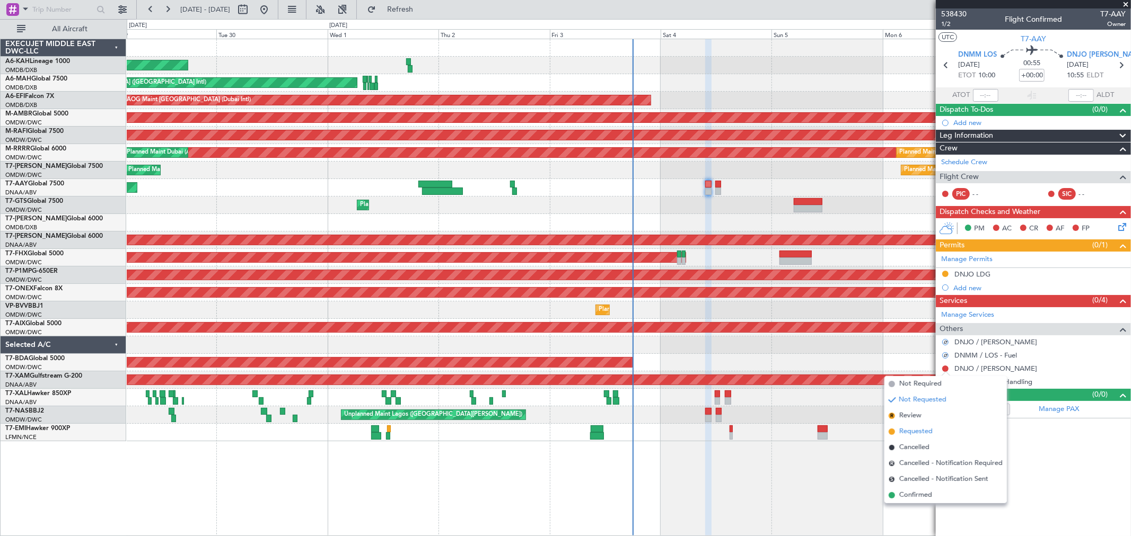
click at [915, 431] on span "Requested" at bounding box center [915, 432] width 33 height 11
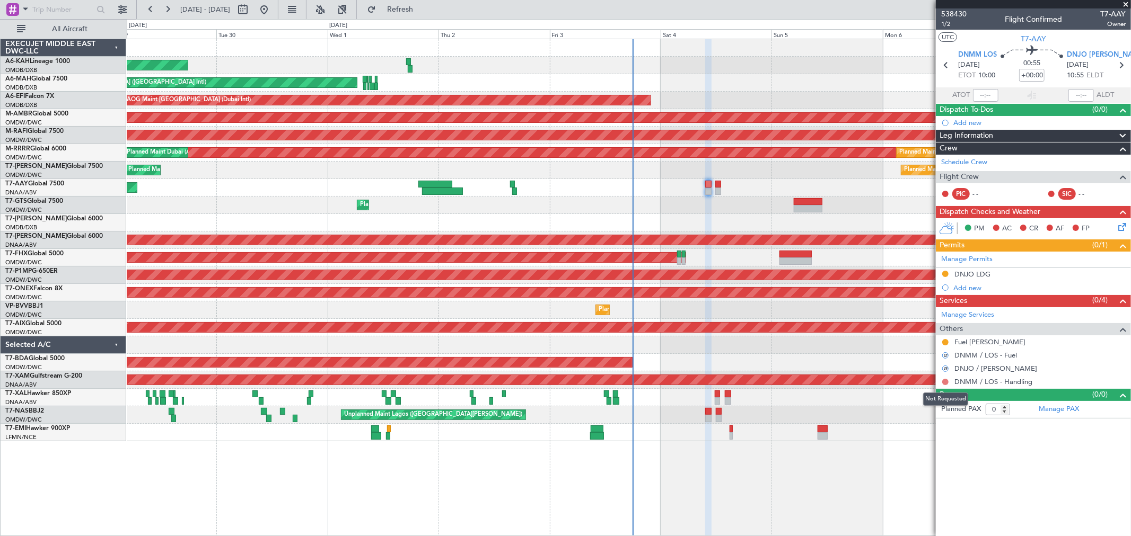
click at [945, 381] on button at bounding box center [945, 382] width 6 height 6
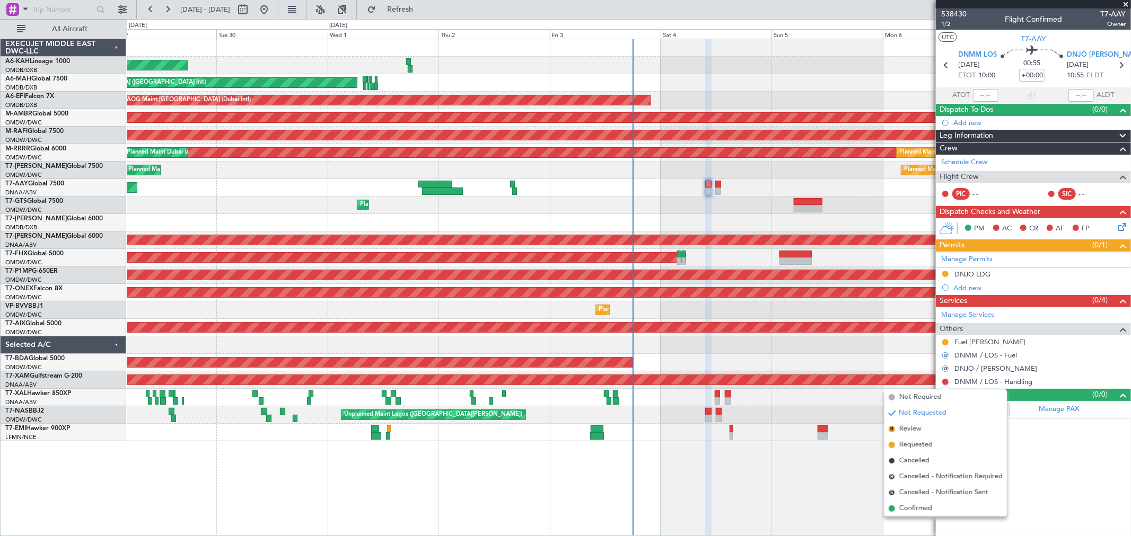
drag, startPoint x: 917, startPoint y: 441, endPoint x: 940, endPoint y: 199, distance: 243.4
click at [917, 442] on span "Requested" at bounding box center [915, 445] width 33 height 11
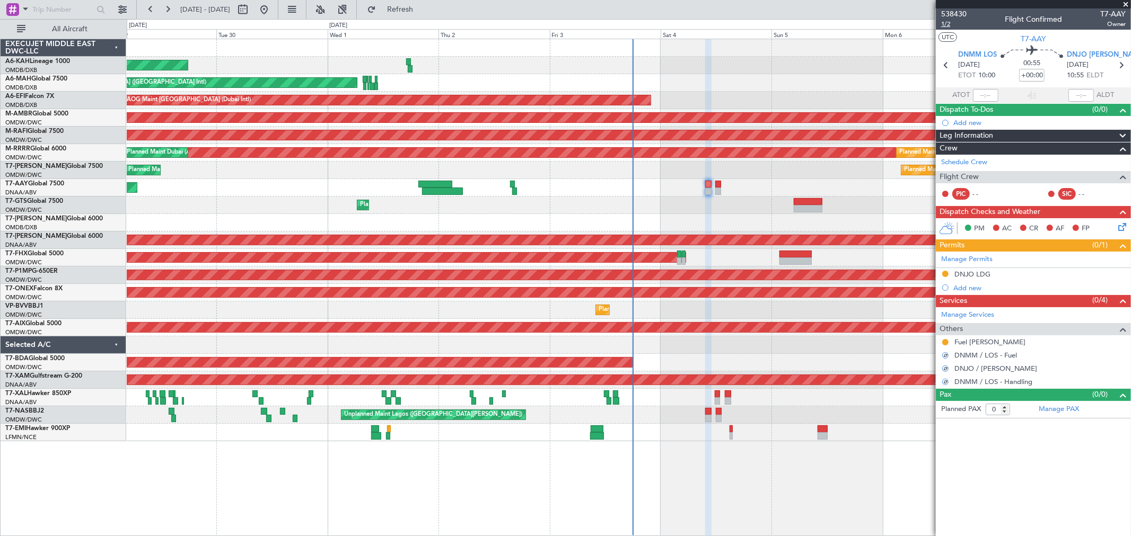
click at [947, 25] on span "1/2" at bounding box center [953, 24] width 25 height 9
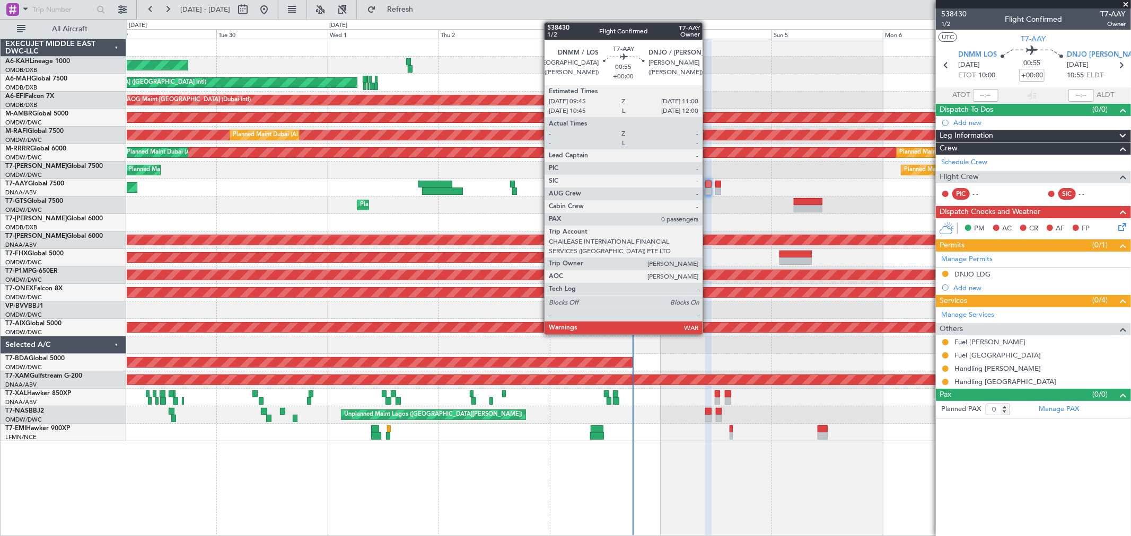
click at [708, 186] on div at bounding box center [708, 184] width 6 height 7
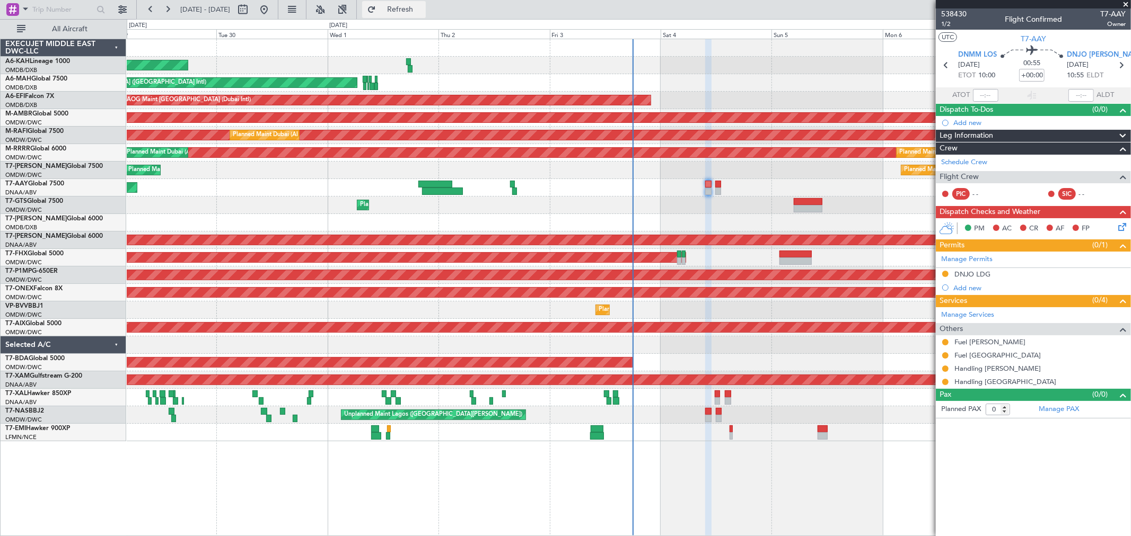
click at [422, 8] on span "Refresh" at bounding box center [400, 9] width 45 height 7
drag, startPoint x: 1125, startPoint y: 1, endPoint x: 1109, endPoint y: 5, distance: 15.9
click at [1125, 1] on span at bounding box center [1125, 5] width 11 height 10
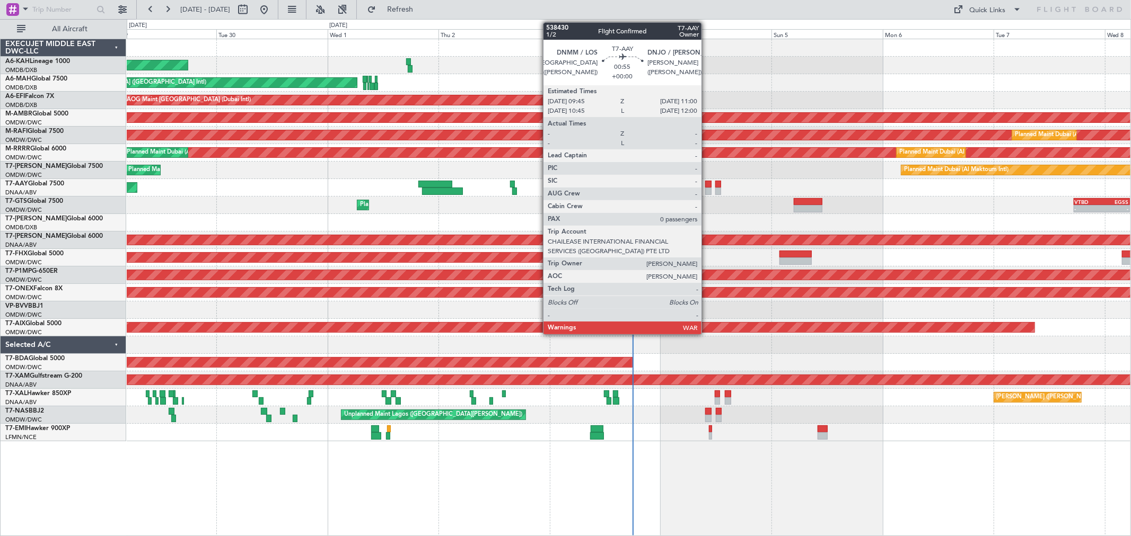
click at [707, 193] on div at bounding box center [708, 191] width 6 height 7
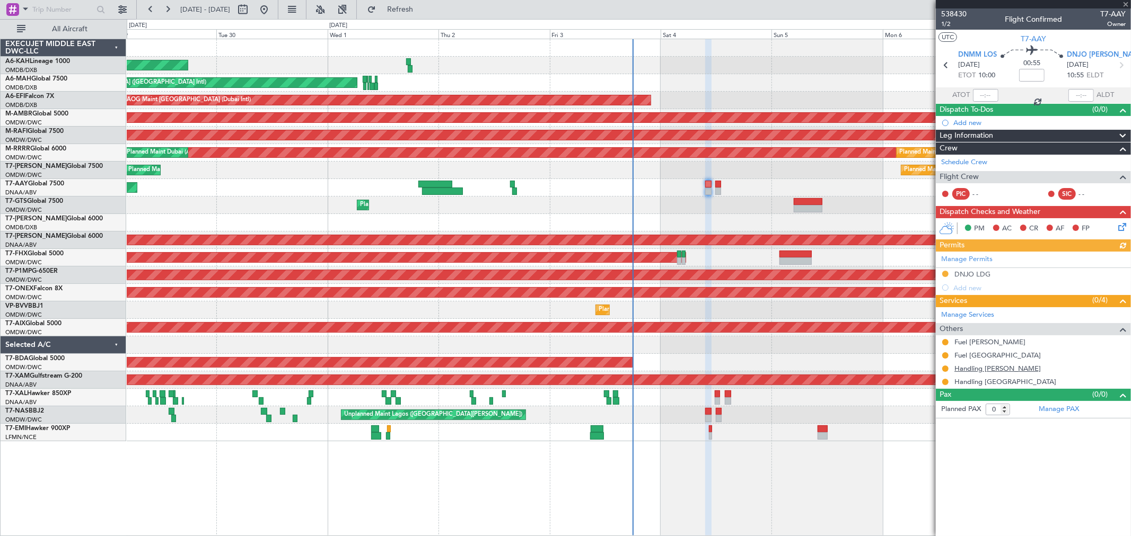
click at [962, 371] on link "Handling [PERSON_NAME]" at bounding box center [997, 368] width 86 height 9
click at [968, 340] on link "Fuel [PERSON_NAME]" at bounding box center [989, 342] width 71 height 9
click at [971, 382] on link "Handling [GEOGRAPHIC_DATA]" at bounding box center [1005, 381] width 102 height 9
click at [422, 8] on span "Refresh" at bounding box center [400, 9] width 45 height 7
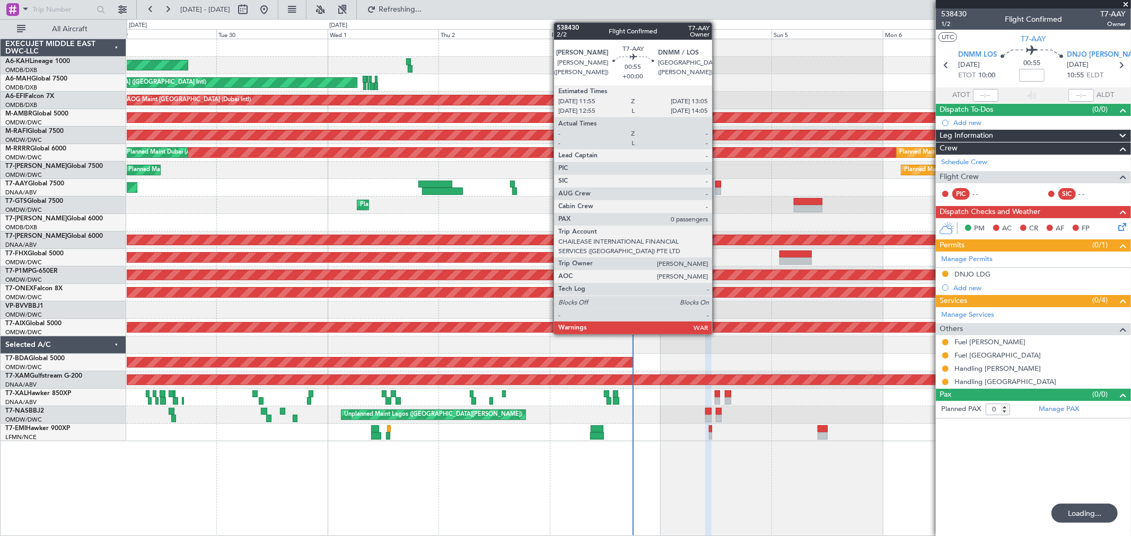
click at [717, 189] on div at bounding box center [718, 191] width 6 height 7
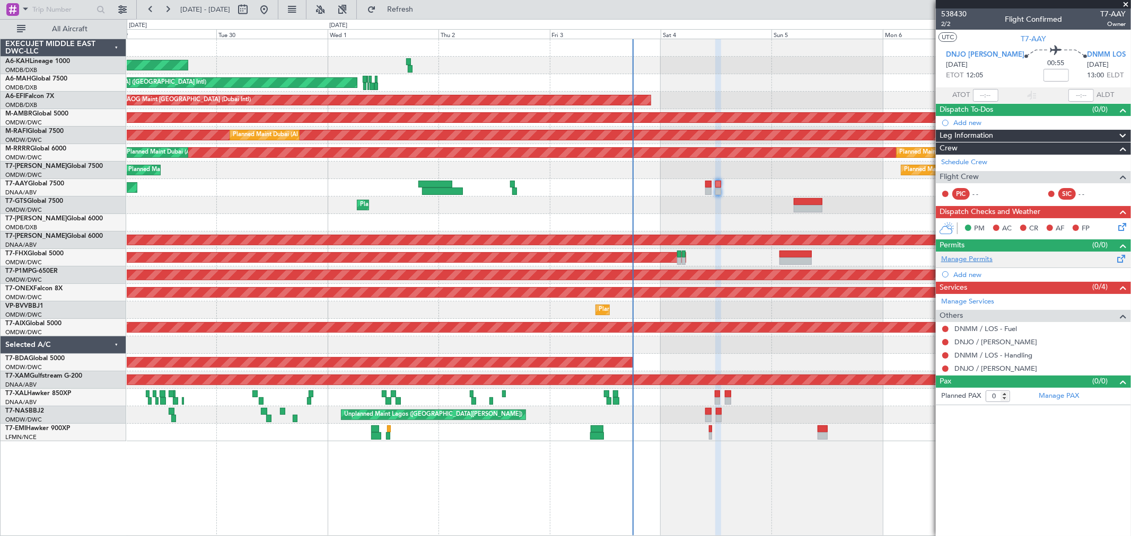
click at [962, 255] on link "Manage Permits" at bounding box center [966, 259] width 51 height 11
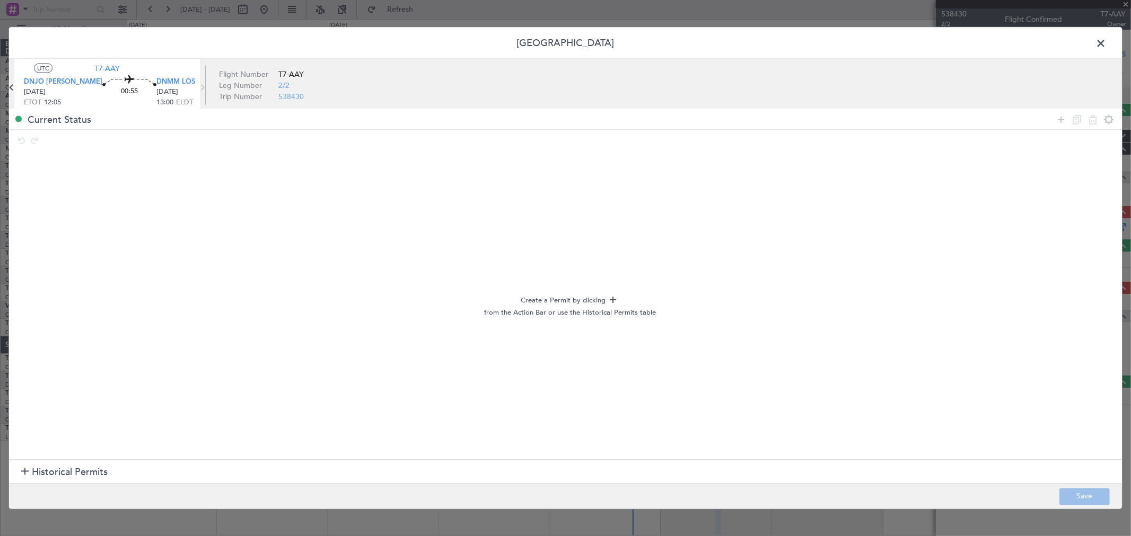
click at [32, 475] on span "Historical Permits" at bounding box center [70, 472] width 76 height 14
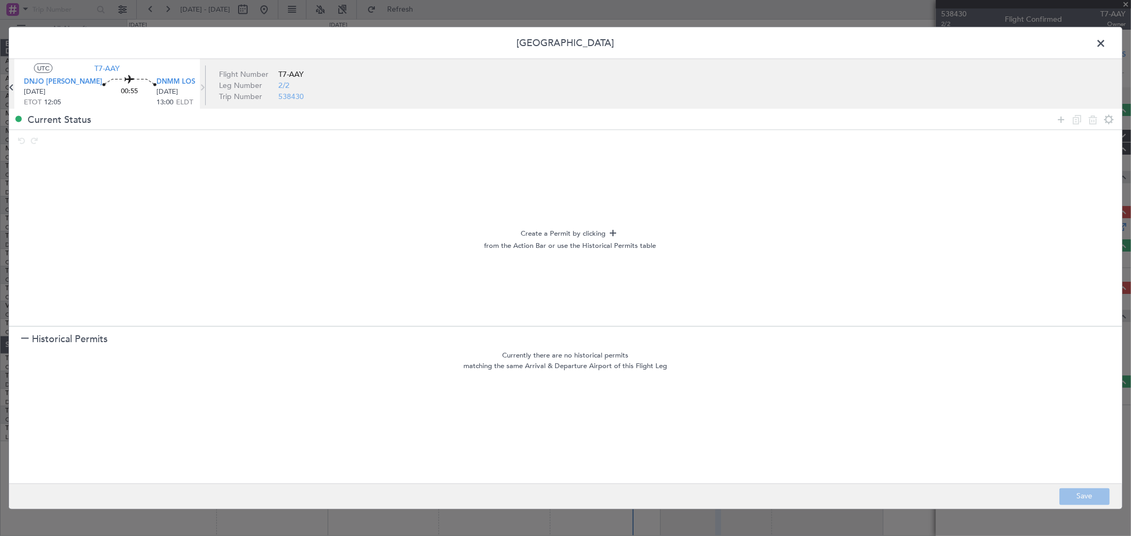
drag, startPoint x: 1064, startPoint y: 113, endPoint x: 336, endPoint y: 233, distance: 737.6
click at [1063, 114] on icon at bounding box center [1060, 119] width 13 height 13
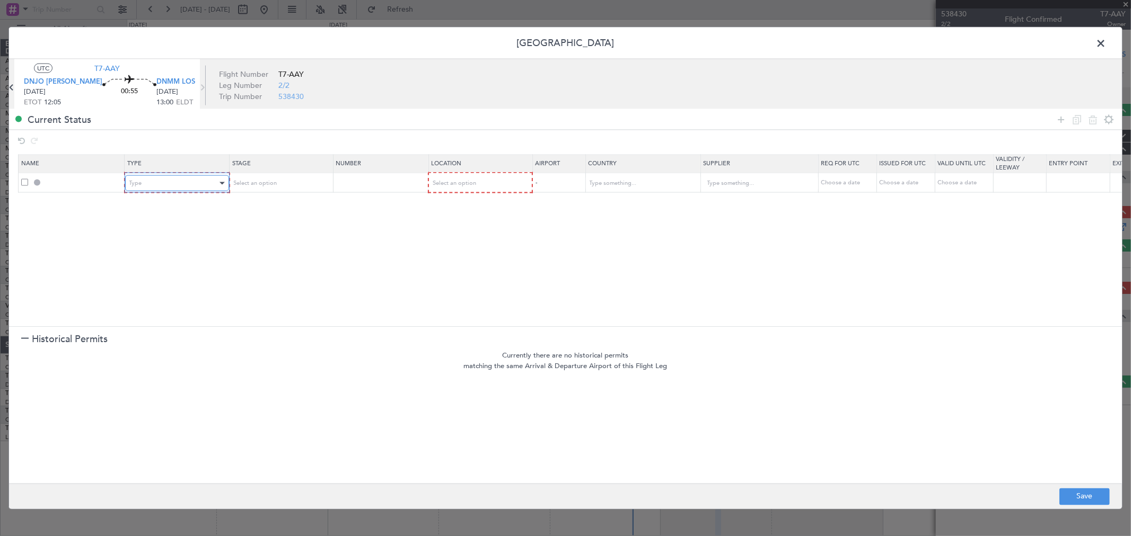
click at [160, 187] on div "Type" at bounding box center [173, 183] width 88 height 16
click at [278, 186] on div "Select an option" at bounding box center [276, 183] width 88 height 16
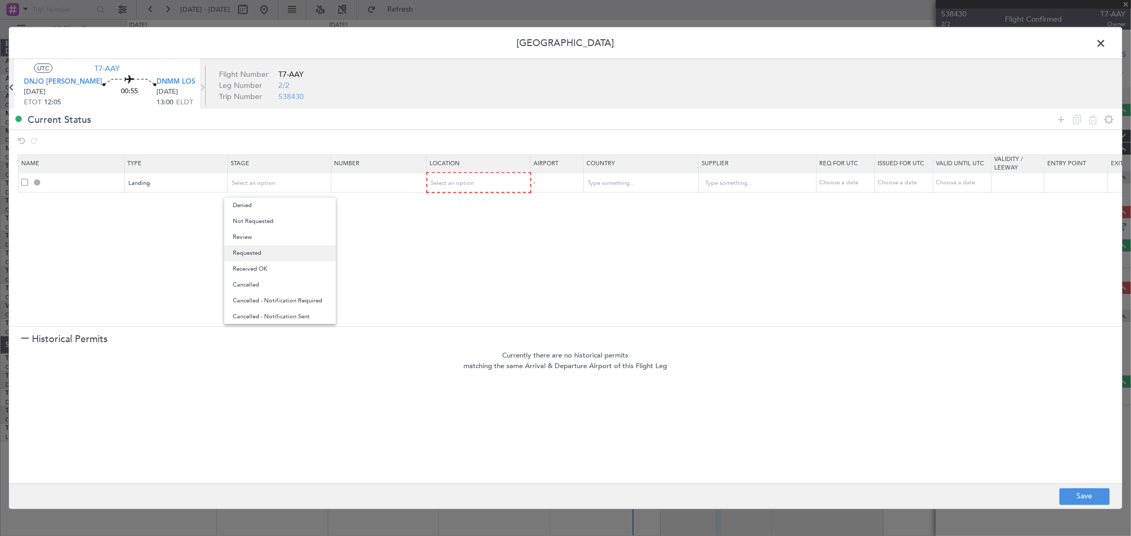
click at [267, 251] on span "Requested" at bounding box center [280, 253] width 94 height 16
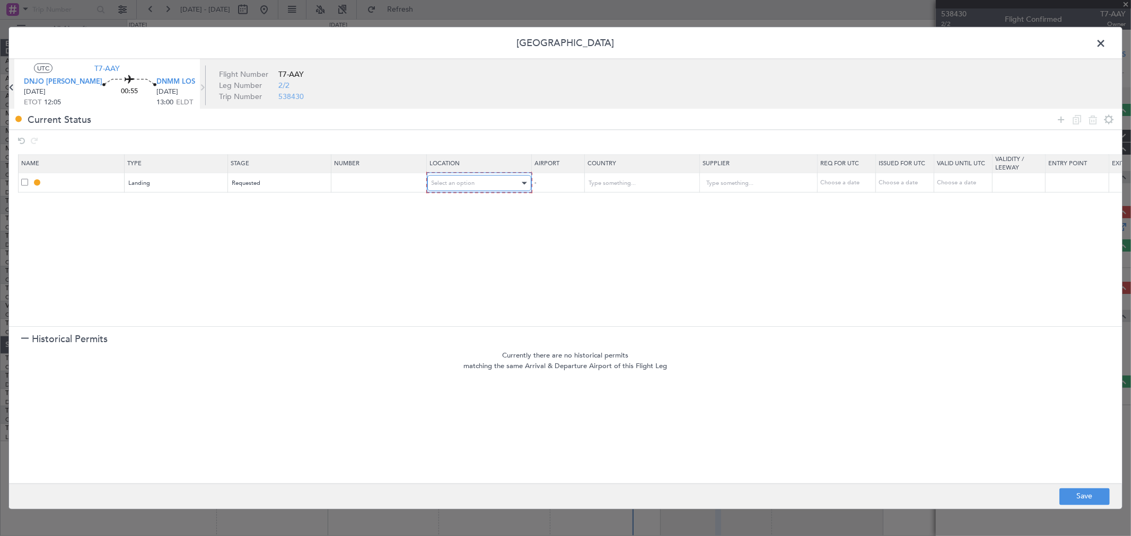
click at [453, 179] on div "Select an option" at bounding box center [475, 183] width 88 height 16
click at [453, 233] on span "Arrival" at bounding box center [479, 238] width 94 height 16
click at [1065, 505] on button "Save" at bounding box center [1084, 496] width 50 height 17
type input "DNMM LDG"
type input "[GEOGRAPHIC_DATA]"
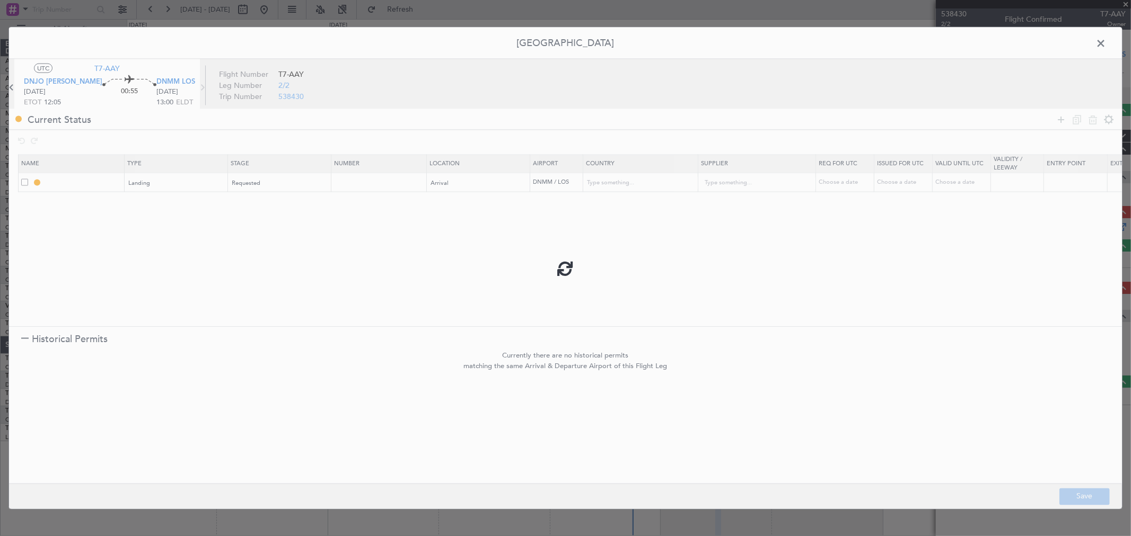
type input "NNN"
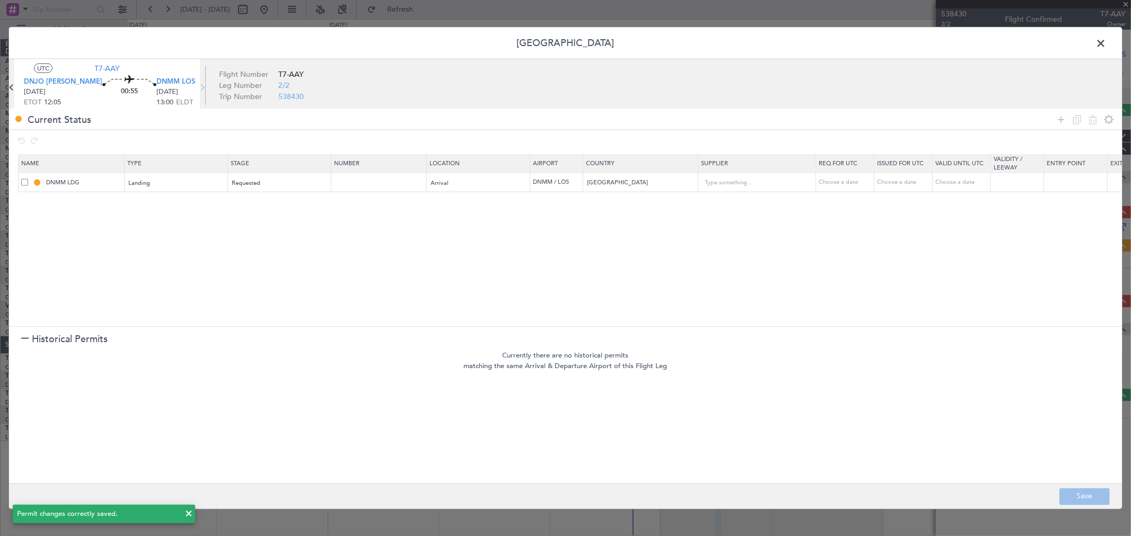
click at [1115, 40] on header "[GEOGRAPHIC_DATA]" at bounding box center [565, 44] width 1113 height 32
click at [1106, 39] on span at bounding box center [1106, 46] width 0 height 21
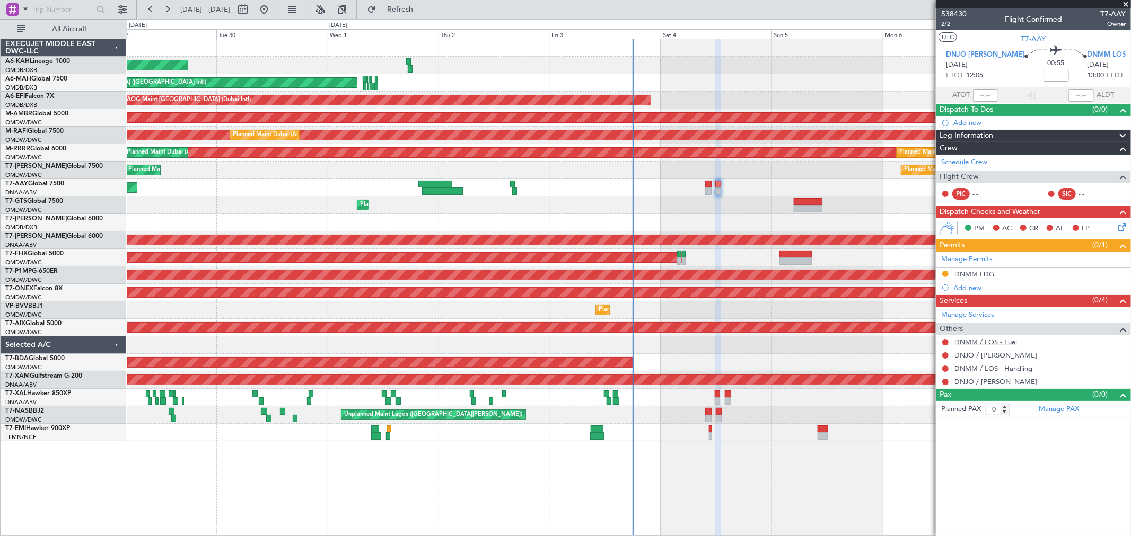
click at [981, 341] on link "DNMM / LOS - Fuel" at bounding box center [985, 342] width 63 height 9
click at [947, 342] on button at bounding box center [945, 342] width 6 height 6
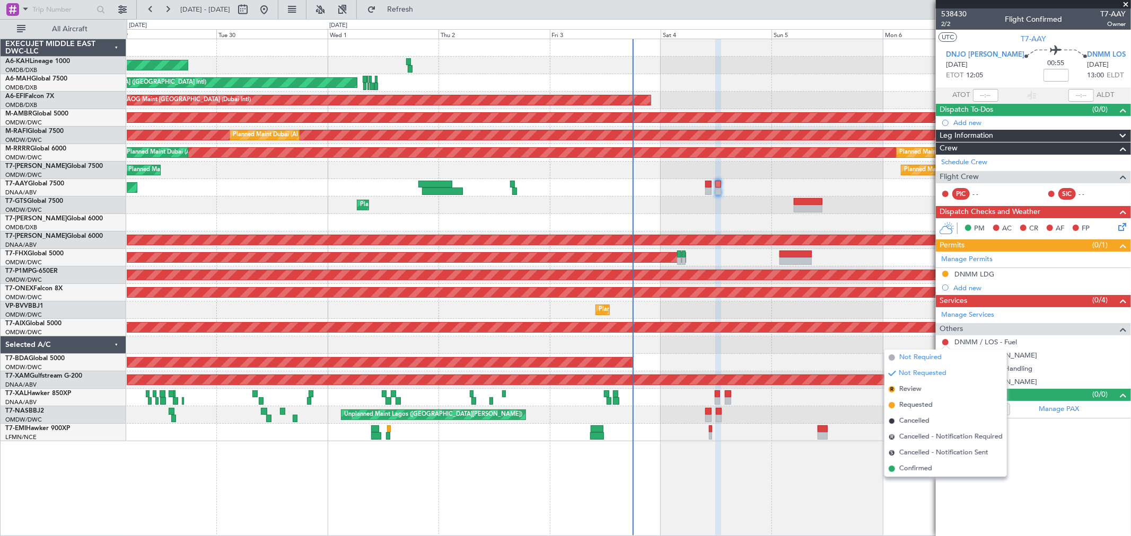
click at [904, 354] on span "Not Required" at bounding box center [920, 357] width 42 height 11
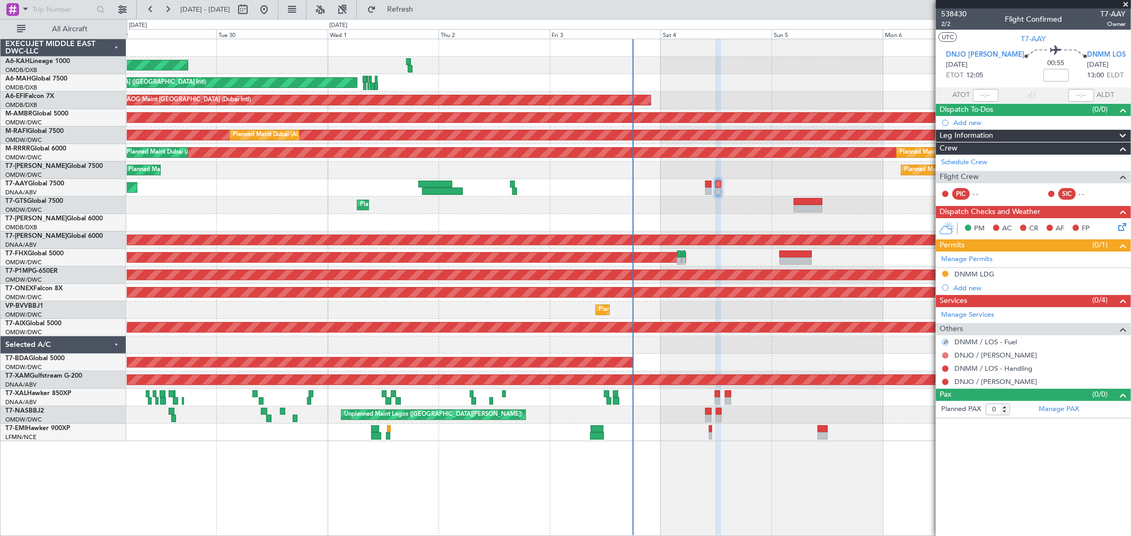
click at [945, 354] on button at bounding box center [945, 355] width 6 height 6
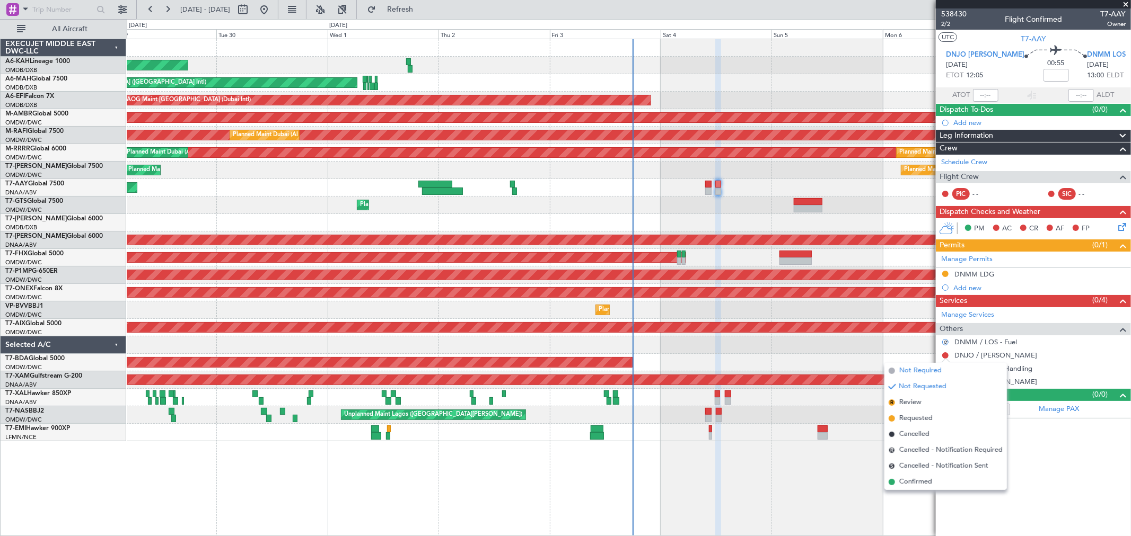
click at [917, 375] on span "Not Required" at bounding box center [920, 371] width 42 height 11
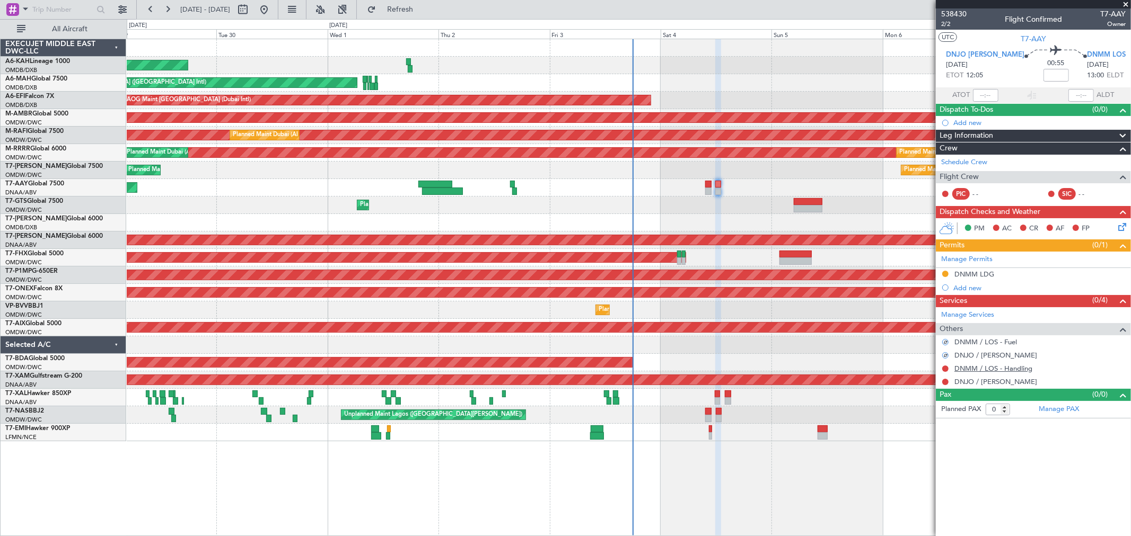
click at [982, 372] on link "DNMM / LOS - Handling" at bounding box center [993, 368] width 78 height 9
click at [965, 378] on link "DNJO / [PERSON_NAME]" at bounding box center [995, 381] width 83 height 9
click at [426, 4] on button "Refresh" at bounding box center [394, 9] width 64 height 17
click at [947, 368] on button at bounding box center [945, 369] width 6 height 6
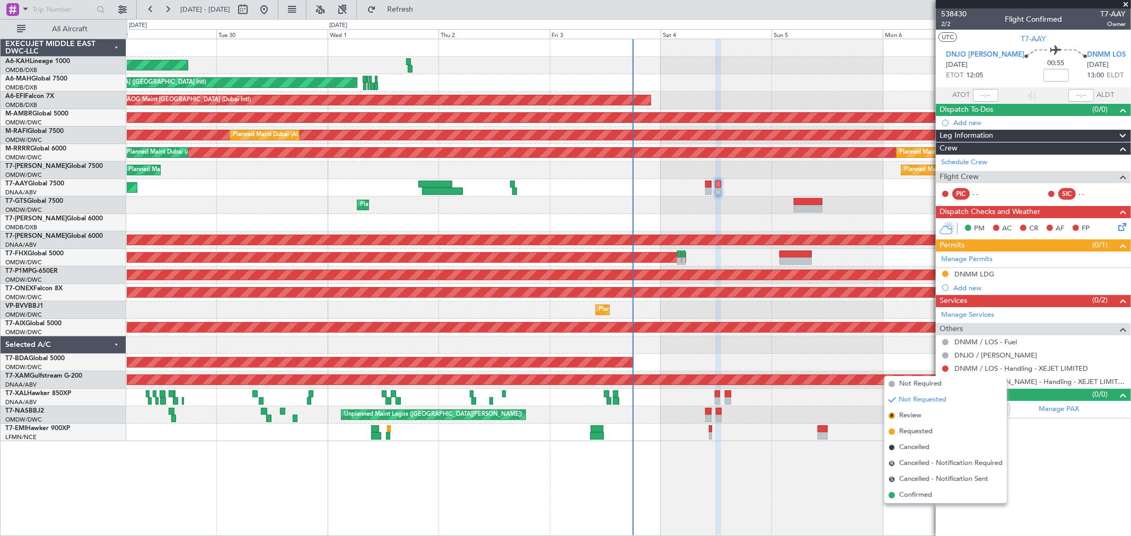
click at [914, 431] on span "Requested" at bounding box center [915, 432] width 33 height 11
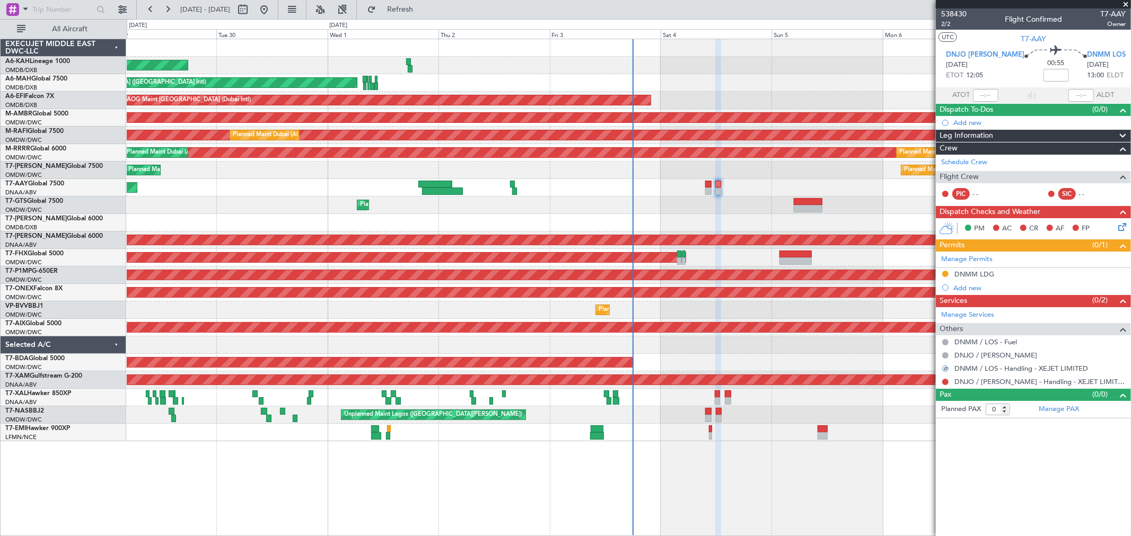
click at [948, 380] on div at bounding box center [945, 382] width 8 height 8
click at [946, 382] on button at bounding box center [945, 382] width 6 height 6
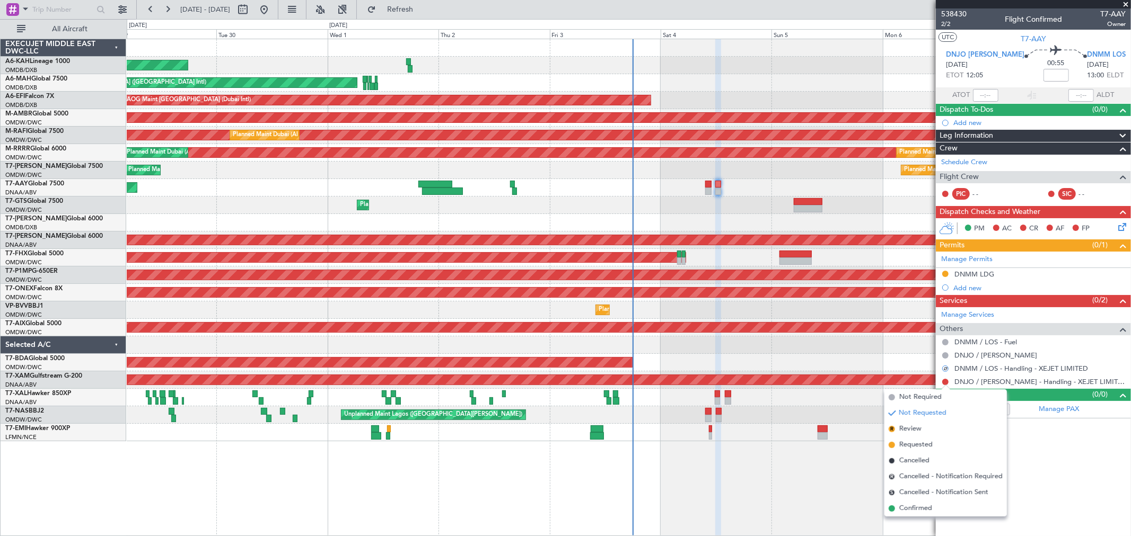
click at [927, 437] on li "Requested" at bounding box center [945, 445] width 122 height 16
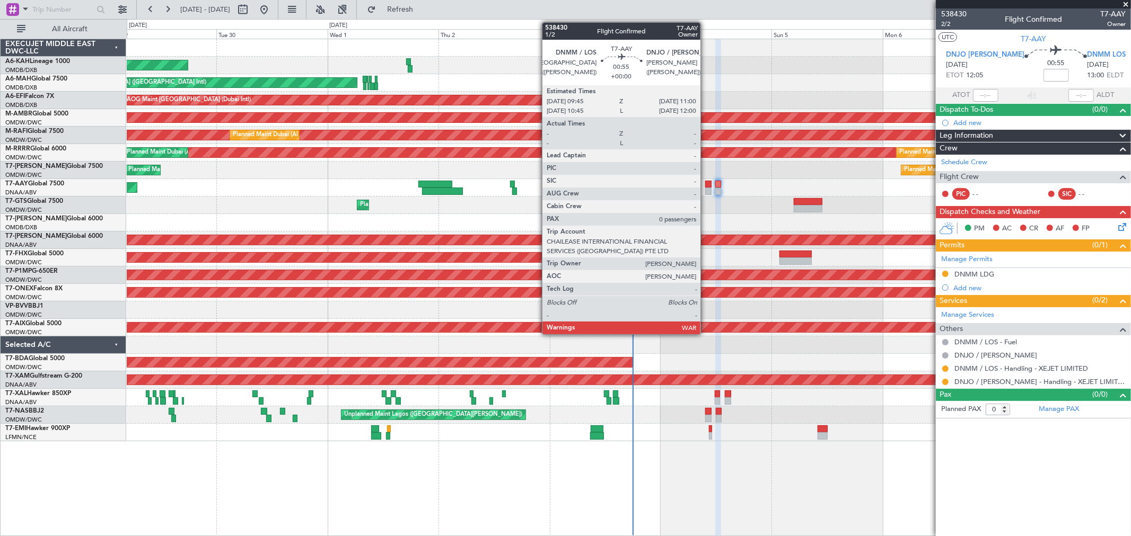
click at [706, 187] on div at bounding box center [708, 184] width 6 height 7
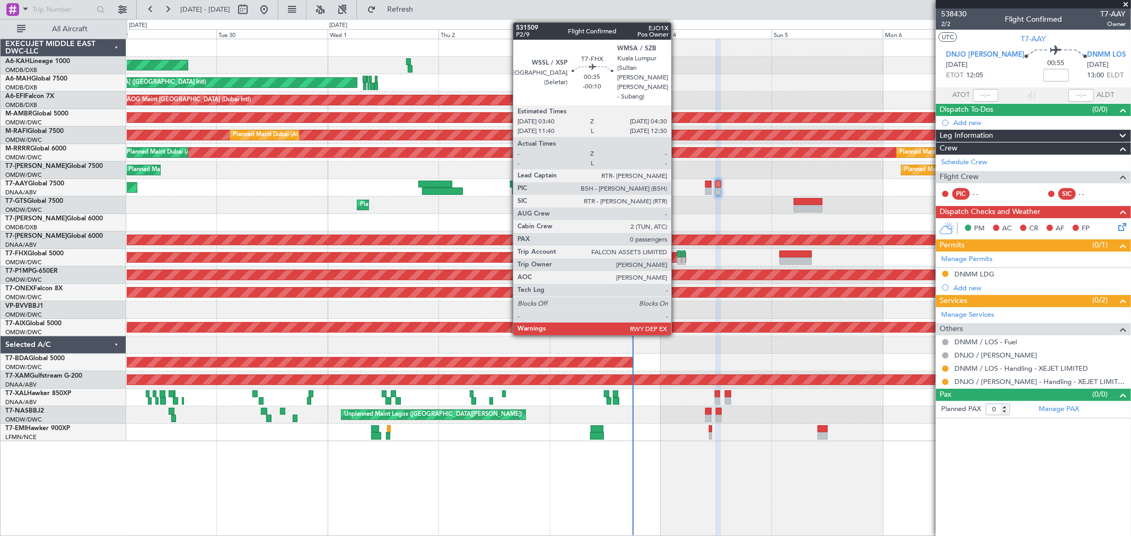
click at [677, 252] on div at bounding box center [679, 254] width 4 height 7
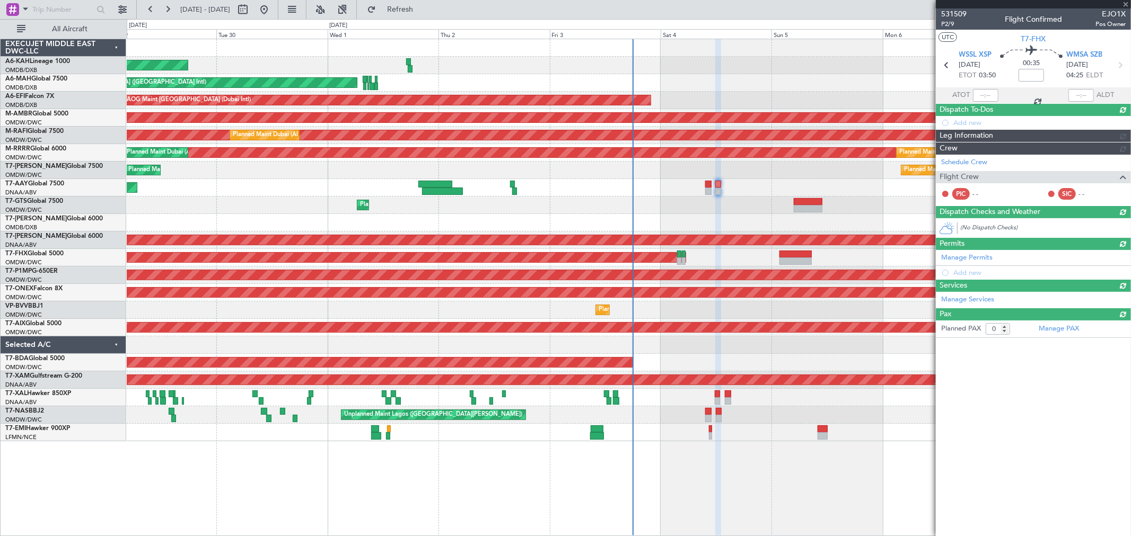
type input "-00:10"
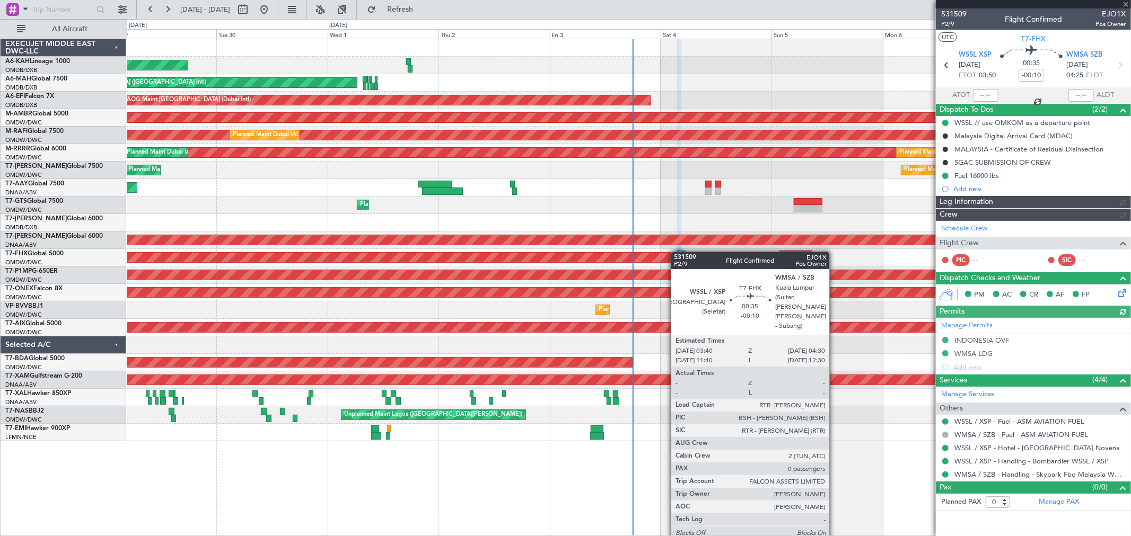
type input "[PERSON_NAME] ([PERSON_NAME])"
type input "7423"
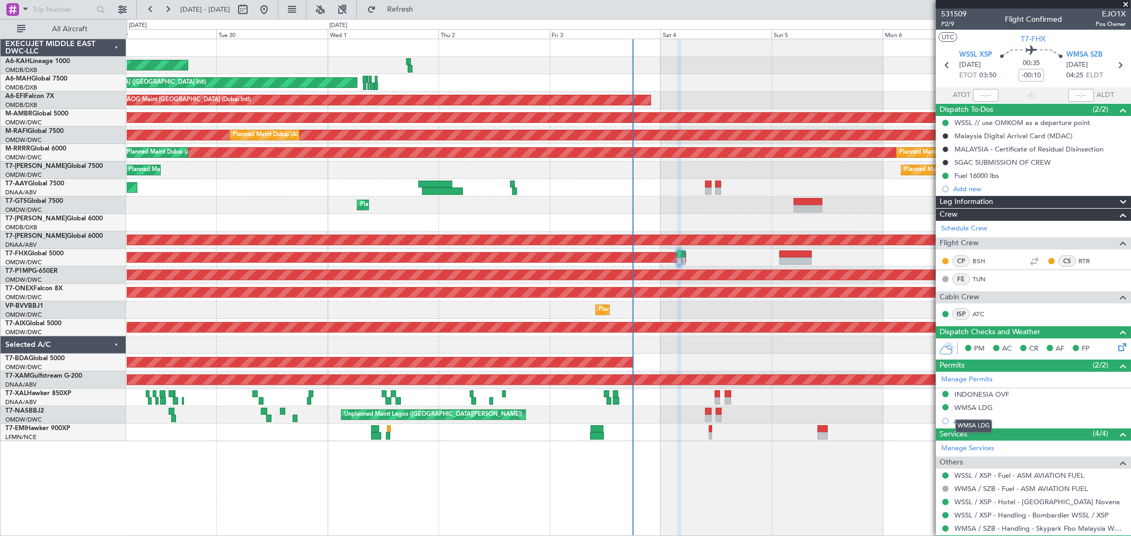
click at [975, 408] on div "WMSA LDG" at bounding box center [973, 407] width 38 height 9
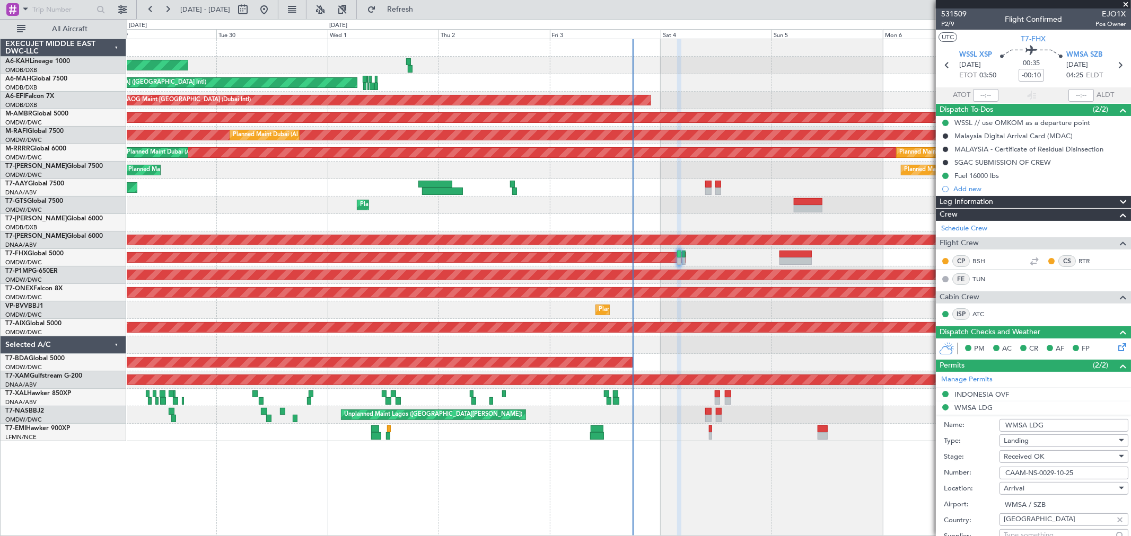
scroll to position [118, 0]
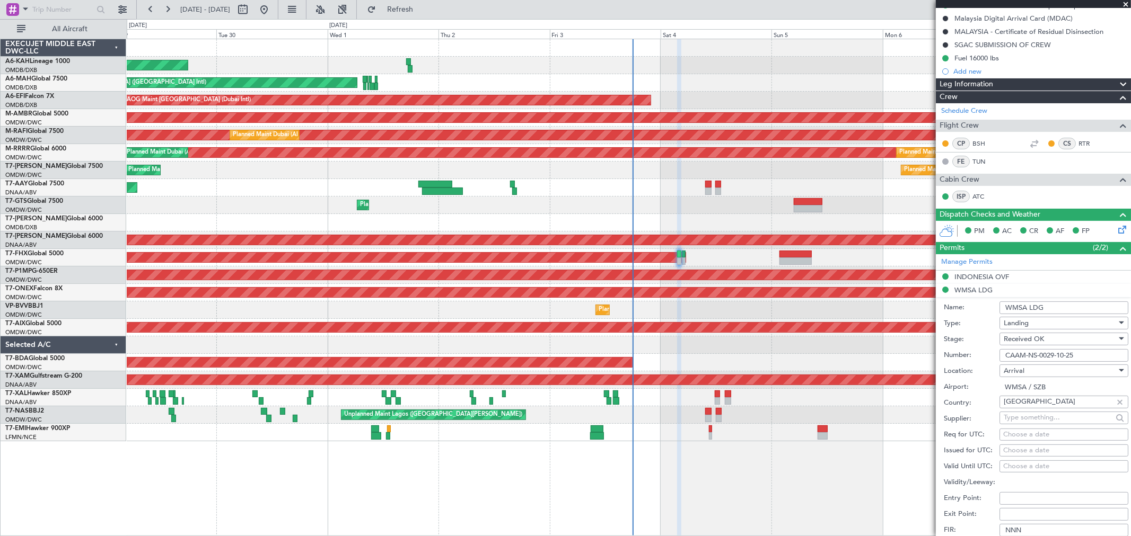
drag, startPoint x: 1086, startPoint y: 352, endPoint x: 1010, endPoint y: 351, distance: 75.3
click at [1010, 351] on input "CAAM-NS-0029-10-25" at bounding box center [1063, 355] width 129 height 13
click at [1055, 355] on input "CAAM-NS-0029-10-25" at bounding box center [1063, 355] width 129 height 13
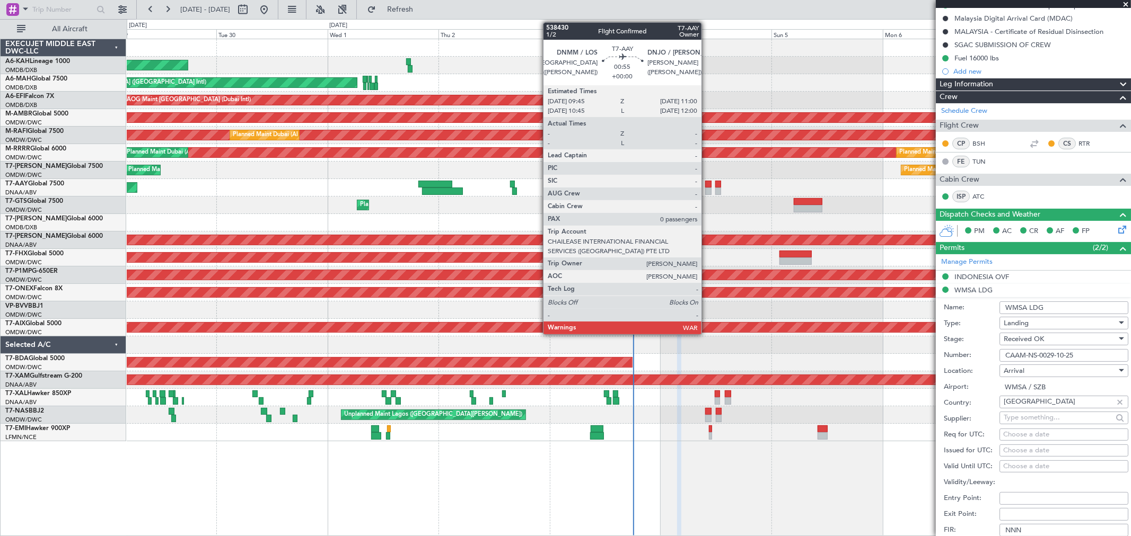
click at [707, 188] on div at bounding box center [708, 191] width 6 height 7
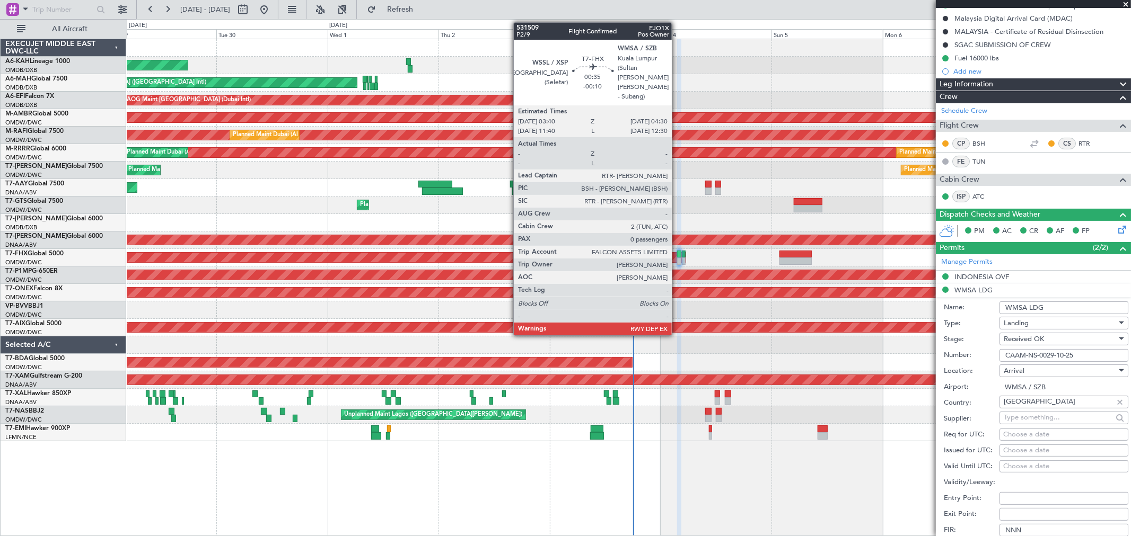
click at [677, 253] on div at bounding box center [679, 254] width 4 height 7
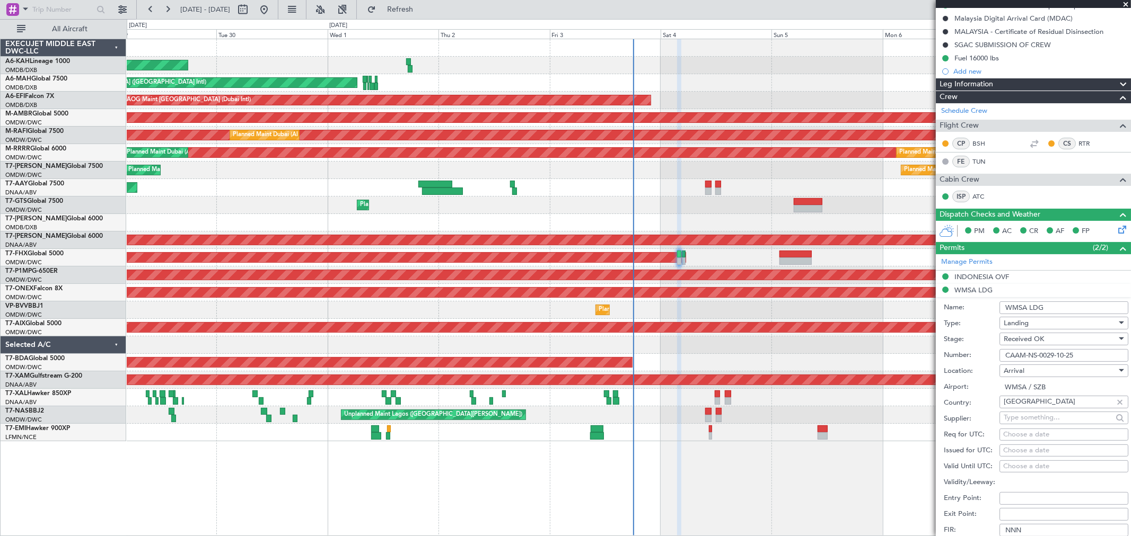
drag, startPoint x: 1095, startPoint y: 358, endPoint x: 804, endPoint y: 360, distance: 291.0
click at [814, 360] on fb-app "[DATE] - [DATE] Refresh Quick Links All Aircraft Planned Maint [GEOGRAPHIC_DATA…" at bounding box center [565, 272] width 1131 height 528
paste input "105"
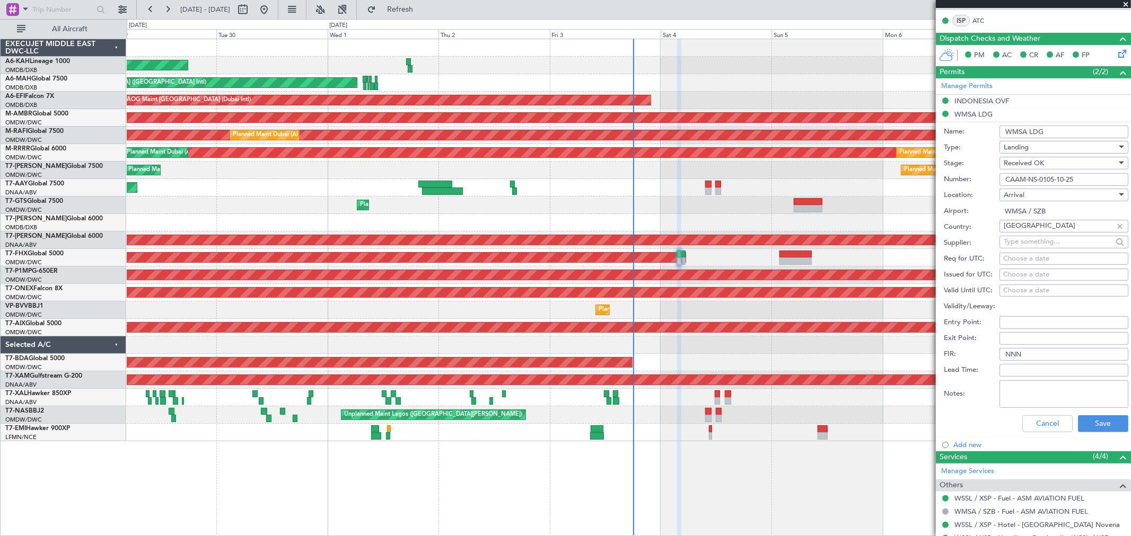
scroll to position [294, 0]
type input "CAAM-NS-0105-10-25"
click at [1088, 413] on div "Cancel Save" at bounding box center [1036, 424] width 184 height 28
click at [1088, 419] on button "Save" at bounding box center [1103, 423] width 50 height 17
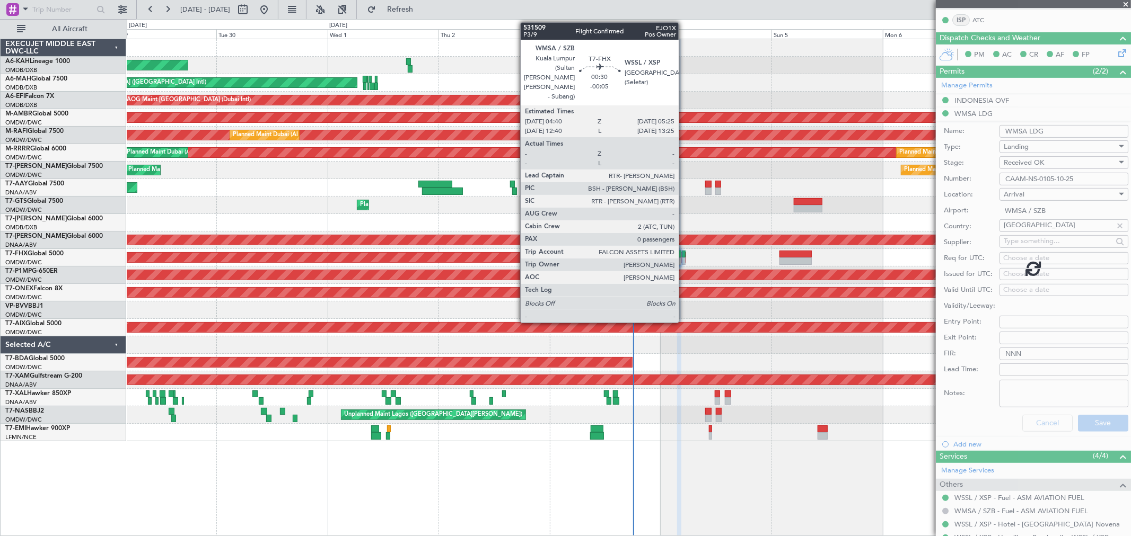
scroll to position [29, 0]
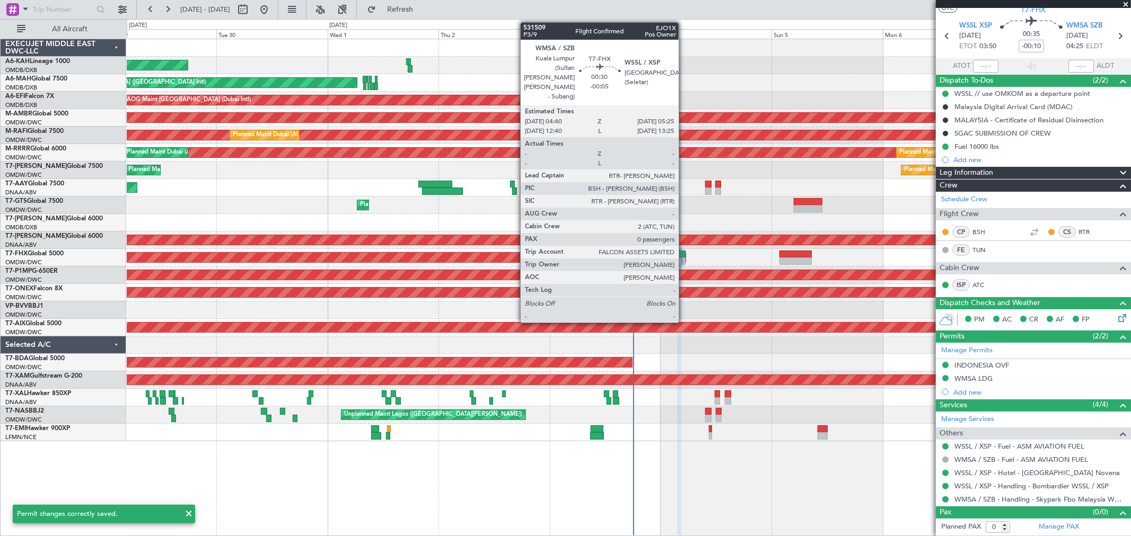
click at [684, 257] on div at bounding box center [684, 254] width 4 height 7
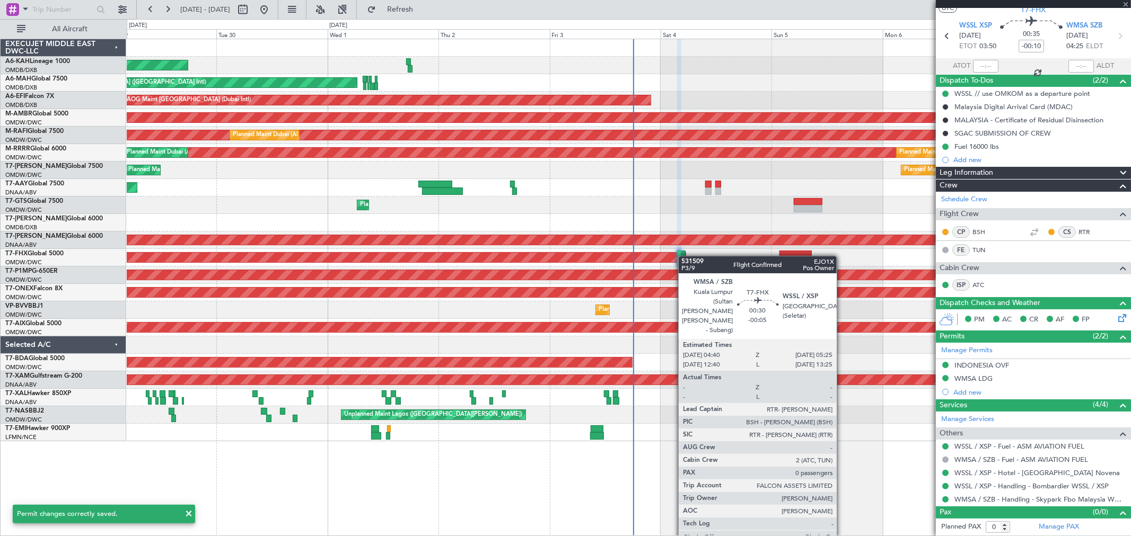
type input "-00:05"
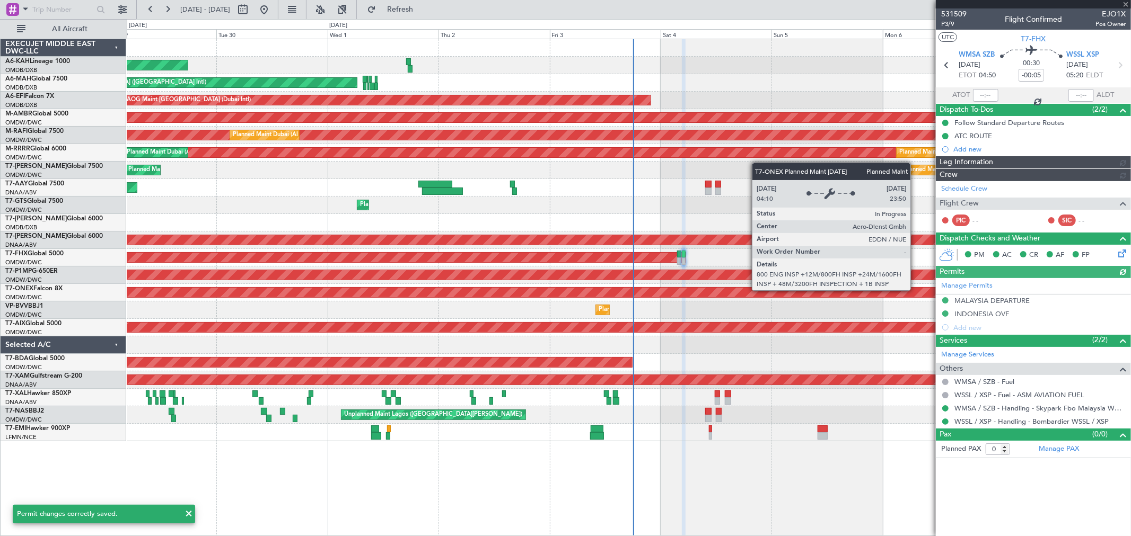
type input "[PERSON_NAME] ([PERSON_NAME])"
type input "7424"
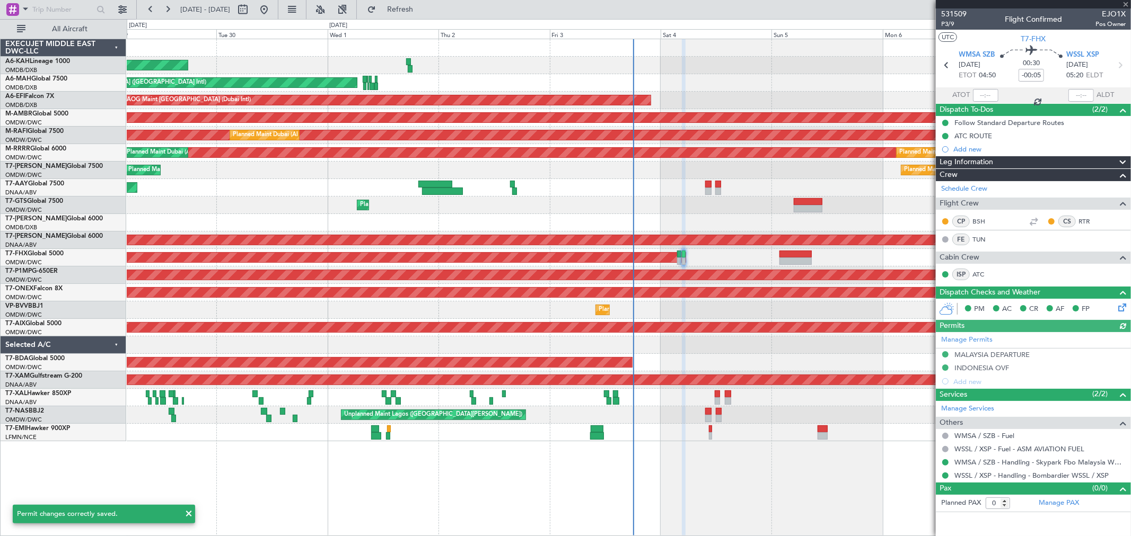
click at [993, 352] on div "Manage Permits [GEOGRAPHIC_DATA] DEPARTURE [GEOGRAPHIC_DATA] OVF Add new" at bounding box center [1033, 360] width 195 height 56
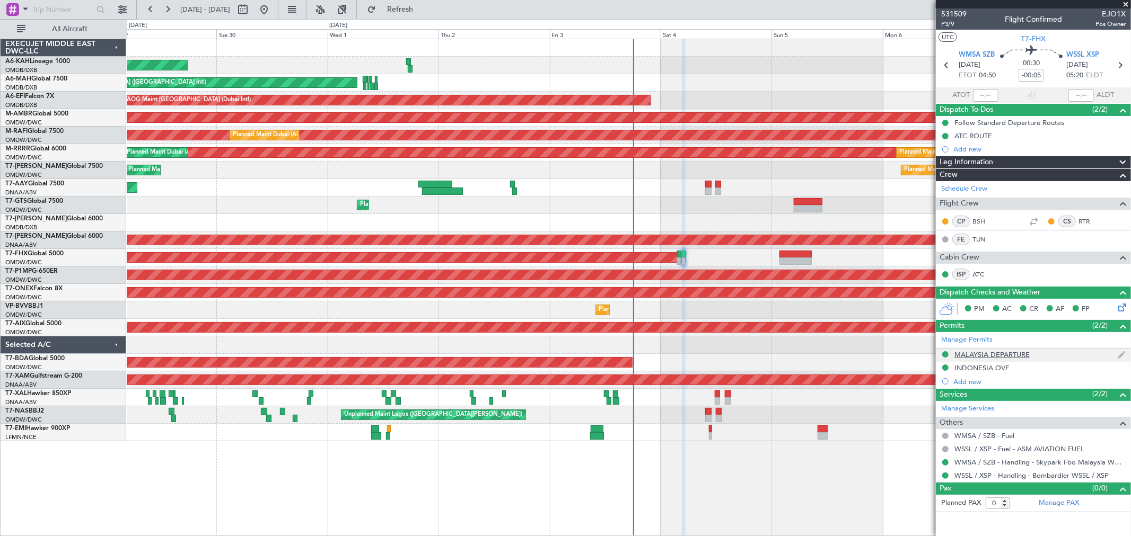
click at [1029, 354] on div "MALAYSIA DEPARTURE" at bounding box center [991, 354] width 75 height 9
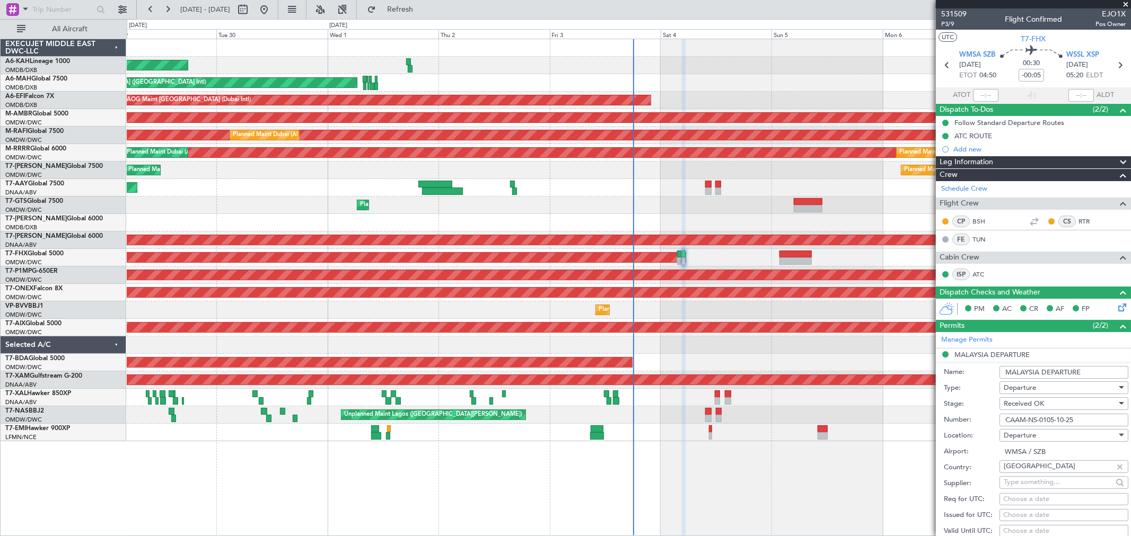
drag, startPoint x: 1083, startPoint y: 421, endPoint x: 847, endPoint y: 419, distance: 236.4
click at [885, 420] on fb-app "[DATE] - [DATE] Refresh Quick Links All Aircraft Planned Maint [GEOGRAPHIC_DATA…" at bounding box center [565, 272] width 1131 height 528
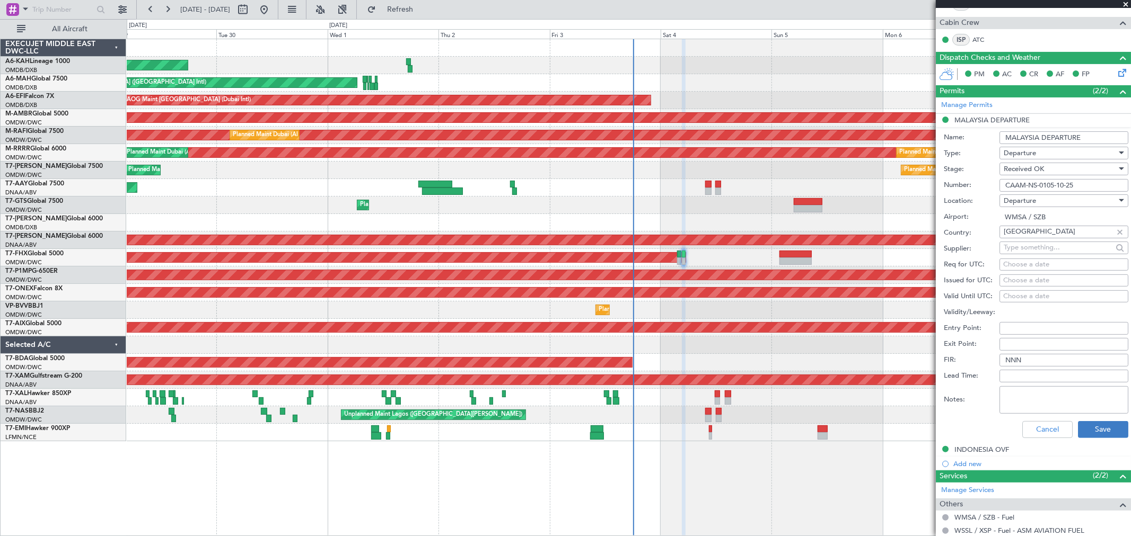
scroll to position [235, 0]
click at [1090, 431] on button "Save" at bounding box center [1103, 429] width 50 height 17
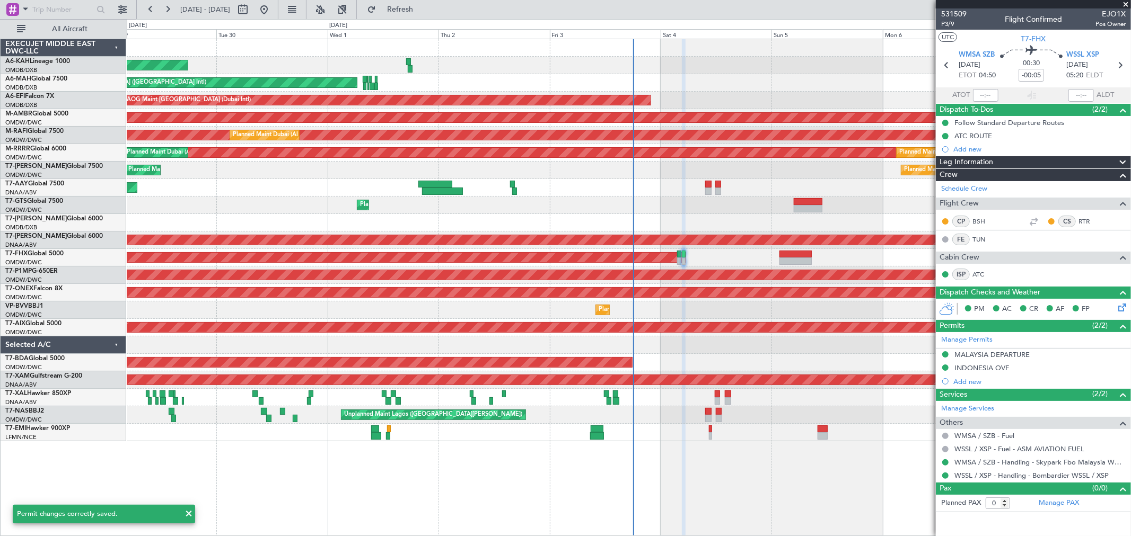
scroll to position [0, 0]
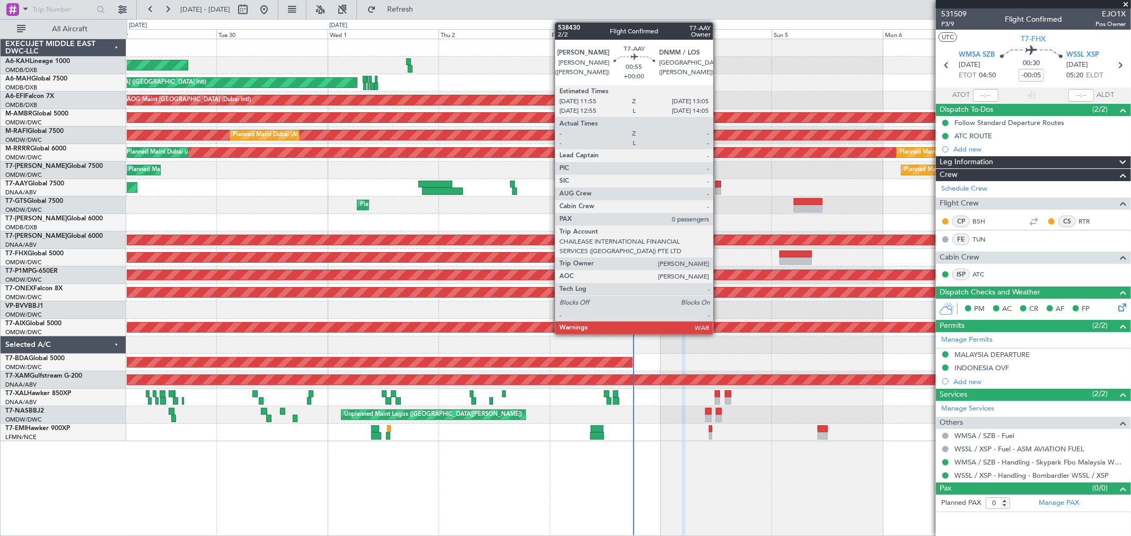
click at [718, 188] on div at bounding box center [718, 191] width 6 height 7
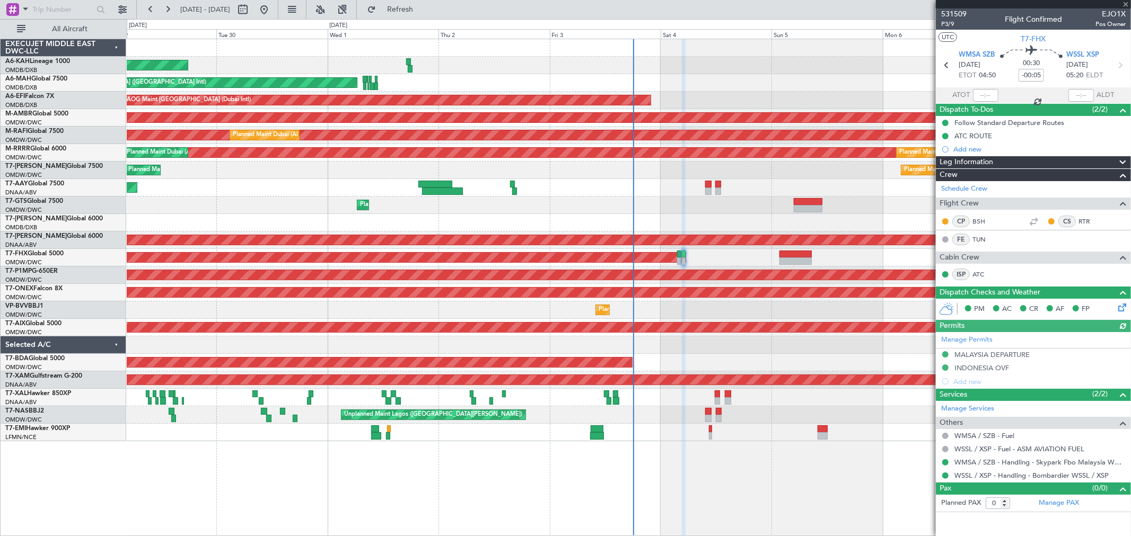
type input "[PERSON_NAME] ([PERSON_NAME])"
type input "7424"
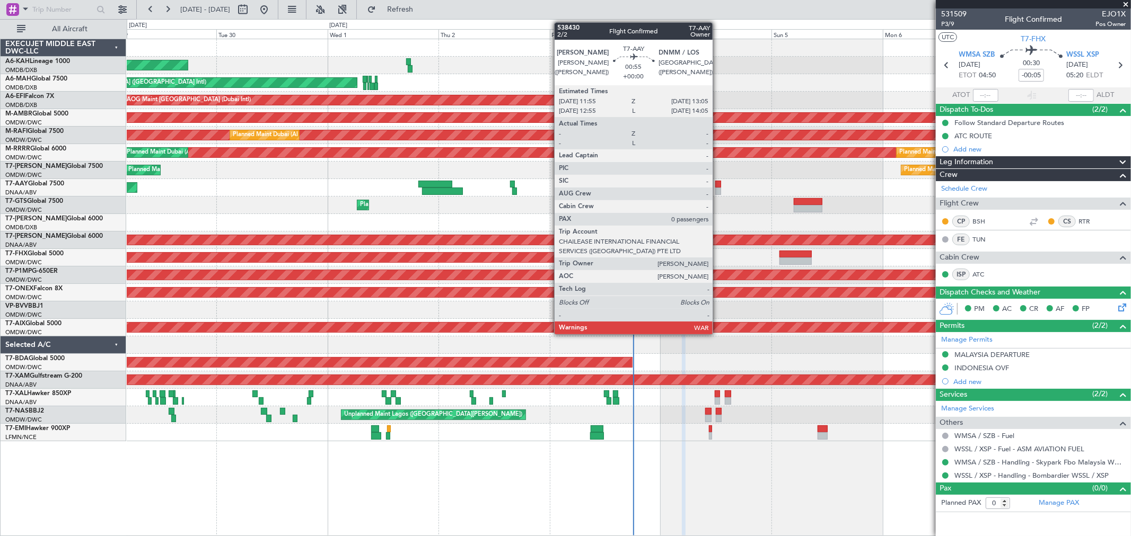
click at [718, 188] on div at bounding box center [718, 191] width 6 height 7
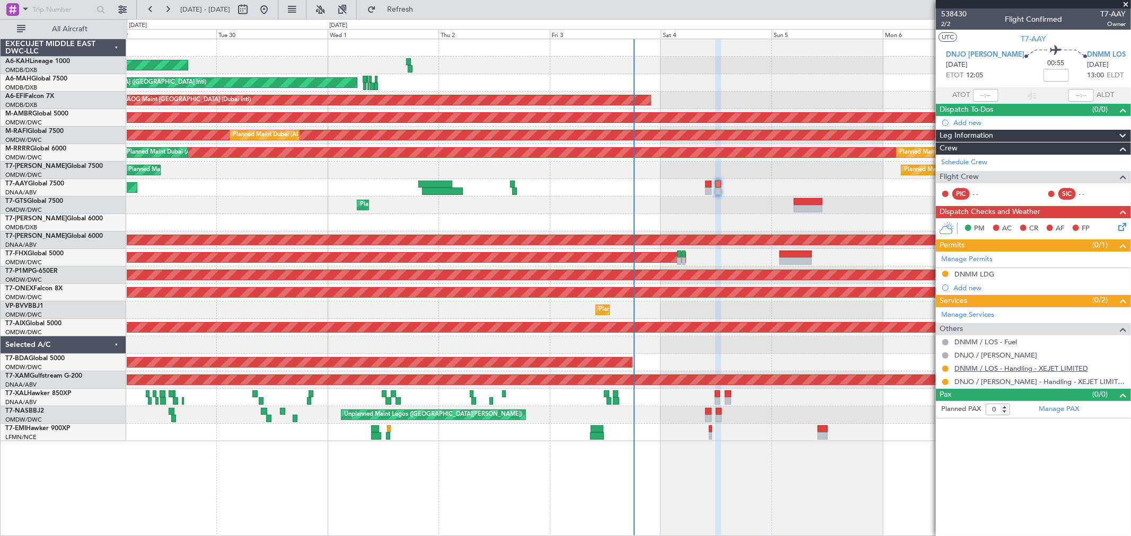
click at [1036, 365] on link "DNMM / LOS - Handling - XEJET LIMITED" at bounding box center [1021, 368] width 134 height 9
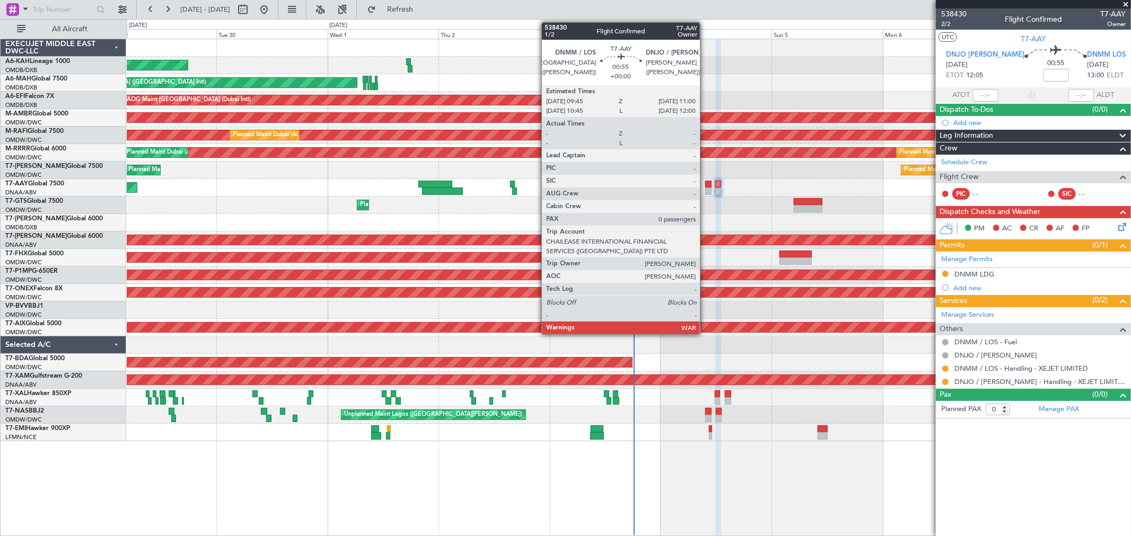
click at [705, 186] on div at bounding box center [708, 184] width 6 height 7
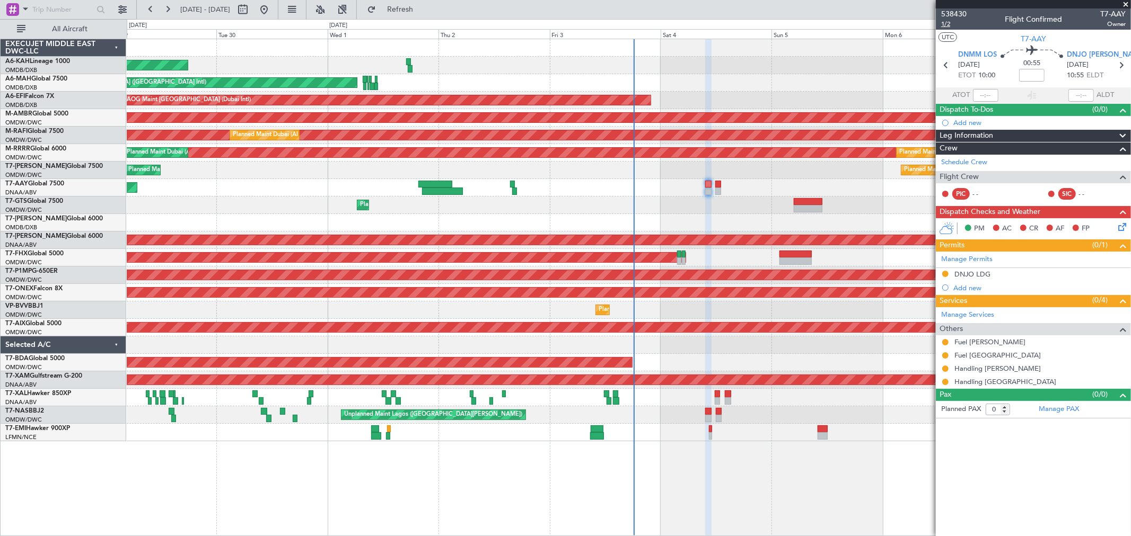
click at [953, 25] on span "1/2" at bounding box center [953, 24] width 25 height 9
click at [958, 161] on link "Schedule Crew" at bounding box center [964, 162] width 46 height 11
click at [949, 24] on span "1/2" at bounding box center [953, 24] width 25 height 9
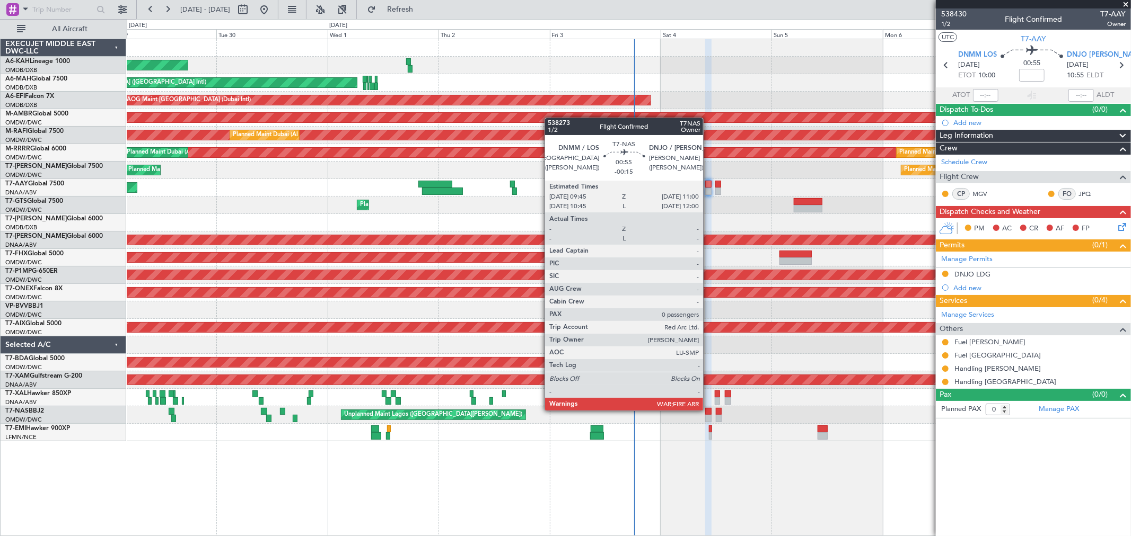
click at [708, 410] on div at bounding box center [708, 411] width 6 height 7
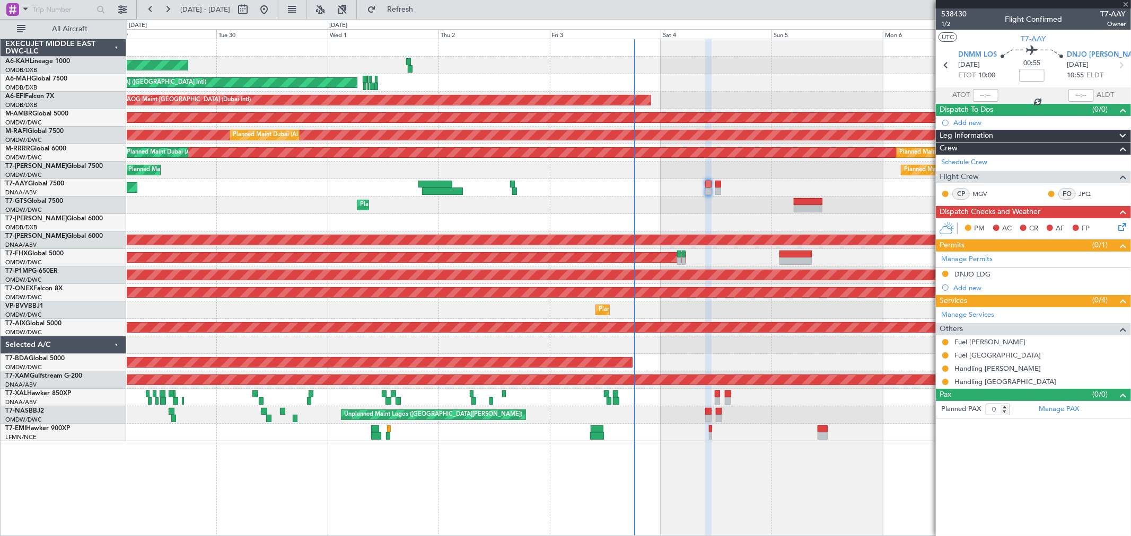
type input "-00:15"
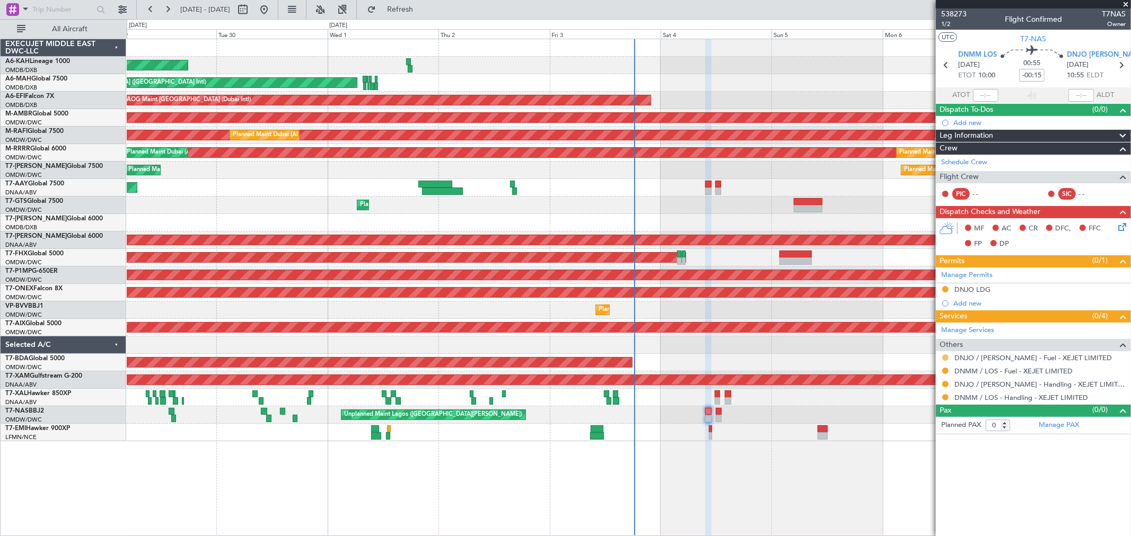
click at [944, 357] on button at bounding box center [945, 358] width 6 height 6
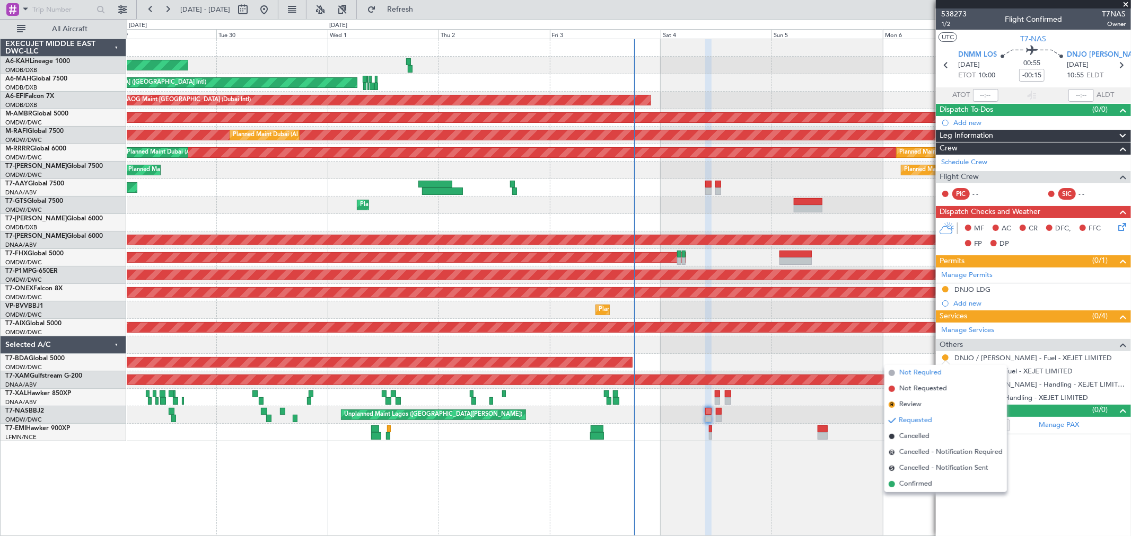
click at [918, 371] on span "Not Required" at bounding box center [920, 373] width 42 height 11
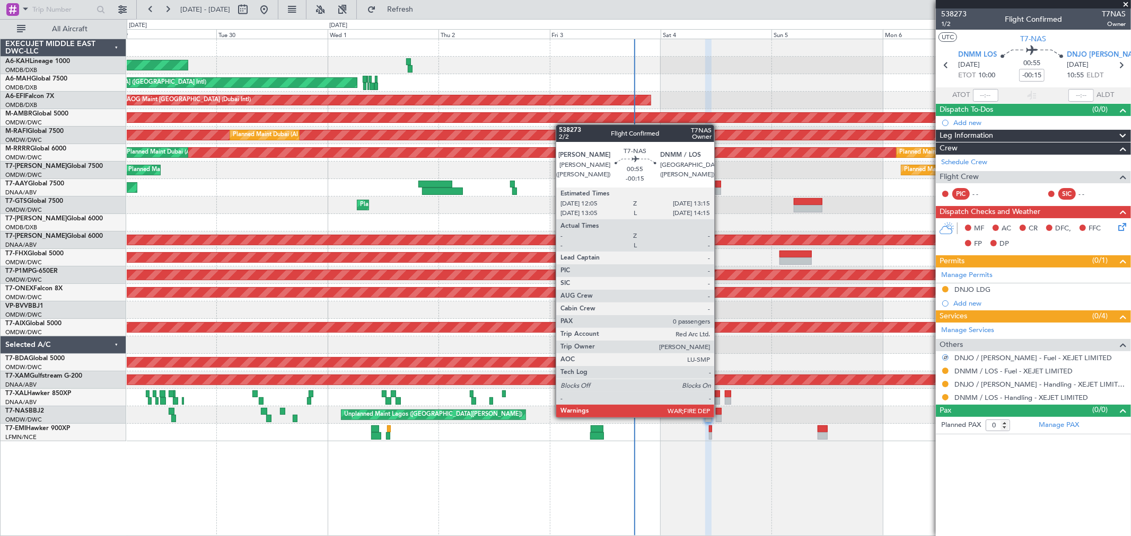
click at [719, 416] on div at bounding box center [719, 418] width 6 height 7
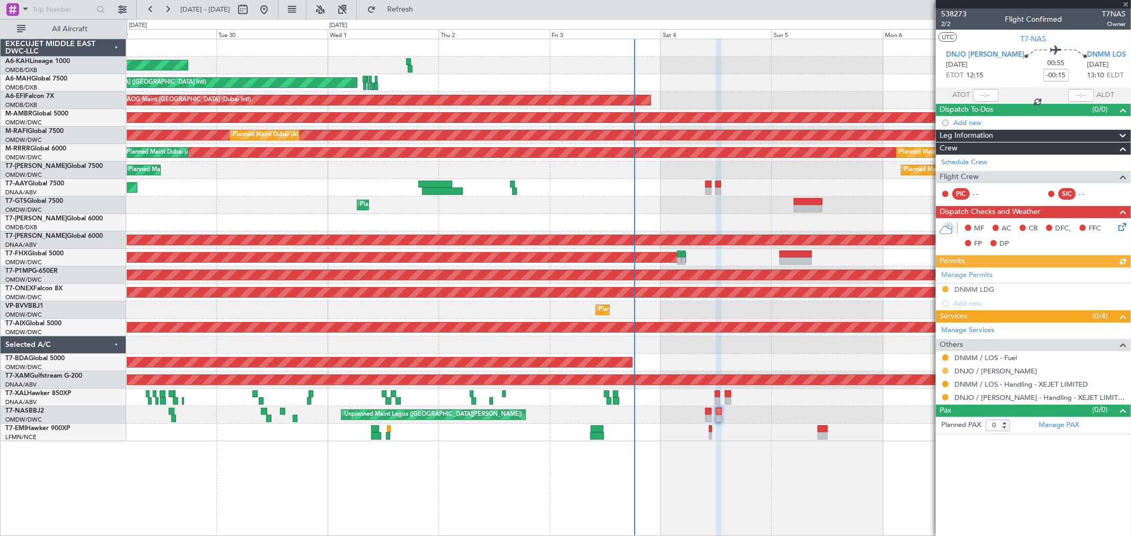
click at [944, 369] on button at bounding box center [945, 371] width 6 height 6
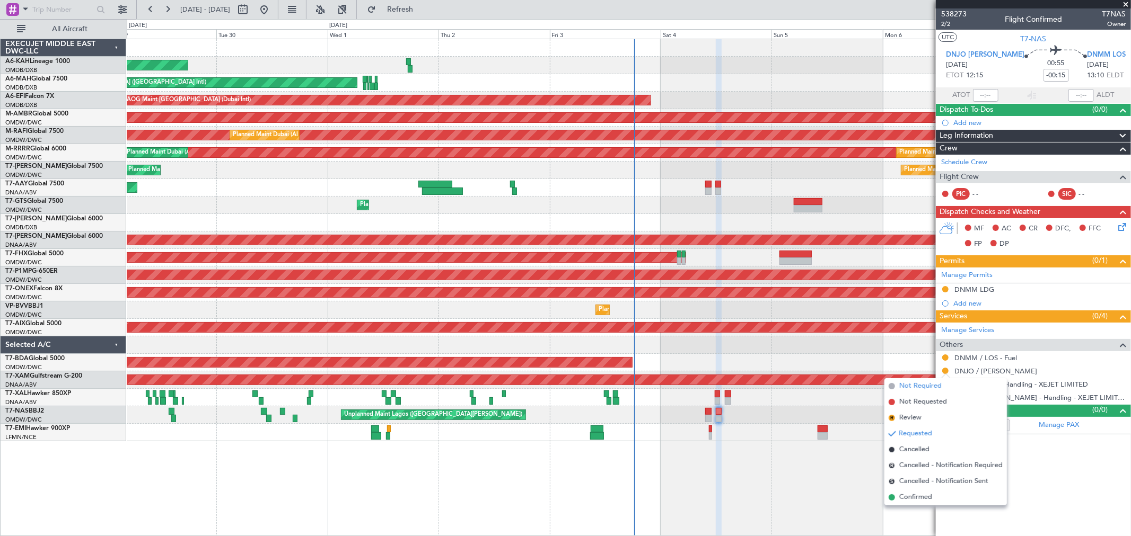
click at [917, 383] on span "Not Required" at bounding box center [920, 386] width 42 height 11
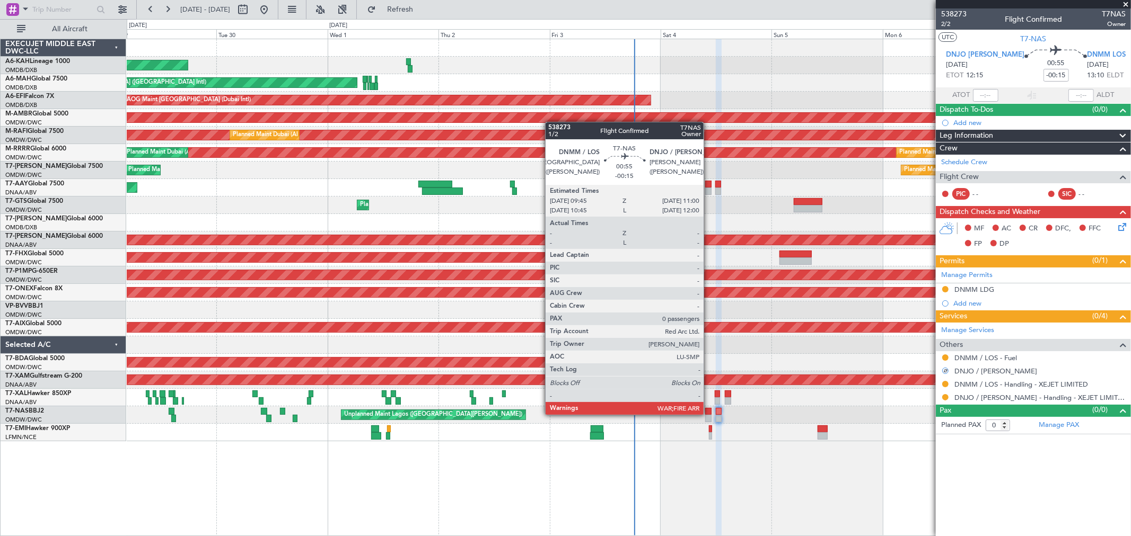
click at [709, 414] on div at bounding box center [708, 411] width 6 height 7
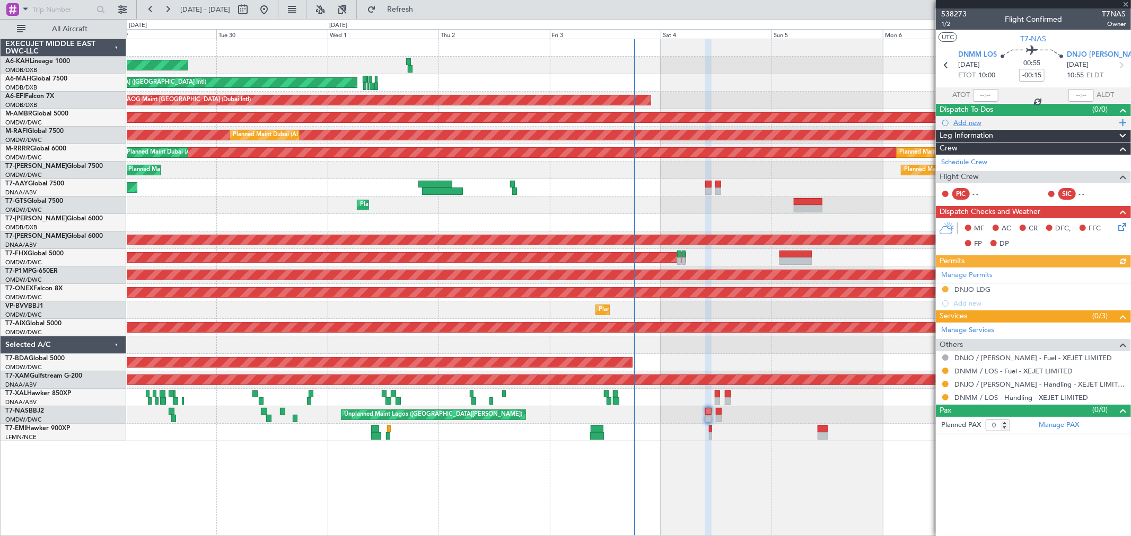
click at [973, 121] on div "Add new" at bounding box center [1034, 122] width 163 height 9
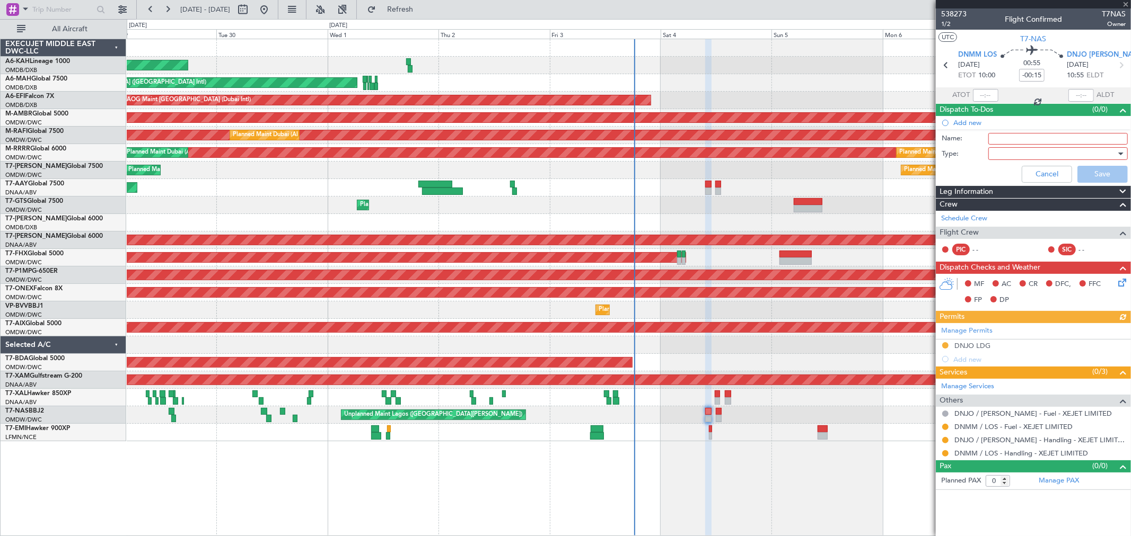
click at [990, 139] on input "Name:" at bounding box center [1057, 139] width 139 height 12
paste input "10500 KGS fuel for departure out of Lagos"
click at [1020, 138] on input "10500 KGS fuel for departure out of Lagos" at bounding box center [1057, 139] width 139 height 12
type input "Flight planning"
click at [1015, 151] on div at bounding box center [1054, 154] width 124 height 16
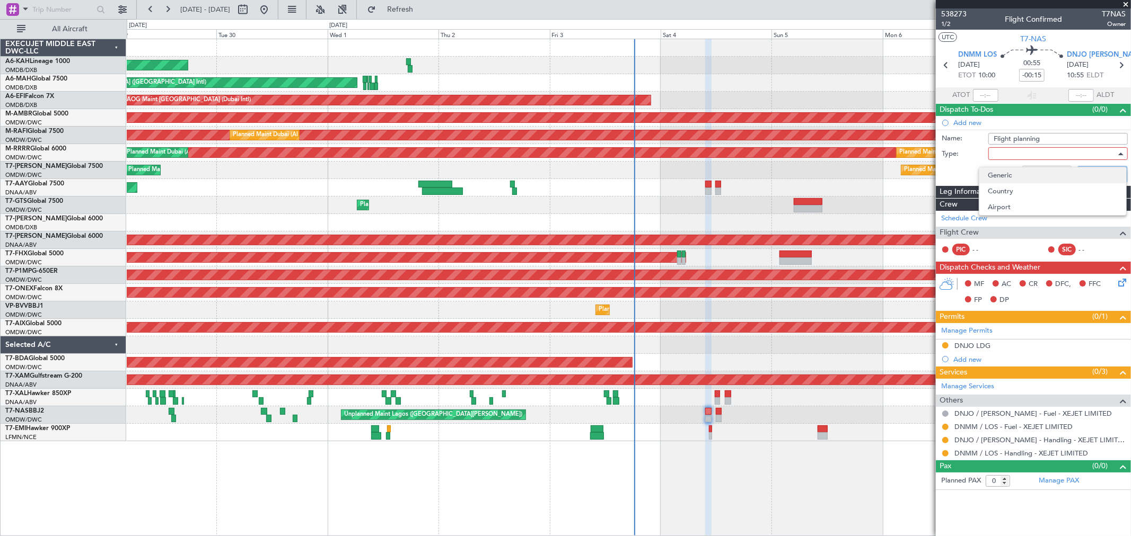
click at [1012, 170] on span "Generic" at bounding box center [1052, 175] width 130 height 16
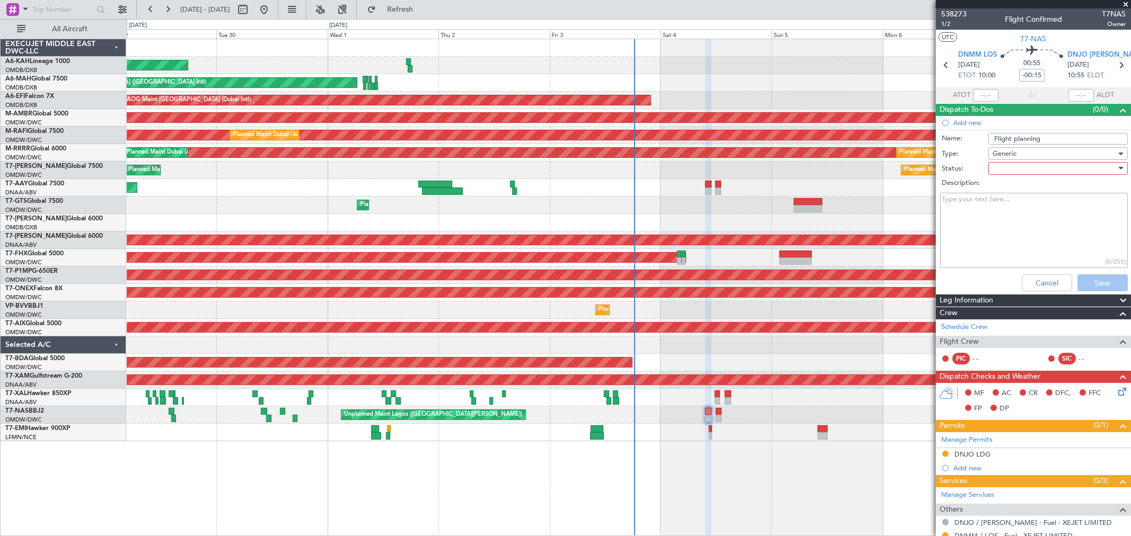
click at [1011, 171] on div at bounding box center [1054, 169] width 124 height 16
click at [1015, 187] on span "Not Started" at bounding box center [1053, 190] width 124 height 16
click at [997, 220] on textarea "Description:" at bounding box center [1034, 231] width 188 height 76
paste textarea "Alternate for both flights will be DNAA"
paste textarea "Please use 10500 KGS fuel for departure out of Lagos (DNMM). Fuel not available…"
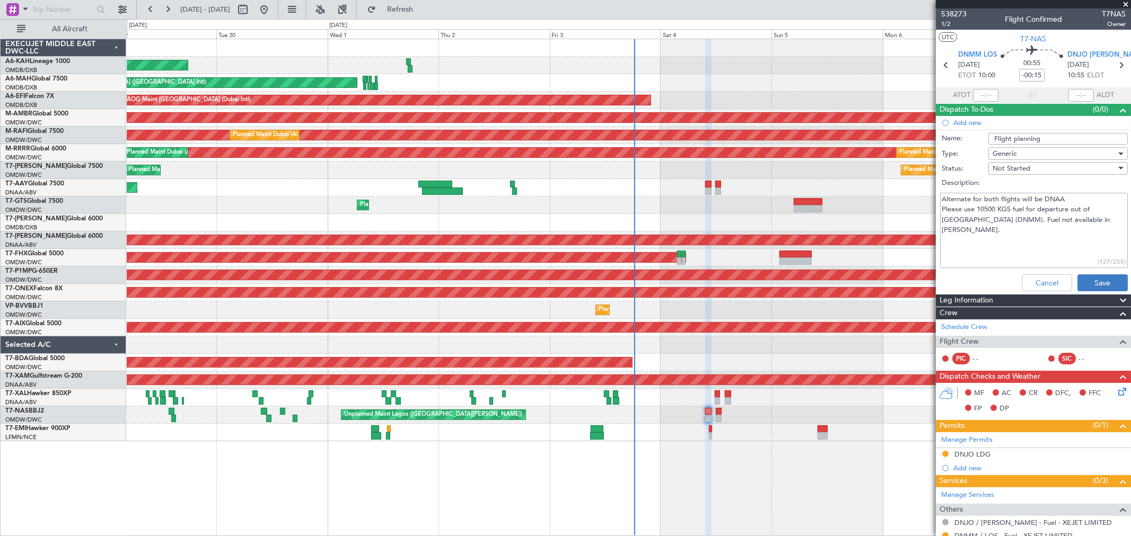
type textarea "Alternate for both flights will be DNAA Please use 10500 KGS fuel for departure…"
click at [1103, 284] on button "Save" at bounding box center [1102, 283] width 50 height 17
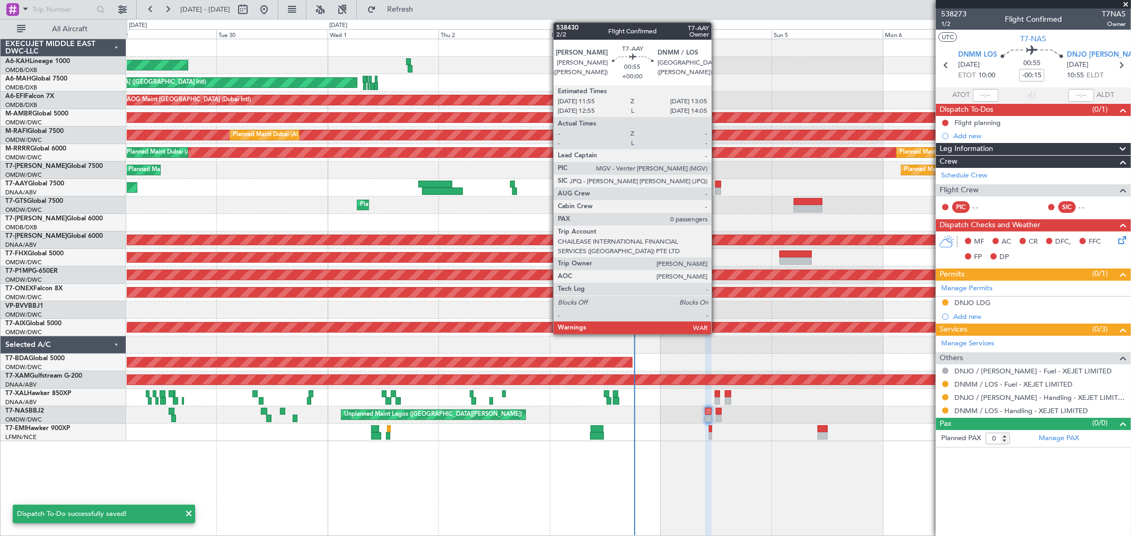
click at [717, 189] on div at bounding box center [718, 191] width 6 height 7
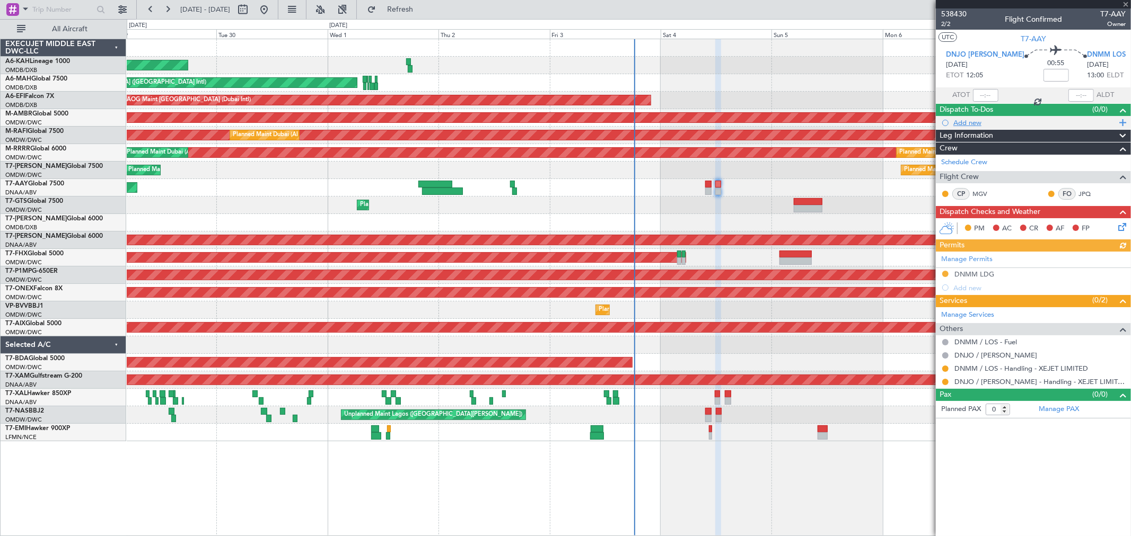
click at [966, 118] on div "Add new" at bounding box center [1034, 122] width 163 height 9
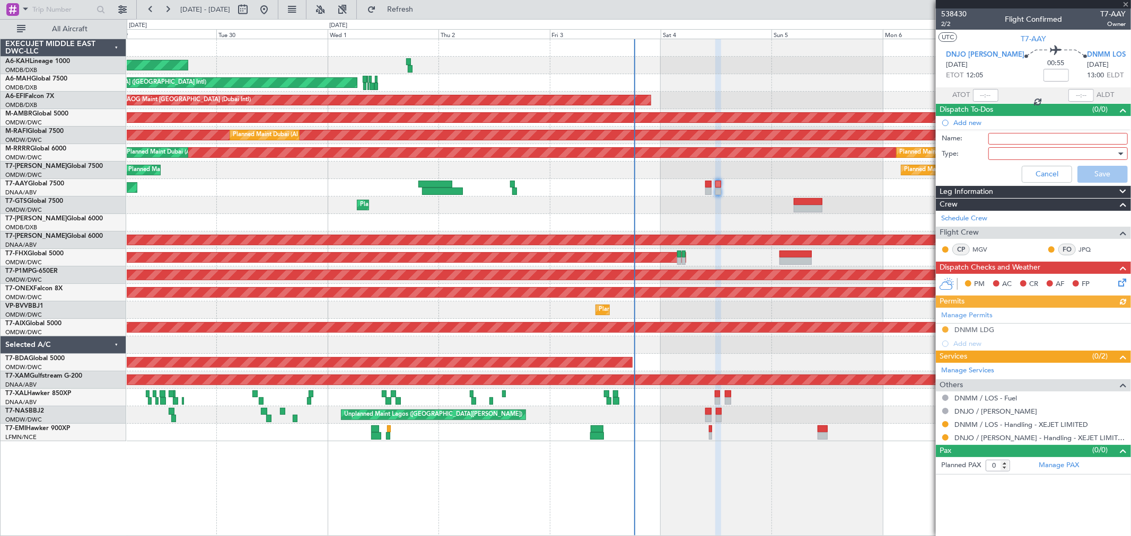
click at [997, 139] on input "Name:" at bounding box center [1057, 139] width 139 height 12
type input "Flight planning"
click at [1016, 148] on div at bounding box center [1054, 154] width 124 height 16
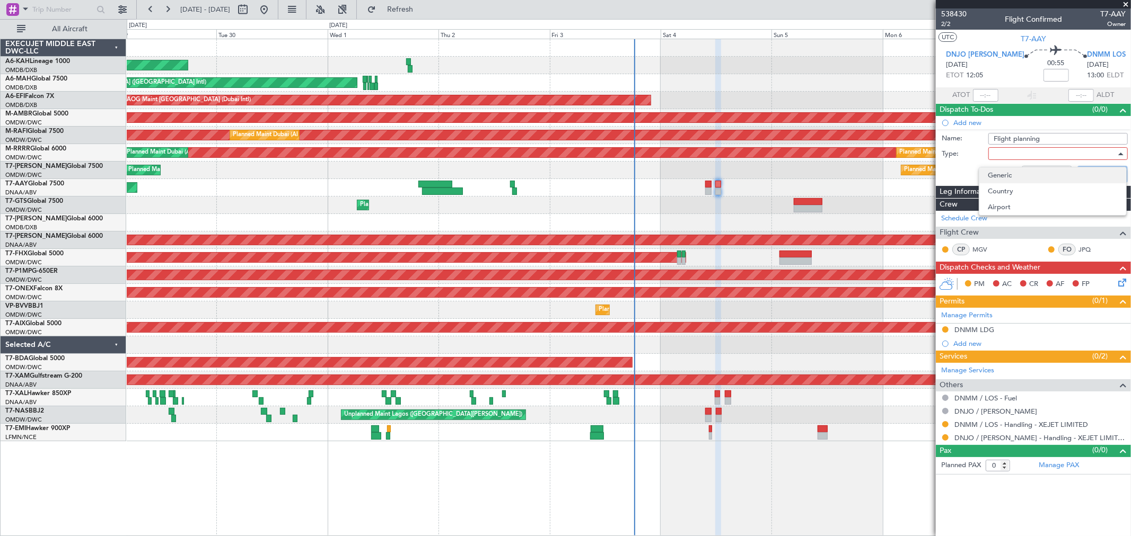
click at [1010, 176] on span "Generic" at bounding box center [1052, 175] width 130 height 16
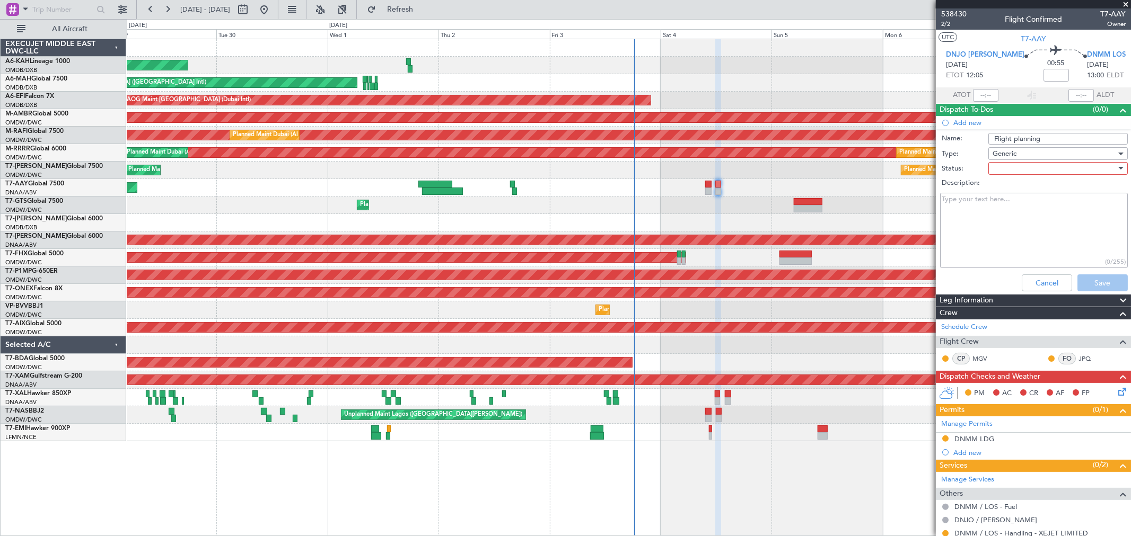
click at [1008, 176] on div "Description:" at bounding box center [1033, 183] width 206 height 15
click at [1006, 170] on div at bounding box center [1054, 169] width 124 height 16
click at [1007, 181] on div "Not Started In Progress Completed Cancelled" at bounding box center [1053, 213] width 142 height 65
click at [1005, 189] on span "Not Started" at bounding box center [1053, 190] width 124 height 16
drag, startPoint x: 976, startPoint y: 214, endPoint x: 981, endPoint y: 226, distance: 12.6
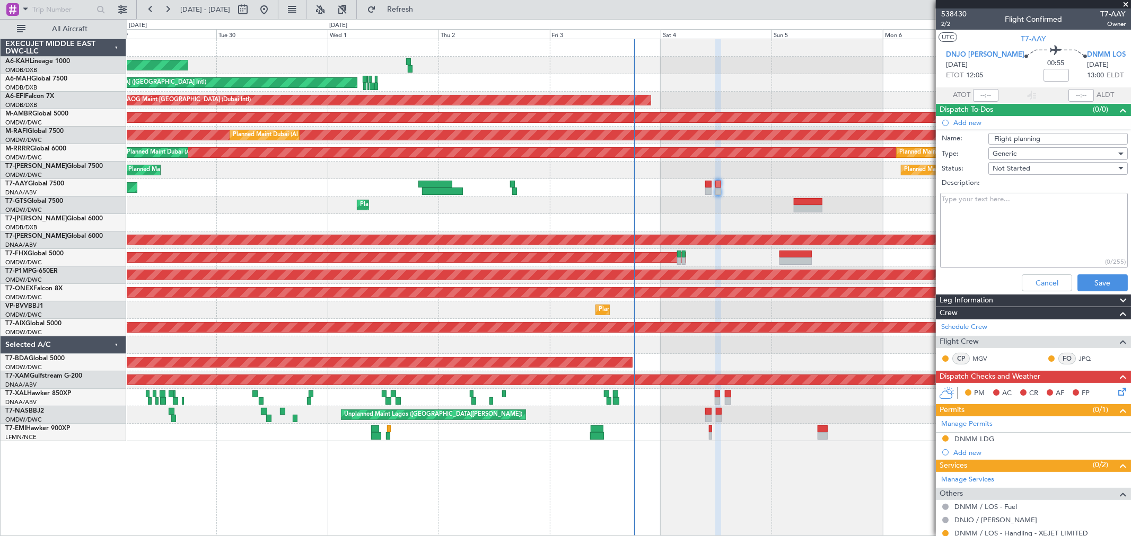
click at [975, 215] on textarea "Description:" at bounding box center [1034, 231] width 188 height 76
paste textarea "Please use 10500 KGS fuel for departure out of Lagos (DNMM). Fuel not available…"
paste textarea "Alternate for both flights will be DNAA."
type textarea "Please use 10500 KGS fuel for departure out of Lagos (DNMM). Fuel not available…"
drag, startPoint x: 1097, startPoint y: 284, endPoint x: 834, endPoint y: 214, distance: 272.6
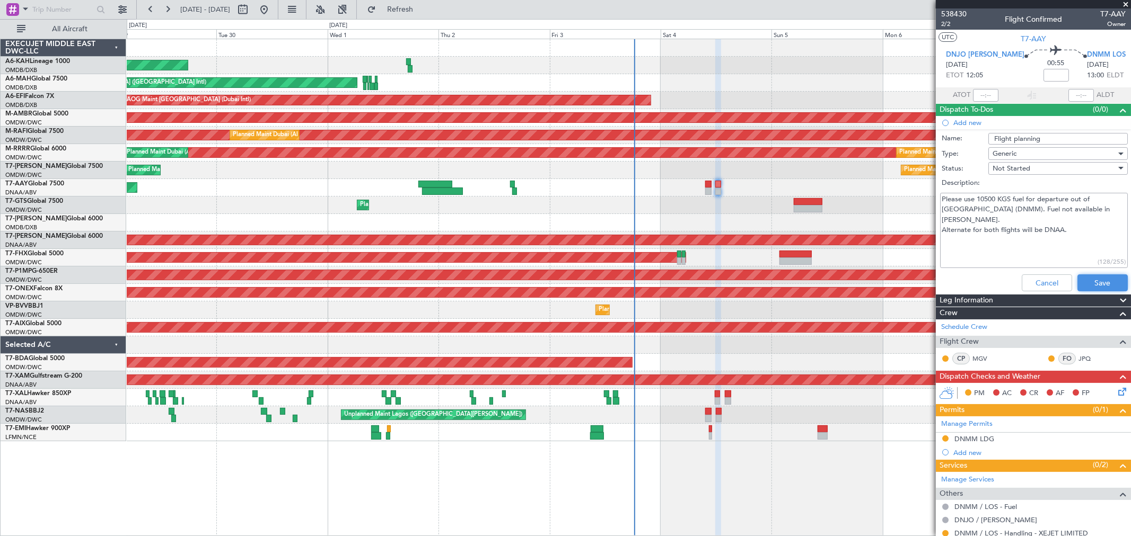
click at [1095, 284] on button "Save" at bounding box center [1102, 283] width 50 height 17
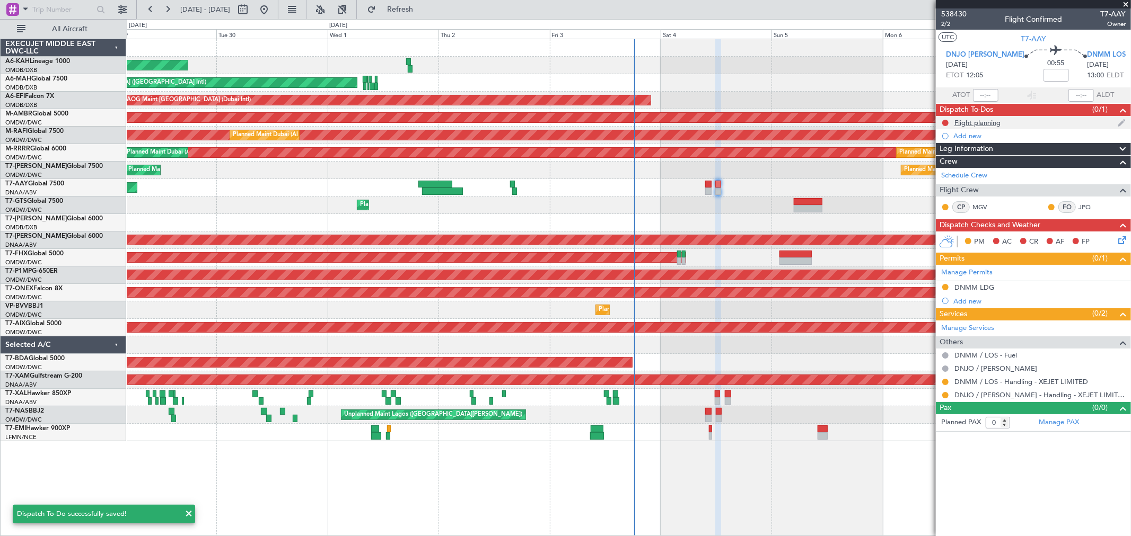
click at [982, 118] on div "Flight planning" at bounding box center [977, 122] width 46 height 9
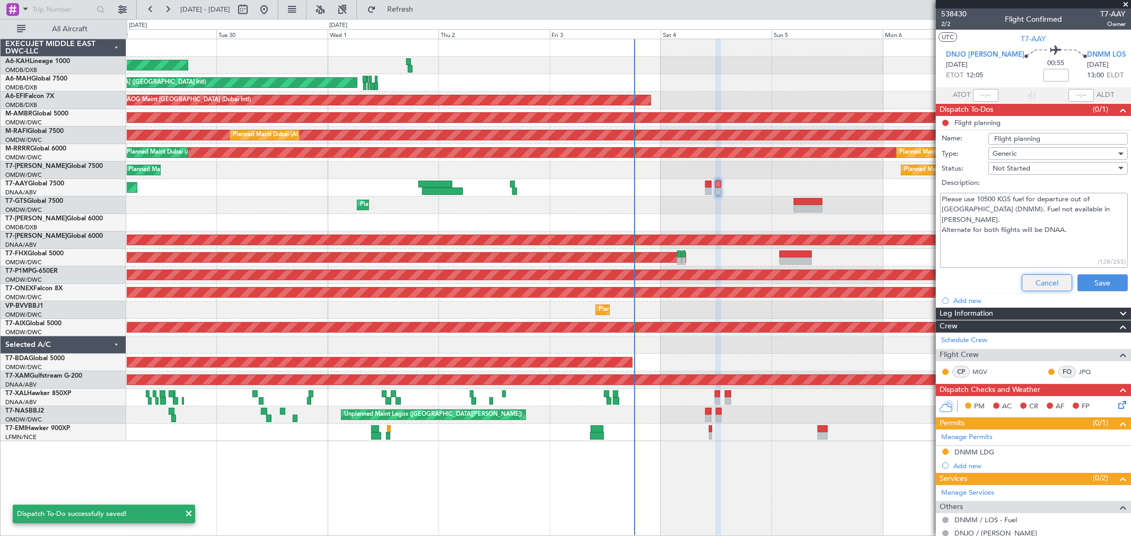
click at [1036, 283] on button "Cancel" at bounding box center [1046, 283] width 50 height 17
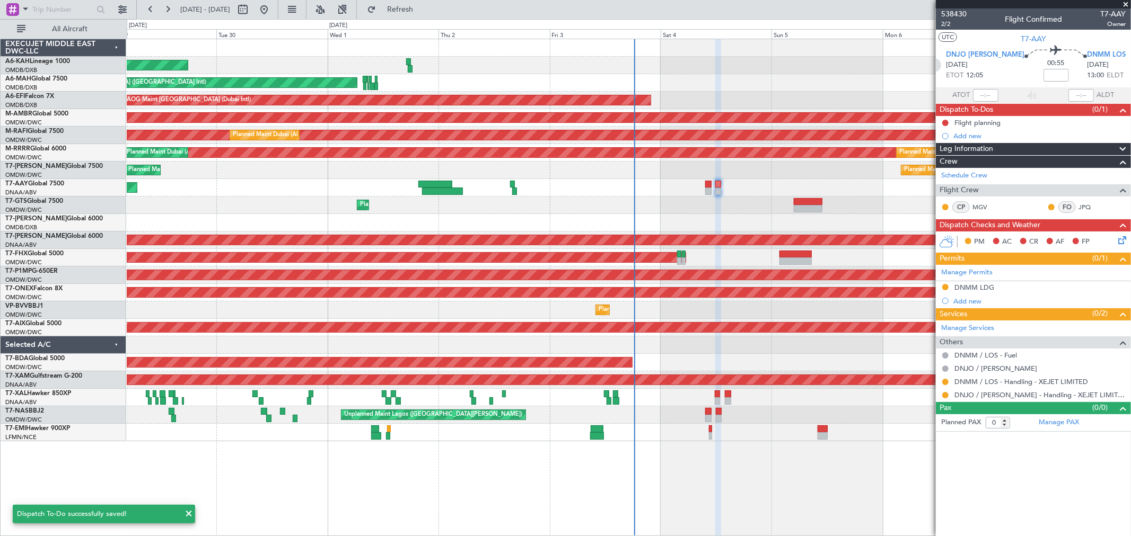
click at [941, 65] on icon at bounding box center [934, 65] width 14 height 14
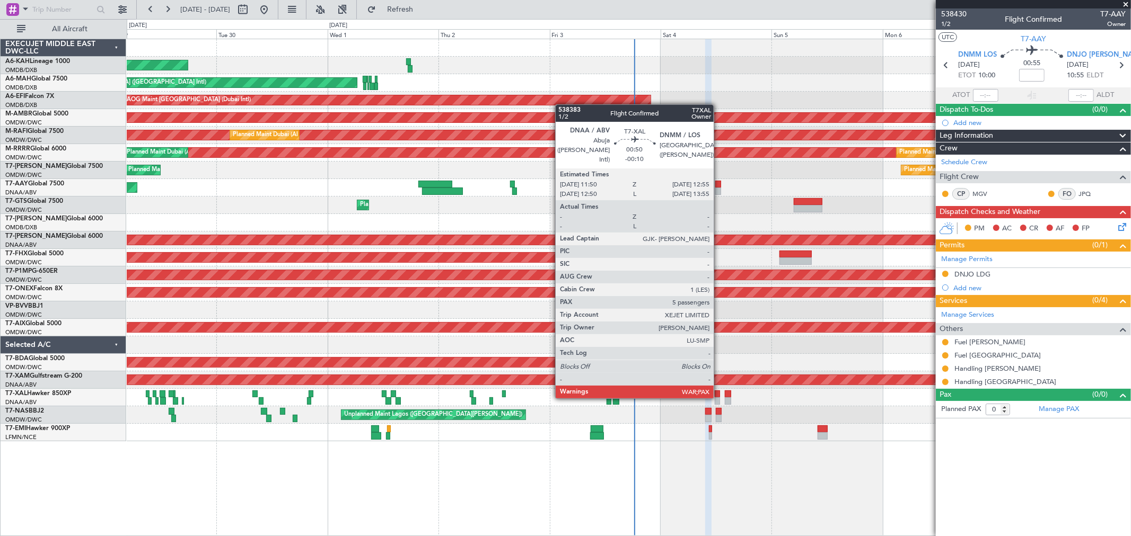
click at [719, 398] on div at bounding box center [717, 401] width 5 height 7
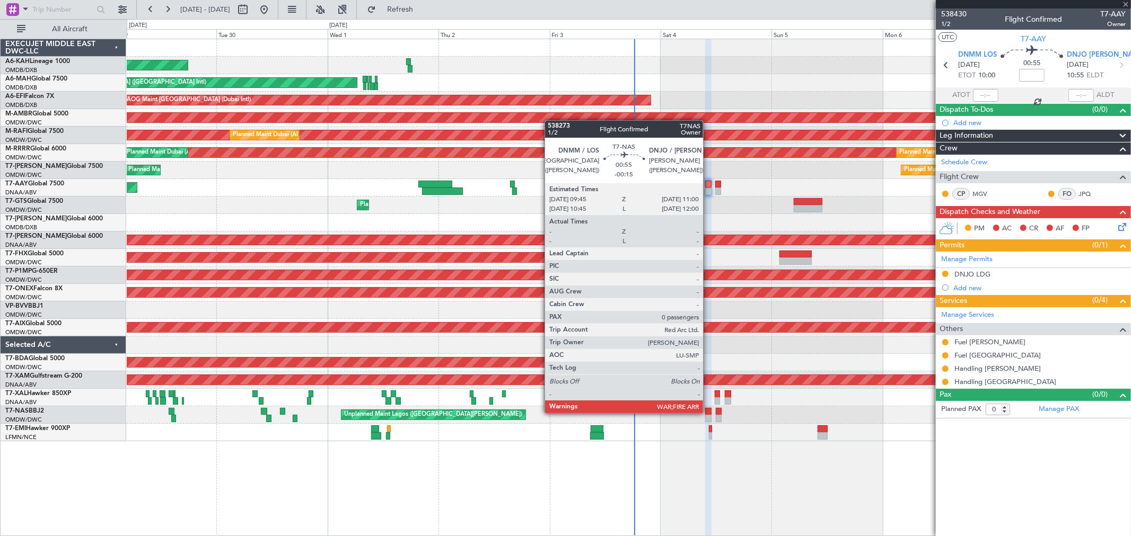
click at [708, 412] on div at bounding box center [708, 411] width 6 height 7
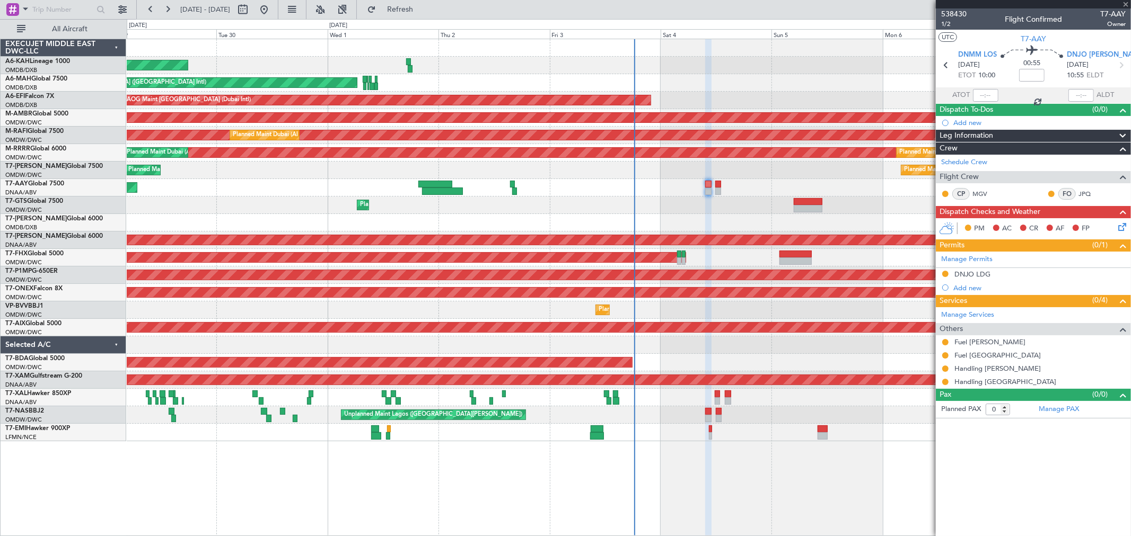
type input "-00:15"
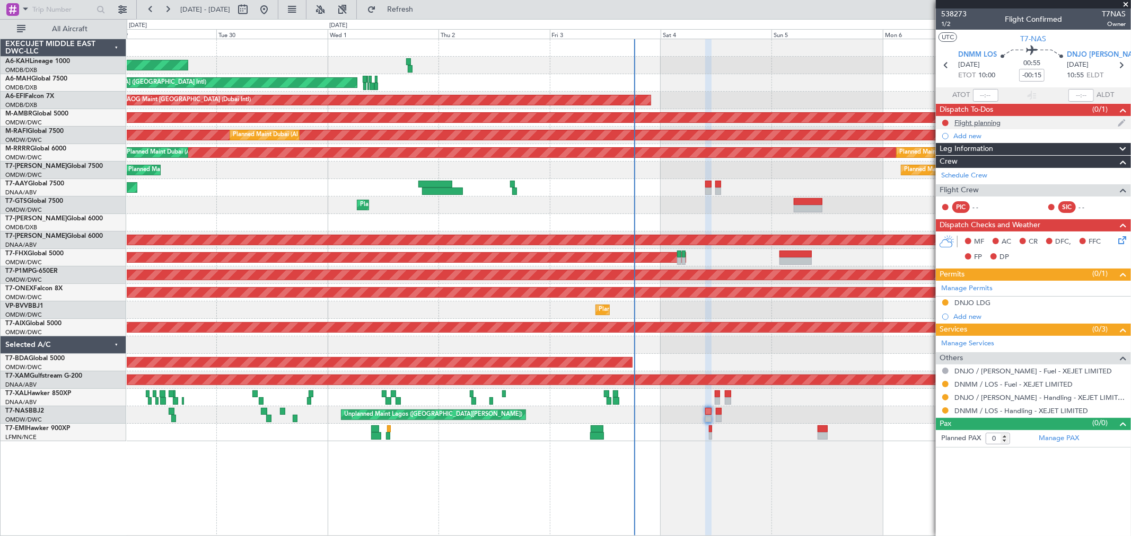
click at [978, 123] on div "Flight planning" at bounding box center [977, 122] width 46 height 9
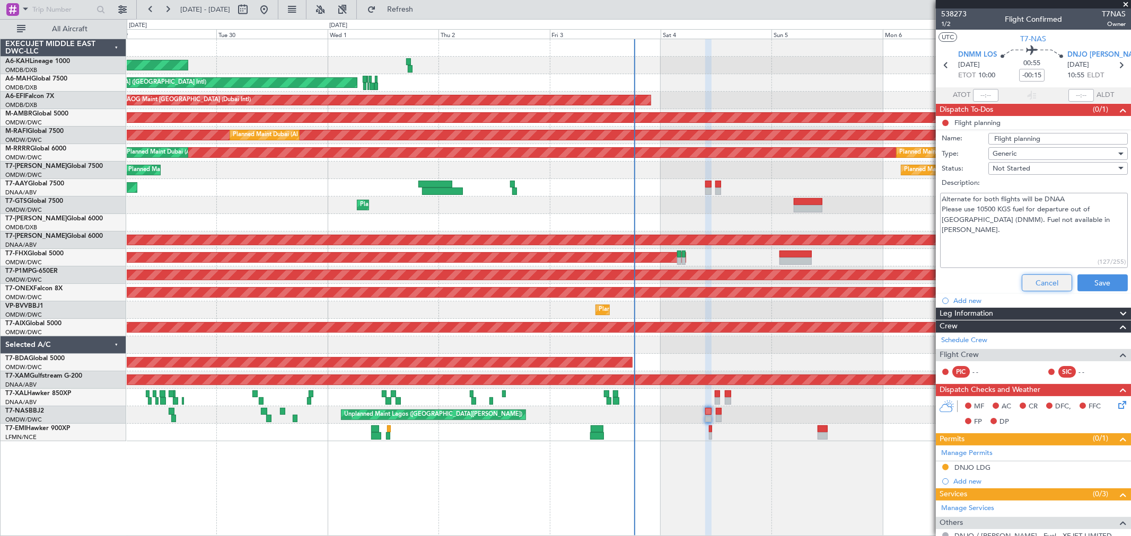
click at [1050, 284] on button "Cancel" at bounding box center [1046, 283] width 50 height 17
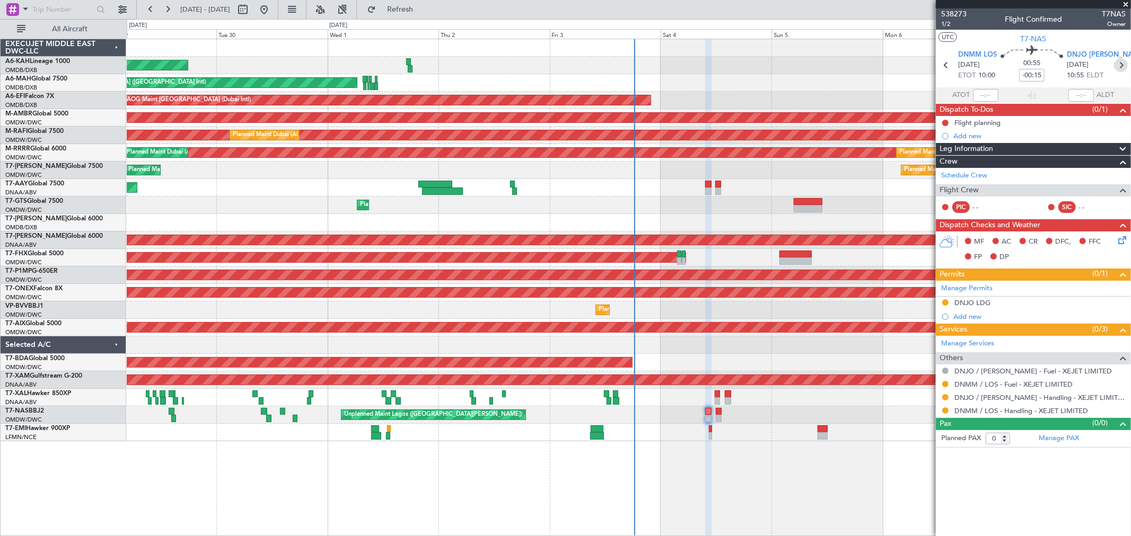
click at [1117, 65] on icon at bounding box center [1121, 65] width 14 height 14
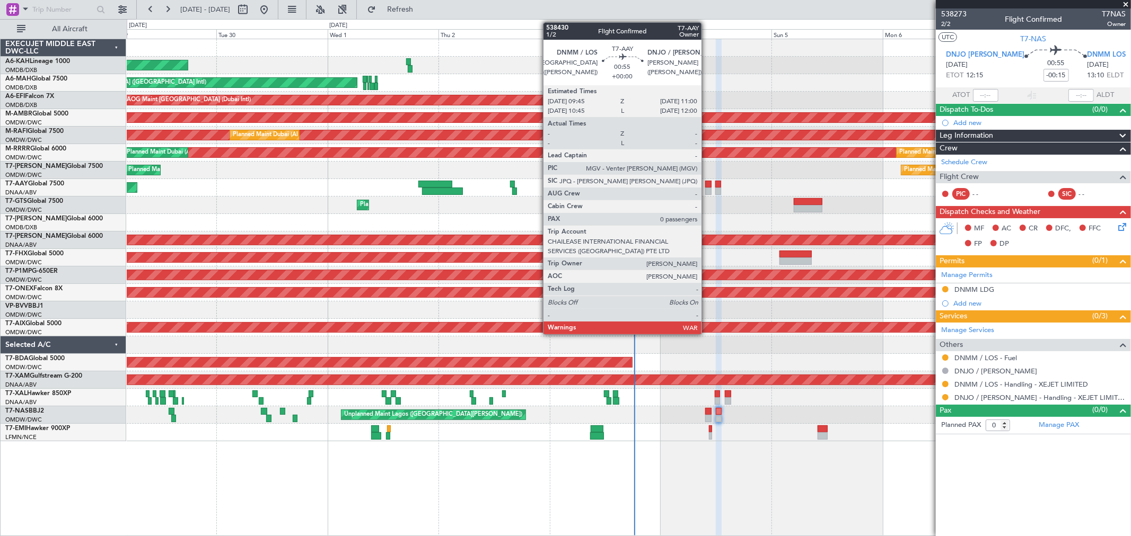
click at [707, 186] on div at bounding box center [708, 184] width 6 height 7
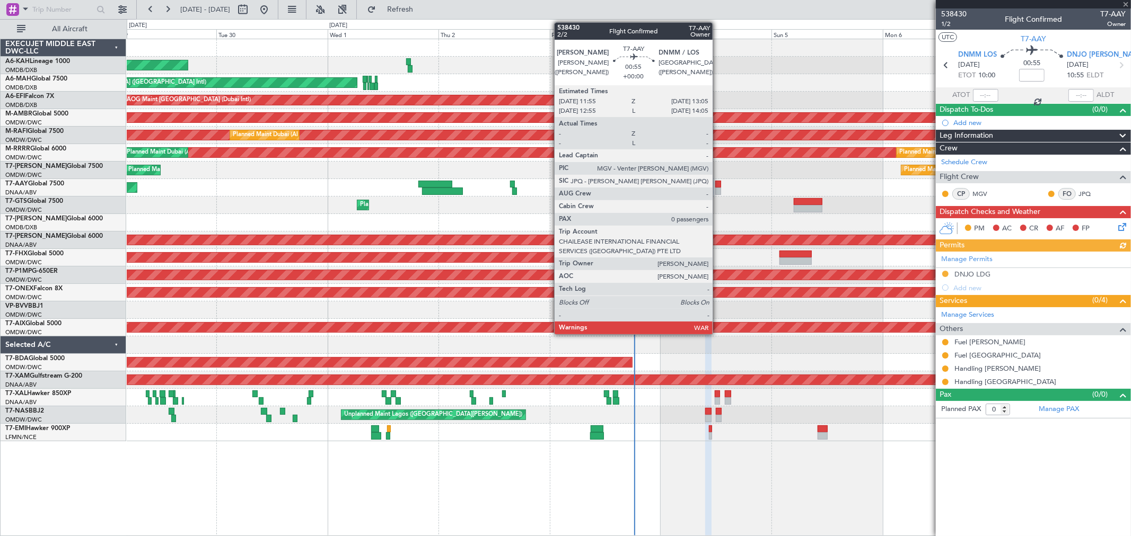
click at [718, 191] on div at bounding box center [718, 191] width 6 height 7
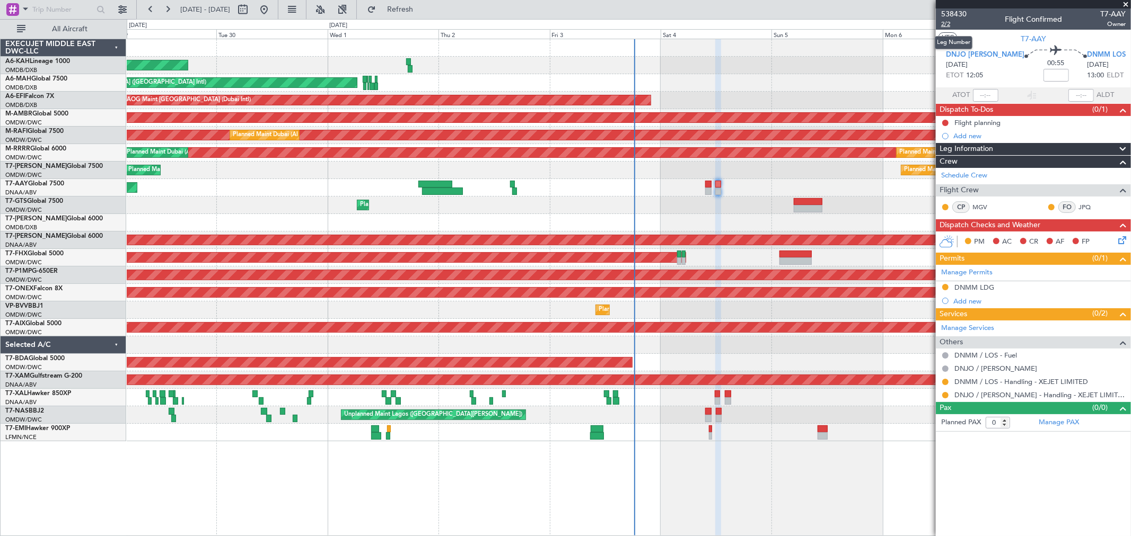
click at [947, 20] on span "2/2" at bounding box center [953, 24] width 25 height 9
click at [1013, 121] on div "Flight planning" at bounding box center [1033, 122] width 195 height 13
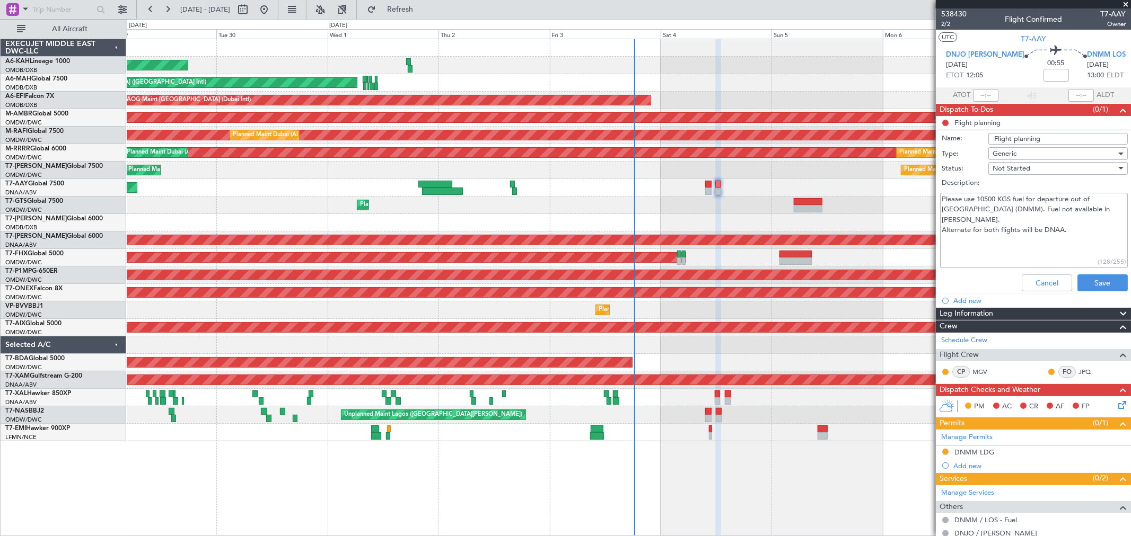
drag, startPoint x: 1087, startPoint y: 223, endPoint x: 824, endPoint y: 167, distance: 268.1
click at [824, 167] on fb-app "[DATE] - [DATE] Refresh Quick Links All Aircraft Planned Maint [GEOGRAPHIC_DATA…" at bounding box center [565, 272] width 1131 height 528
click at [1036, 277] on button "Cancel" at bounding box center [1046, 283] width 50 height 17
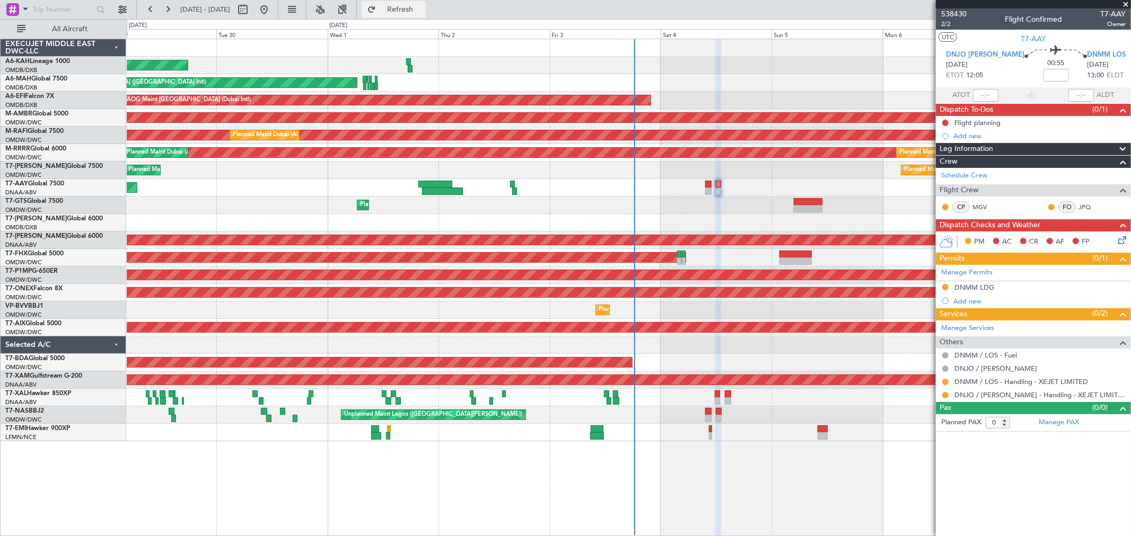
click at [426, 2] on button "Refresh" at bounding box center [394, 9] width 64 height 17
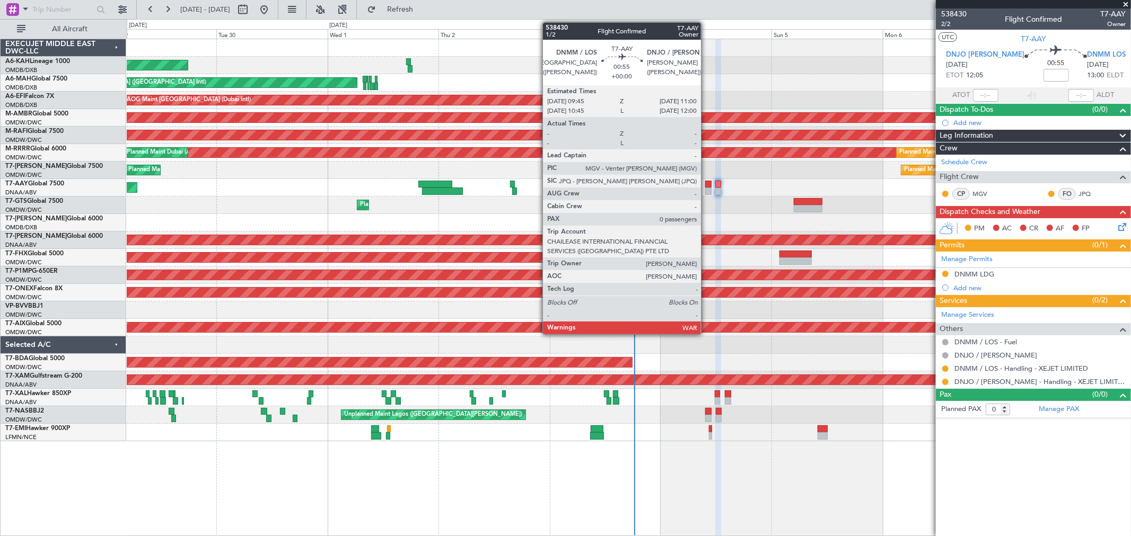
click at [706, 188] on div at bounding box center [708, 191] width 6 height 7
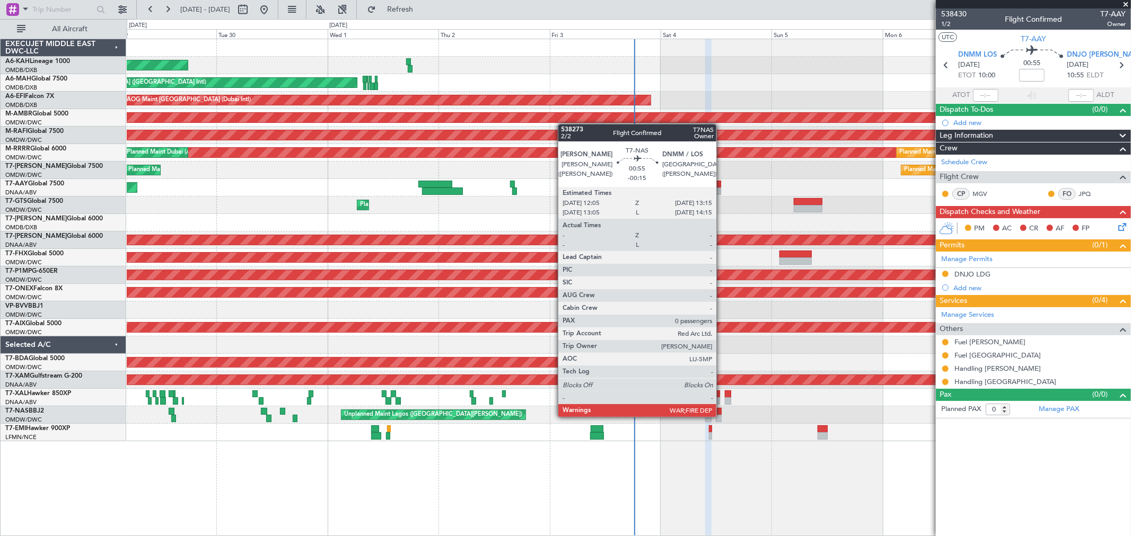
click at [721, 416] on div at bounding box center [719, 418] width 6 height 7
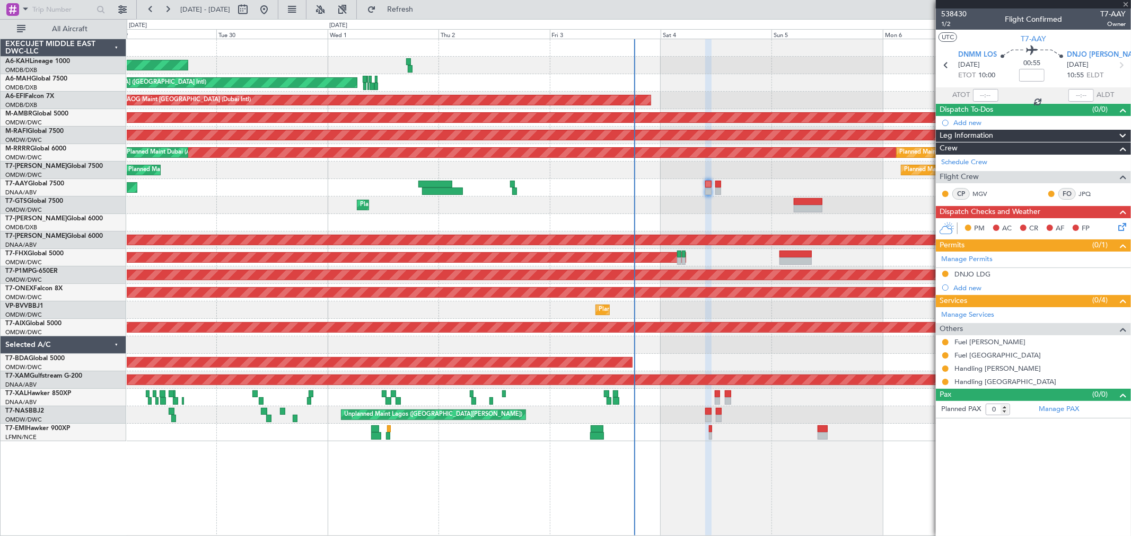
type input "-00:15"
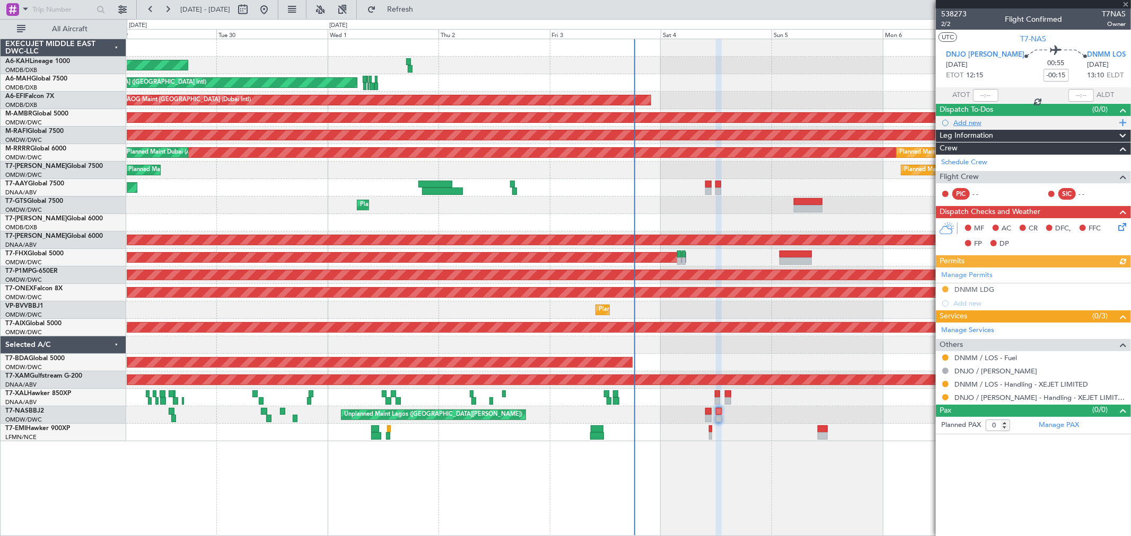
click at [961, 122] on div "Add new" at bounding box center [1034, 122] width 163 height 9
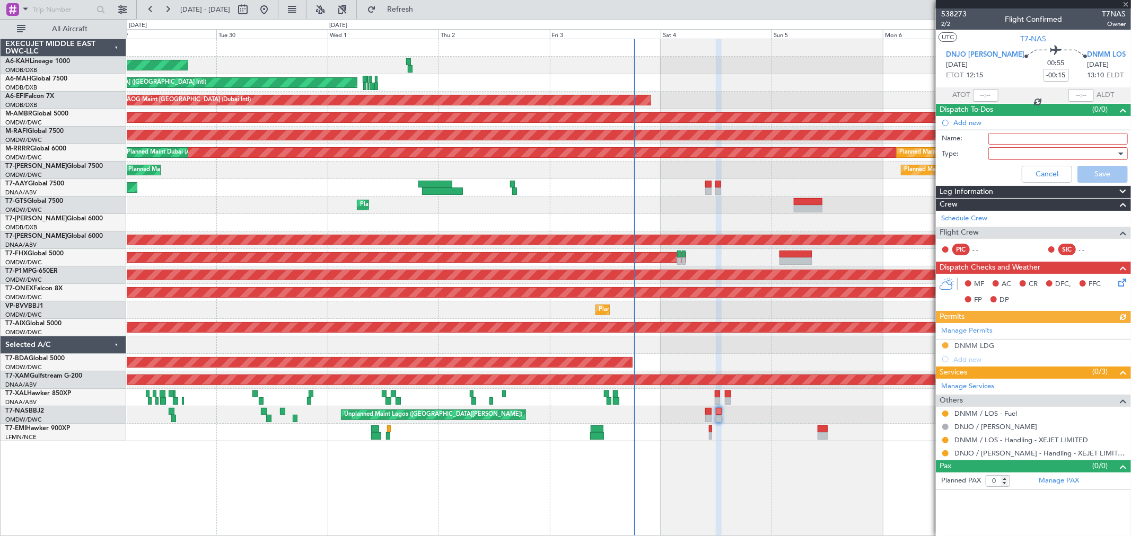
click at [1011, 146] on div at bounding box center [1054, 154] width 124 height 16
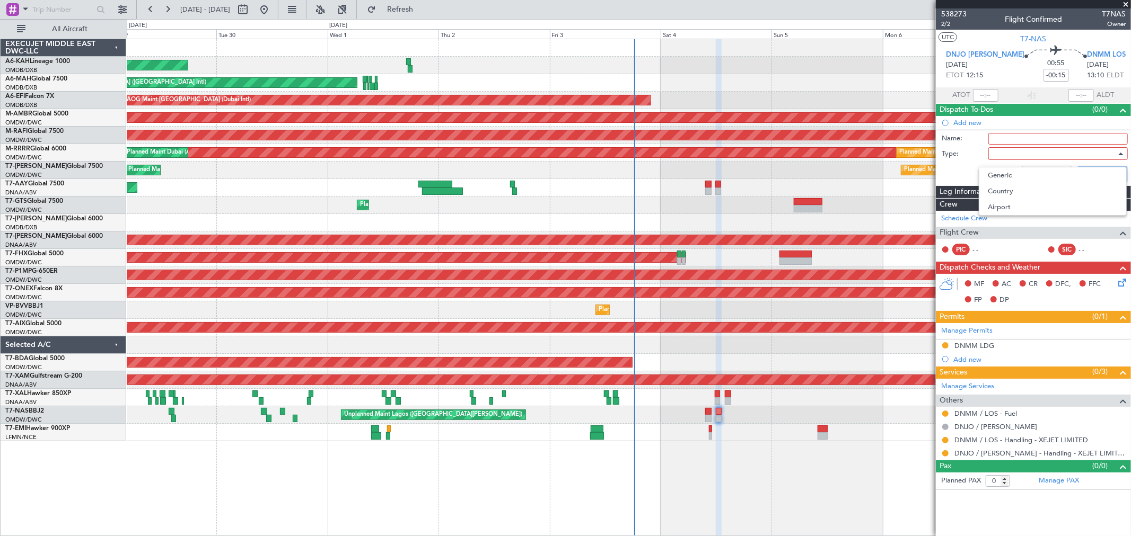
click at [1010, 137] on div at bounding box center [565, 268] width 1131 height 536
click at [1010, 139] on input "Name:" at bounding box center [1057, 139] width 139 height 12
type input "Flight planning"
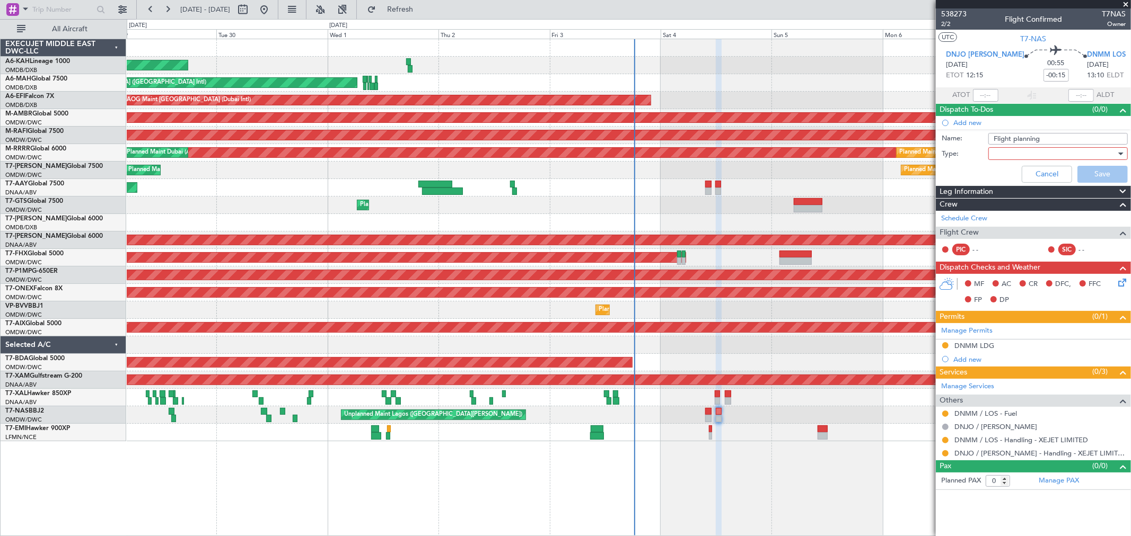
click at [1037, 152] on div at bounding box center [1054, 154] width 124 height 16
click at [1016, 170] on span "Generic" at bounding box center [1052, 175] width 130 height 16
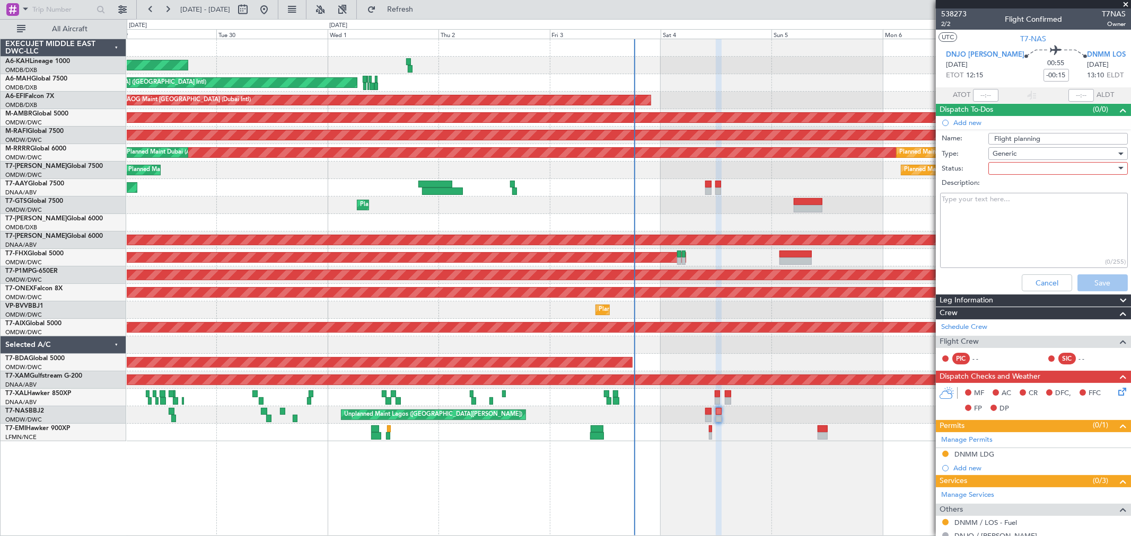
click at [1023, 161] on div at bounding box center [1054, 169] width 124 height 16
click at [1009, 184] on span "Not Started" at bounding box center [1053, 190] width 124 height 16
click at [992, 204] on textarea "Description:" at bounding box center [1034, 231] width 188 height 76
paste textarea "Please use 10500 KGS fuel for departure out of Lagos (DNMM). Fuel not available…"
type textarea "Please use 10500 KGS fuel for departure out of Lagos (DNMM). Fuel not available…"
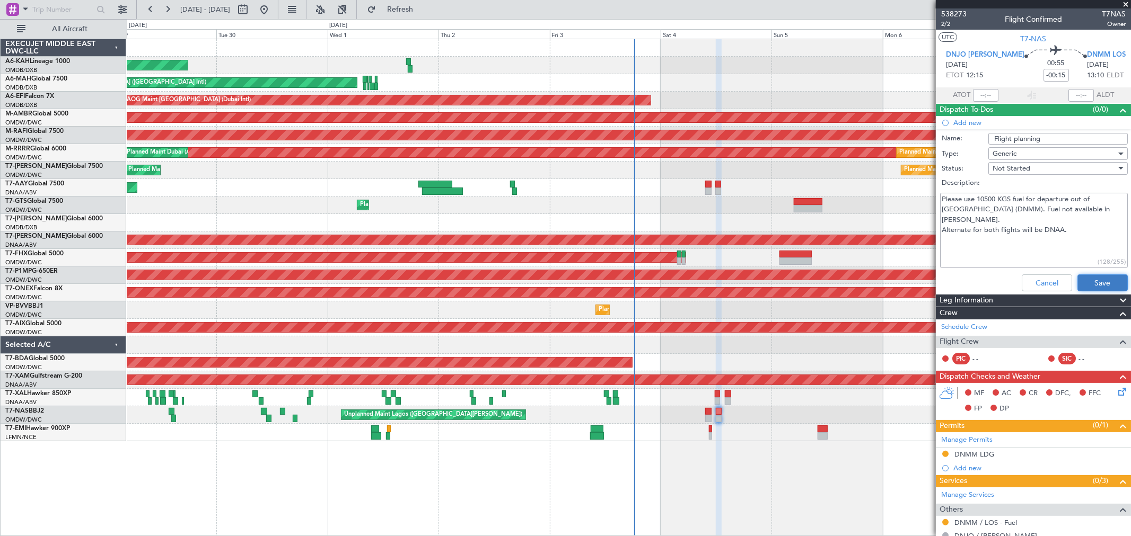
click at [1101, 279] on button "Save" at bounding box center [1102, 283] width 50 height 17
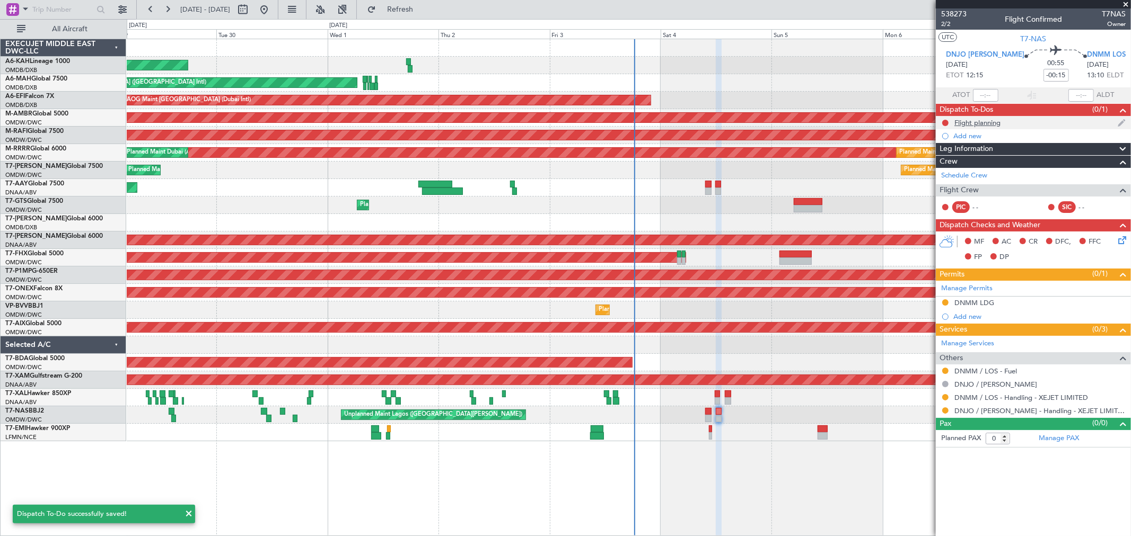
click at [995, 125] on div "Flight planning" at bounding box center [977, 122] width 46 height 9
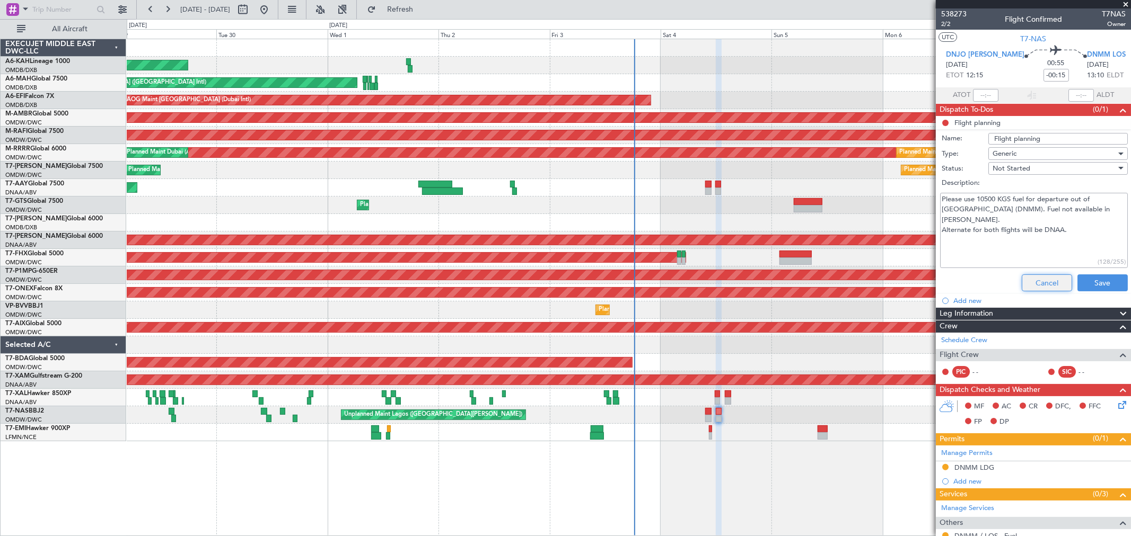
click at [1026, 283] on button "Cancel" at bounding box center [1046, 283] width 50 height 17
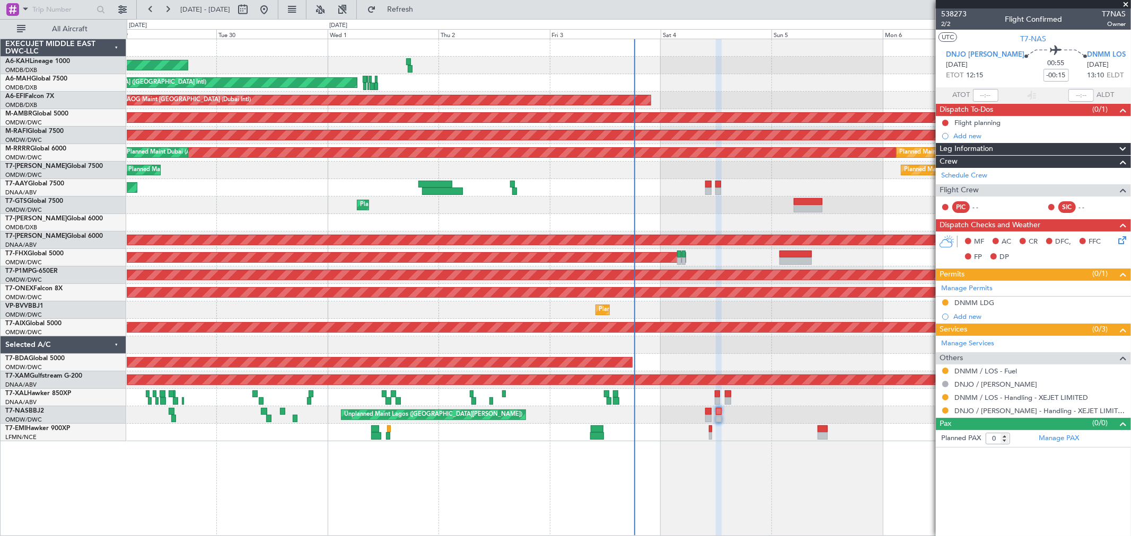
click at [950, 56] on section "DNJO JOS 04/10/2025 ETOT 12:15 00:55 -00:15 DNMM LOS 04/10/2025 13:10 ELDT" at bounding box center [1033, 67] width 195 height 42
click at [941, 61] on icon at bounding box center [934, 65] width 14 height 14
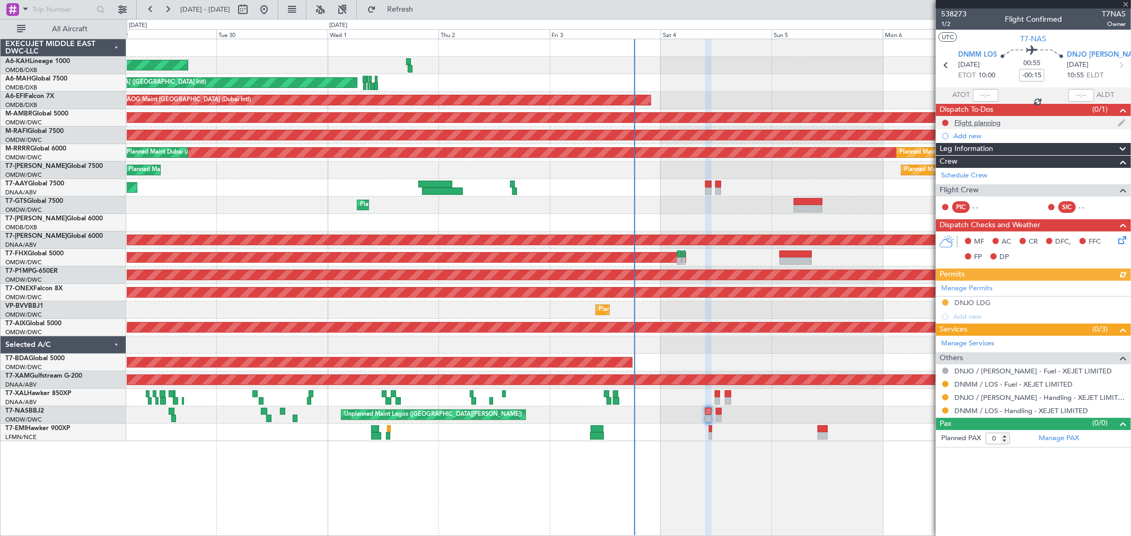
click at [990, 120] on div "Flight planning" at bounding box center [977, 122] width 46 height 9
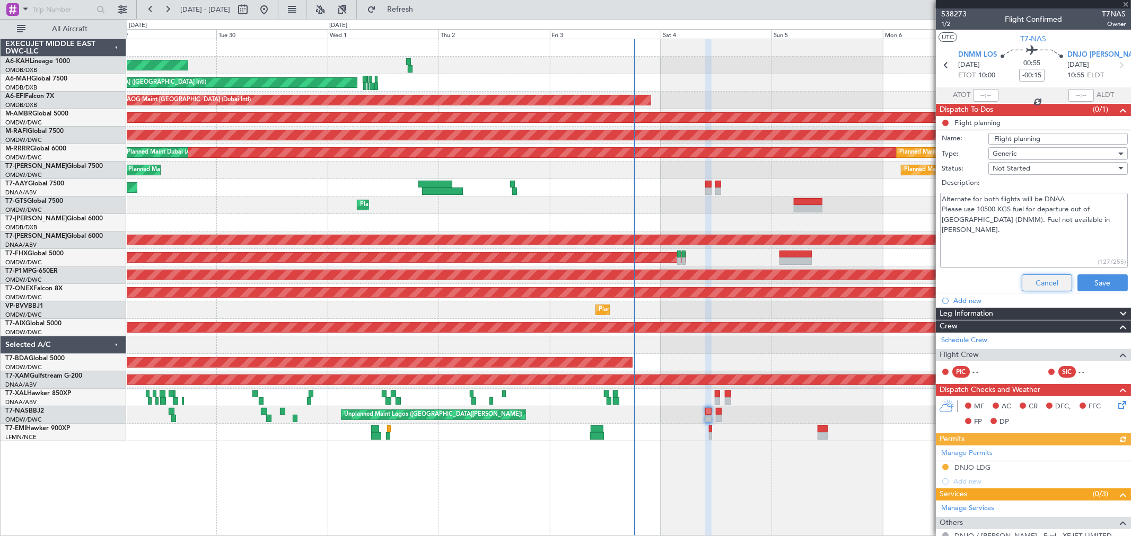
click at [1041, 278] on button "Cancel" at bounding box center [1046, 283] width 50 height 17
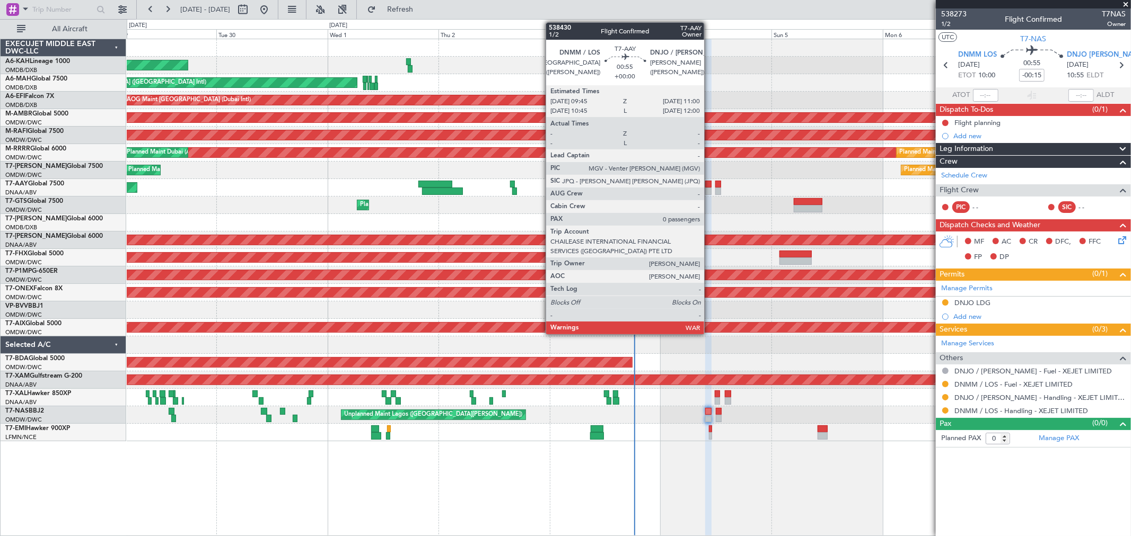
click at [709, 181] on div at bounding box center [708, 184] width 6 height 7
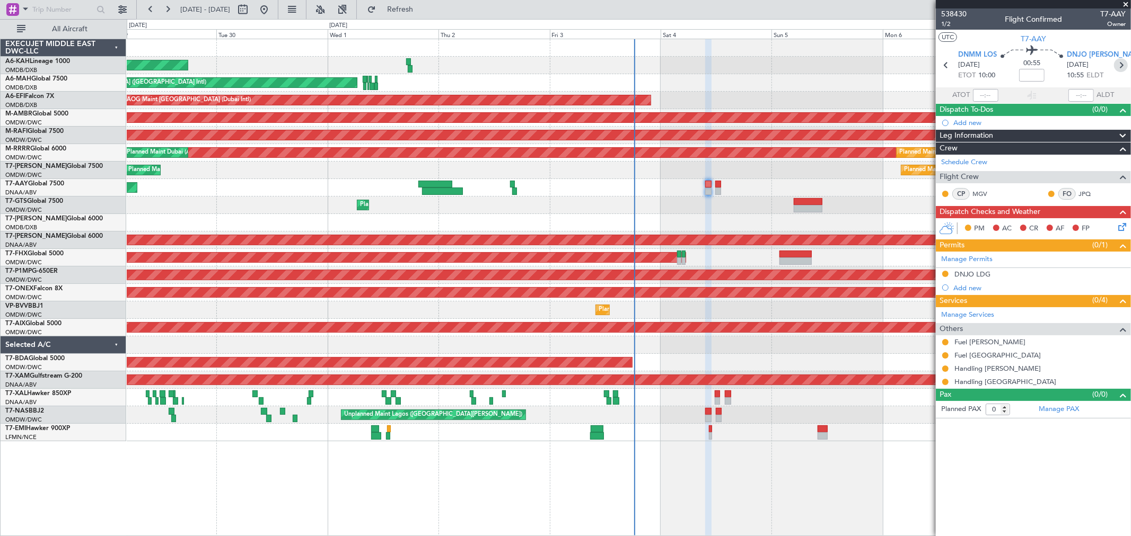
click at [1121, 62] on icon at bounding box center [1121, 65] width 14 height 14
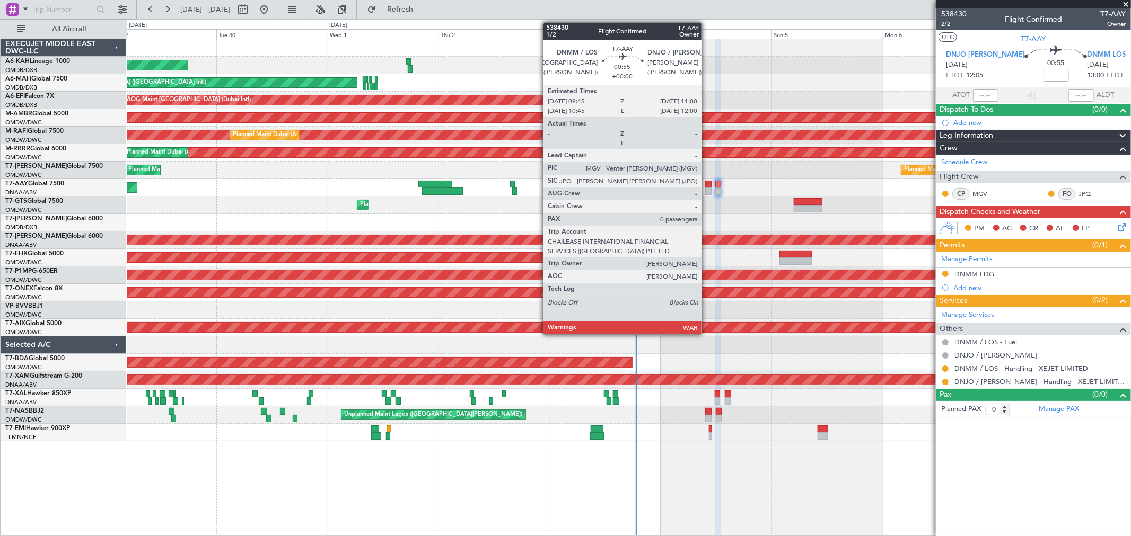
click at [707, 188] on div at bounding box center [708, 191] width 6 height 7
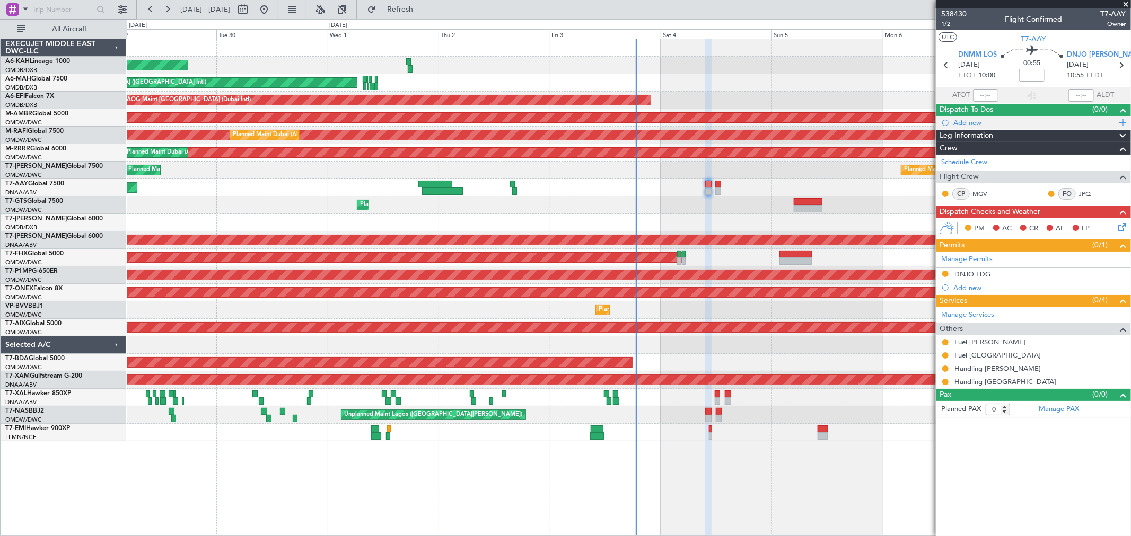
click at [979, 120] on div "Add new" at bounding box center [1034, 122] width 163 height 9
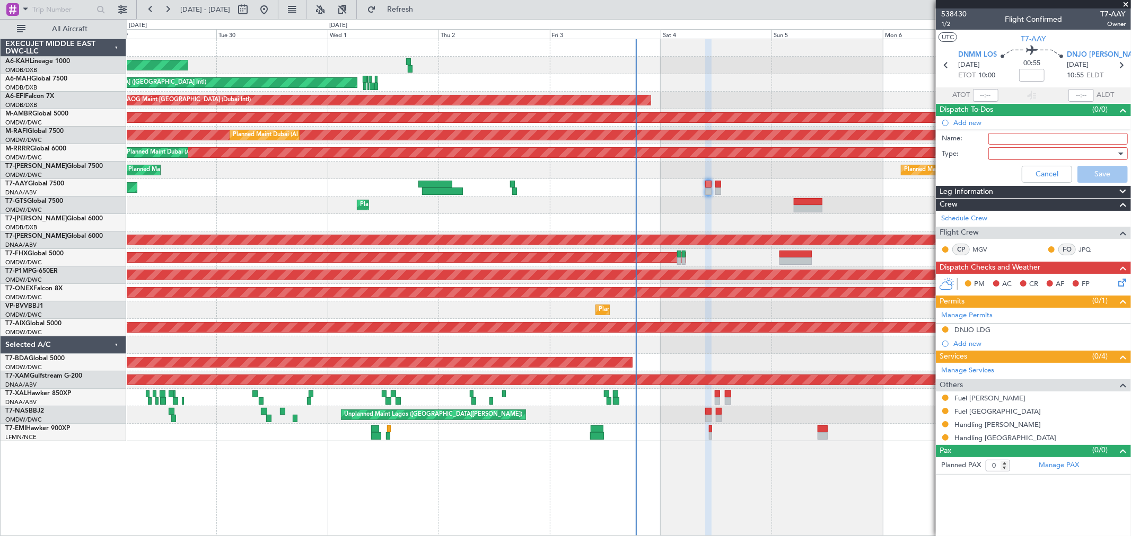
click at [991, 141] on input "Name:" at bounding box center [1057, 139] width 139 height 12
type input "Flight planning"
click at [1015, 157] on div at bounding box center [1054, 154] width 124 height 16
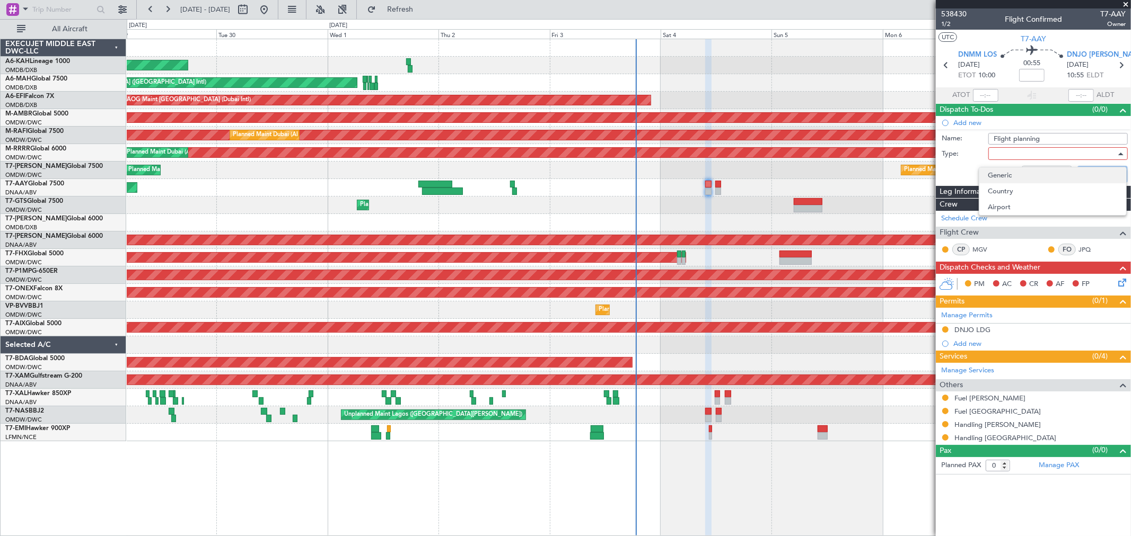
click at [1011, 171] on span "Generic" at bounding box center [1052, 175] width 130 height 16
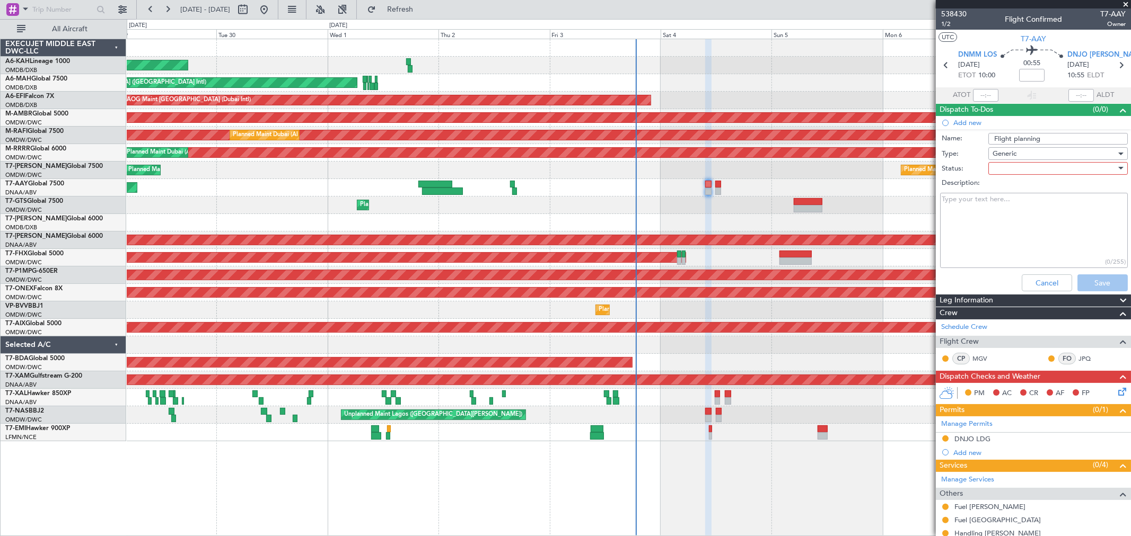
click at [1022, 166] on div at bounding box center [1054, 169] width 124 height 16
click at [1006, 195] on span "Not Started" at bounding box center [1053, 190] width 124 height 16
click at [1012, 206] on textarea "Description:" at bounding box center [1034, 231] width 188 height 76
paste textarea "Please plan 20000 lbs from DNMM and 15000 from DNJO"
type textarea "Please plan 20000 lbs from DNMM and 15000 from DNJO"
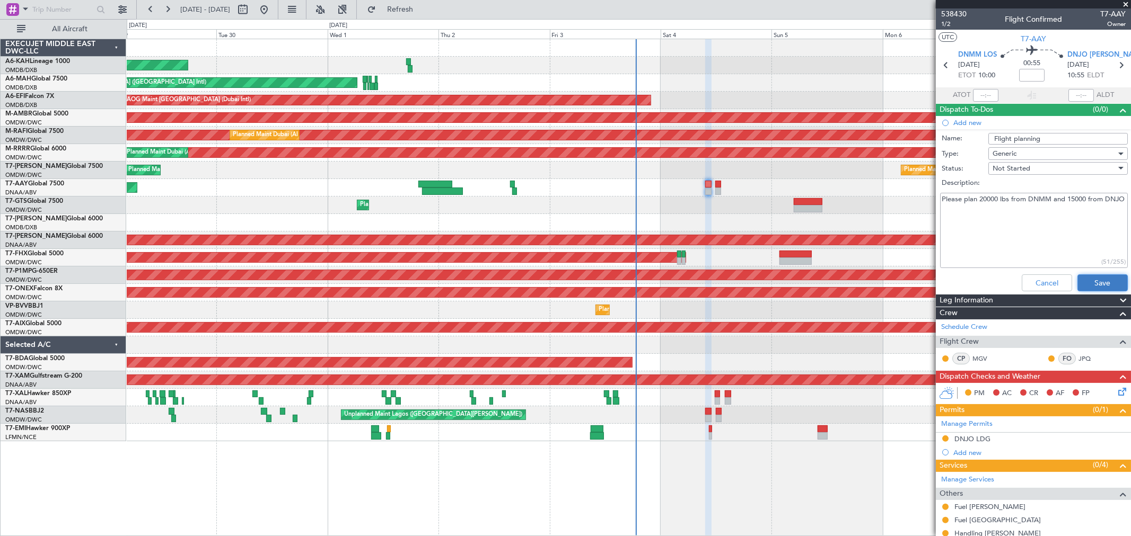
click at [1099, 281] on button "Save" at bounding box center [1102, 283] width 50 height 17
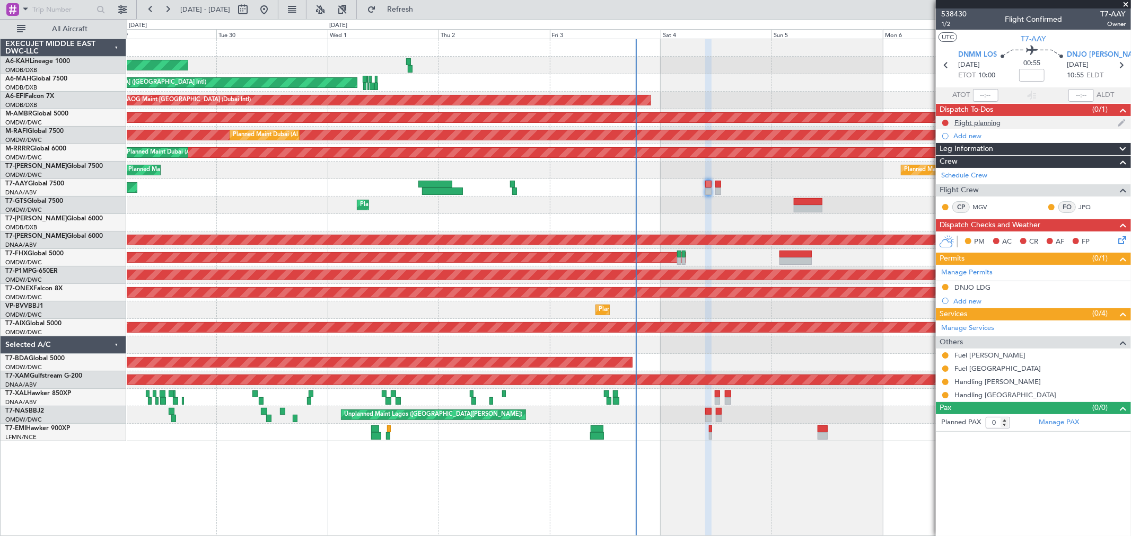
click at [984, 124] on div "Flight planning" at bounding box center [977, 122] width 46 height 9
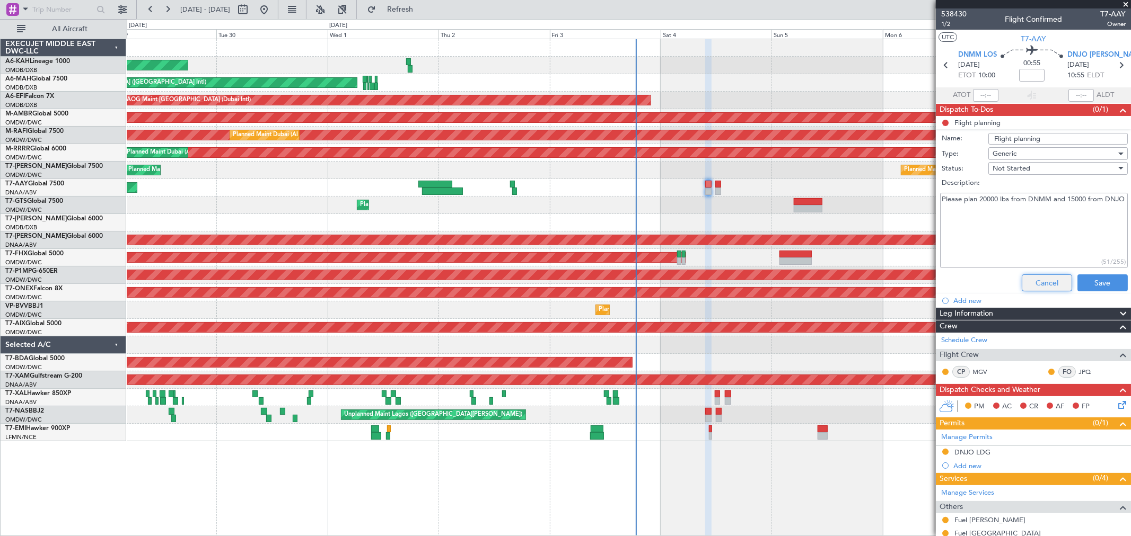
click at [1050, 277] on button "Cancel" at bounding box center [1046, 283] width 50 height 17
